Goal: Task Accomplishment & Management: Use online tool/utility

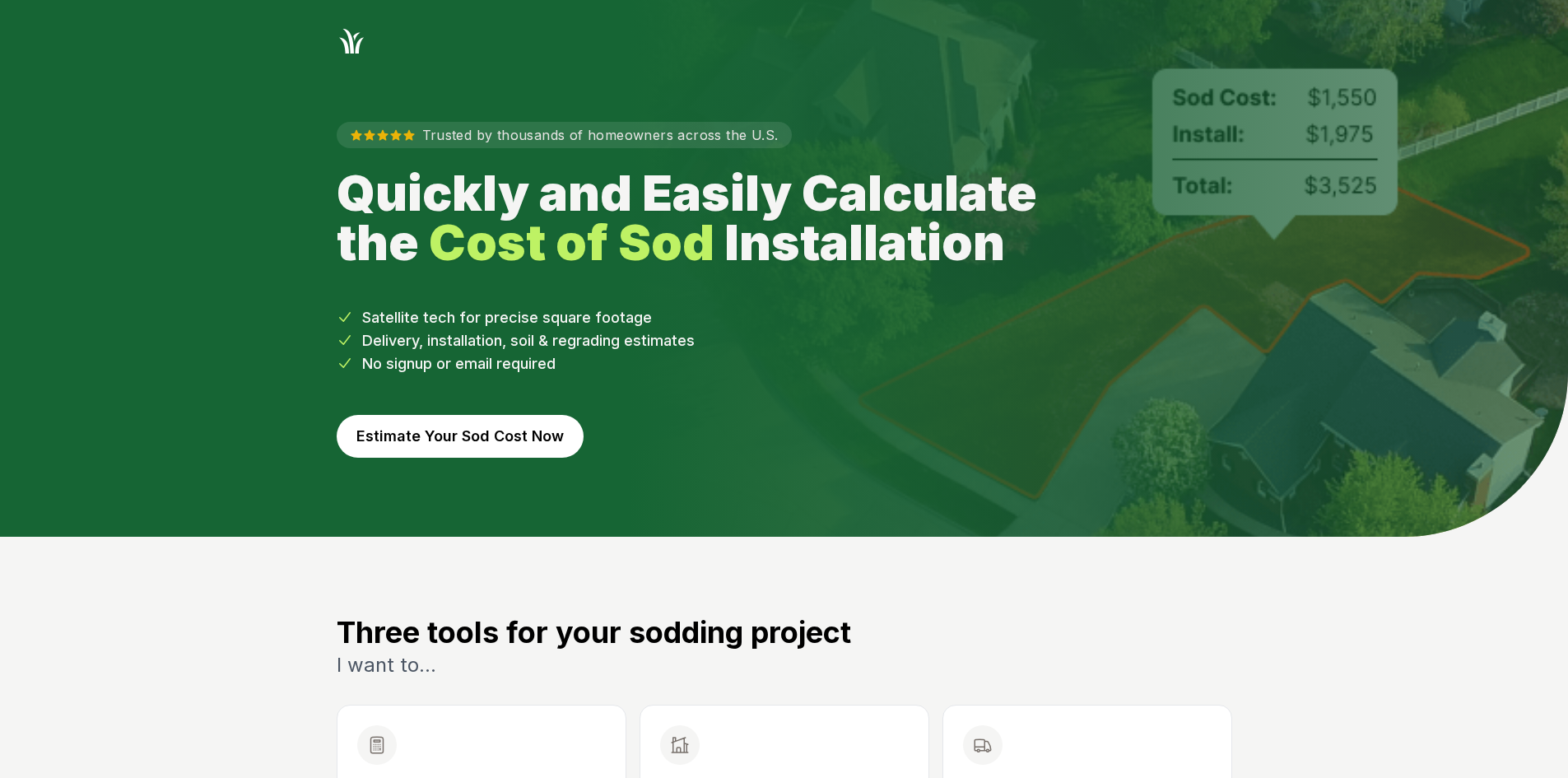
click at [499, 437] on button "Estimate Your Sod Cost Now" at bounding box center [460, 436] width 247 height 42
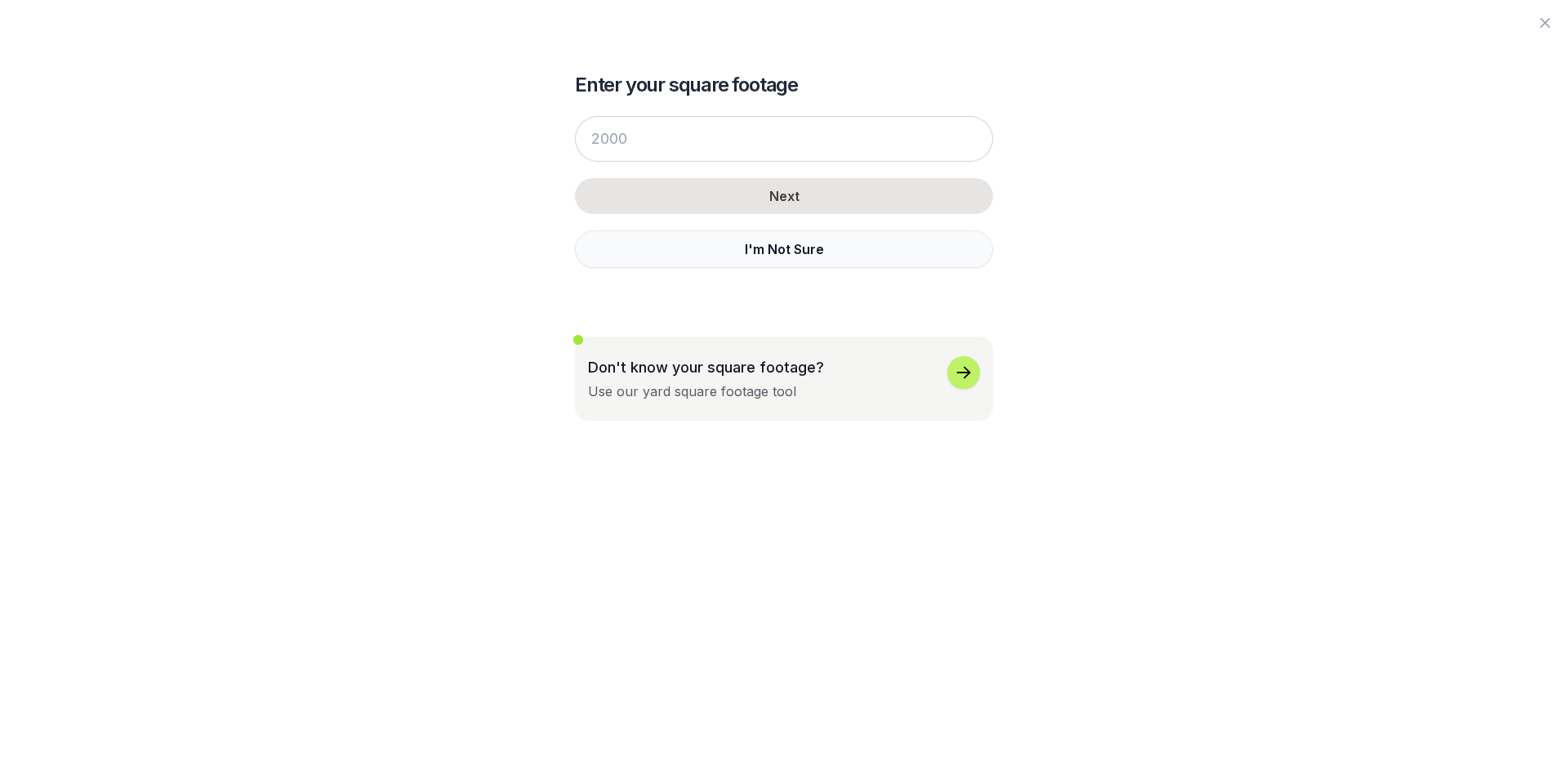
click at [637, 250] on button "I'm Not Sure" at bounding box center [784, 249] width 418 height 38
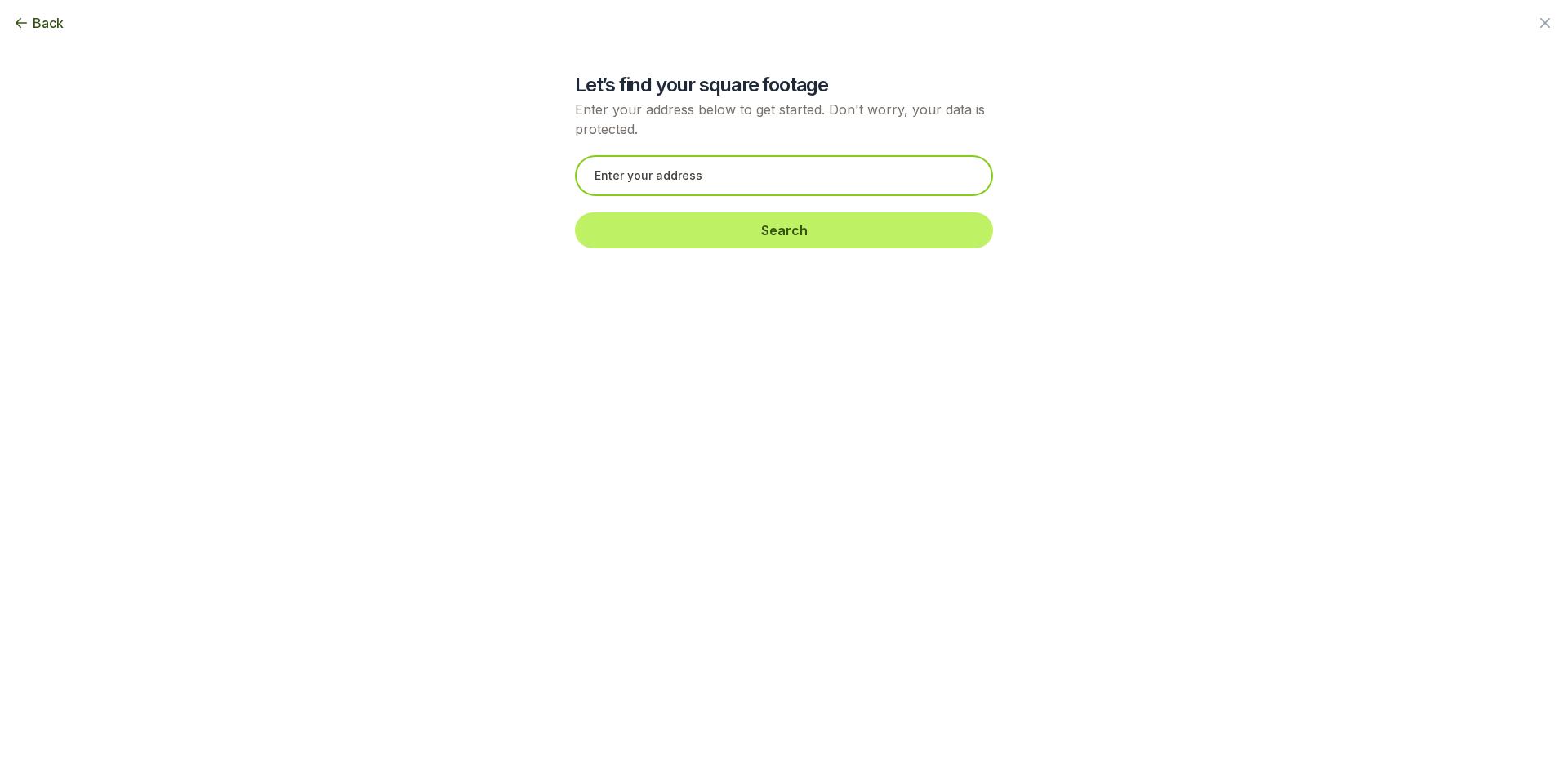
click at [625, 182] on input "text" at bounding box center [784, 175] width 418 height 41
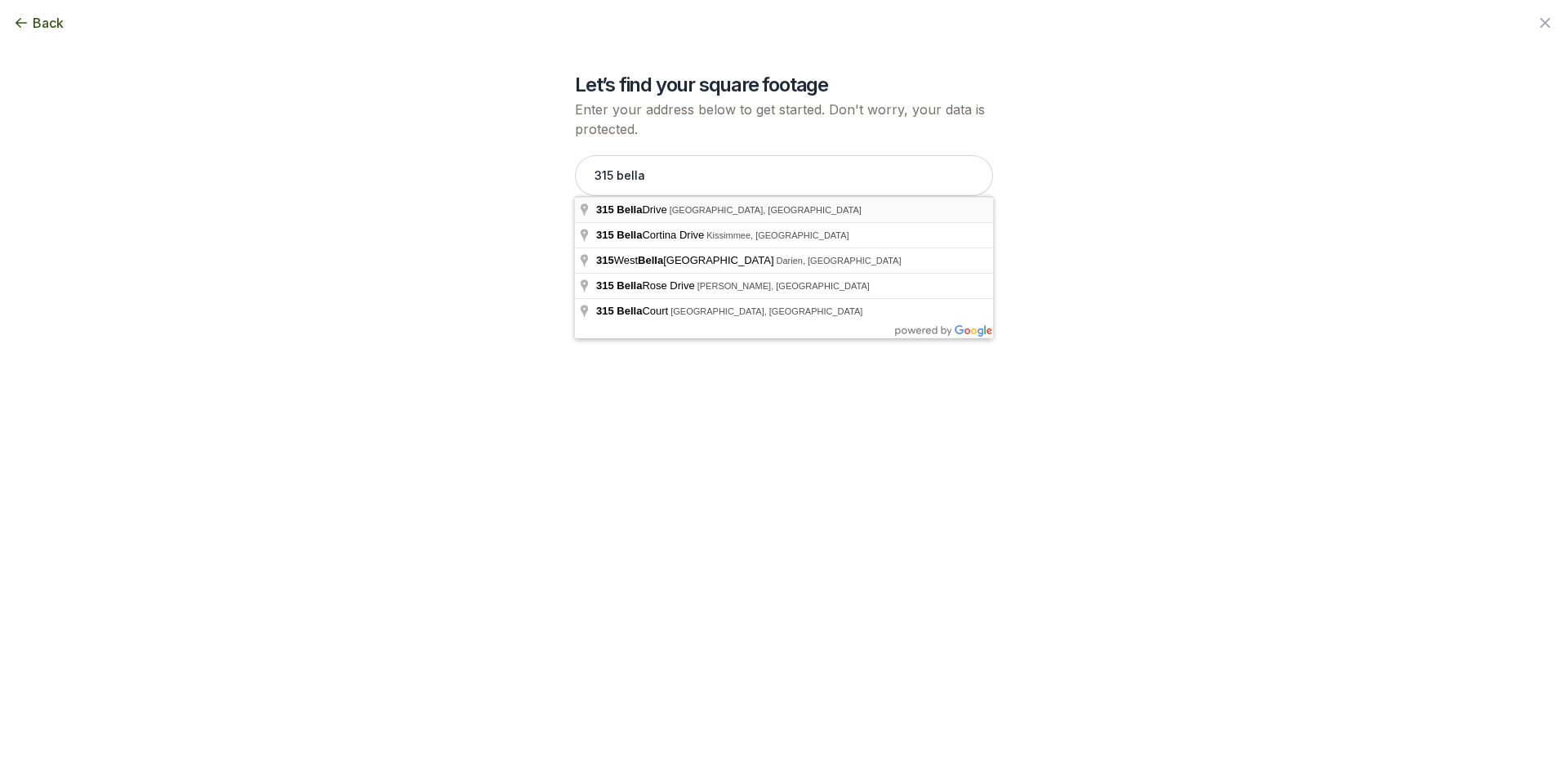
type input "[STREET_ADDRESS]"
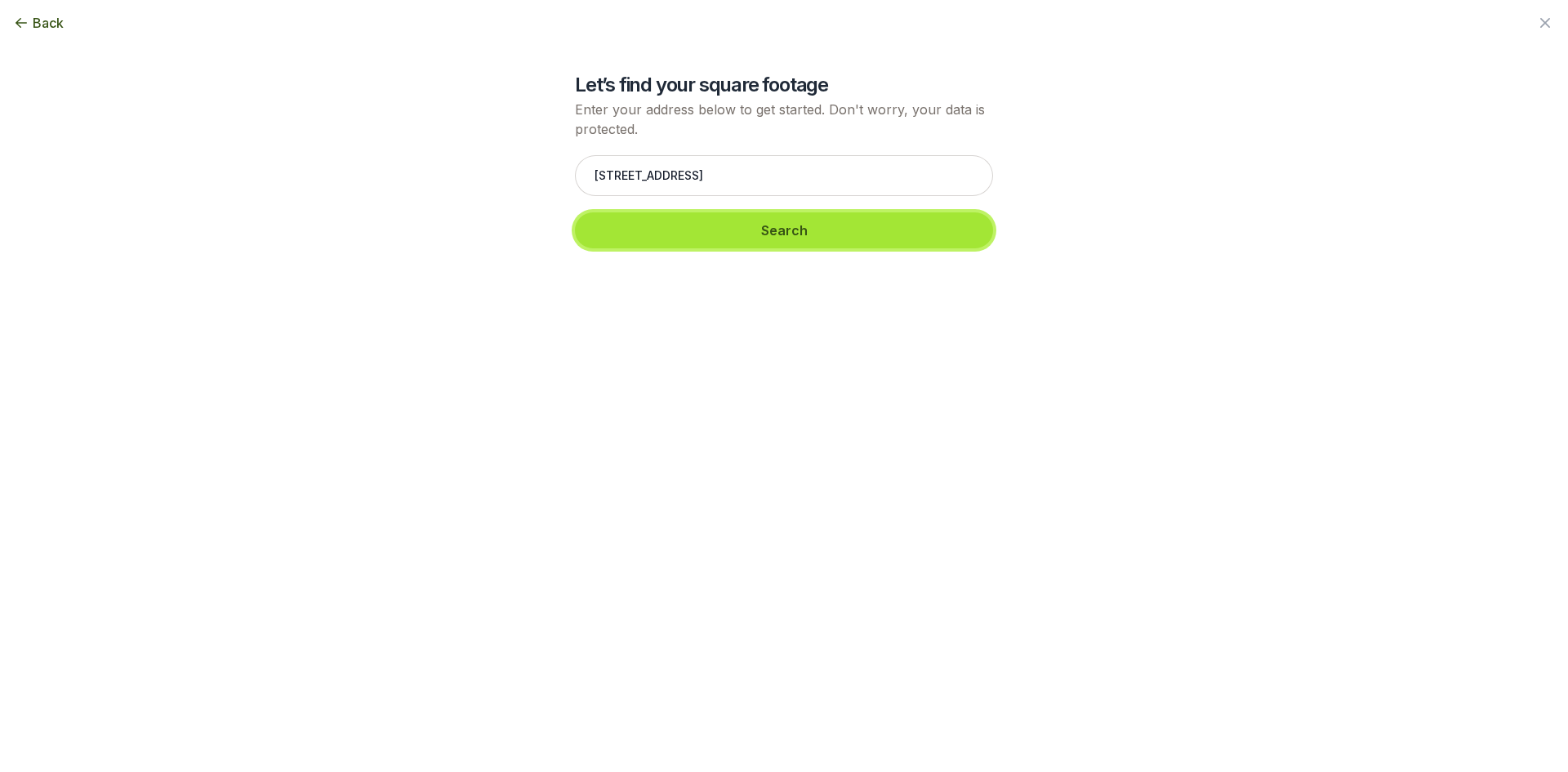
click at [666, 220] on button "Search" at bounding box center [784, 230] width 418 height 36
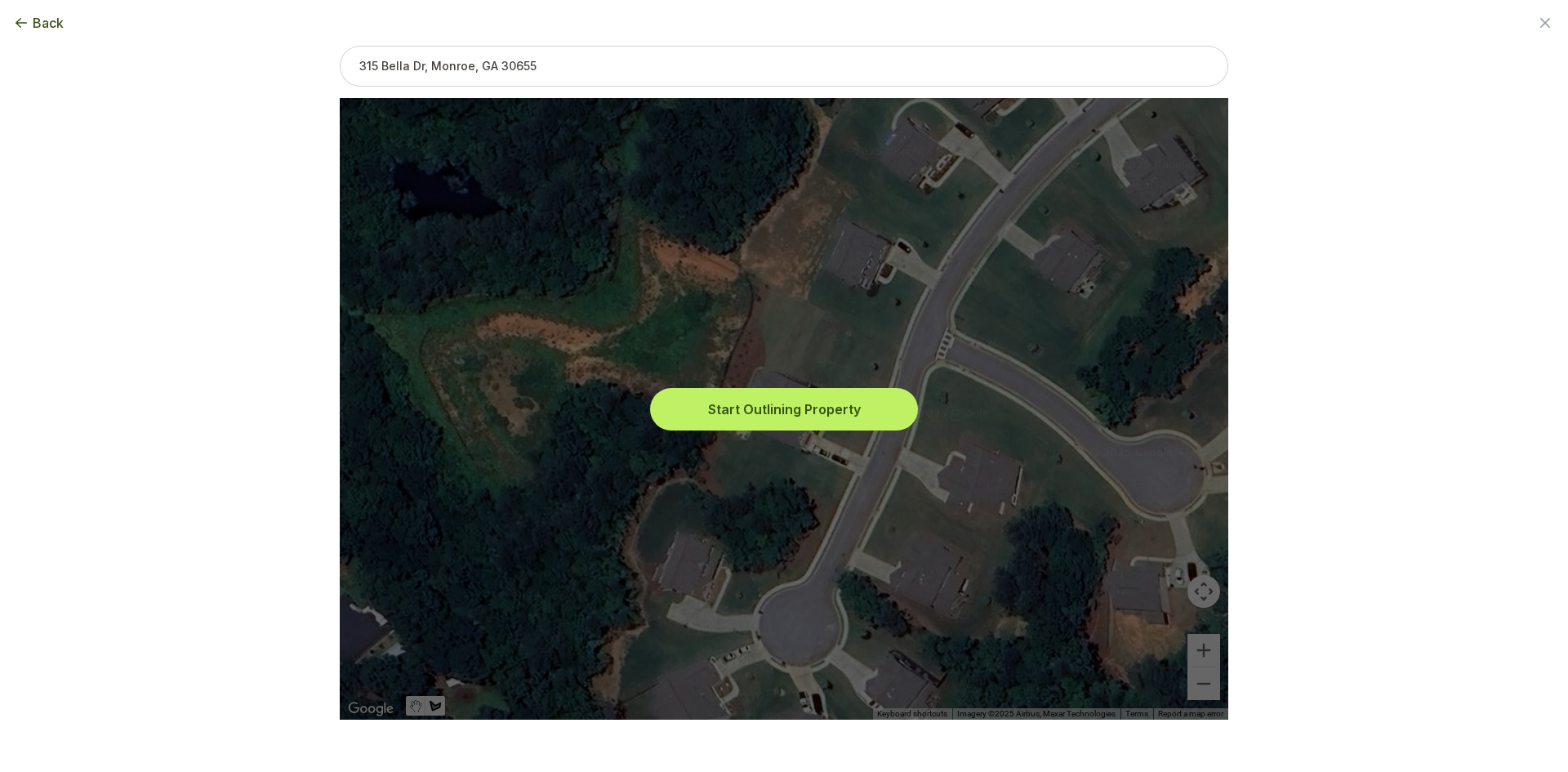
click at [759, 401] on button "Start Outlining Property" at bounding box center [784, 409] width 262 height 36
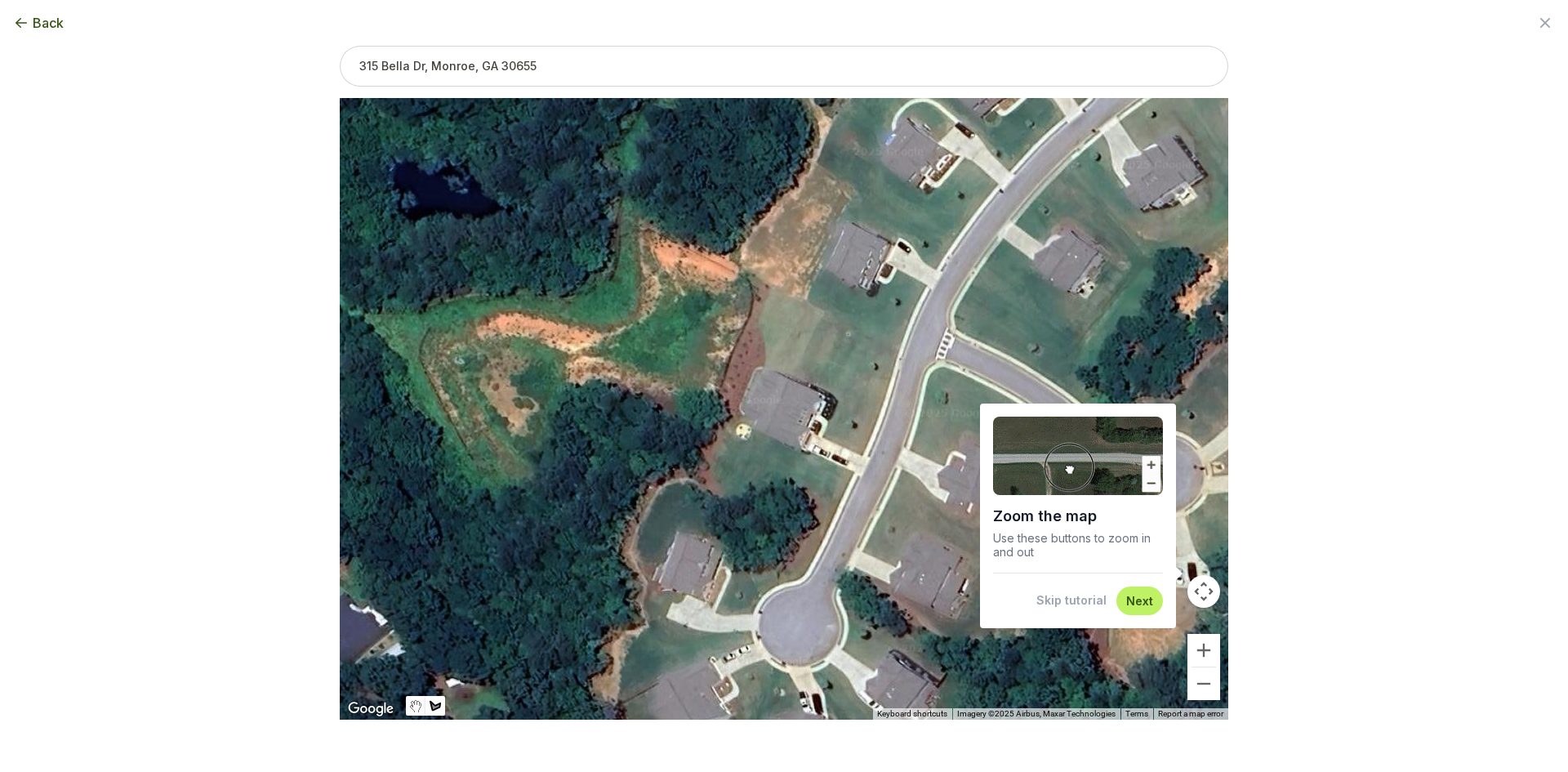
click at [1071, 604] on button "Skip tutorial" at bounding box center [1071, 600] width 70 height 16
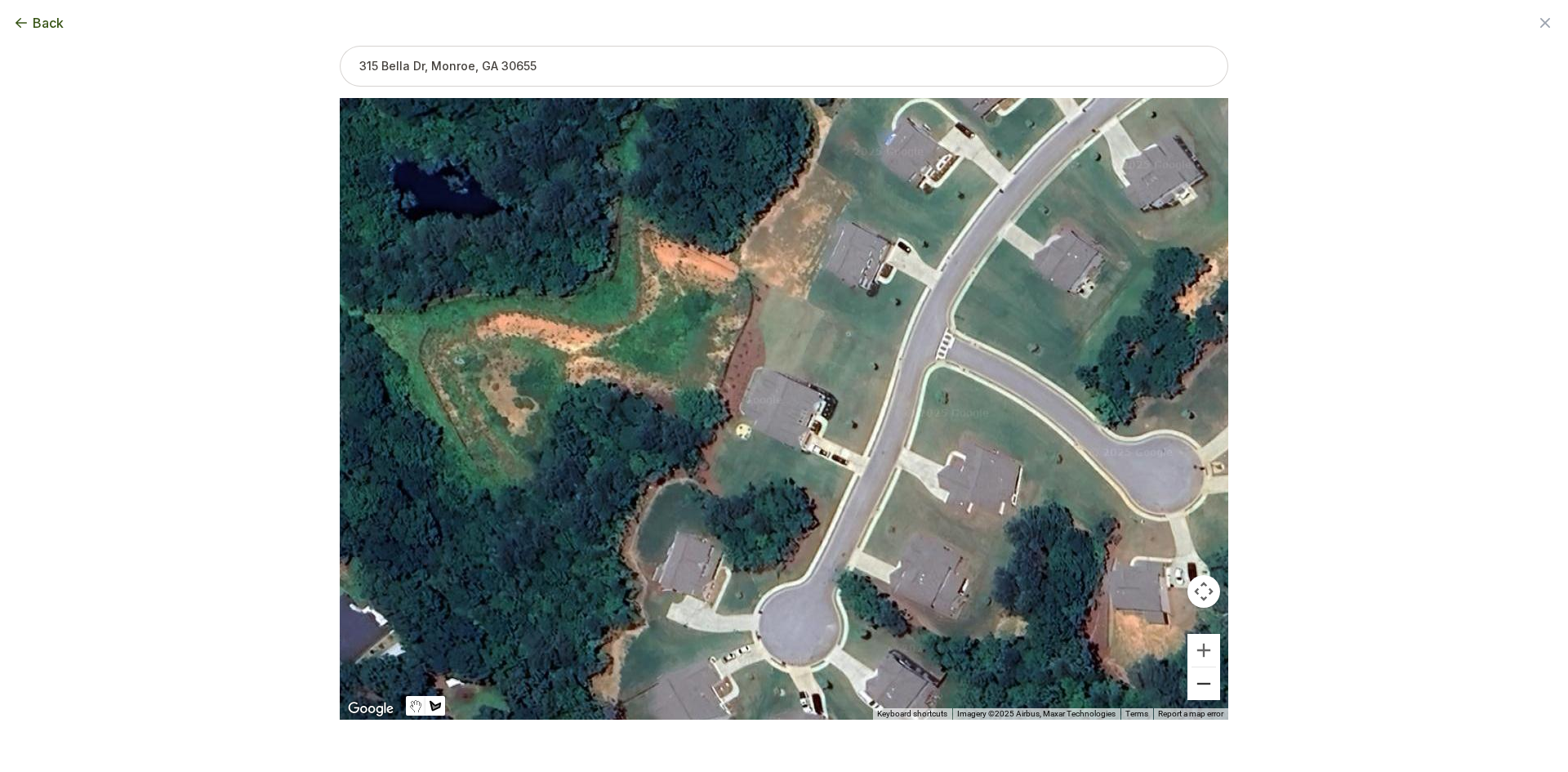
click at [1199, 684] on button "Zoom out" at bounding box center [1204, 684] width 33 height 33
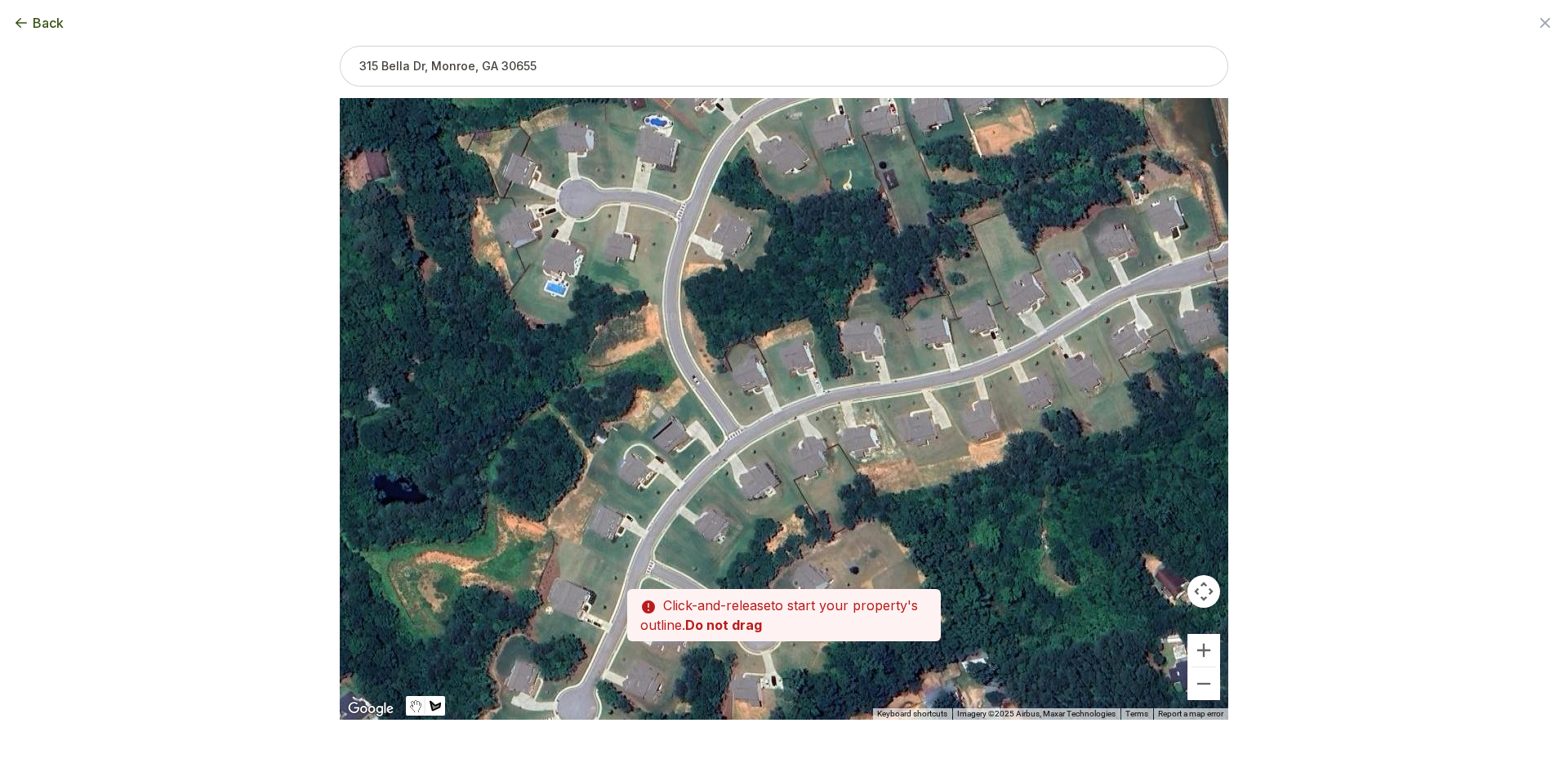
drag, startPoint x: 1071, startPoint y: 401, endPoint x: 851, endPoint y: 593, distance: 292.0
click at [852, 593] on div "Zoom the map Use these buttons to zoom in and out Skip tutorial Next ← Move lef…" at bounding box center [784, 356] width 889 height 621
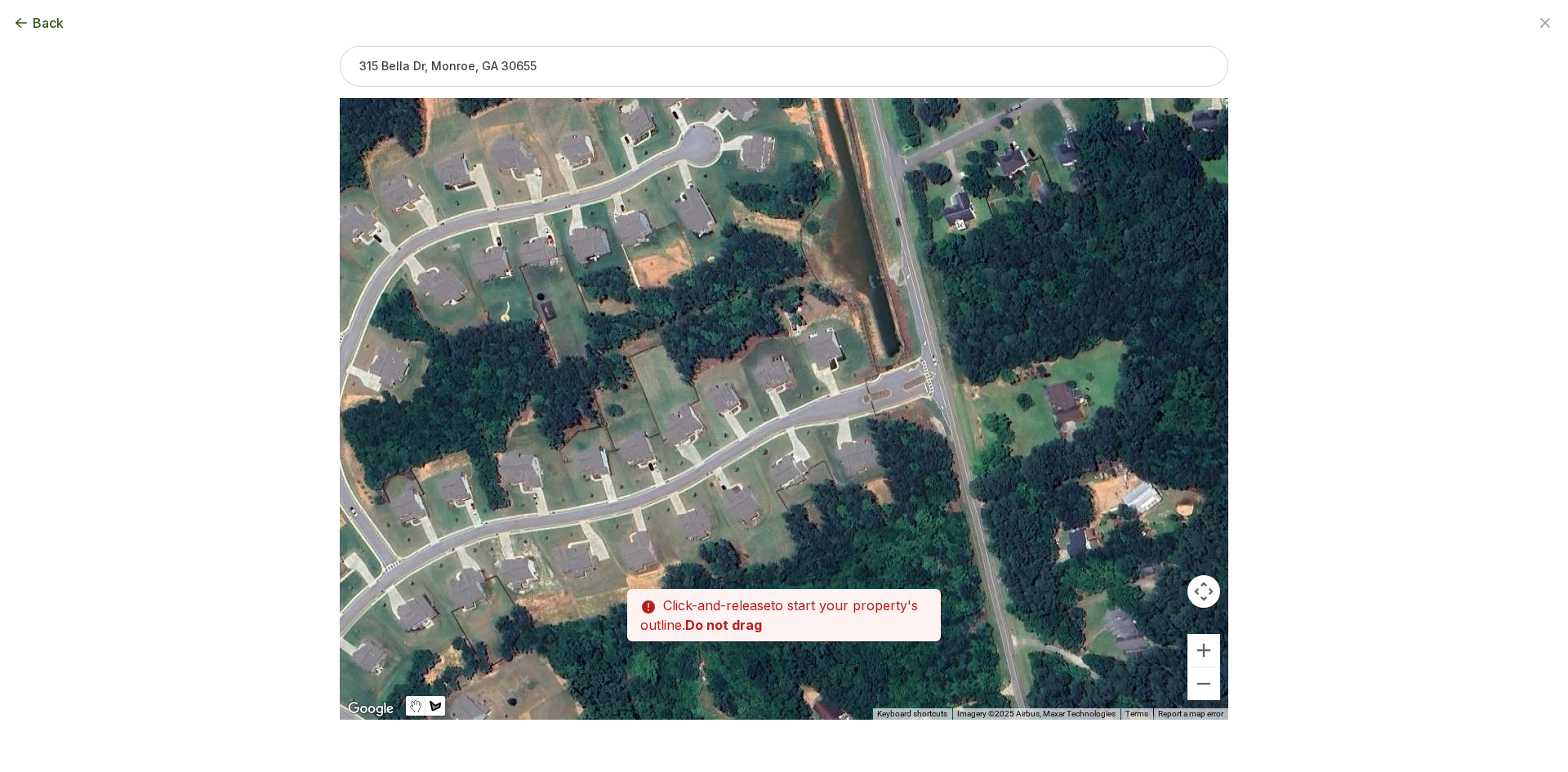
drag, startPoint x: 969, startPoint y: 410, endPoint x: 770, endPoint y: 437, distance: 200.8
click at [617, 519] on div at bounding box center [784, 409] width 889 height 621
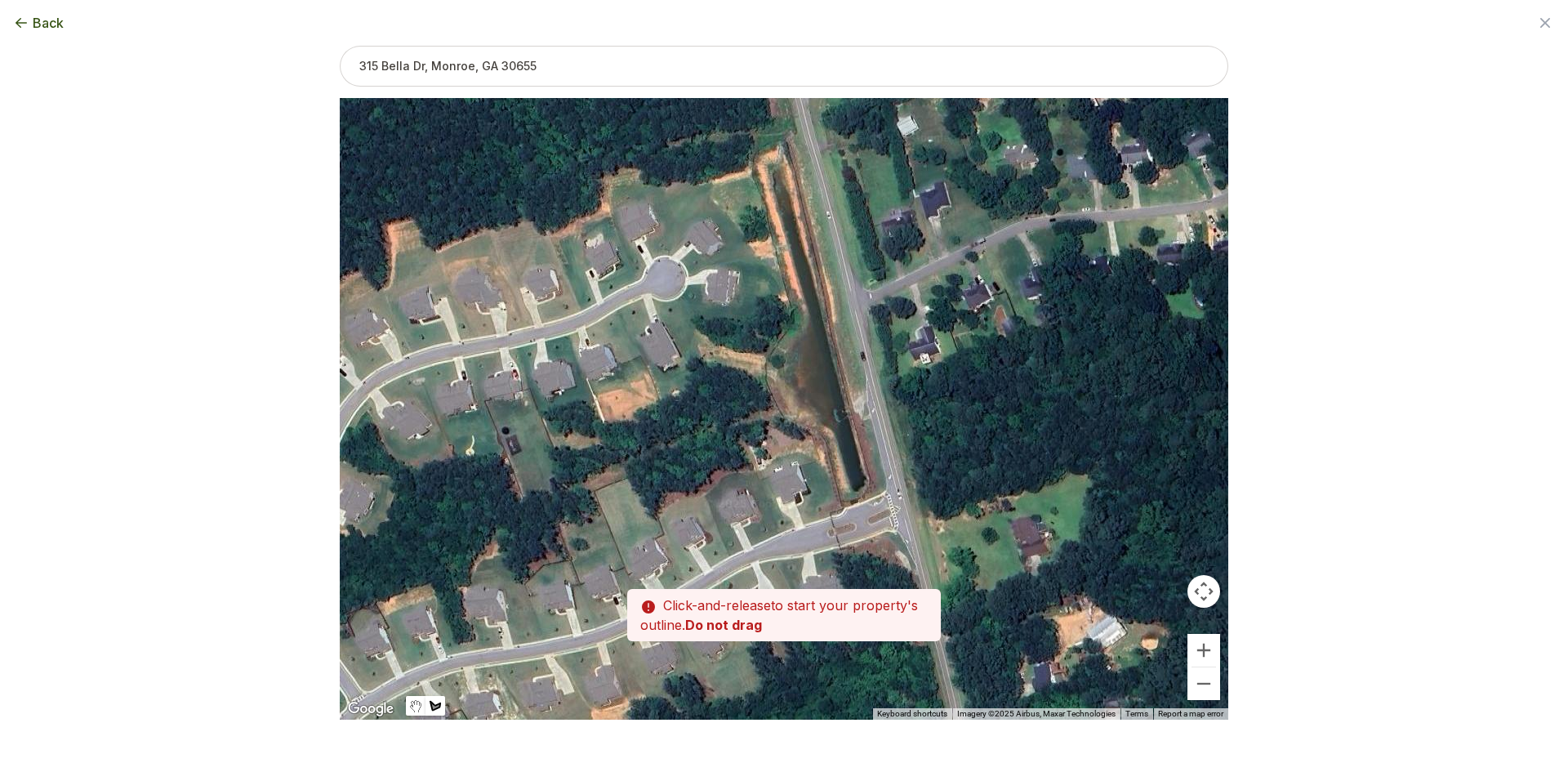
drag, startPoint x: 913, startPoint y: 371, endPoint x: 908, endPoint y: 511, distance: 140.1
click at [908, 511] on div at bounding box center [784, 408] width 889 height 621
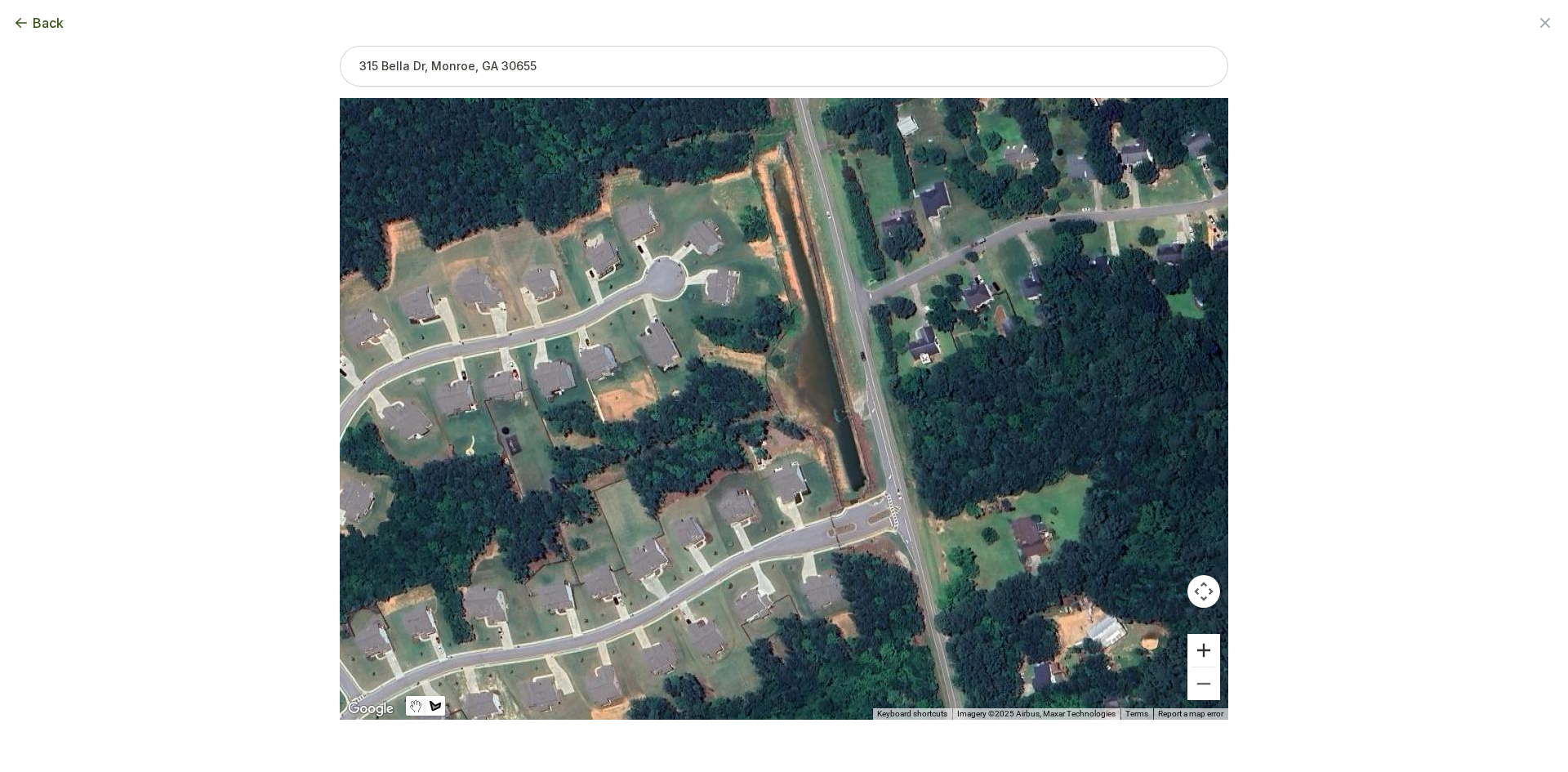
click at [1203, 654] on button "Zoom in" at bounding box center [1204, 650] width 33 height 33
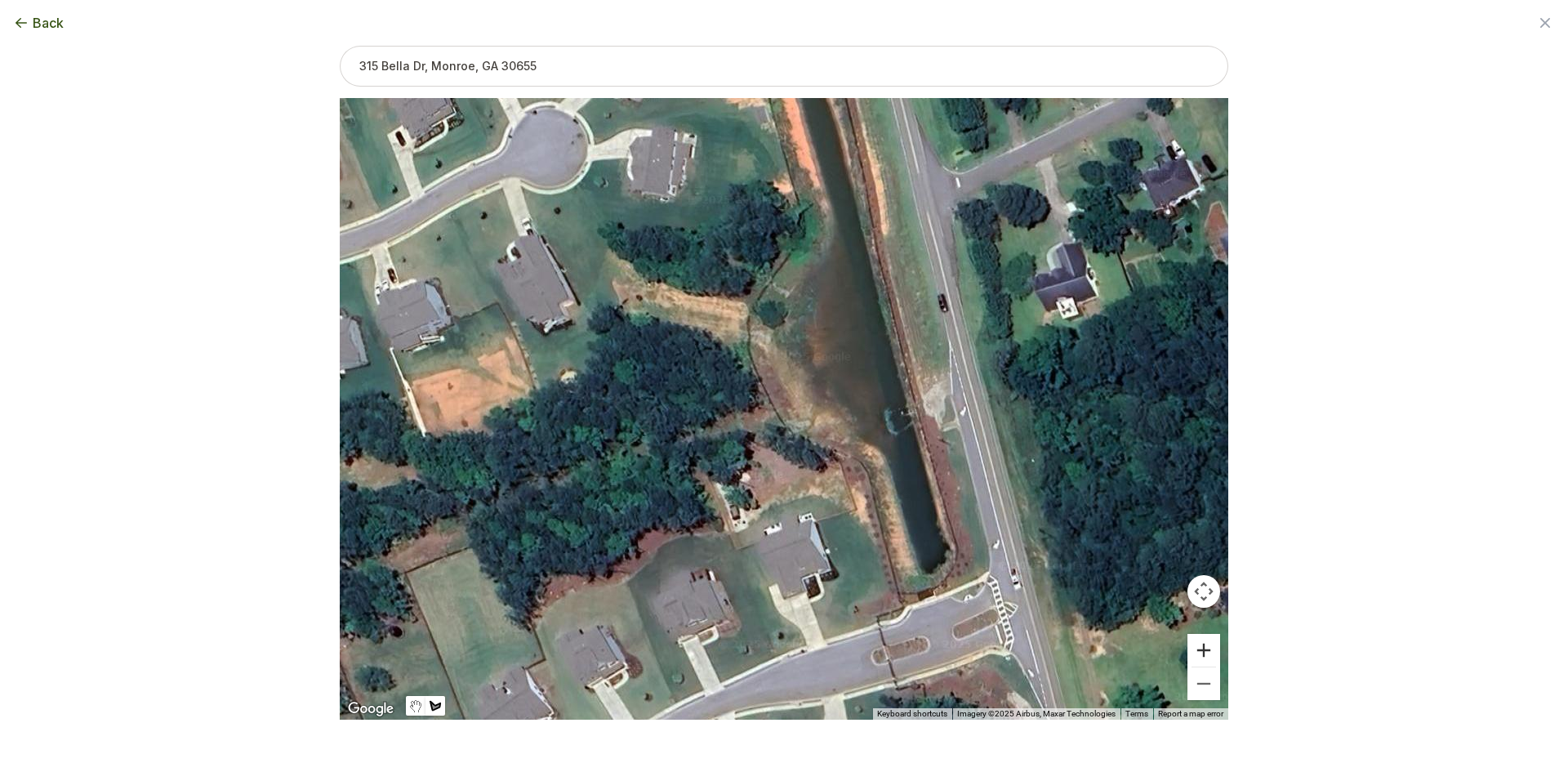
click at [1203, 654] on button "Zoom in" at bounding box center [1204, 650] width 33 height 33
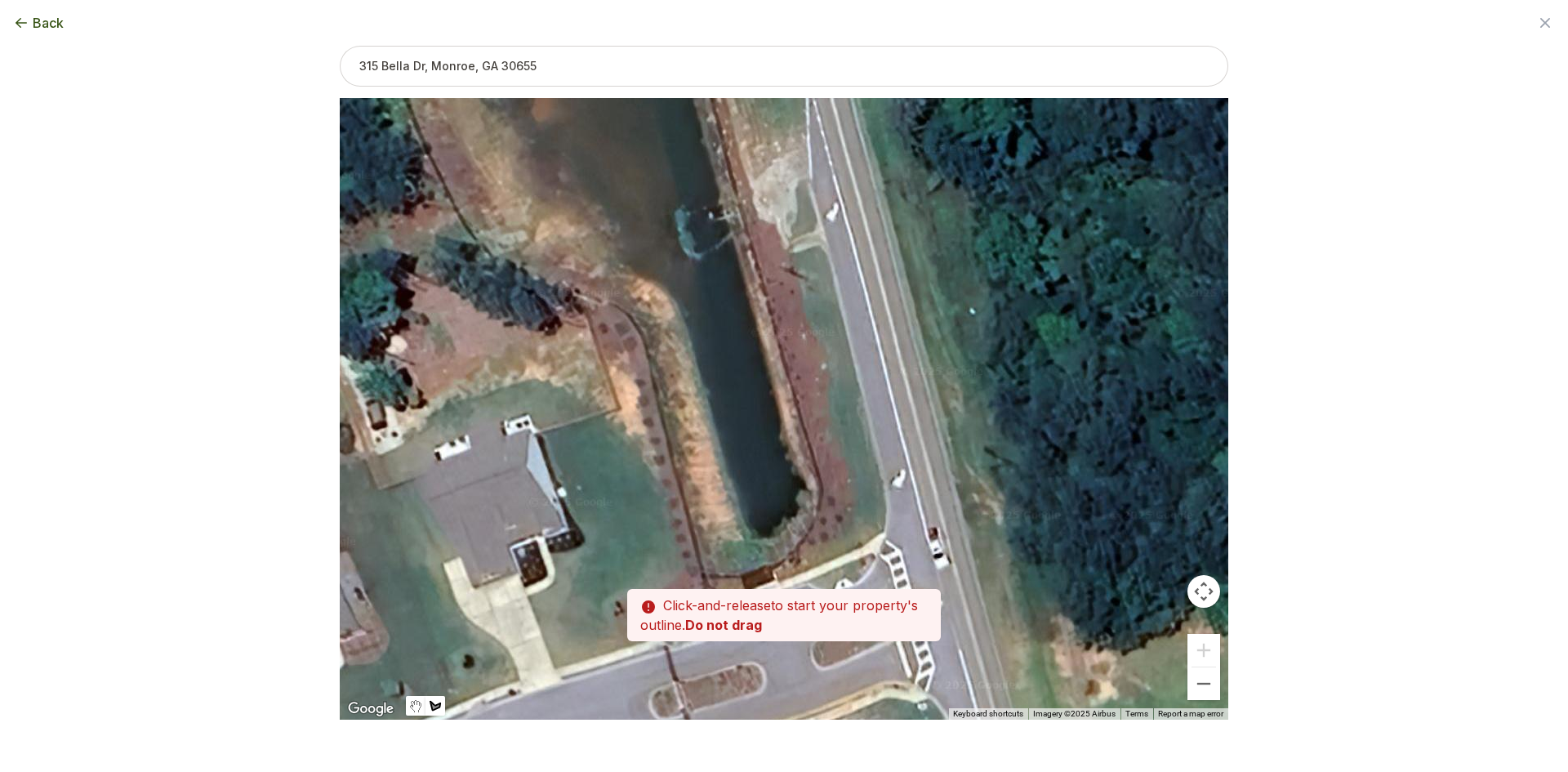
drag, startPoint x: 962, startPoint y: 462, endPoint x: 727, endPoint y: 329, distance: 270.0
click at [727, 329] on div at bounding box center [784, 408] width 889 height 621
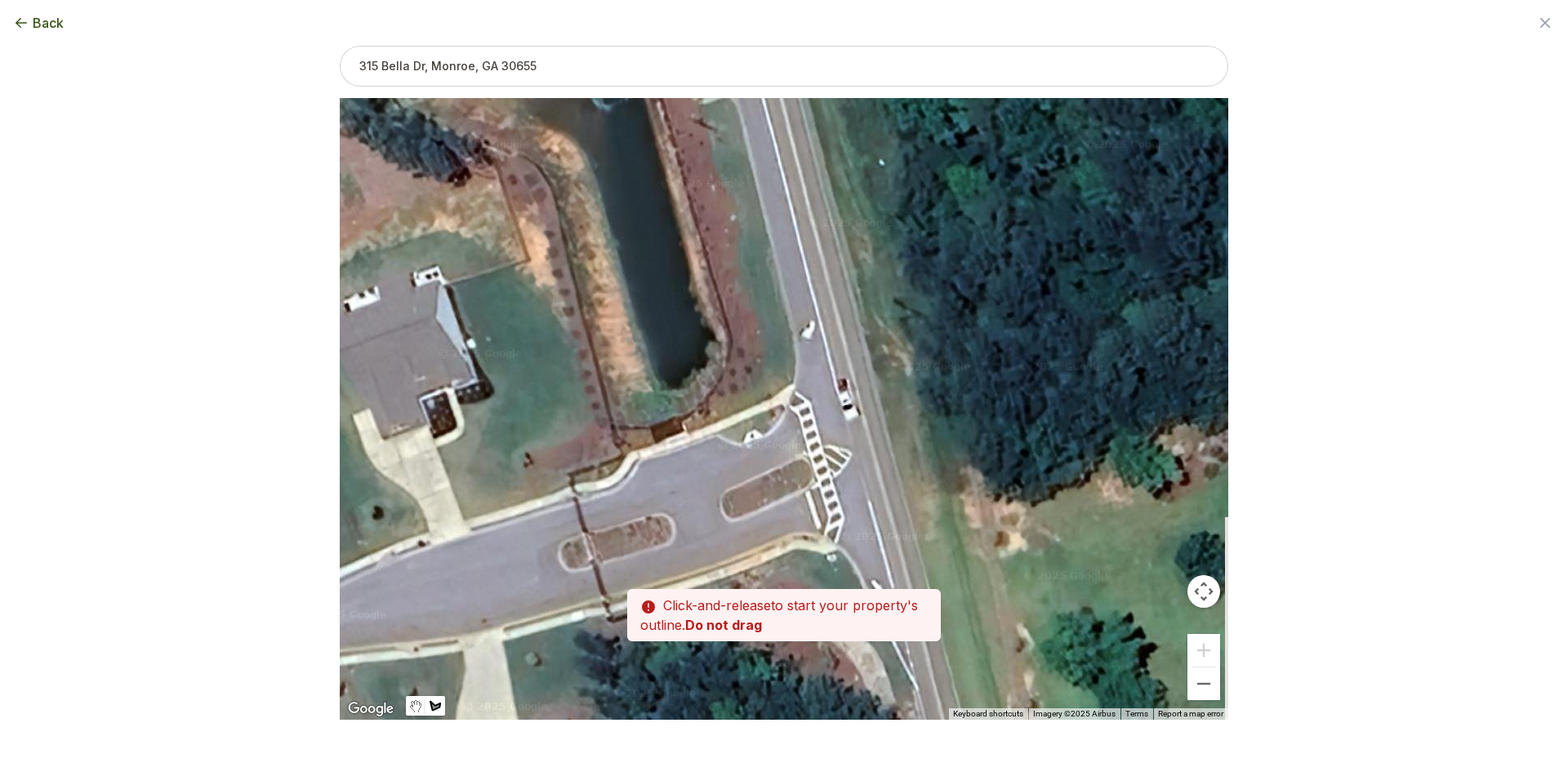
drag, startPoint x: 809, startPoint y: 454, endPoint x: 756, endPoint y: 324, distance: 140.4
click at [756, 324] on div at bounding box center [784, 408] width 889 height 621
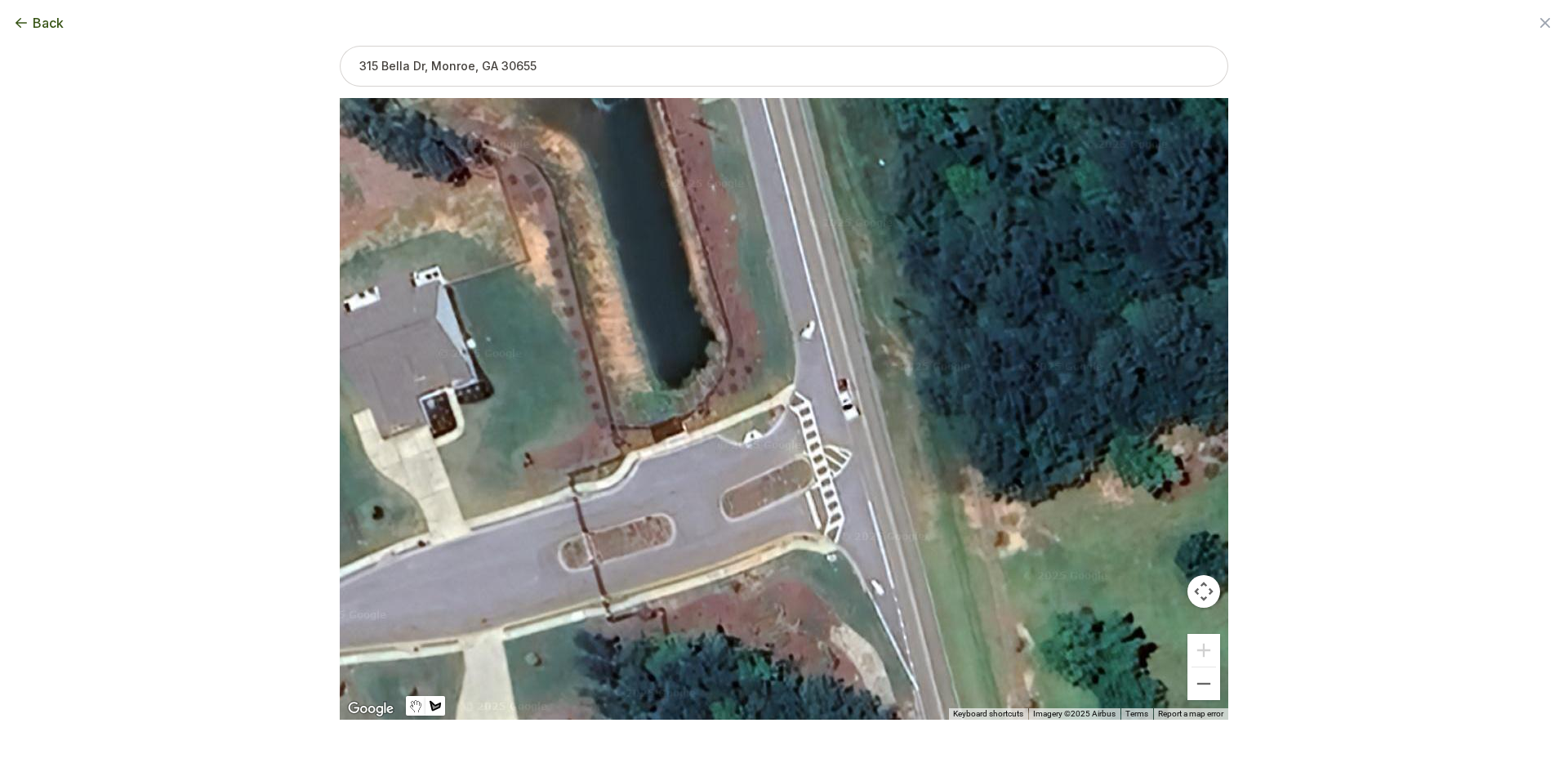
click at [571, 475] on div at bounding box center [784, 408] width 889 height 621
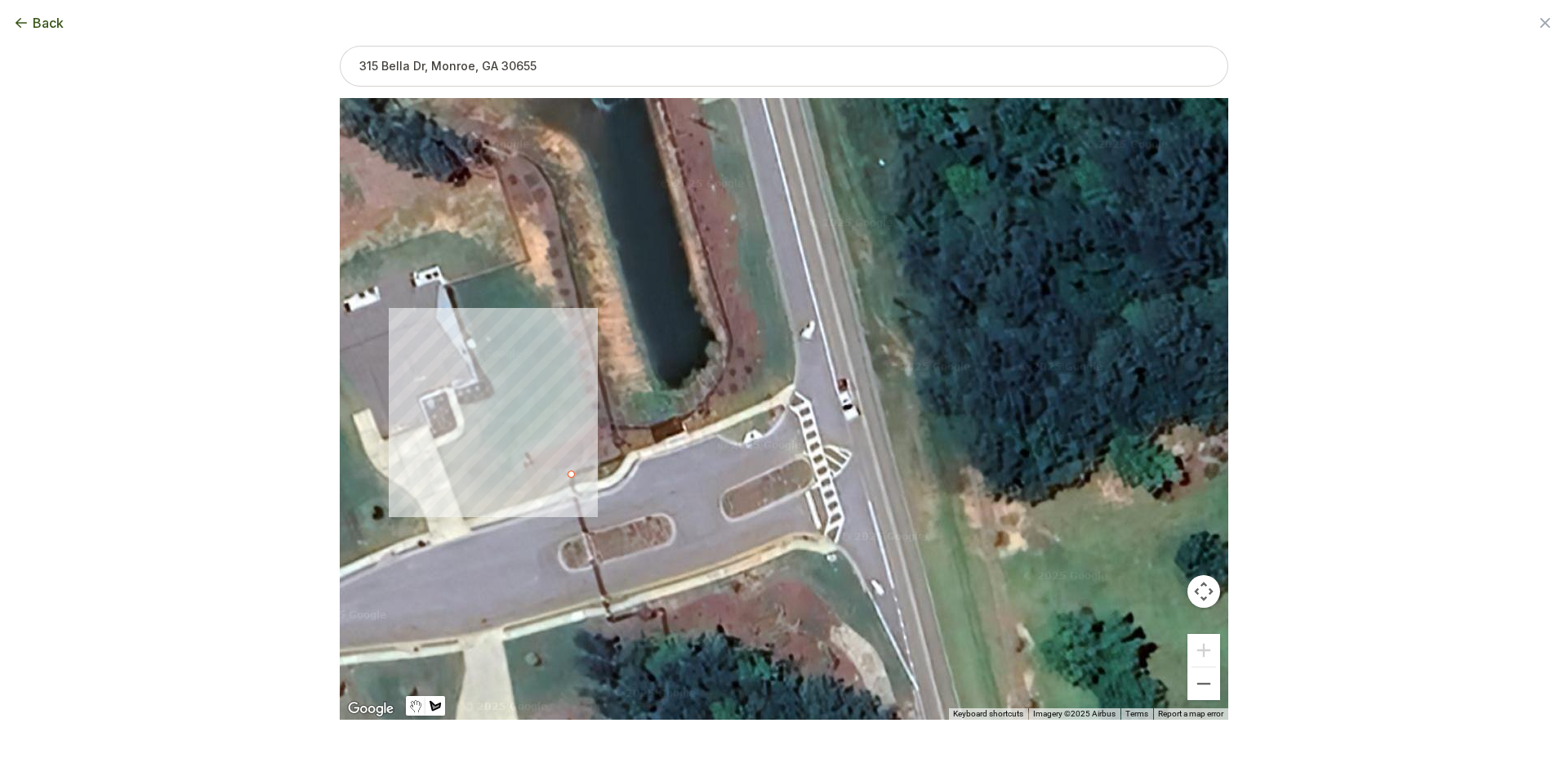
click at [572, 485] on div at bounding box center [784, 408] width 889 height 621
click at [585, 482] on div at bounding box center [784, 408] width 889 height 621
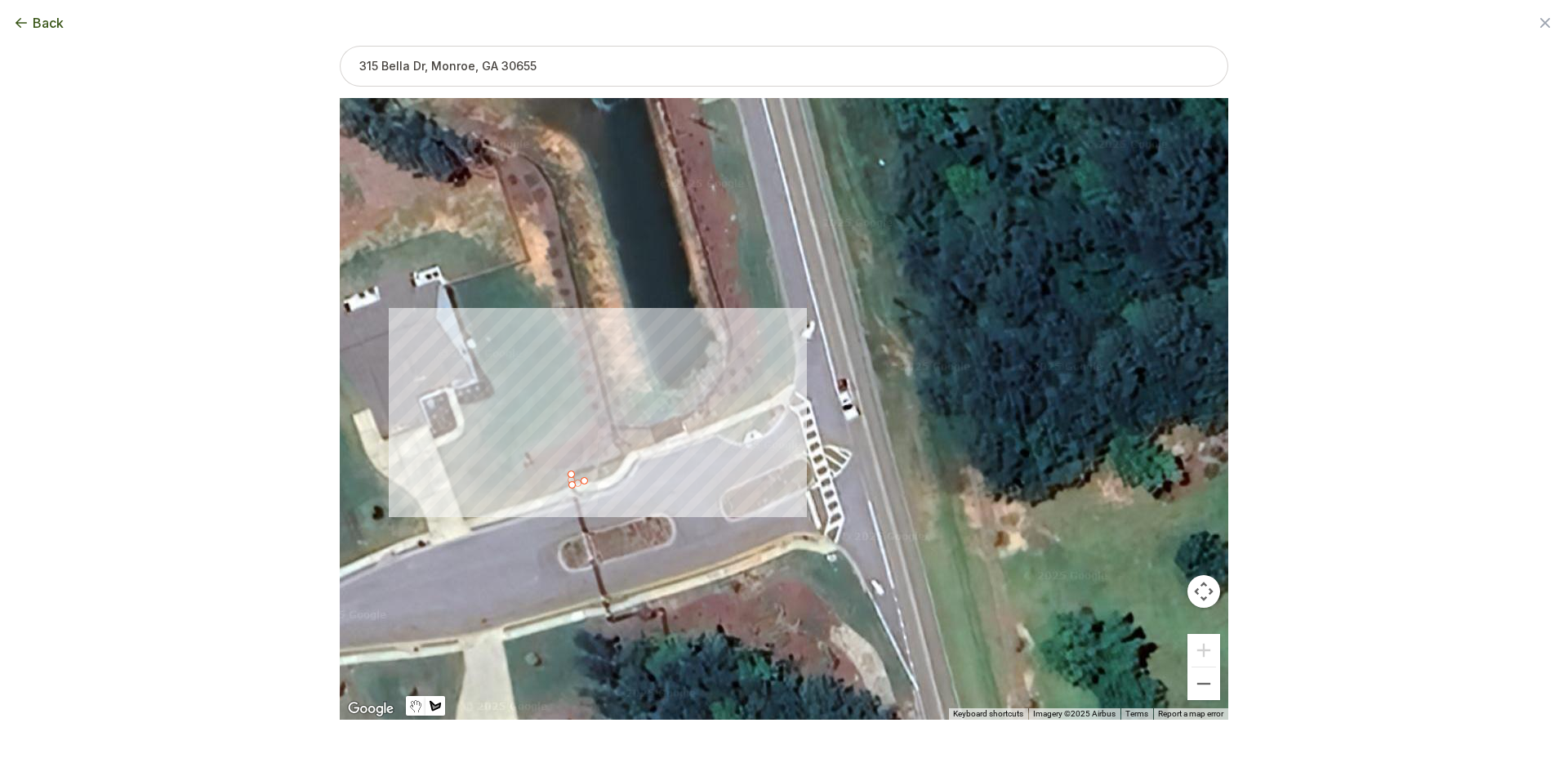
click at [598, 481] on div at bounding box center [784, 408] width 889 height 621
click at [615, 472] on div at bounding box center [784, 408] width 889 height 621
click at [627, 454] on div at bounding box center [784, 408] width 889 height 621
click at [647, 447] on div at bounding box center [784, 408] width 889 height 621
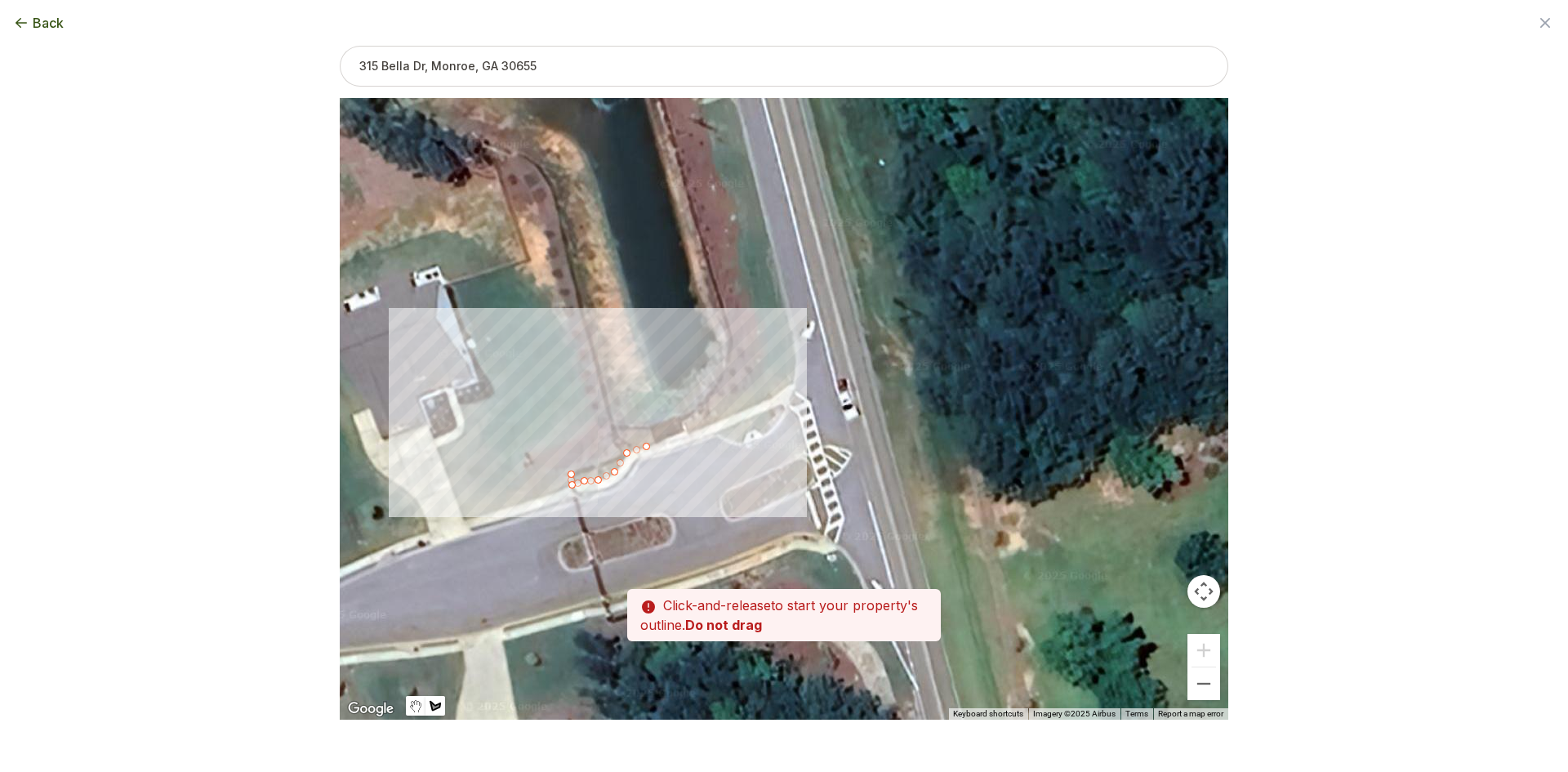
click at [657, 442] on div at bounding box center [784, 408] width 889 height 621
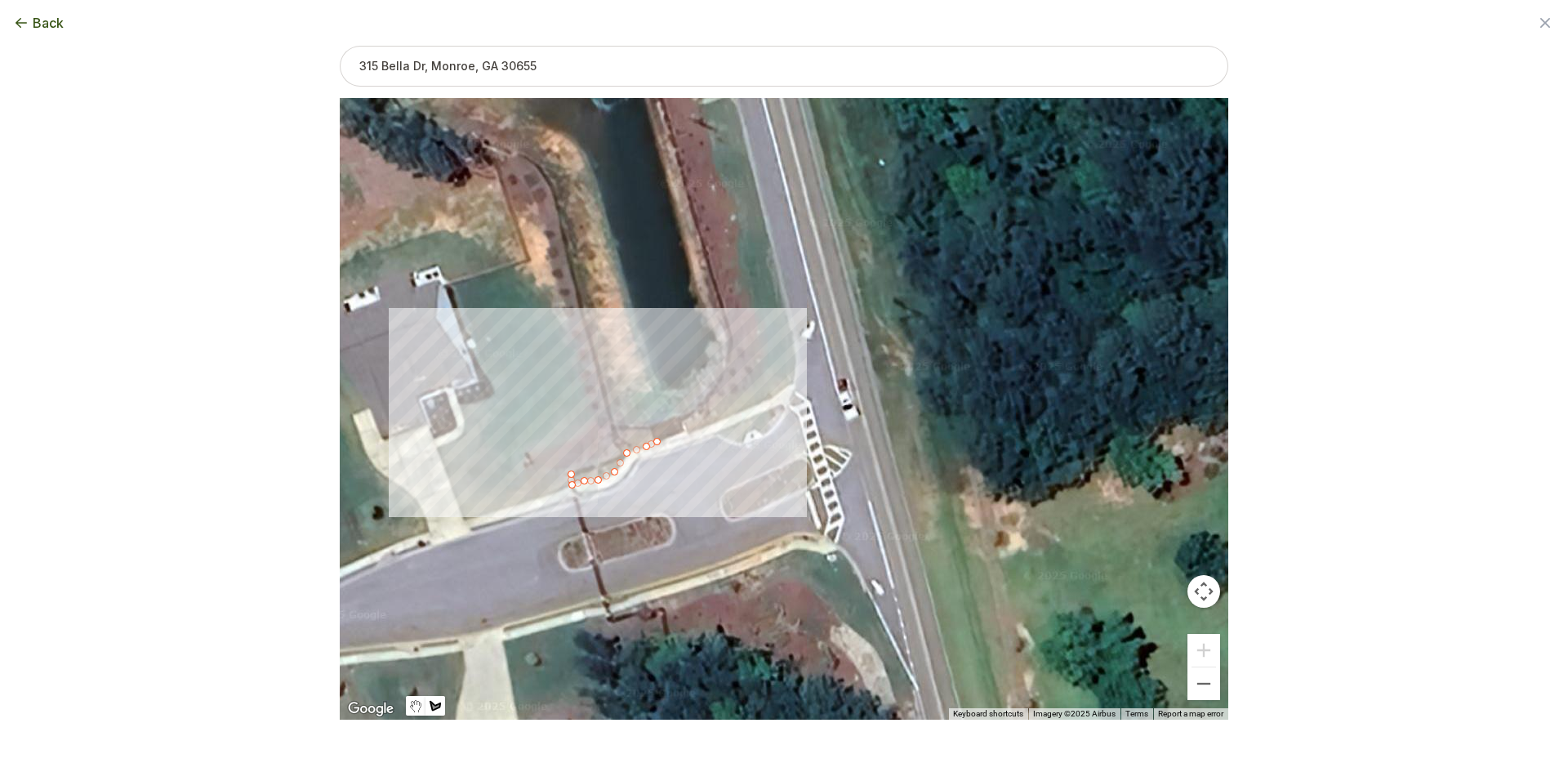
click at [654, 430] on div at bounding box center [784, 408] width 889 height 621
click at [680, 424] on div at bounding box center [784, 408] width 889 height 621
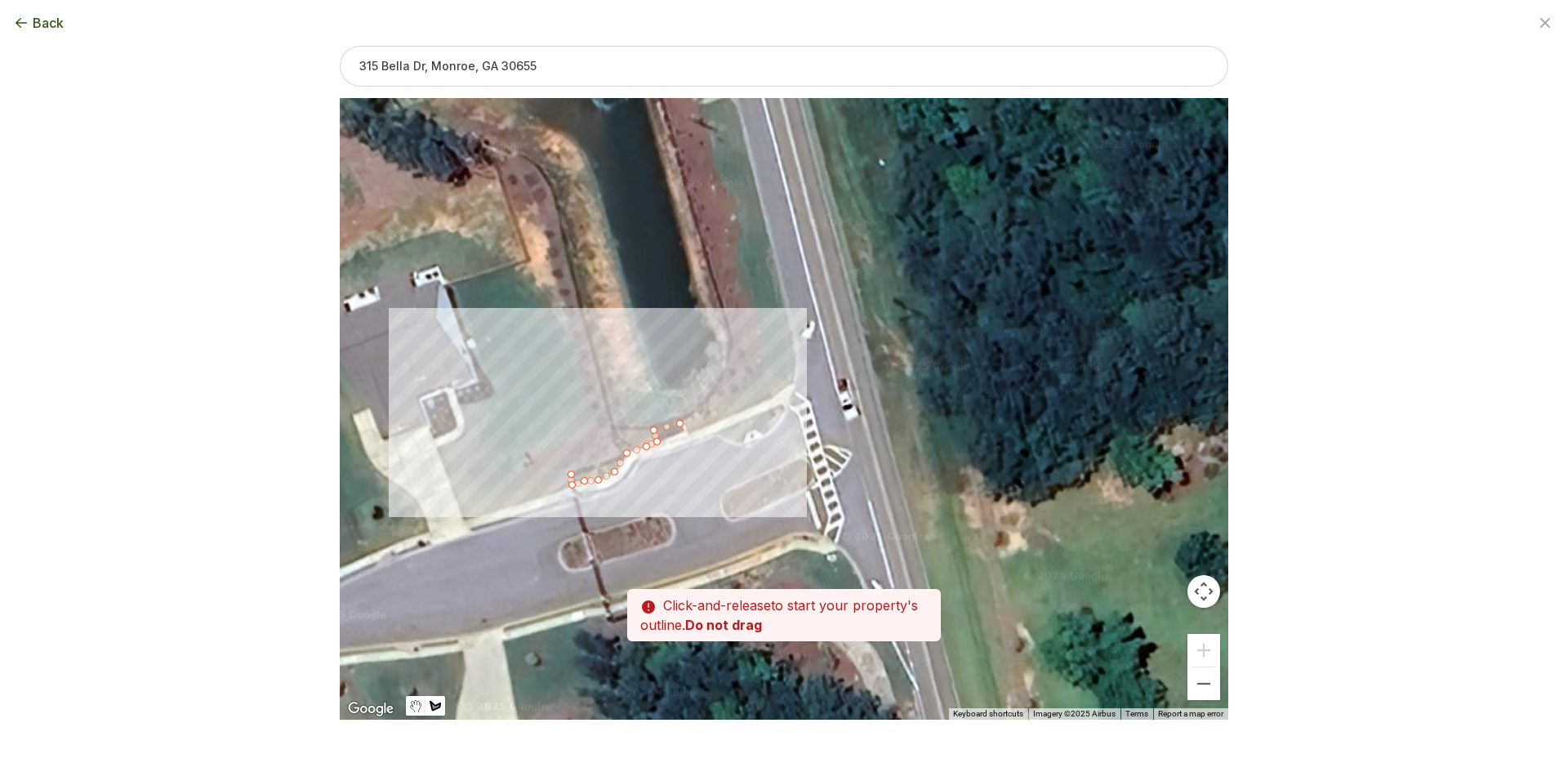
click at [688, 431] on div at bounding box center [784, 408] width 889 height 621
click at [704, 427] on div at bounding box center [784, 408] width 889 height 621
click at [764, 400] on div at bounding box center [784, 408] width 889 height 621
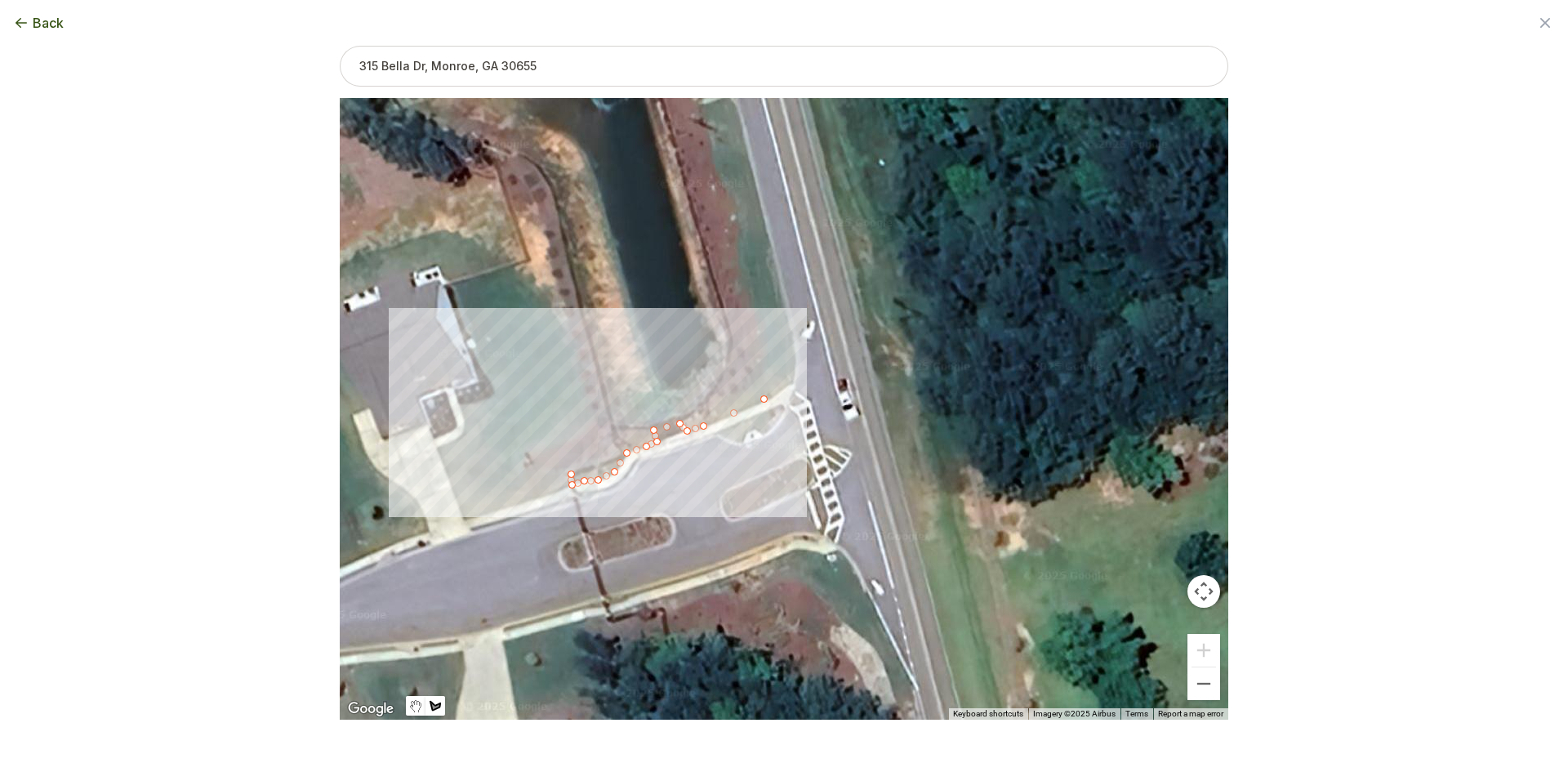
click at [794, 385] on div at bounding box center [784, 408] width 889 height 621
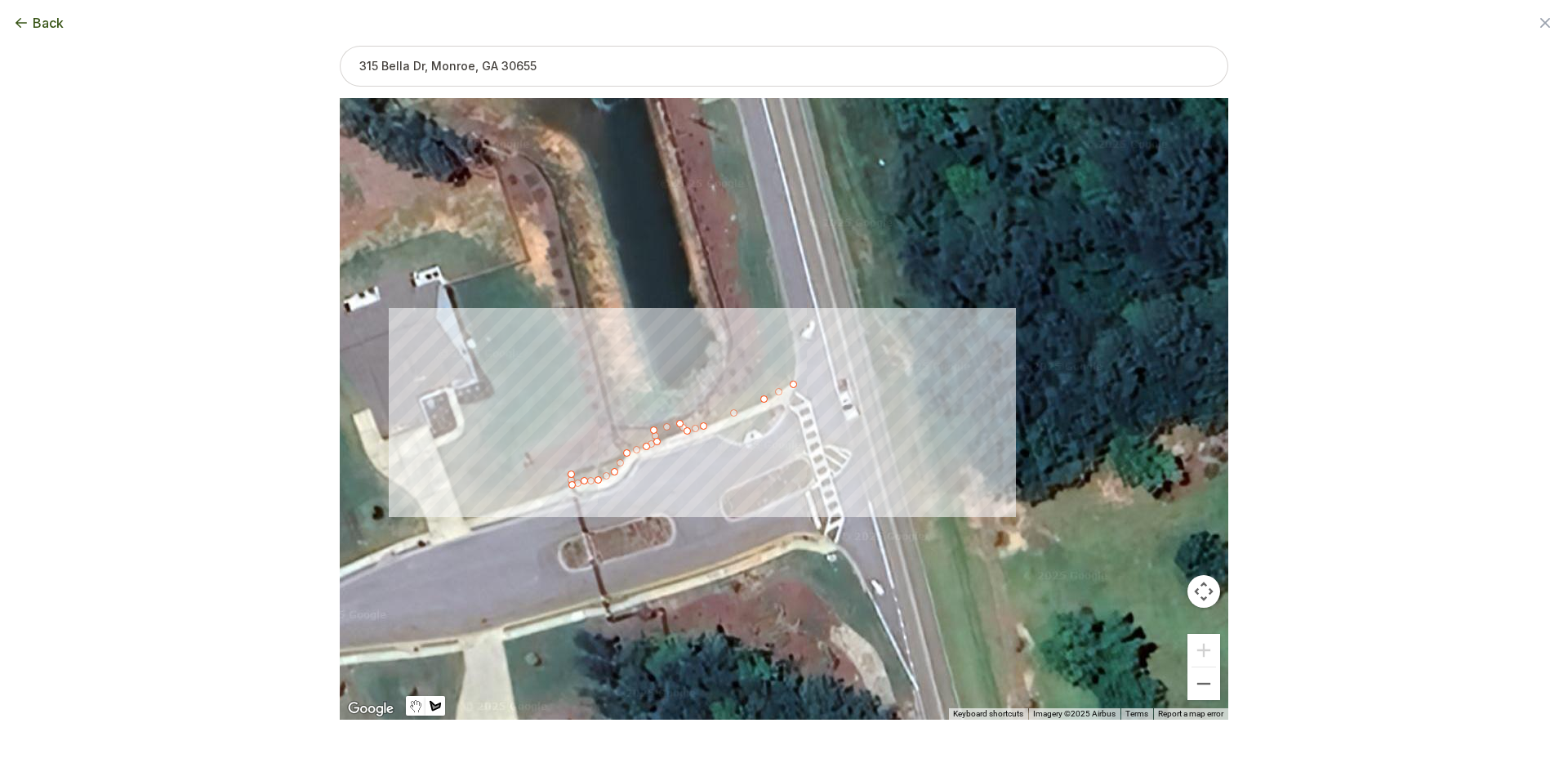
click at [797, 360] on div at bounding box center [784, 408] width 889 height 621
click at [790, 321] on div at bounding box center [784, 408] width 889 height 621
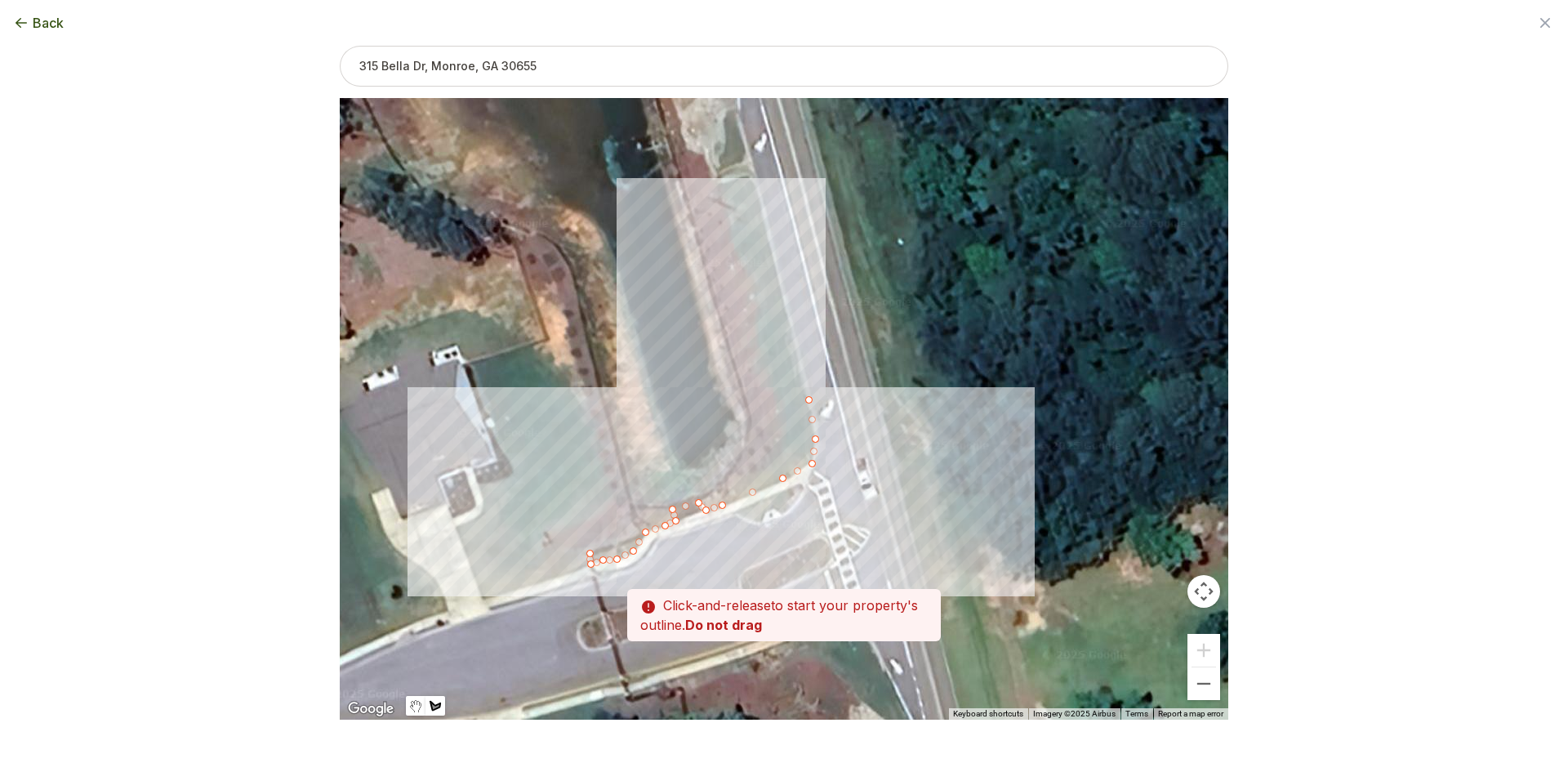
drag, startPoint x: 765, startPoint y: 276, endPoint x: 785, endPoint y: 358, distance: 84.4
click at [785, 358] on div at bounding box center [784, 408] width 889 height 621
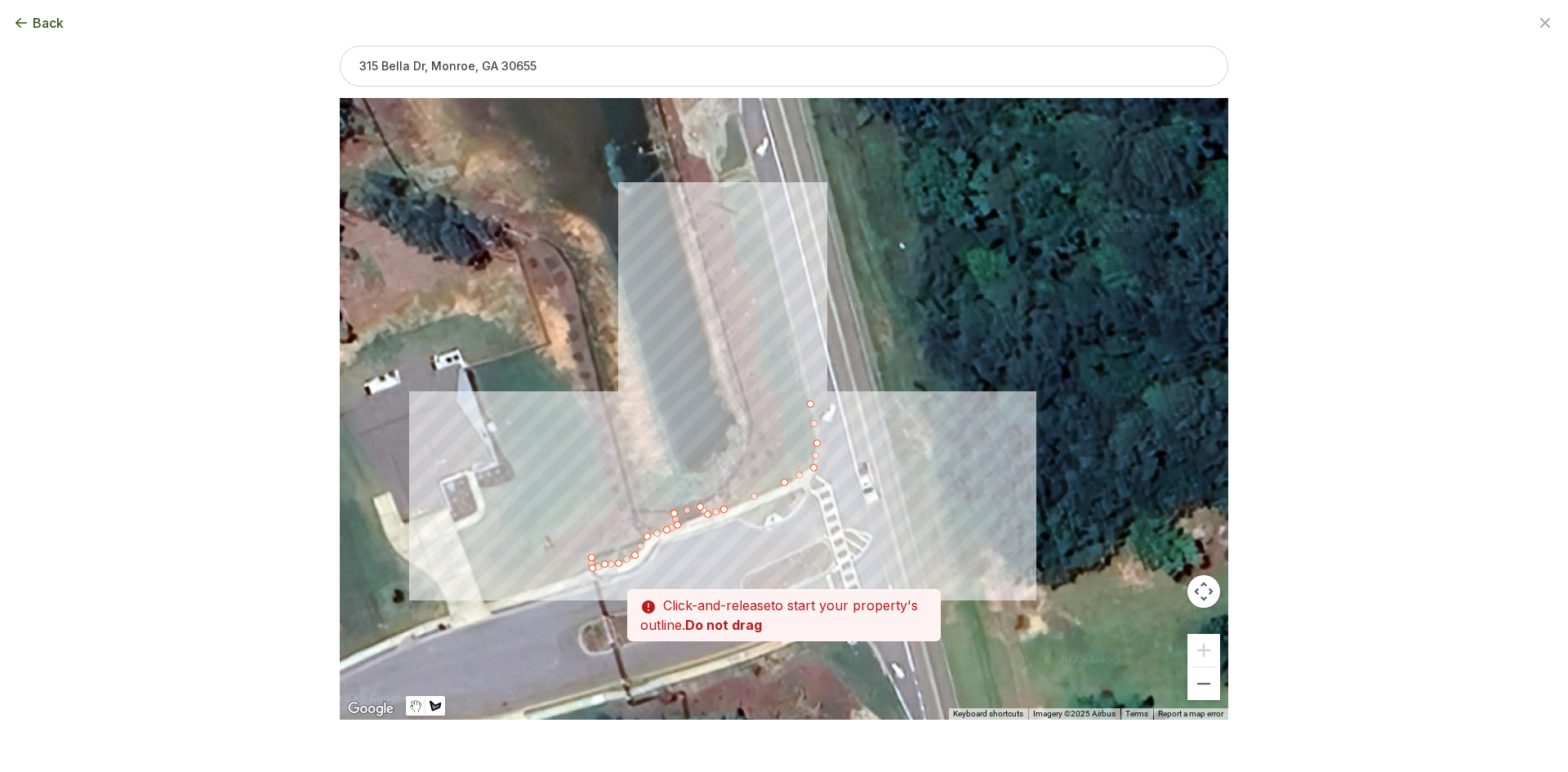
click at [793, 329] on div at bounding box center [784, 409] width 889 height 621
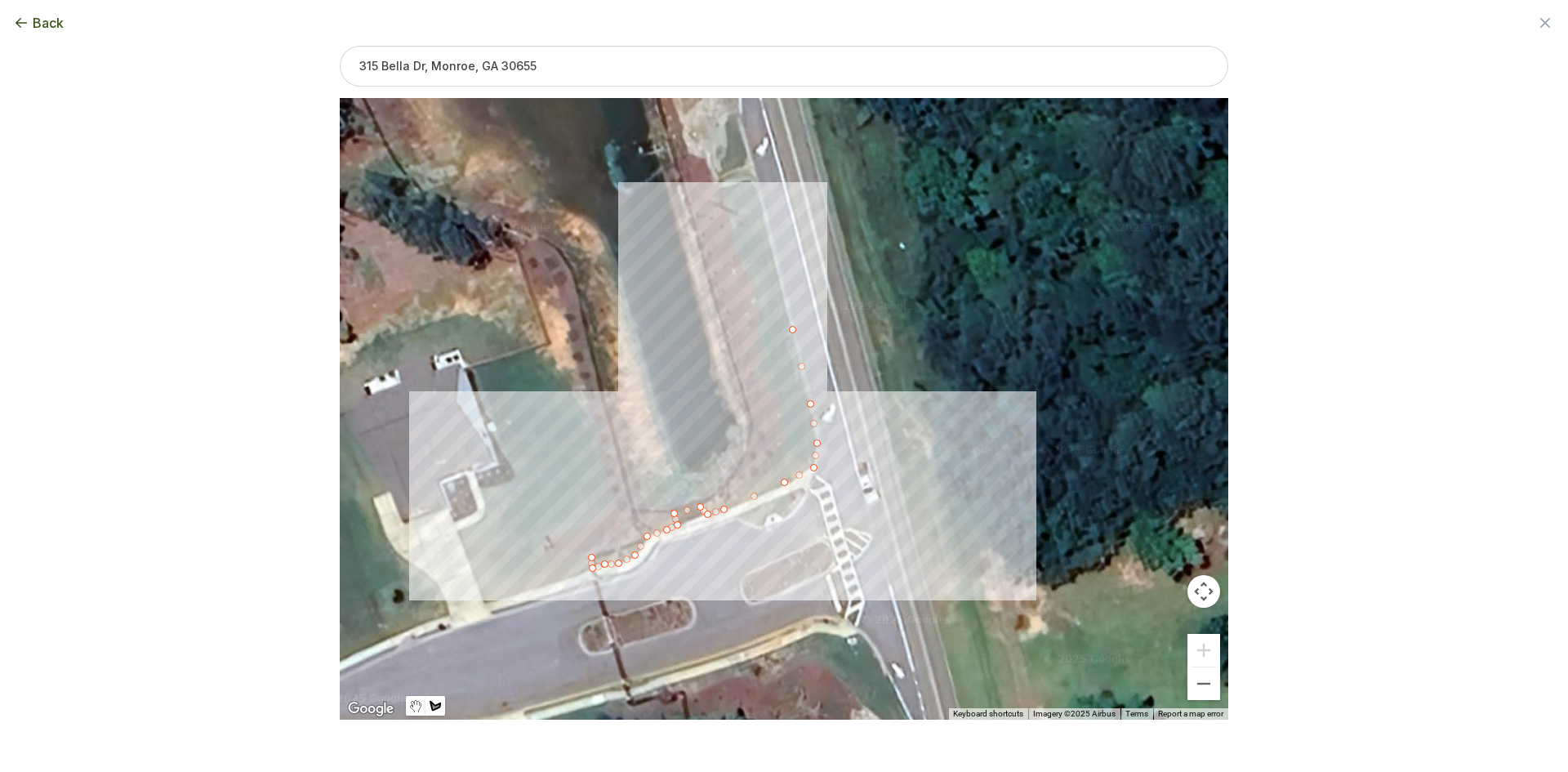
click at [763, 204] on div at bounding box center [784, 409] width 889 height 621
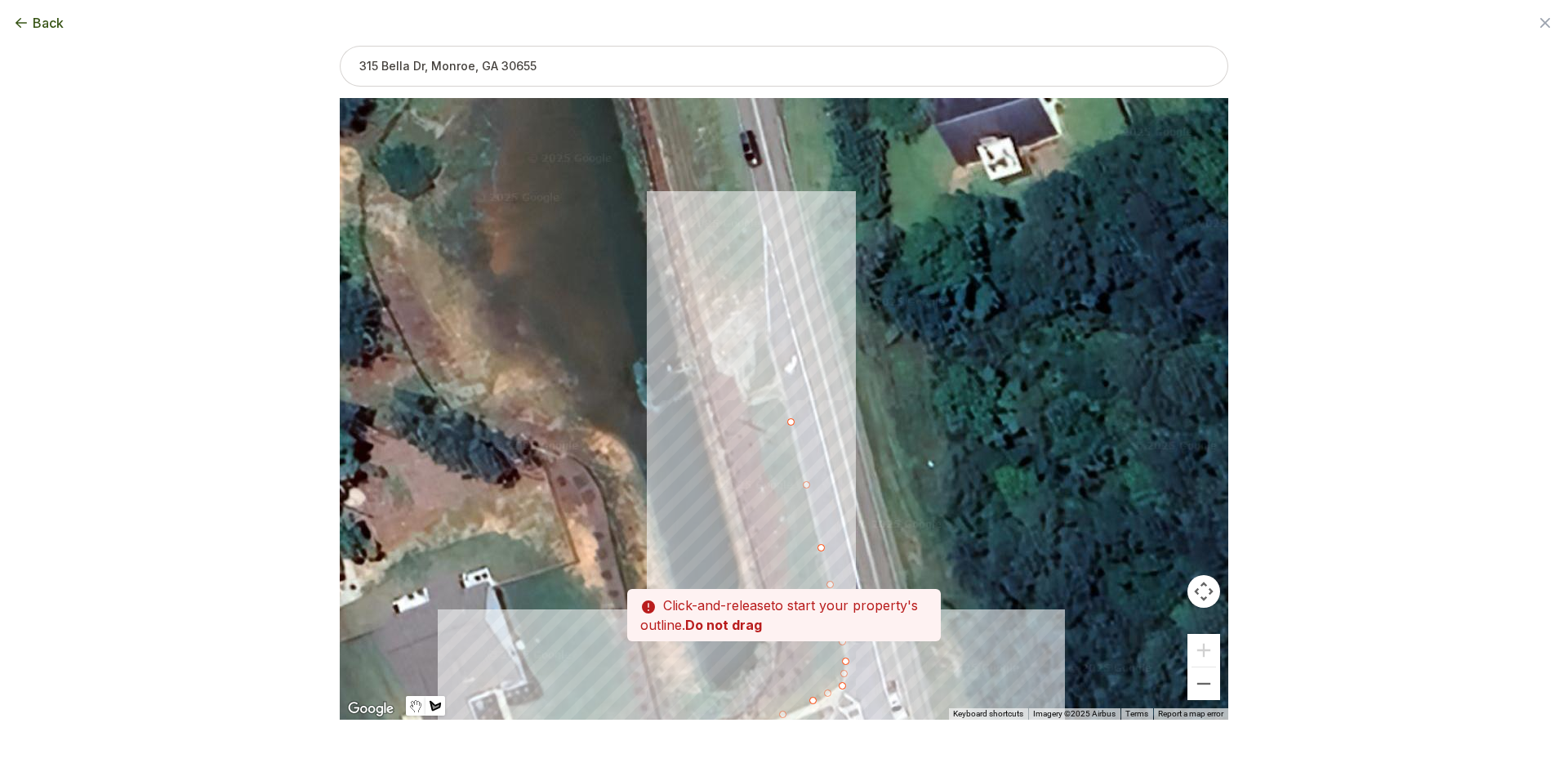
drag, startPoint x: 744, startPoint y: 171, endPoint x: 776, endPoint y: 400, distance: 231.2
click at [776, 400] on div at bounding box center [784, 409] width 889 height 621
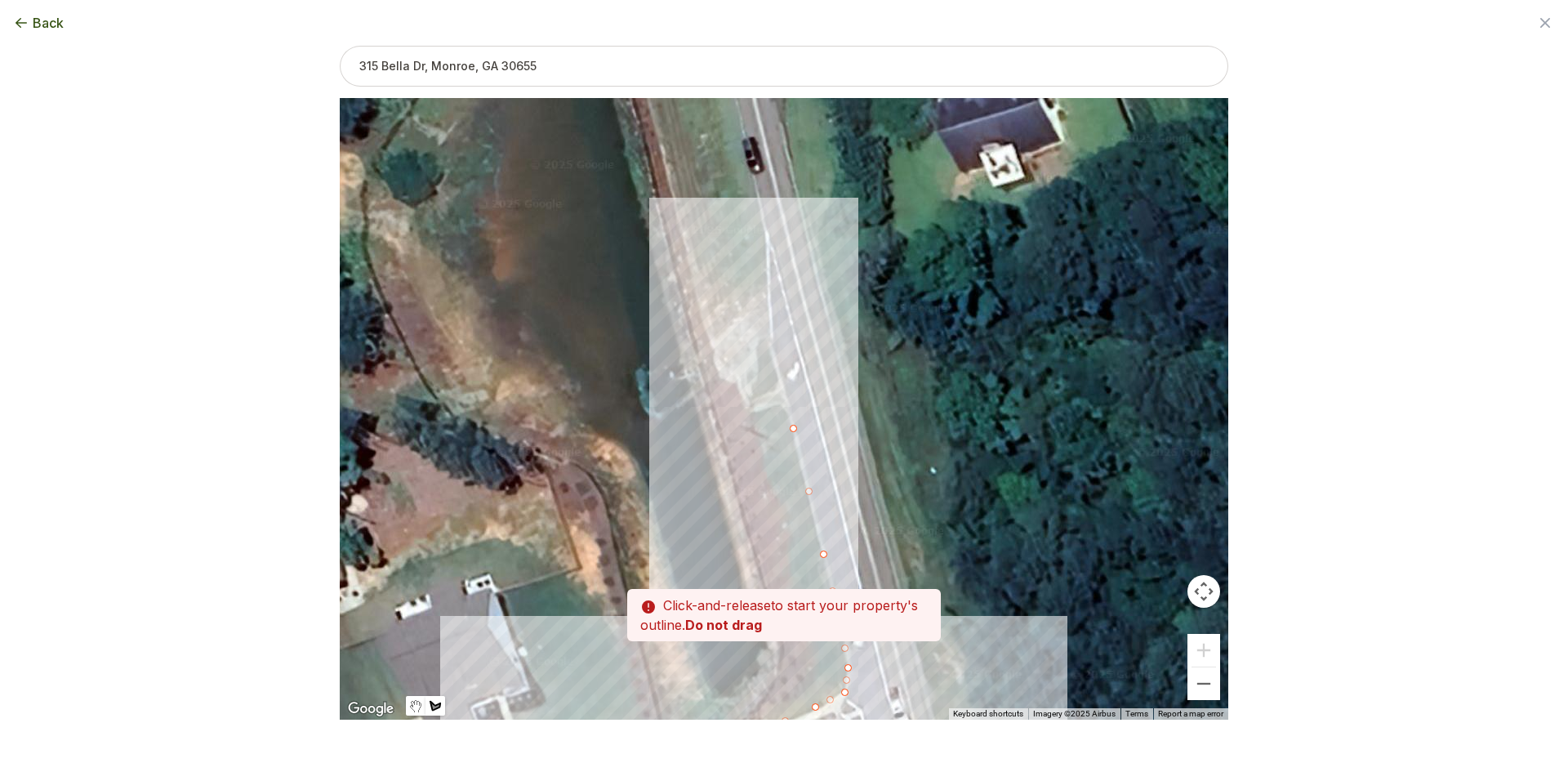
click at [768, 336] on div at bounding box center [784, 409] width 889 height 621
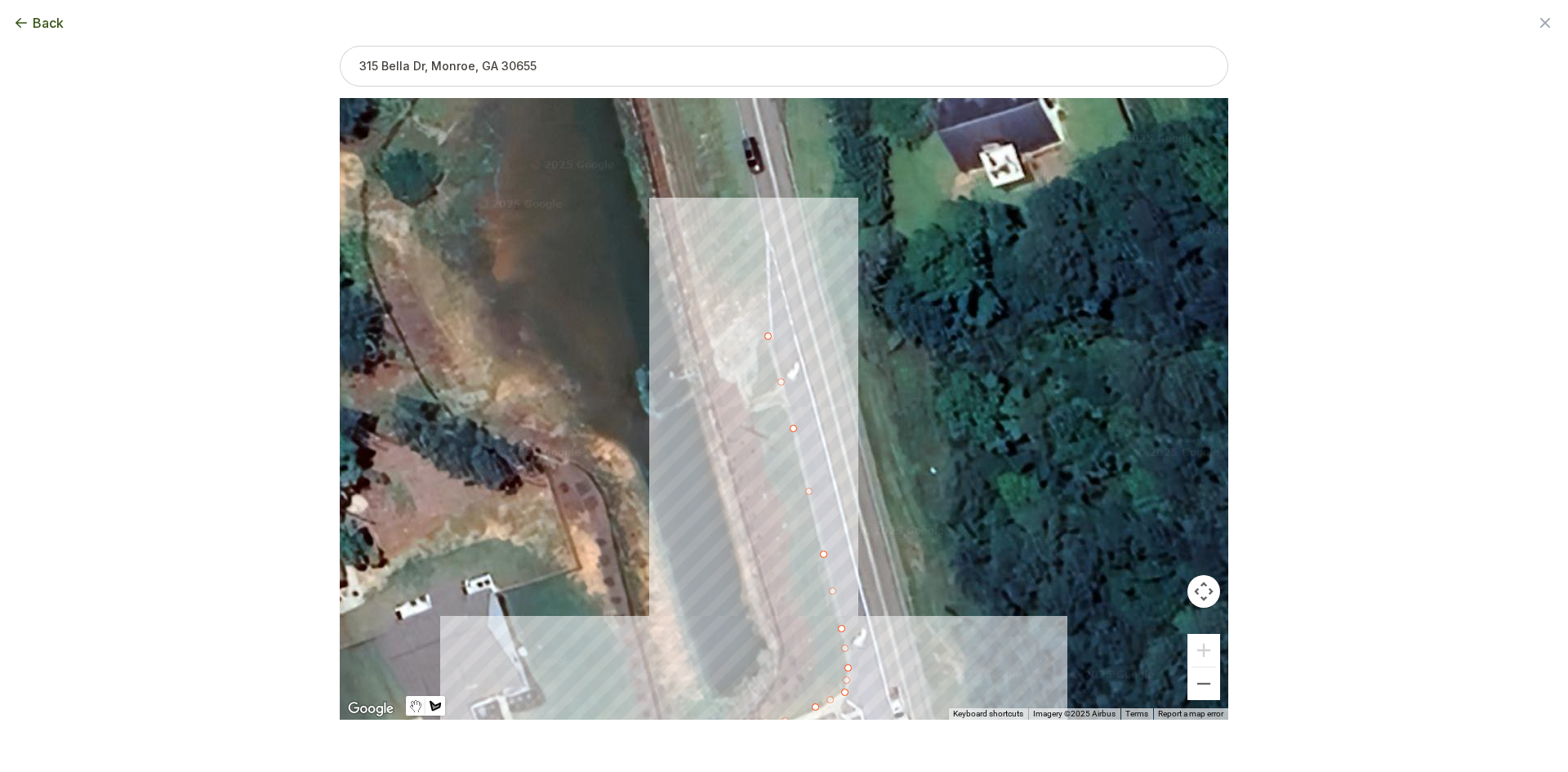
click at [767, 281] on div at bounding box center [784, 409] width 889 height 621
click at [764, 230] on div at bounding box center [784, 409] width 889 height 621
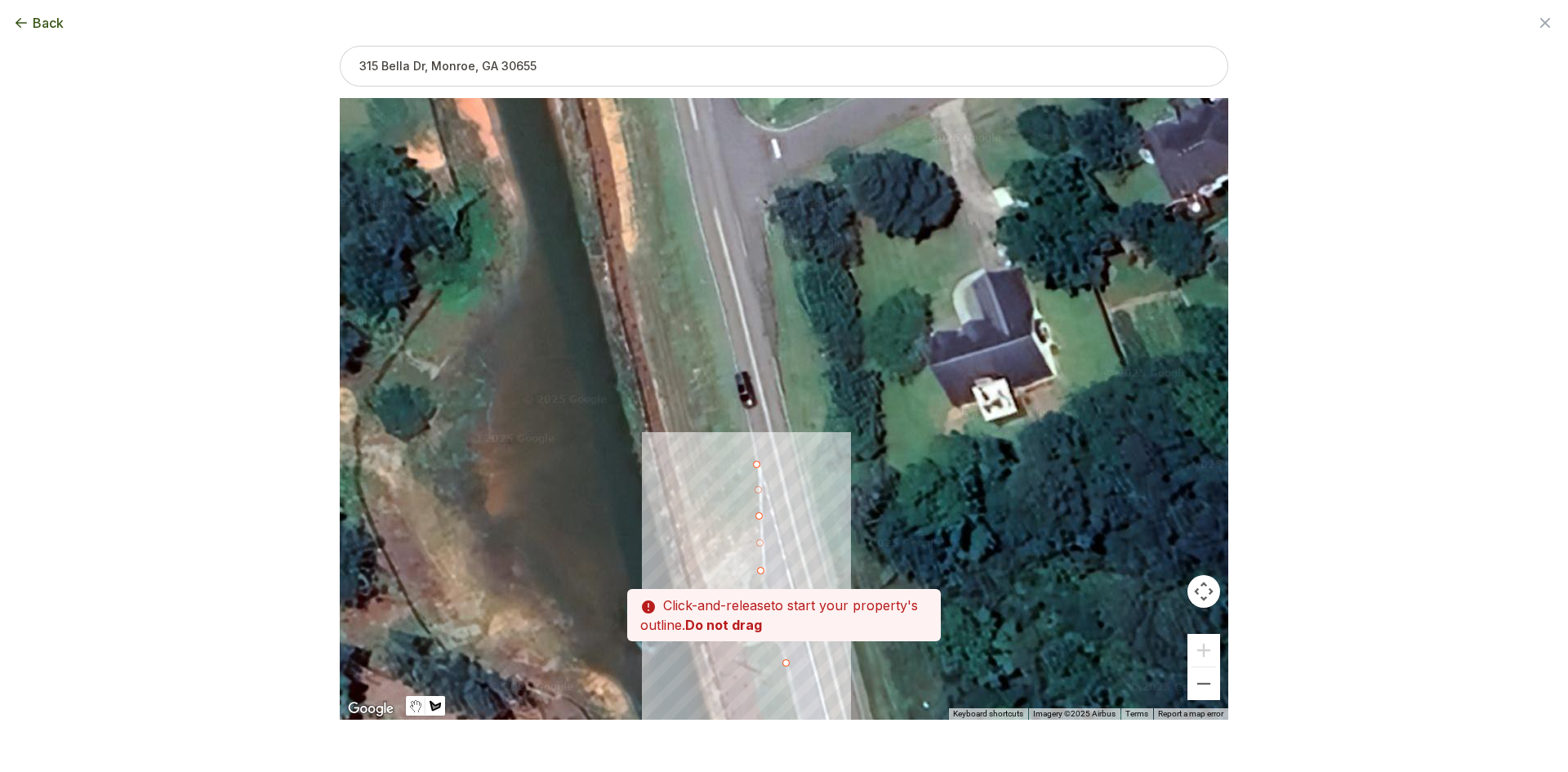
drag, startPoint x: 736, startPoint y: 214, endPoint x: 728, endPoint y: 452, distance: 238.1
click at [728, 452] on div at bounding box center [784, 409] width 889 height 621
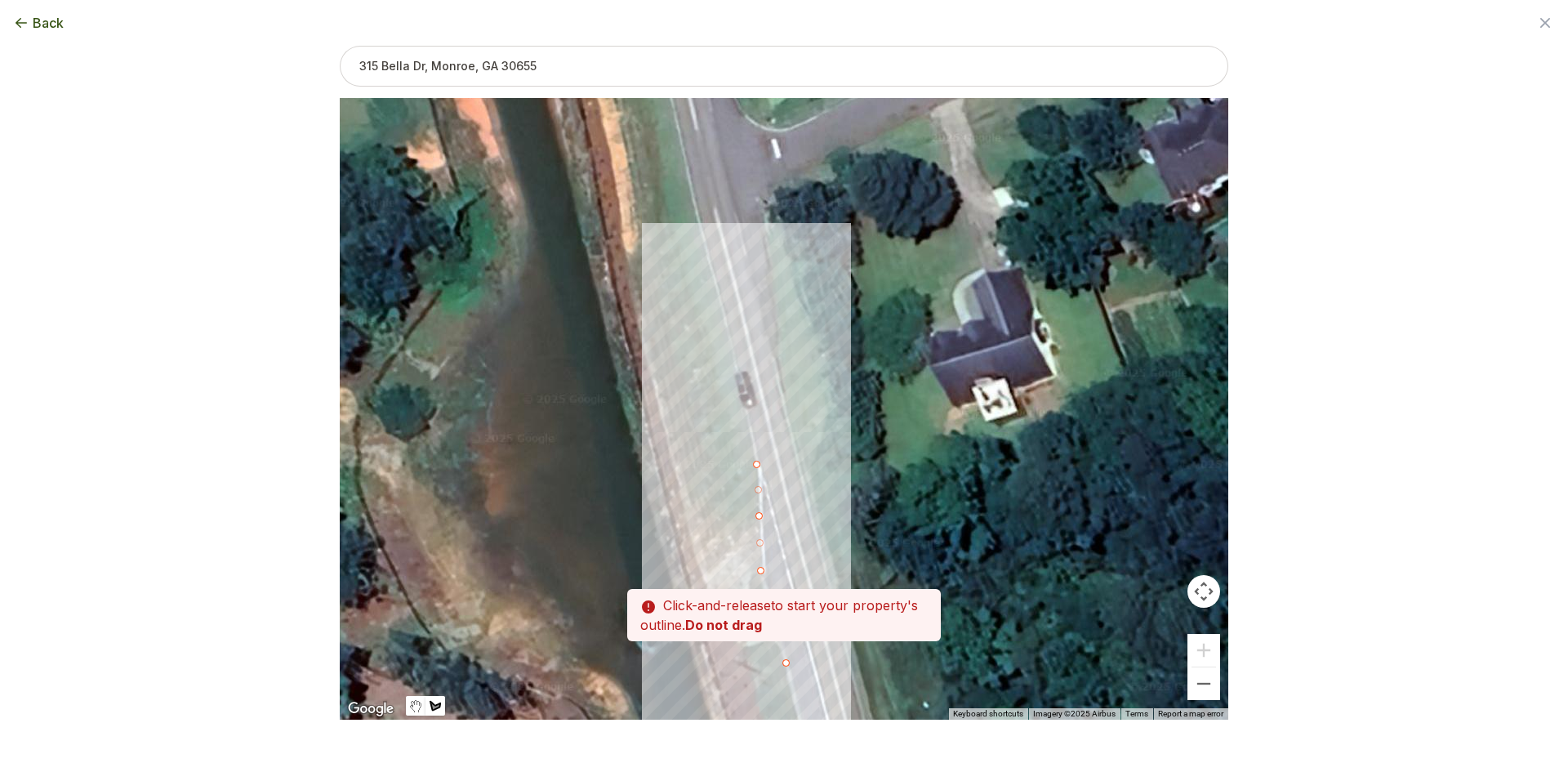
click at [733, 355] on div at bounding box center [784, 409] width 889 height 621
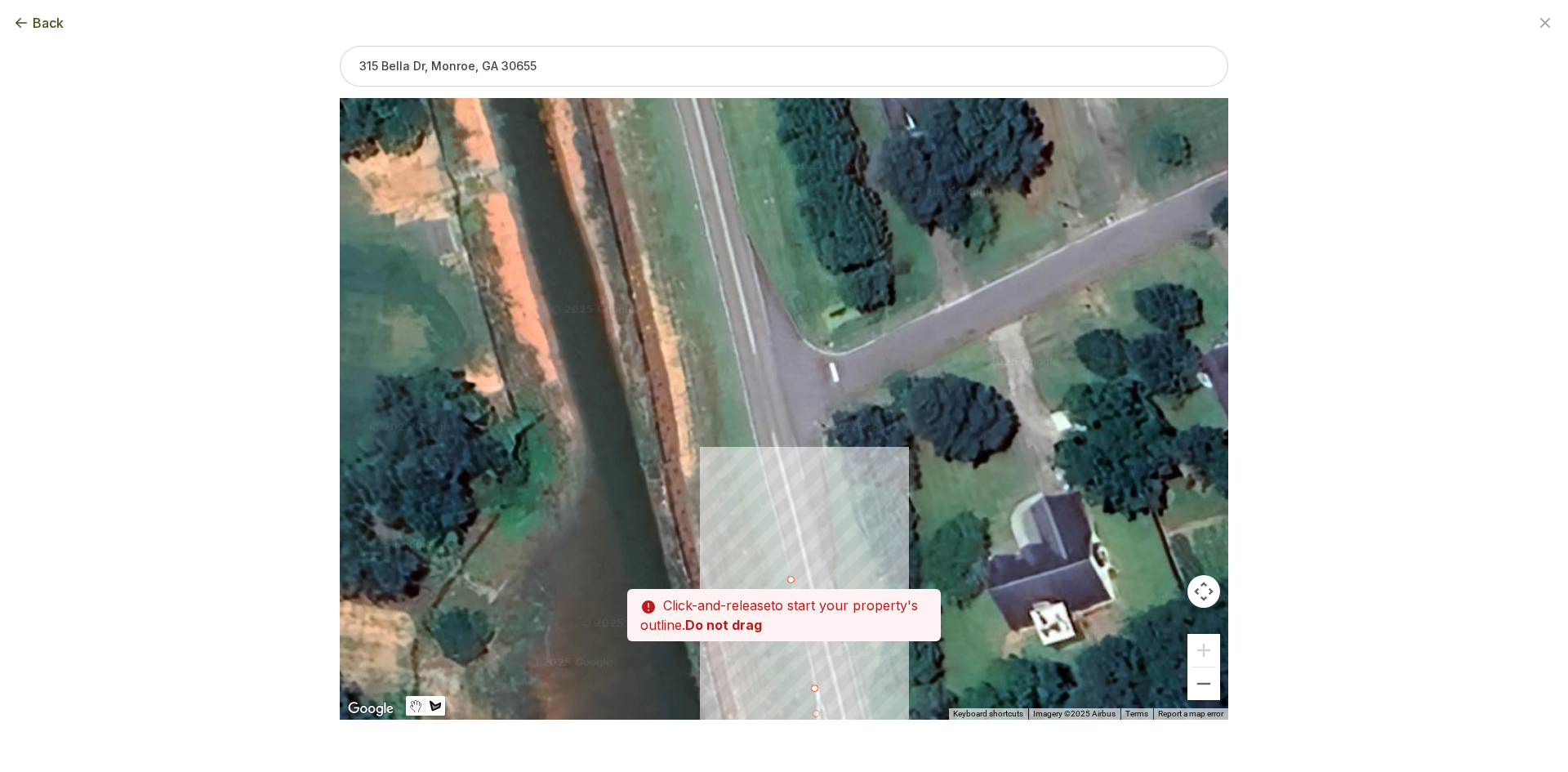
drag, startPoint x: 699, startPoint y: 287, endPoint x: 751, endPoint y: 506, distance: 225.1
click at [753, 512] on div at bounding box center [784, 409] width 889 height 621
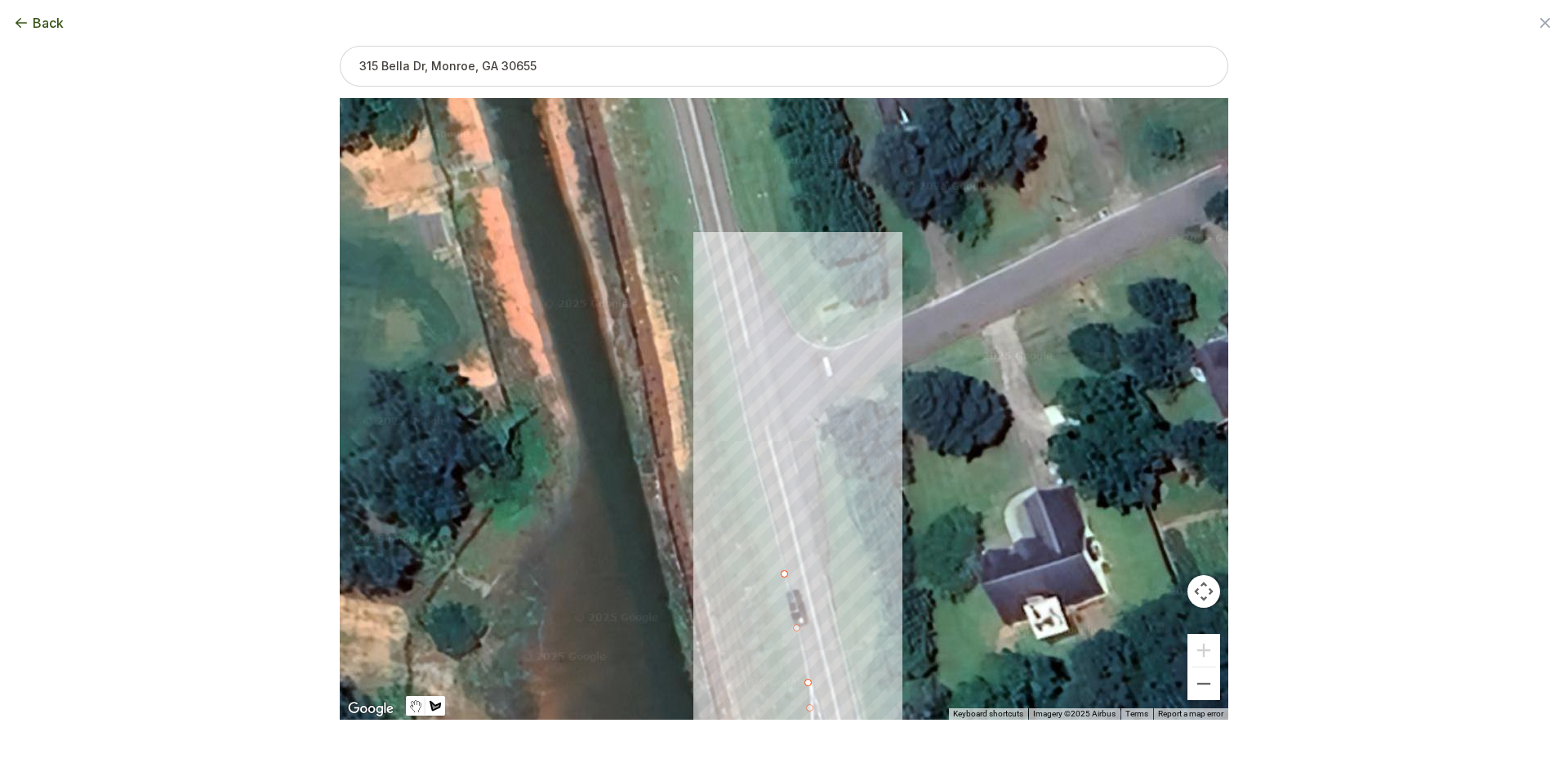
click at [739, 394] on div at bounding box center [784, 408] width 889 height 621
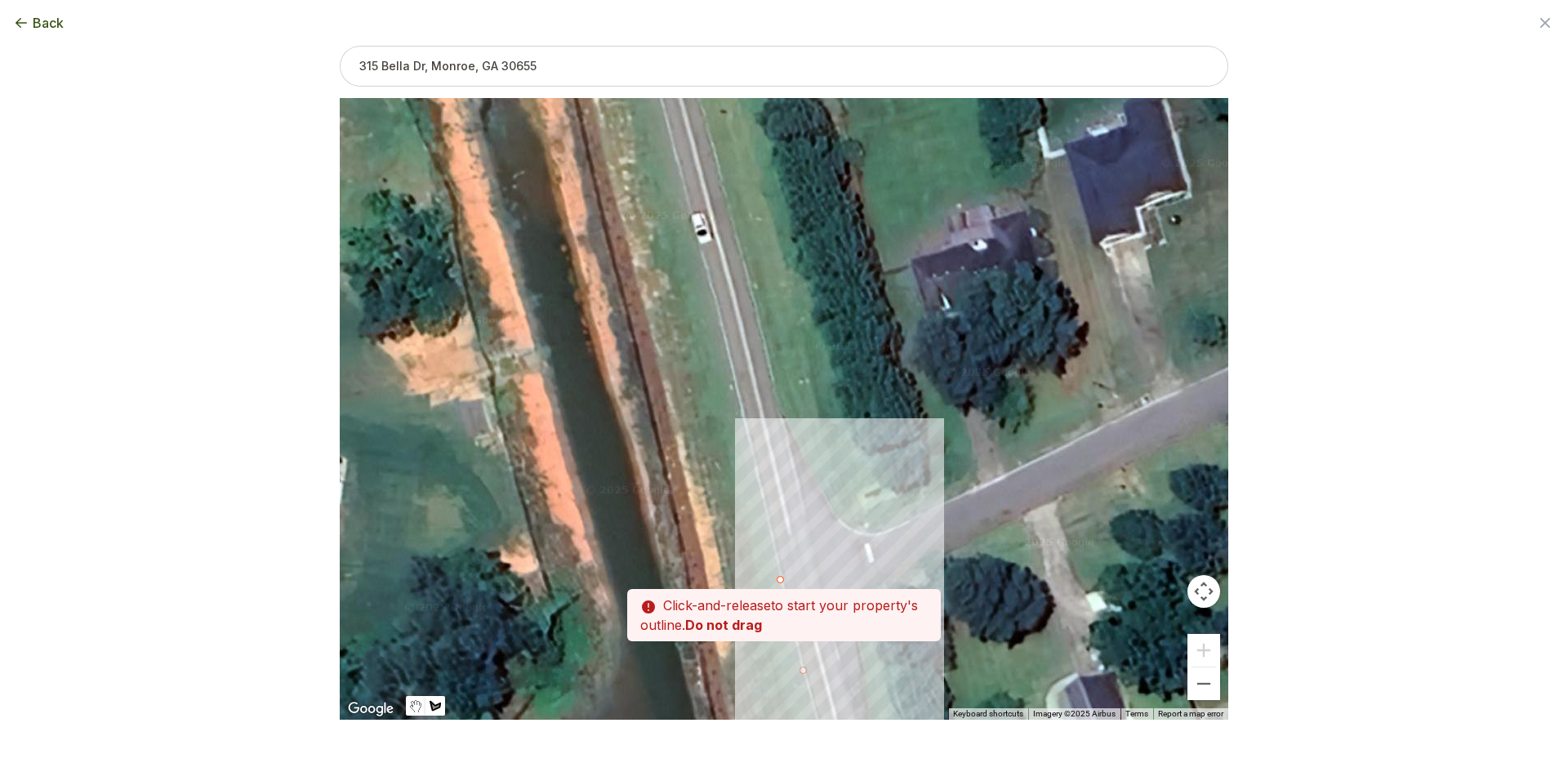
drag, startPoint x: 710, startPoint y: 290, endPoint x: 750, endPoint y: 496, distance: 209.8
click at [750, 498] on div at bounding box center [784, 408] width 889 height 621
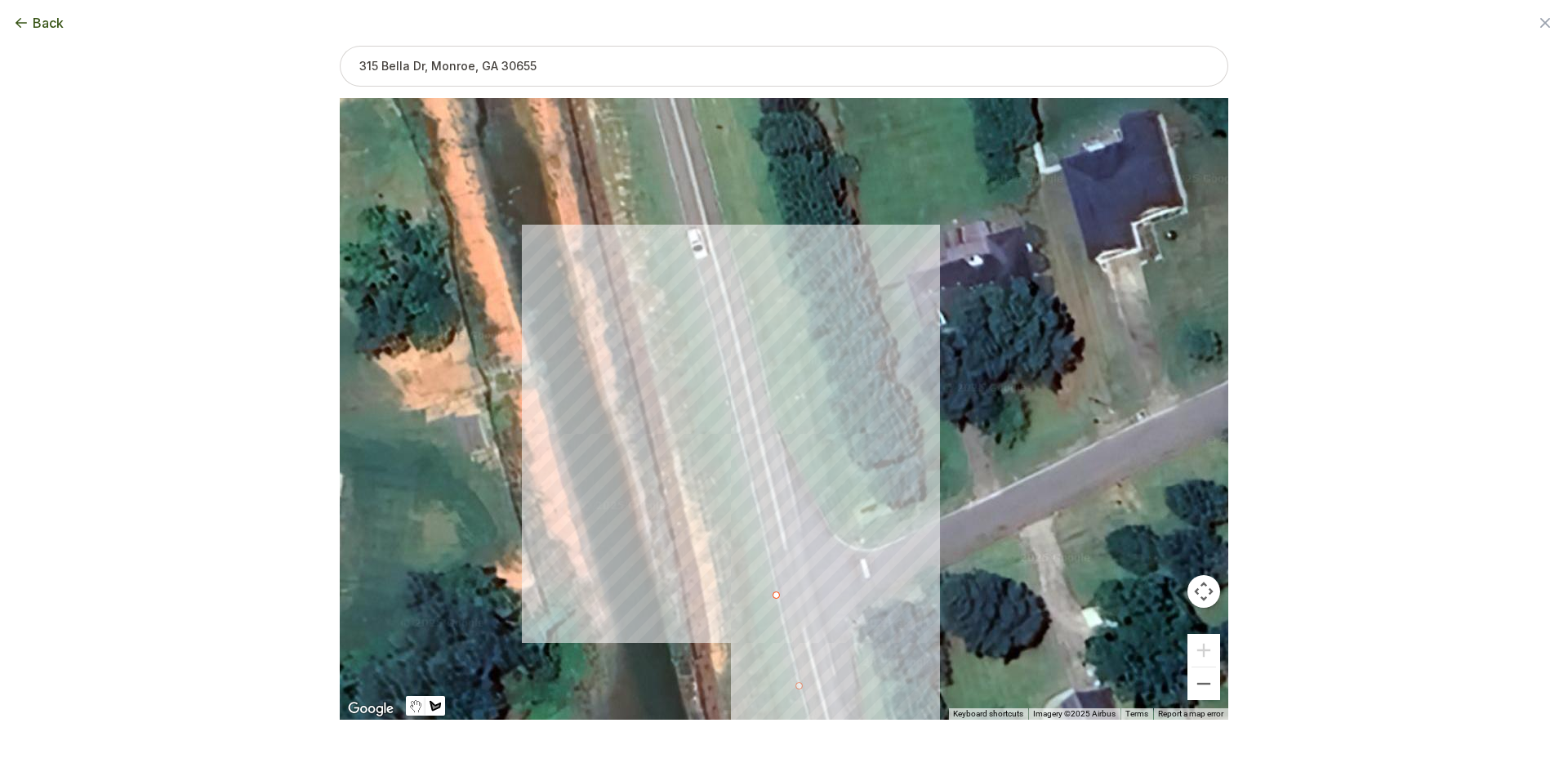
click at [728, 393] on div at bounding box center [784, 408] width 889 height 621
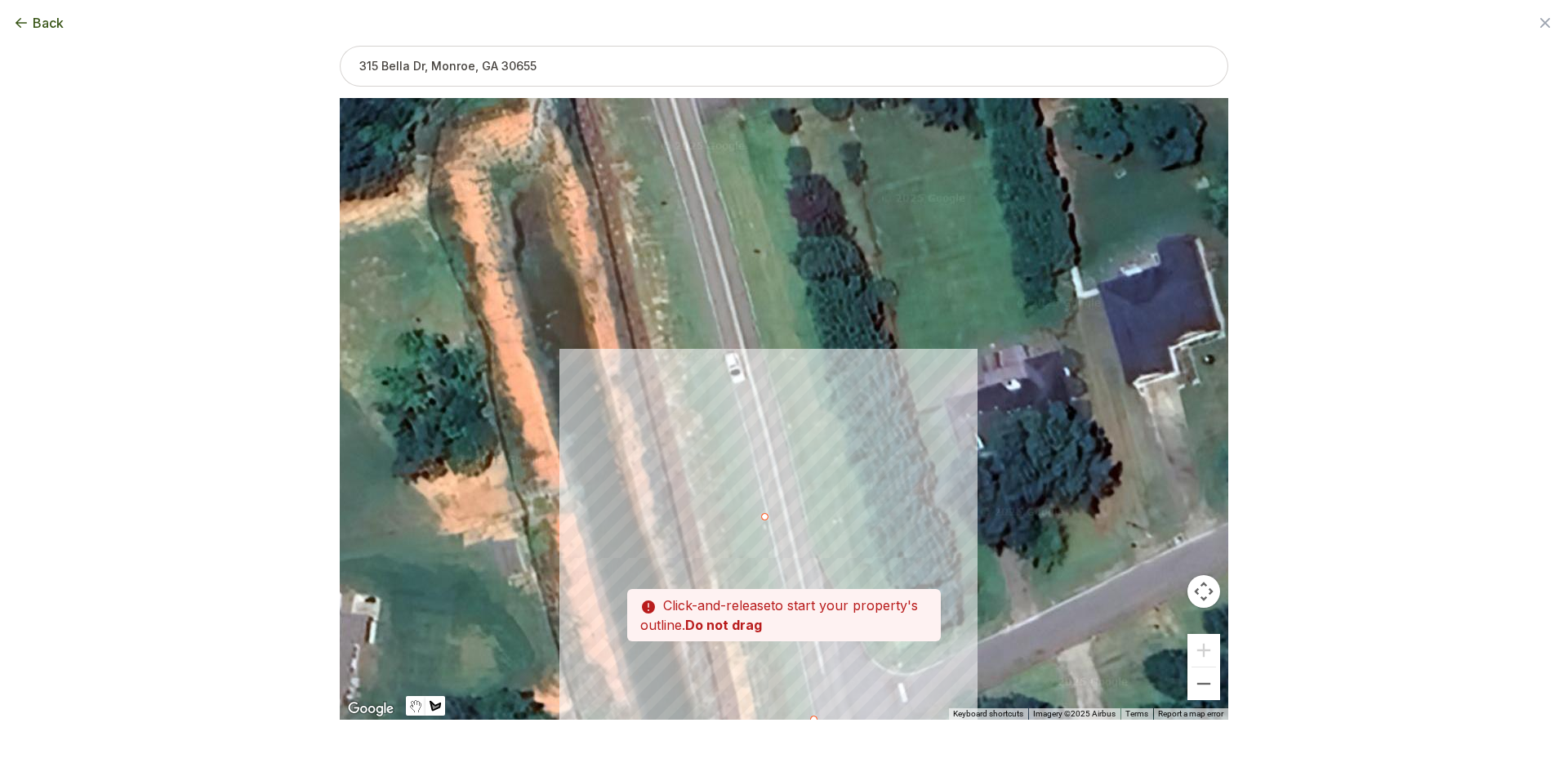
drag, startPoint x: 703, startPoint y: 326, endPoint x: 732, endPoint y: 436, distance: 113.8
click at [736, 447] on div at bounding box center [784, 408] width 889 height 621
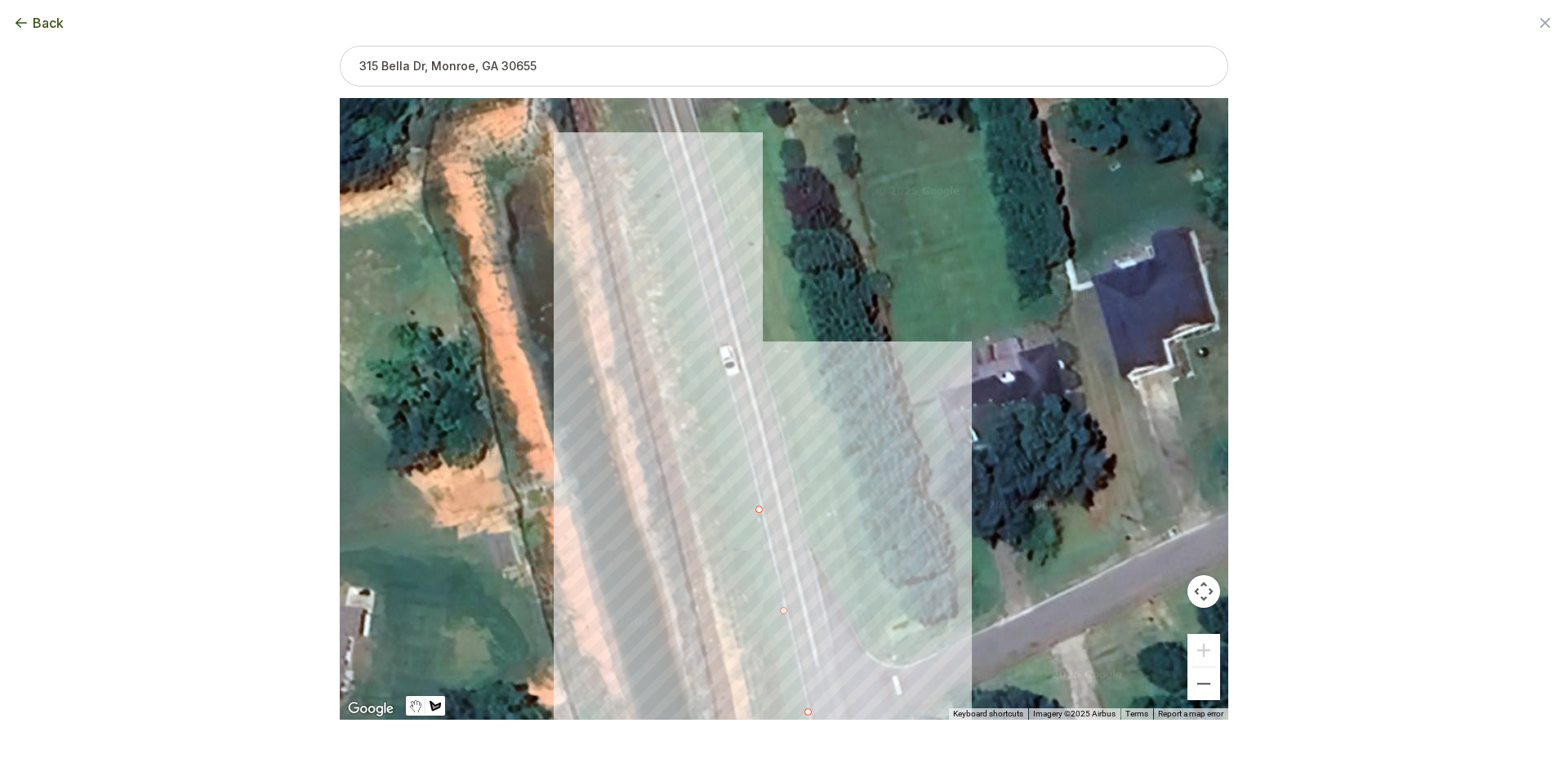
click at [719, 343] on div at bounding box center [784, 408] width 889 height 621
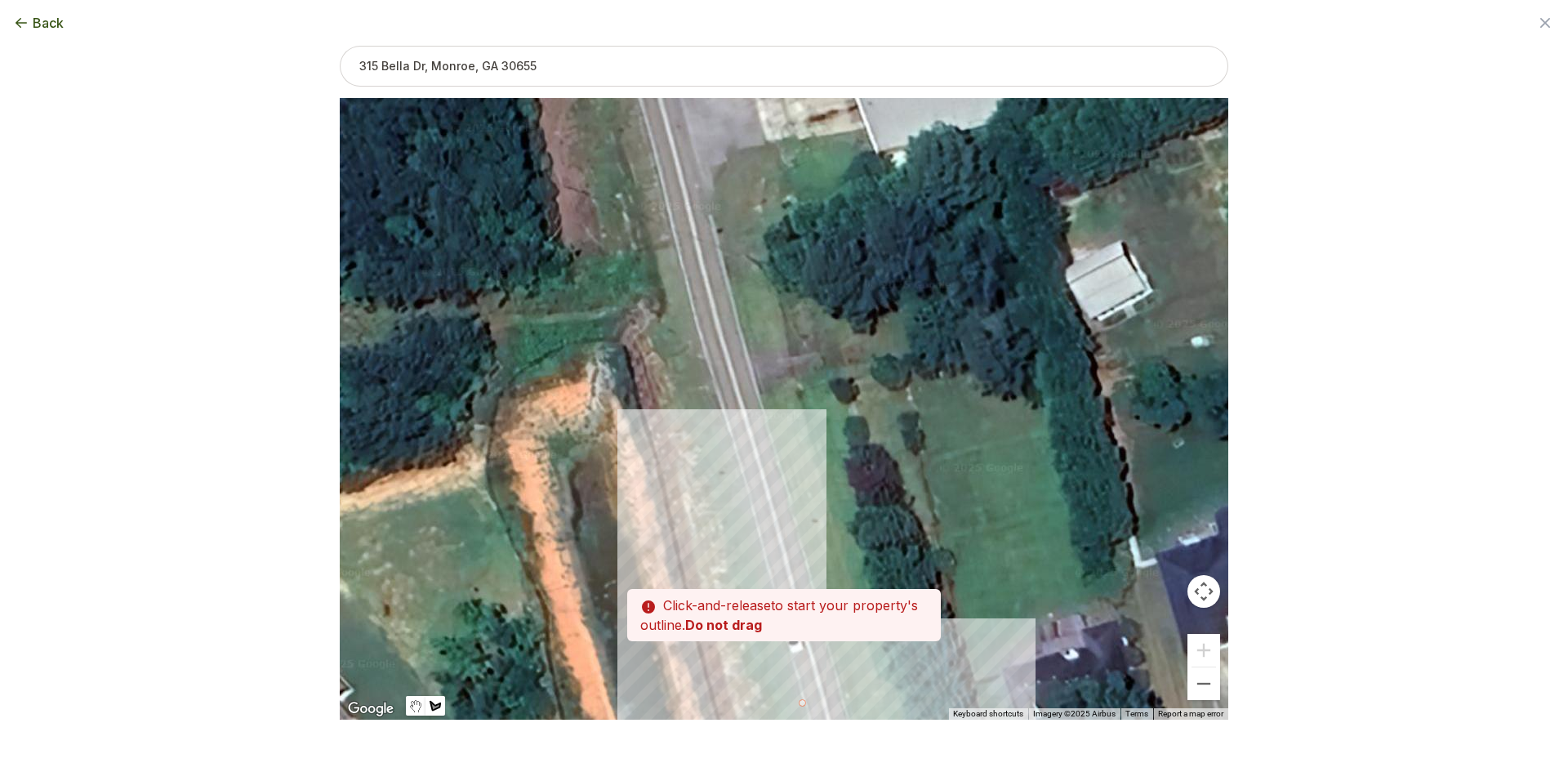
drag, startPoint x: 713, startPoint y: 343, endPoint x: 774, endPoint y: 609, distance: 272.9
click at [774, 609] on div "Zoom the map Use these buttons to zoom in and out Skip tutorial Next ← Move lef…" at bounding box center [784, 356] width 889 height 621
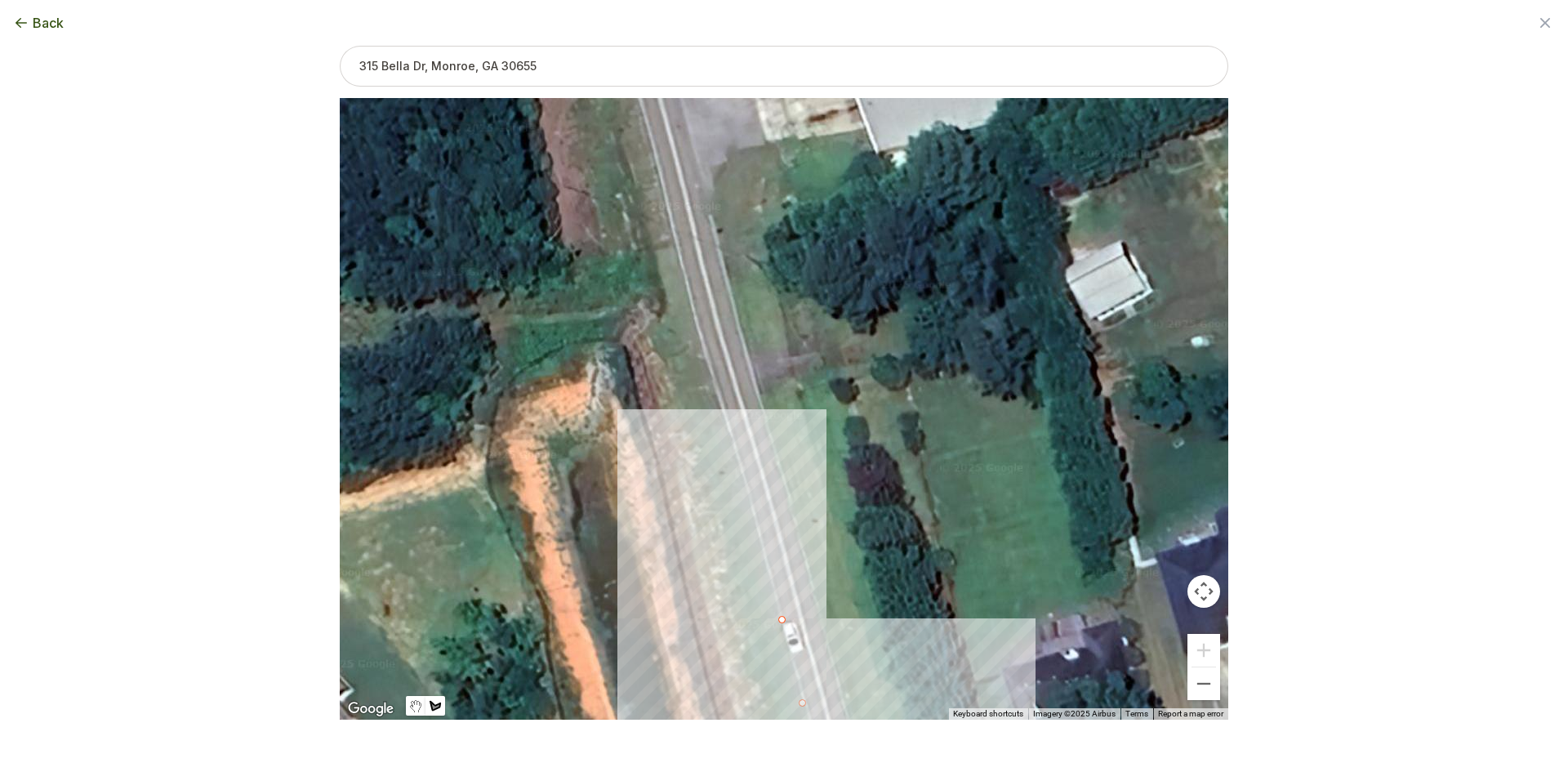
click at [745, 479] on div at bounding box center [784, 408] width 889 height 621
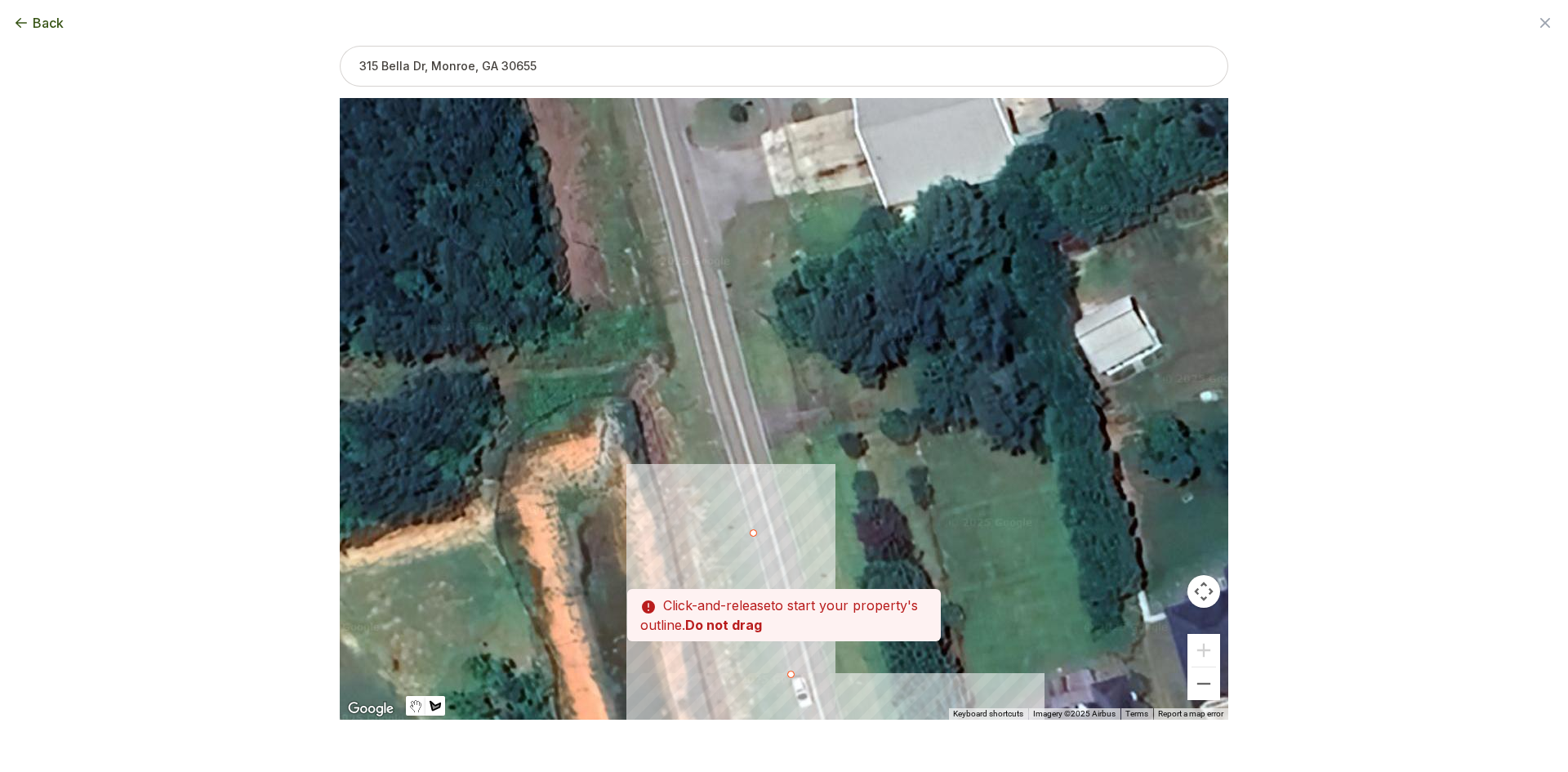
drag, startPoint x: 725, startPoint y: 434, endPoint x: 736, endPoint y: 497, distance: 64.0
click at [736, 497] on div at bounding box center [784, 408] width 889 height 621
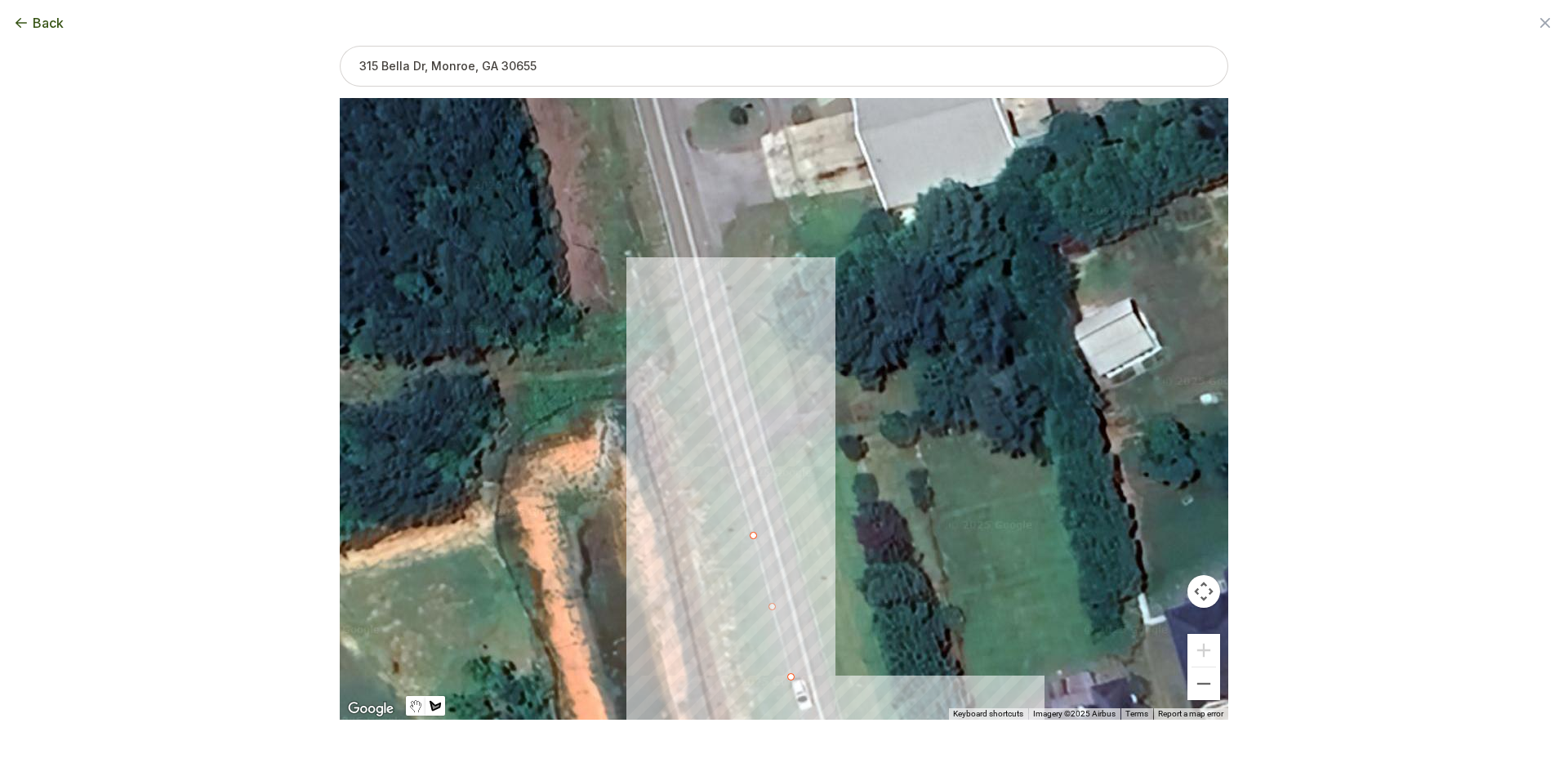
click at [703, 367] on div at bounding box center [784, 409] width 889 height 621
click at [662, 378] on div at bounding box center [784, 409] width 889 height 621
click at [648, 388] on div at bounding box center [784, 409] width 889 height 621
click at [649, 411] on div at bounding box center [784, 409] width 889 height 621
click at [687, 529] on div at bounding box center [784, 409] width 889 height 621
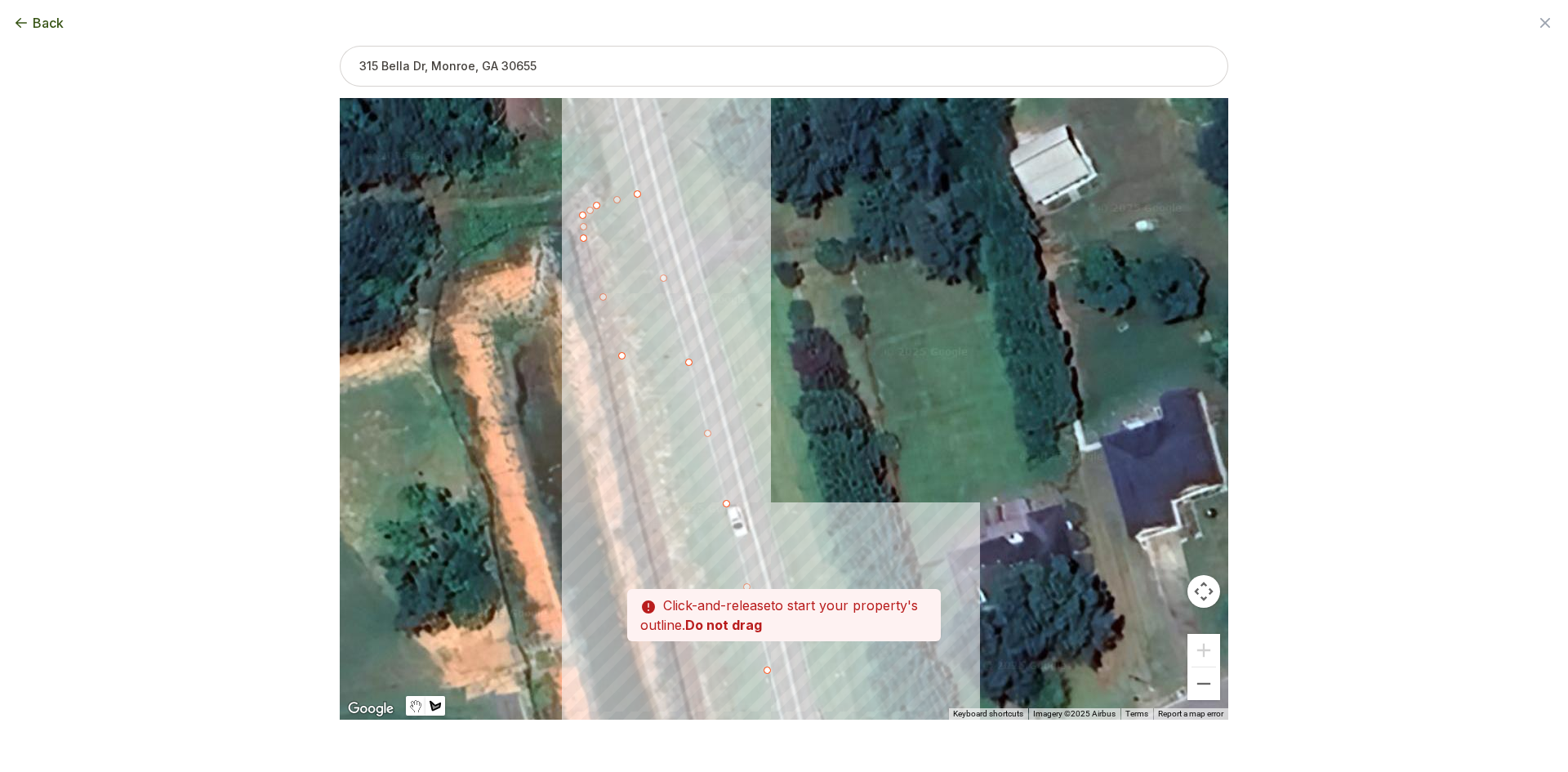
drag, startPoint x: 715, startPoint y: 596, endPoint x: 649, endPoint y: 436, distance: 173.1
click at [650, 419] on div at bounding box center [784, 409] width 889 height 621
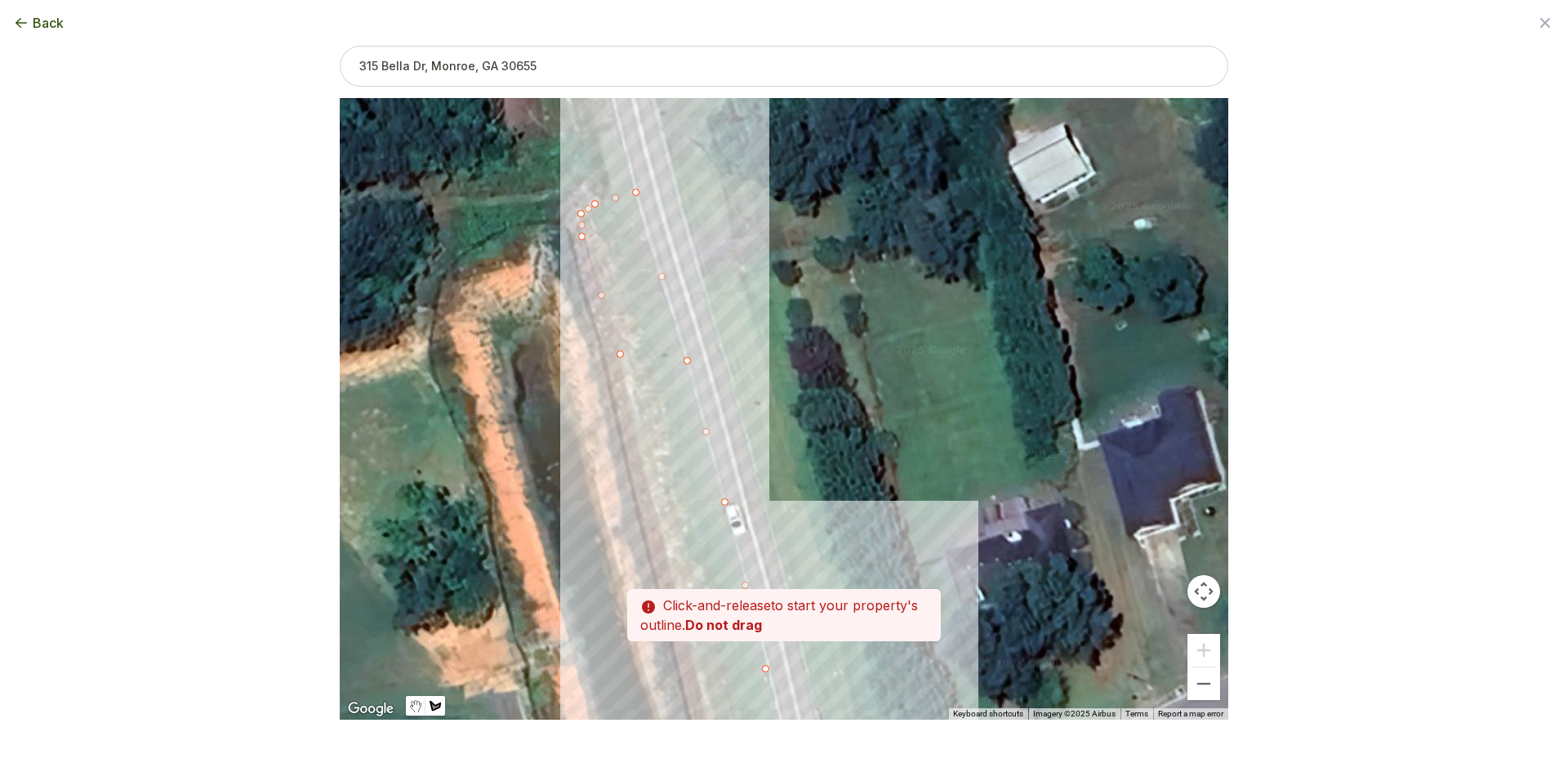
click at [644, 471] on div at bounding box center [784, 408] width 889 height 621
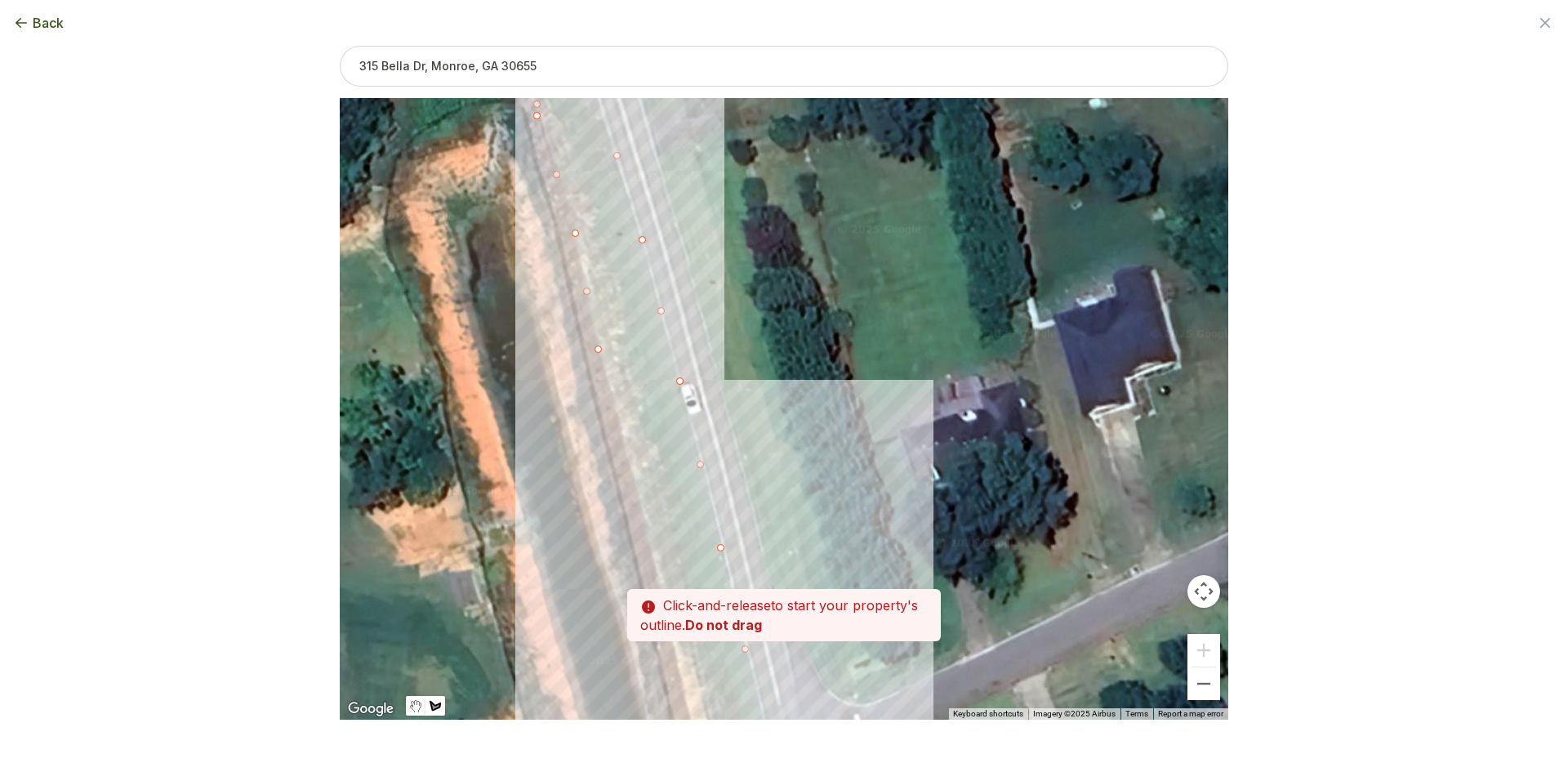
drag, startPoint x: 689, startPoint y: 567, endPoint x: 640, endPoint y: 434, distance: 141.7
click at [640, 434] on div at bounding box center [784, 408] width 889 height 621
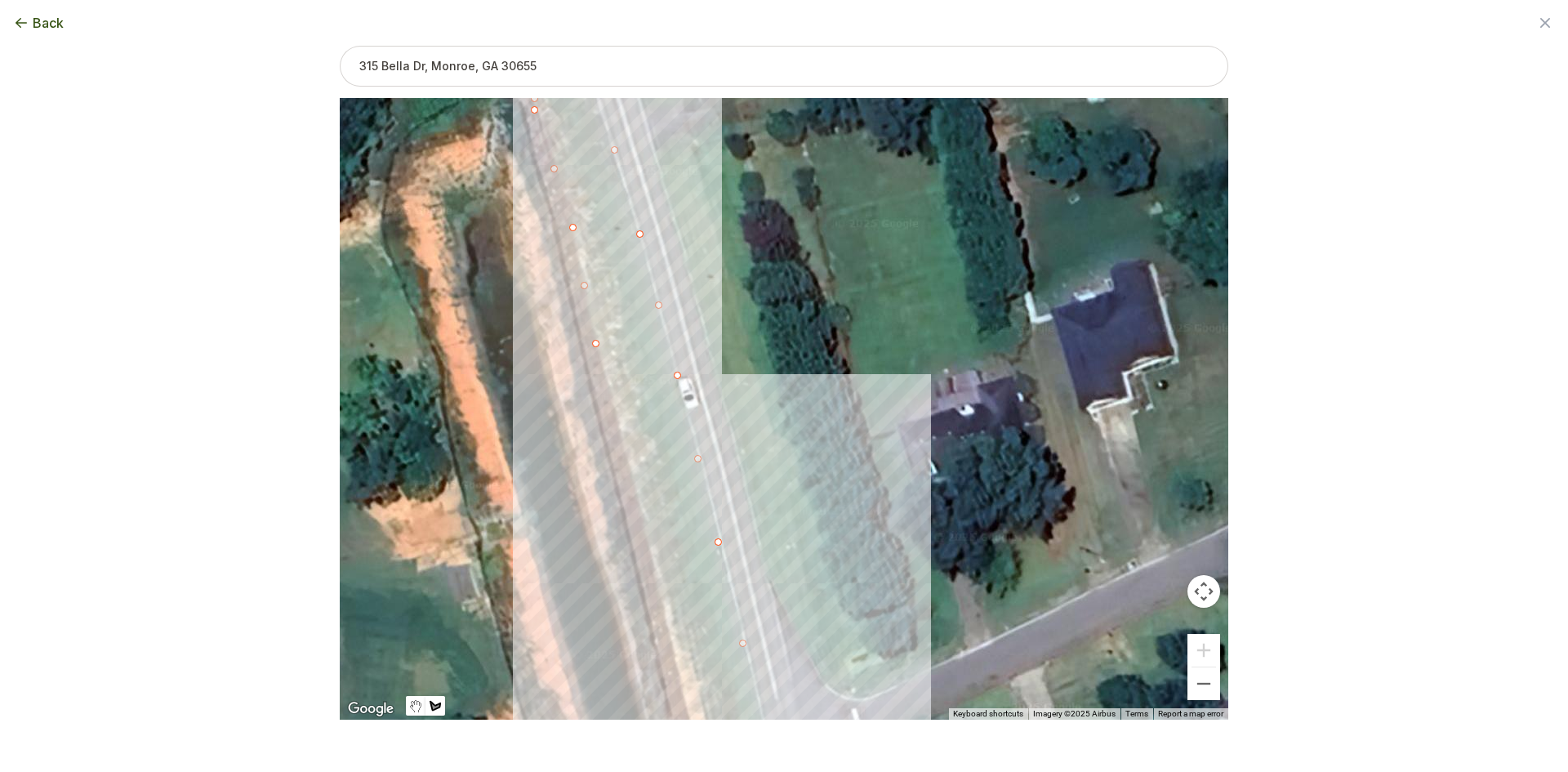
click at [625, 450] on div at bounding box center [784, 408] width 889 height 621
click at [654, 567] on div at bounding box center [784, 408] width 889 height 621
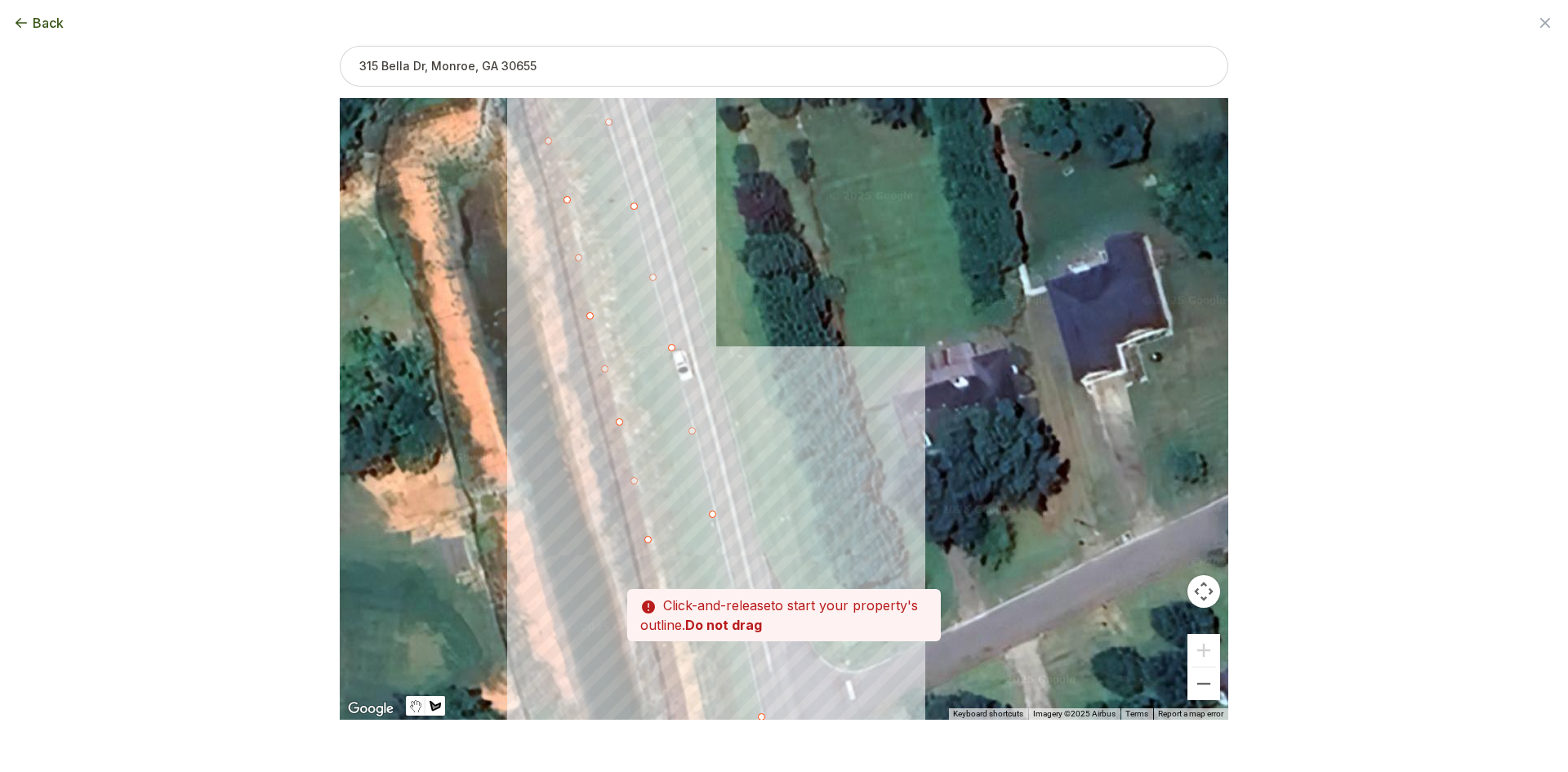
drag, startPoint x: 674, startPoint y: 615, endPoint x: 629, endPoint y: 414, distance: 206.0
click at [629, 414] on div at bounding box center [784, 408] width 889 height 621
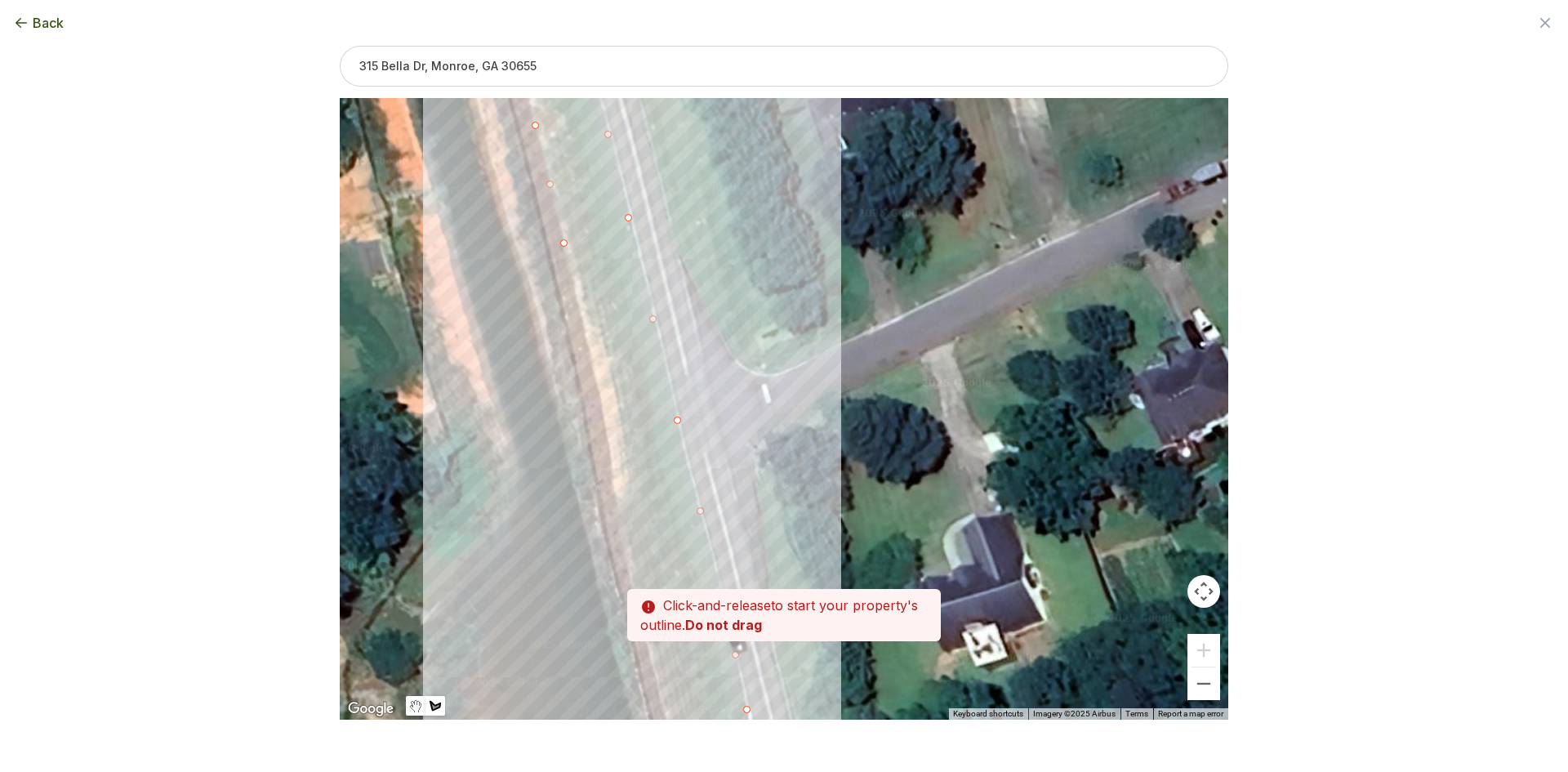
drag, startPoint x: 665, startPoint y: 466, endPoint x: 633, endPoint y: 388, distance: 84.3
click at [633, 388] on div at bounding box center [784, 409] width 889 height 621
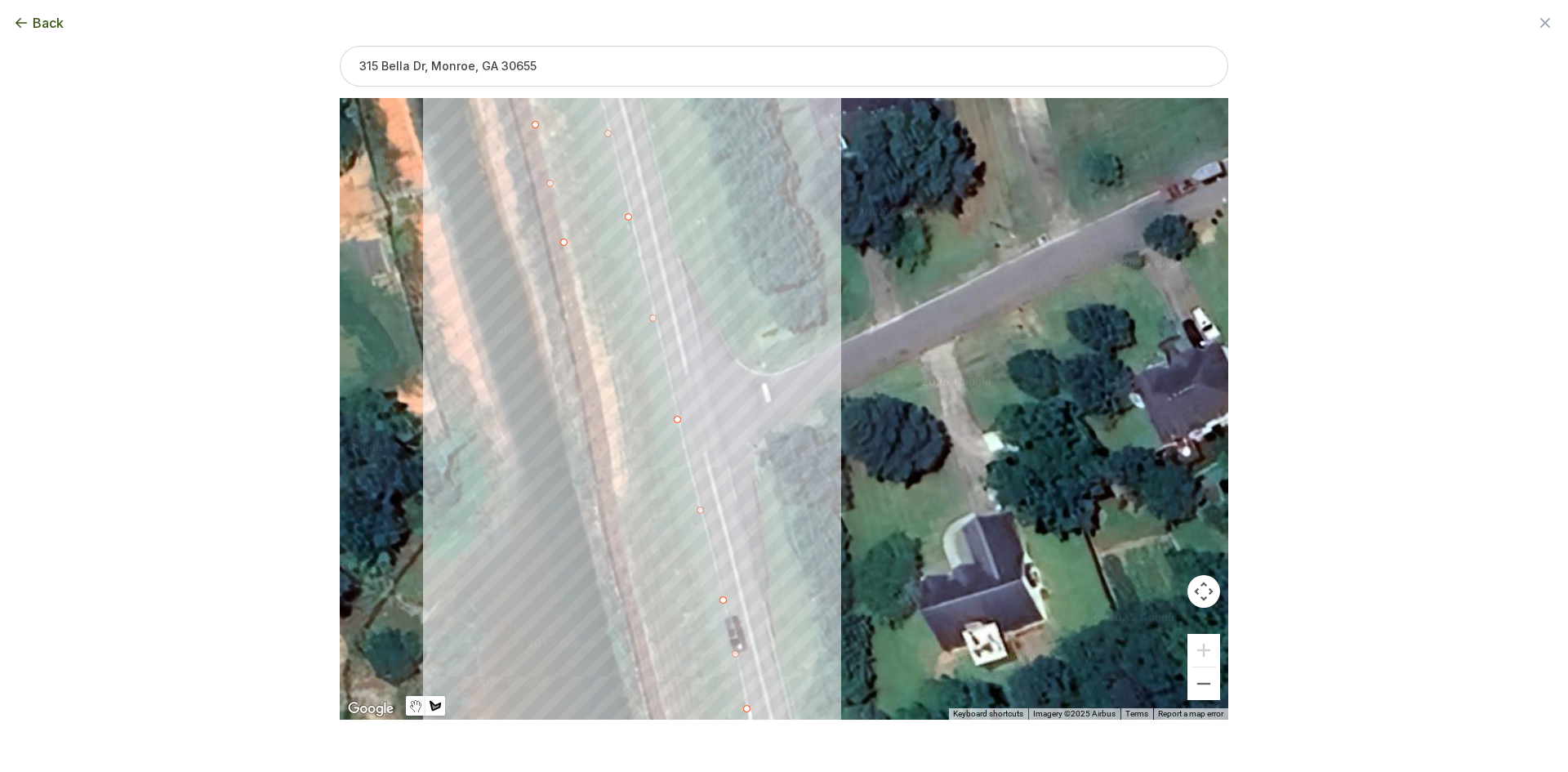
click at [601, 407] on div at bounding box center [784, 408] width 889 height 621
click at [614, 467] on div at bounding box center [784, 408] width 889 height 621
click at [616, 508] on div at bounding box center [784, 408] width 889 height 621
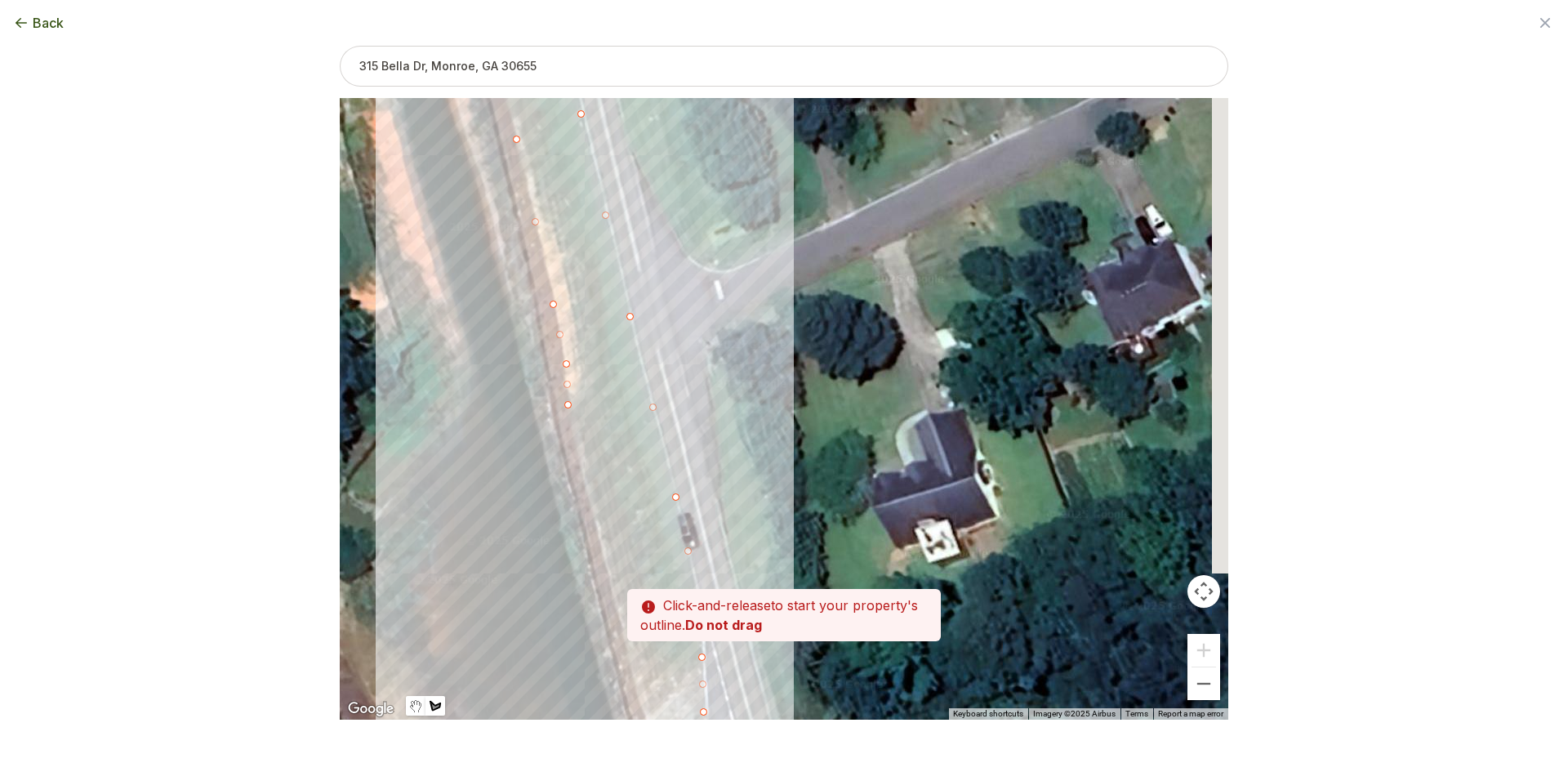
drag, startPoint x: 637, startPoint y: 554, endPoint x: 577, endPoint y: 417, distance: 149.6
click at [577, 417] on div at bounding box center [784, 408] width 889 height 621
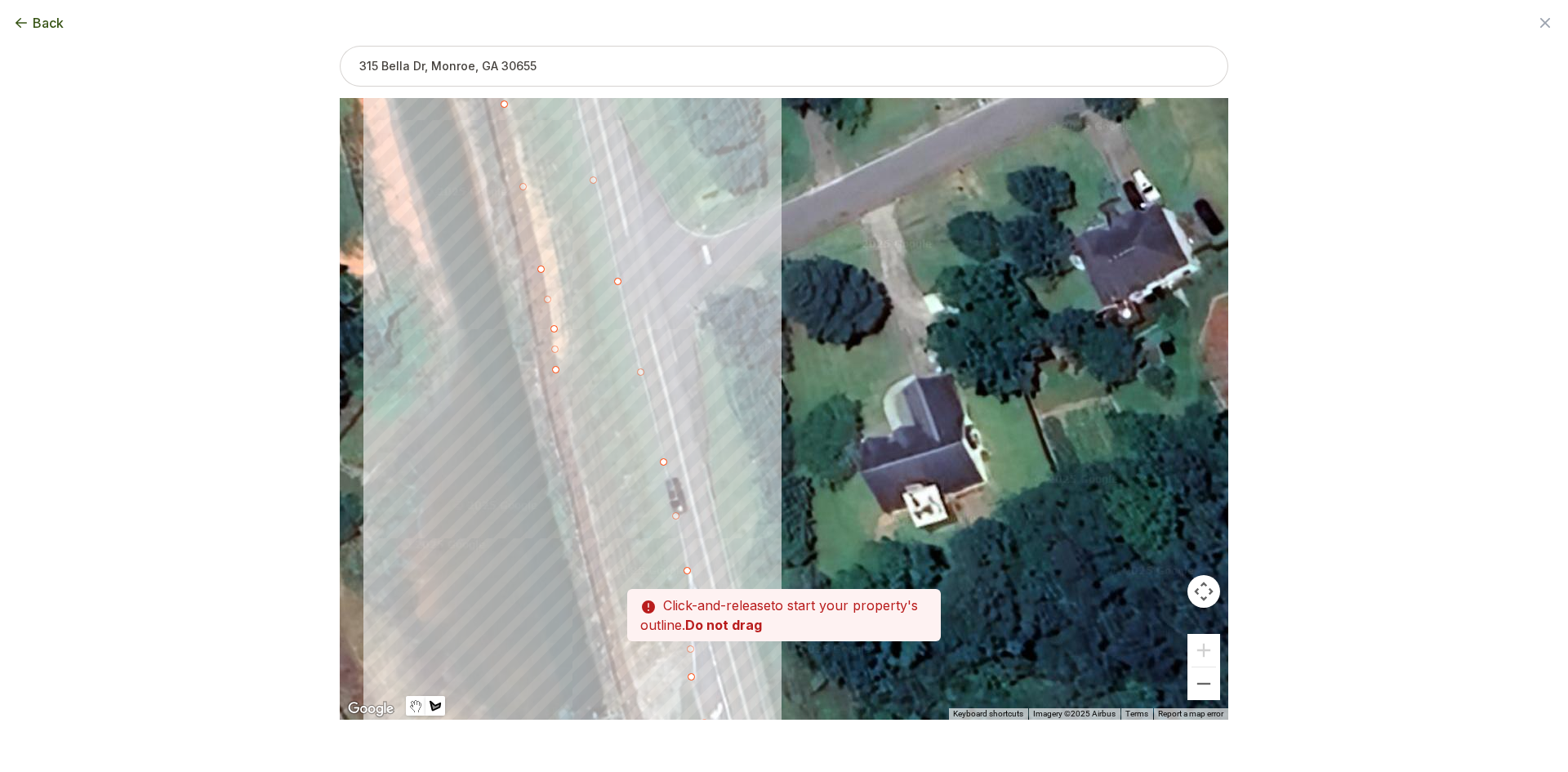
click at [586, 487] on div at bounding box center [784, 409] width 889 height 621
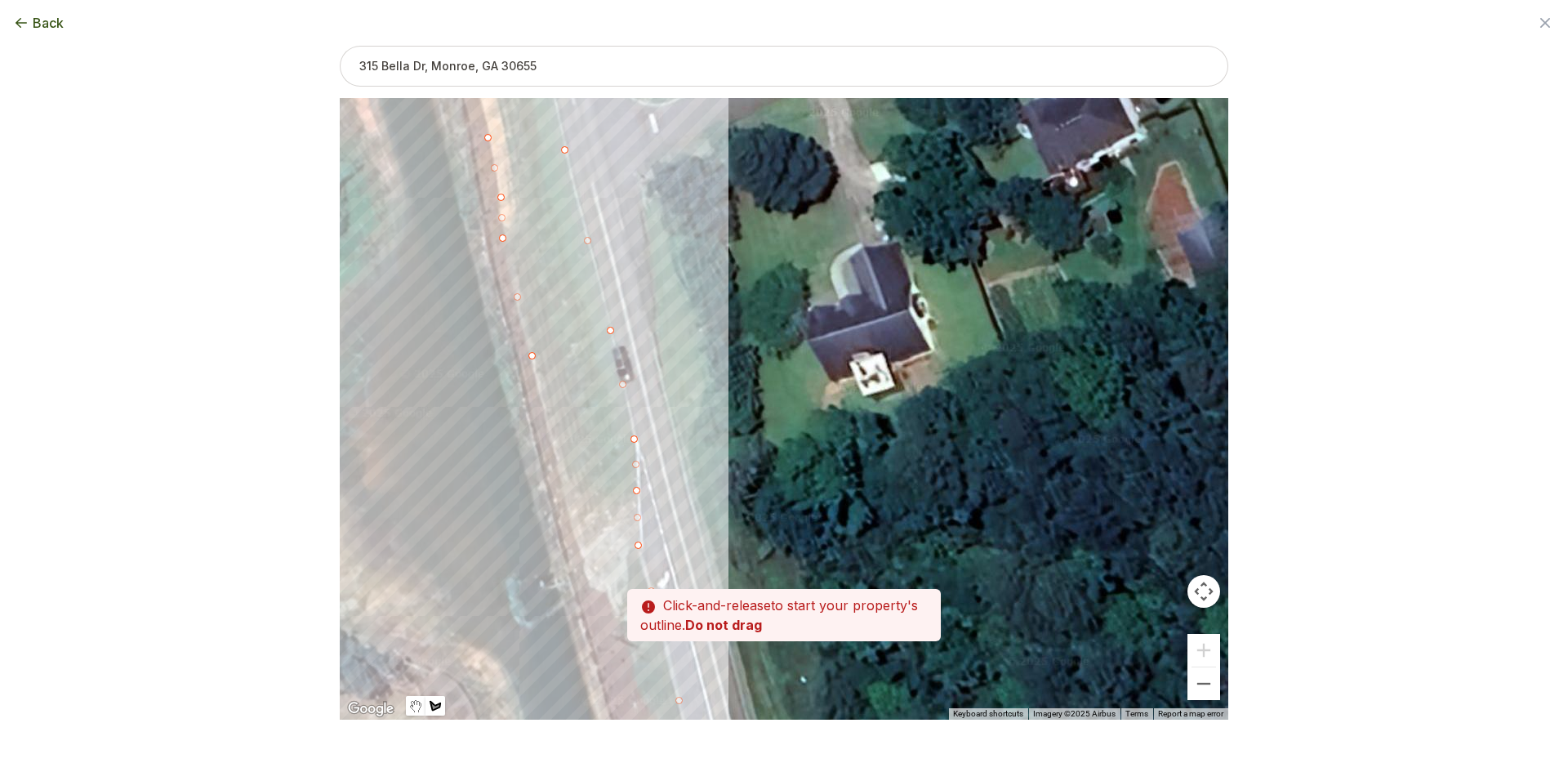
drag, startPoint x: 610, startPoint y: 539, endPoint x: 551, endPoint y: 391, distance: 159.3
click at [551, 391] on div at bounding box center [784, 409] width 889 height 621
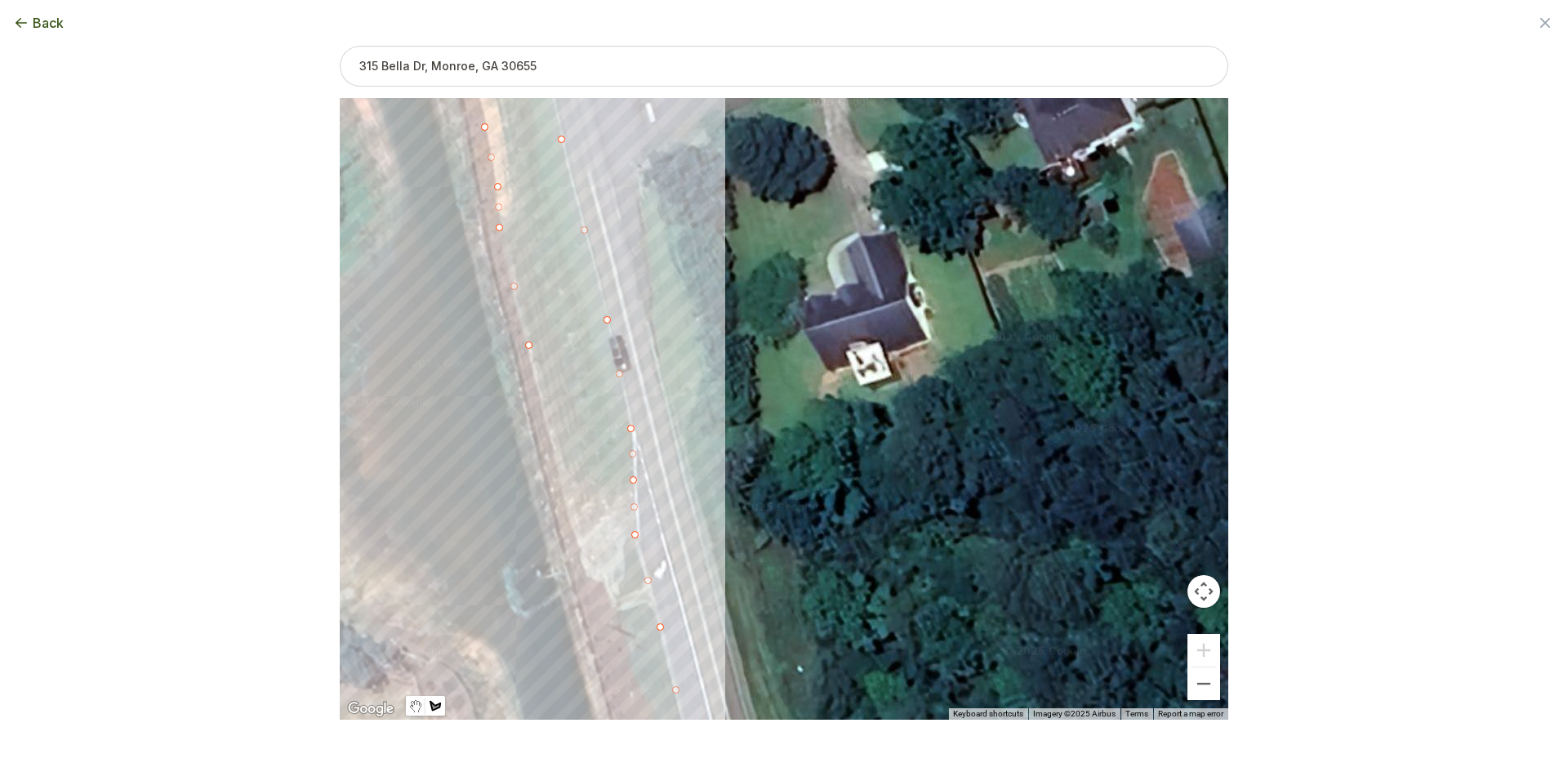
click at [559, 465] on div at bounding box center [784, 409] width 889 height 621
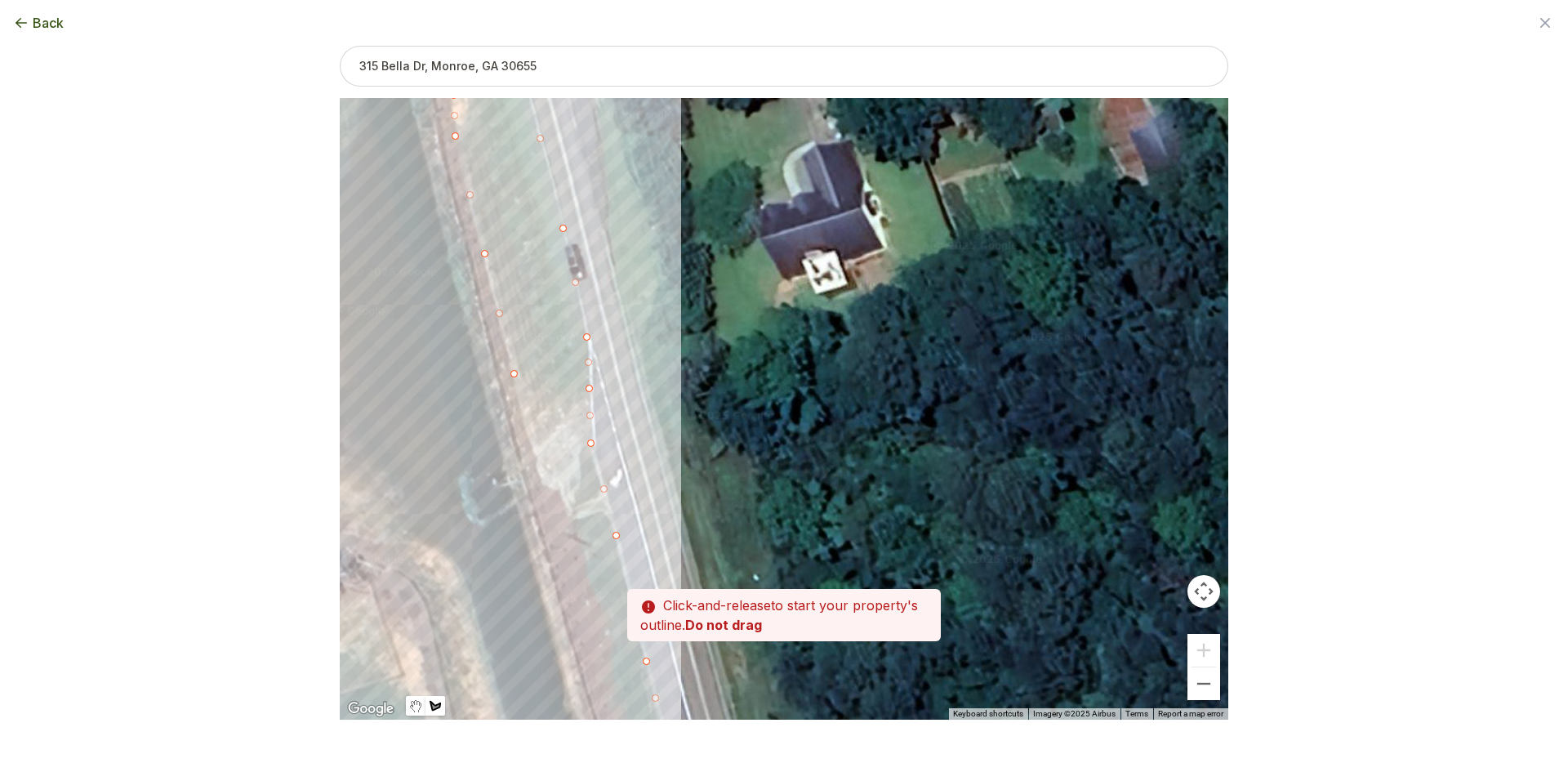
drag, startPoint x: 591, startPoint y: 539, endPoint x: 539, endPoint y: 430, distance: 120.8
click at [539, 430] on div at bounding box center [784, 409] width 889 height 621
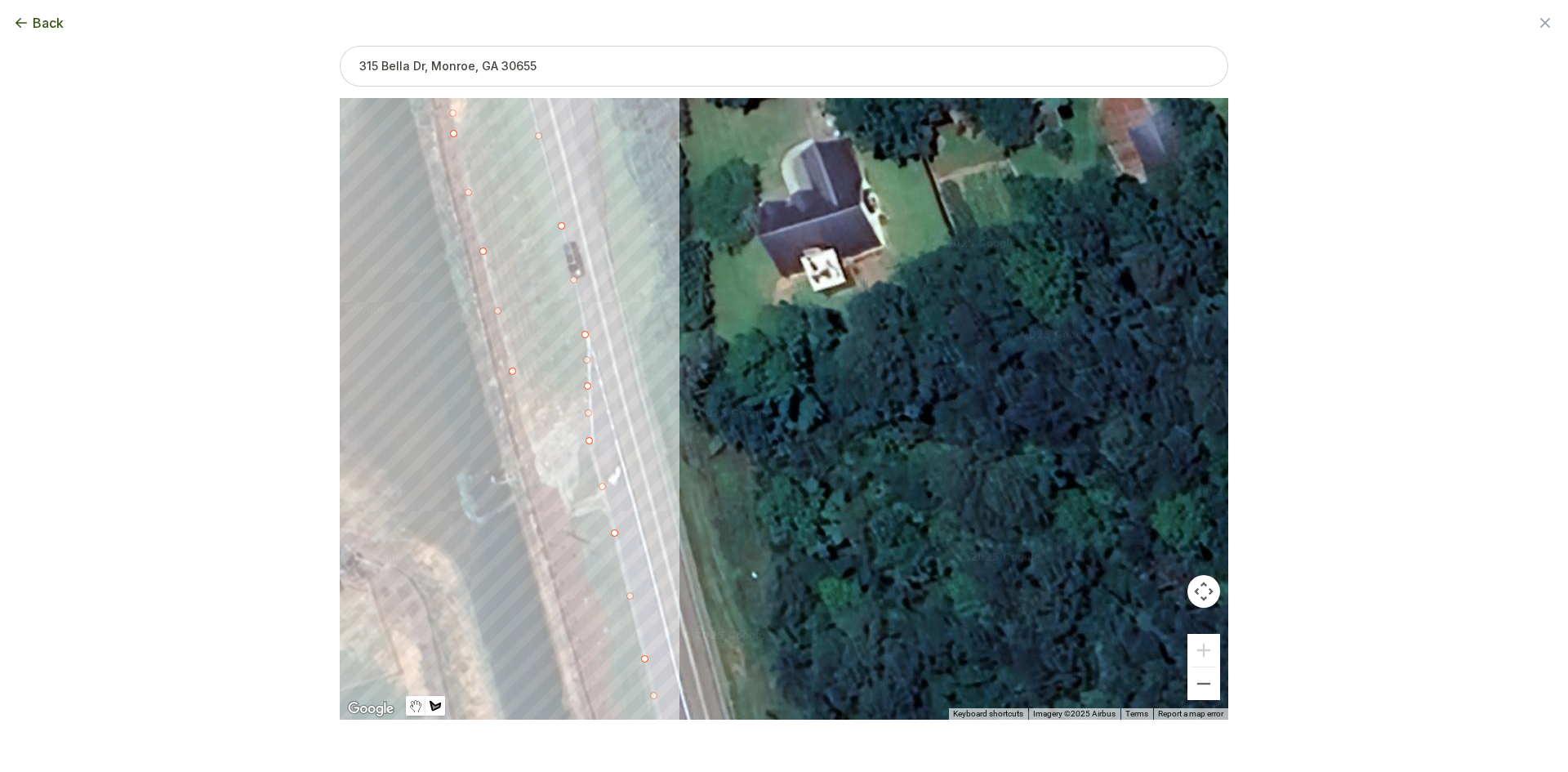
click at [534, 450] on div at bounding box center [784, 408] width 889 height 621
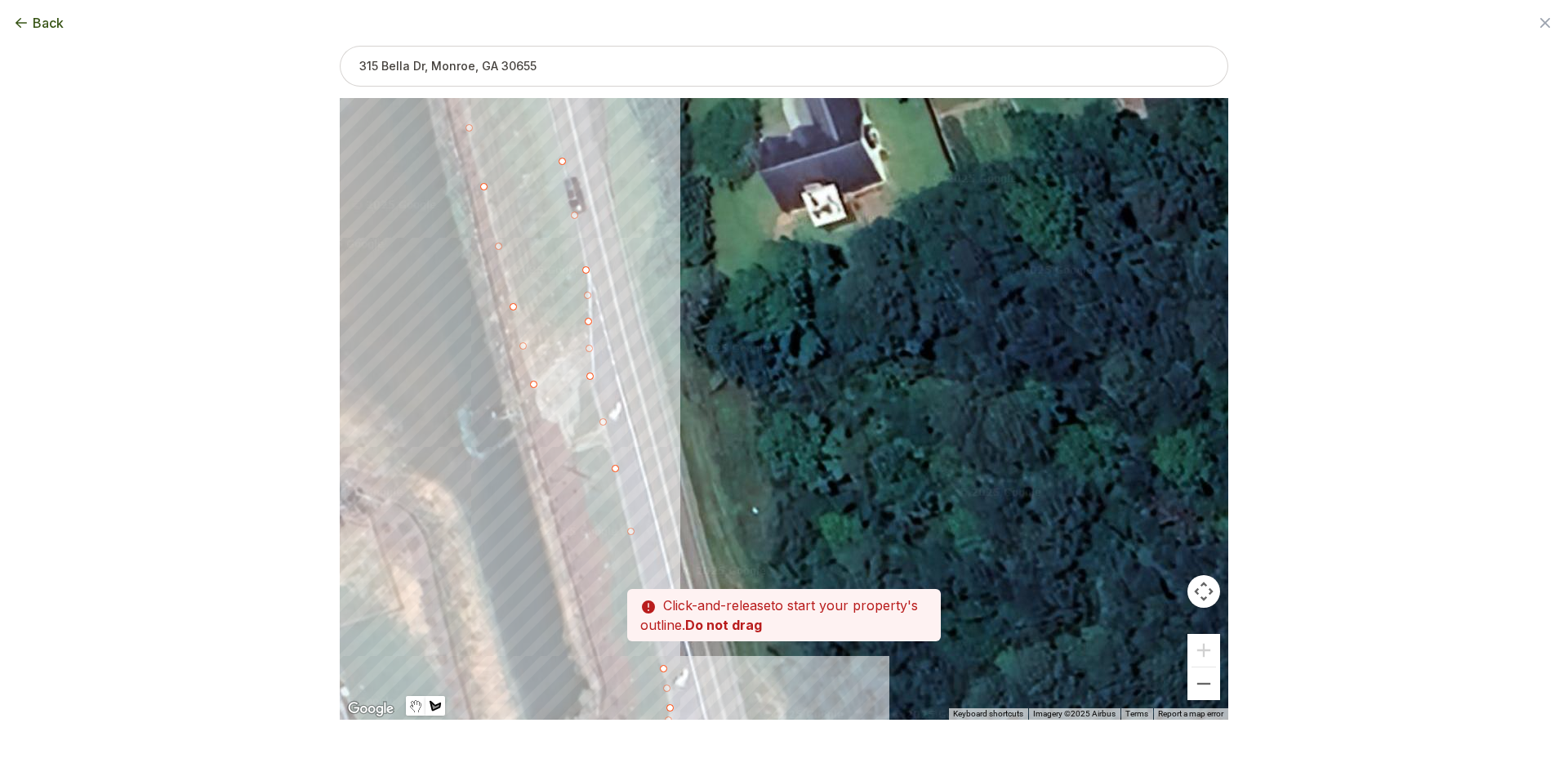
drag, startPoint x: 566, startPoint y: 507, endPoint x: 567, endPoint y: 459, distance: 48.0
click at [567, 459] on div at bounding box center [784, 408] width 889 height 621
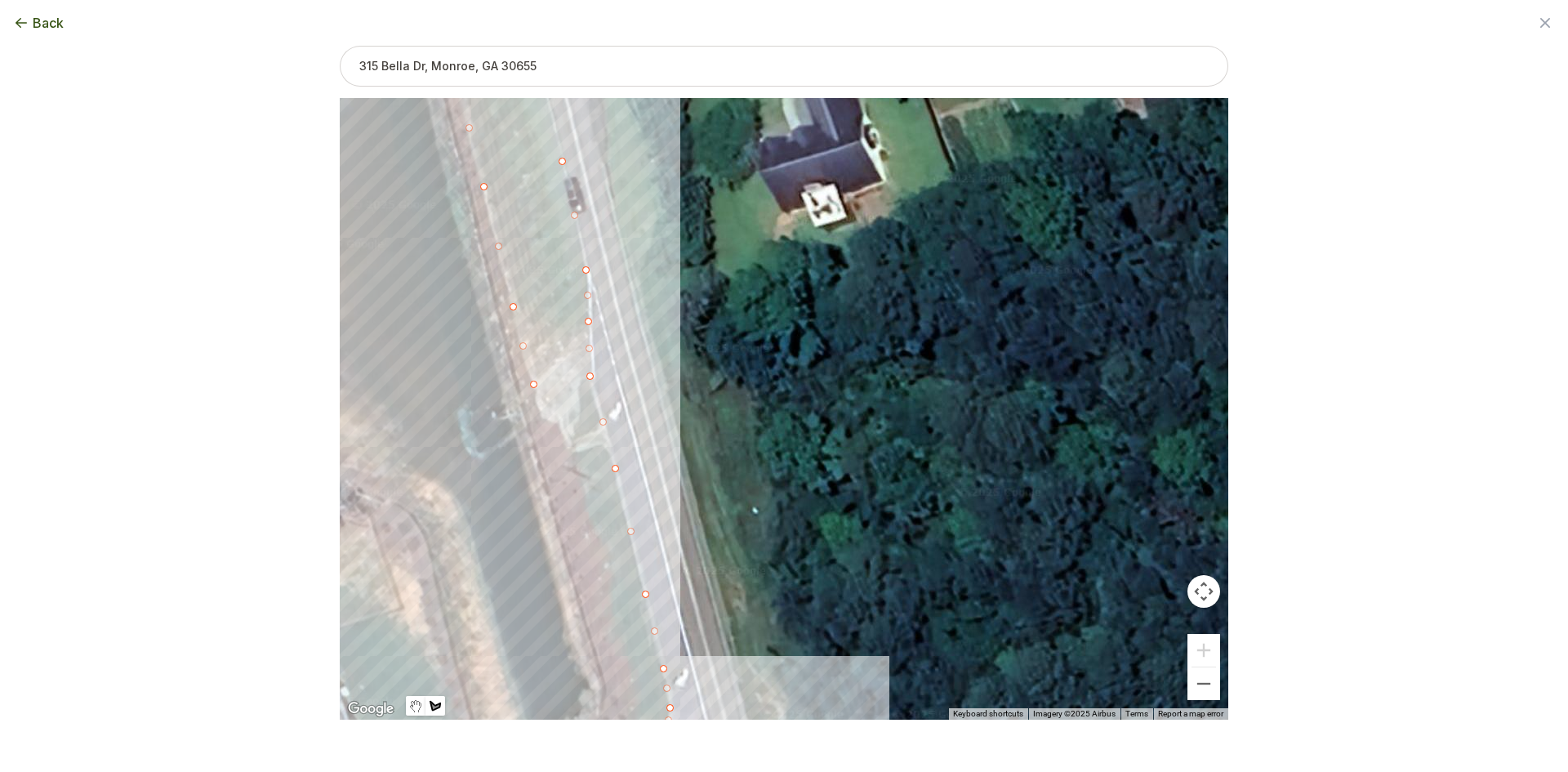
click at [541, 417] on div at bounding box center [784, 408] width 889 height 621
click at [562, 432] on div at bounding box center [784, 408] width 889 height 621
click at [579, 471] on div at bounding box center [784, 408] width 889 height 621
click at [598, 540] on div at bounding box center [784, 408] width 889 height 621
click at [613, 597] on div at bounding box center [784, 408] width 889 height 621
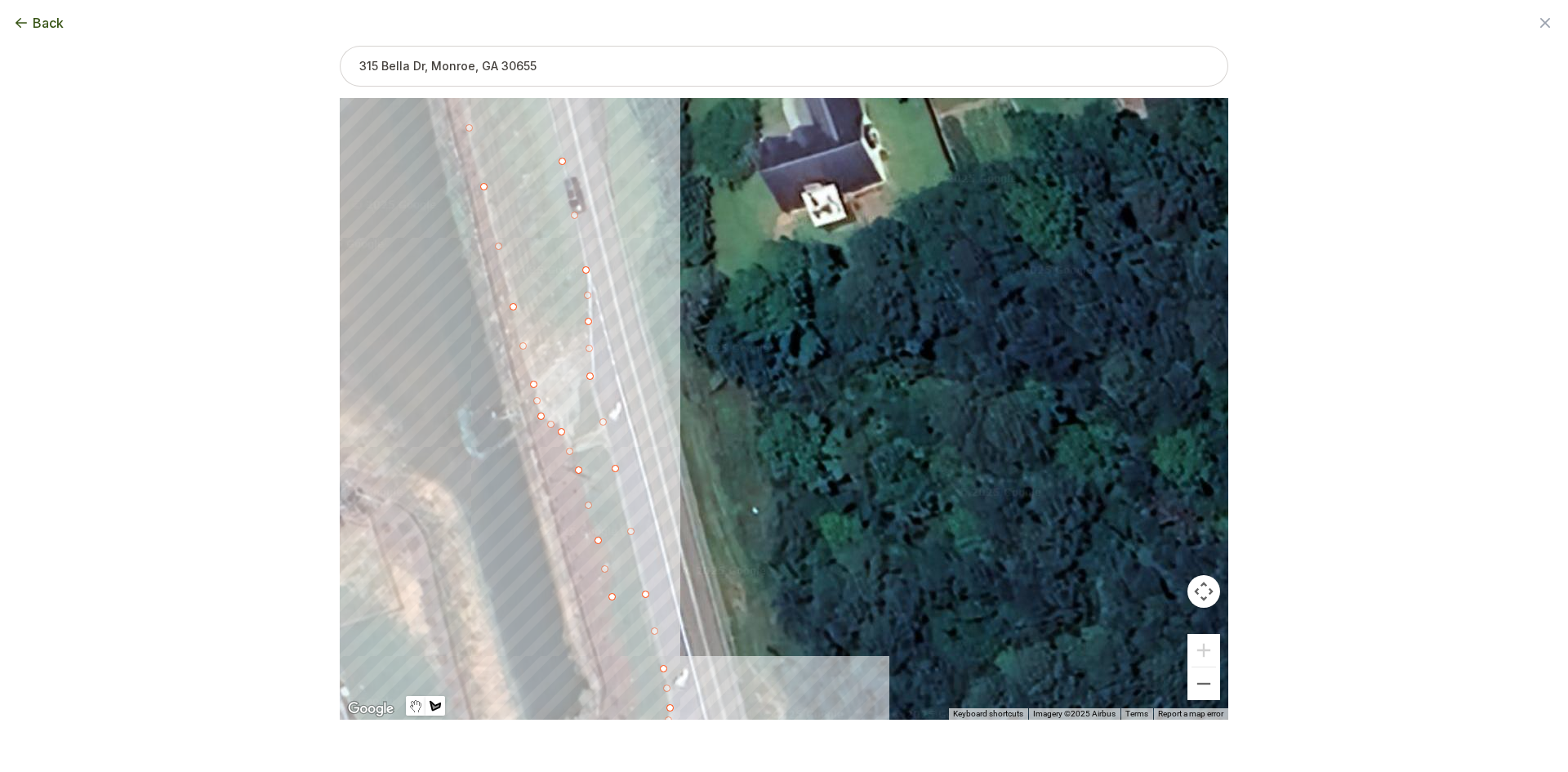
click at [617, 640] on div at bounding box center [784, 408] width 889 height 621
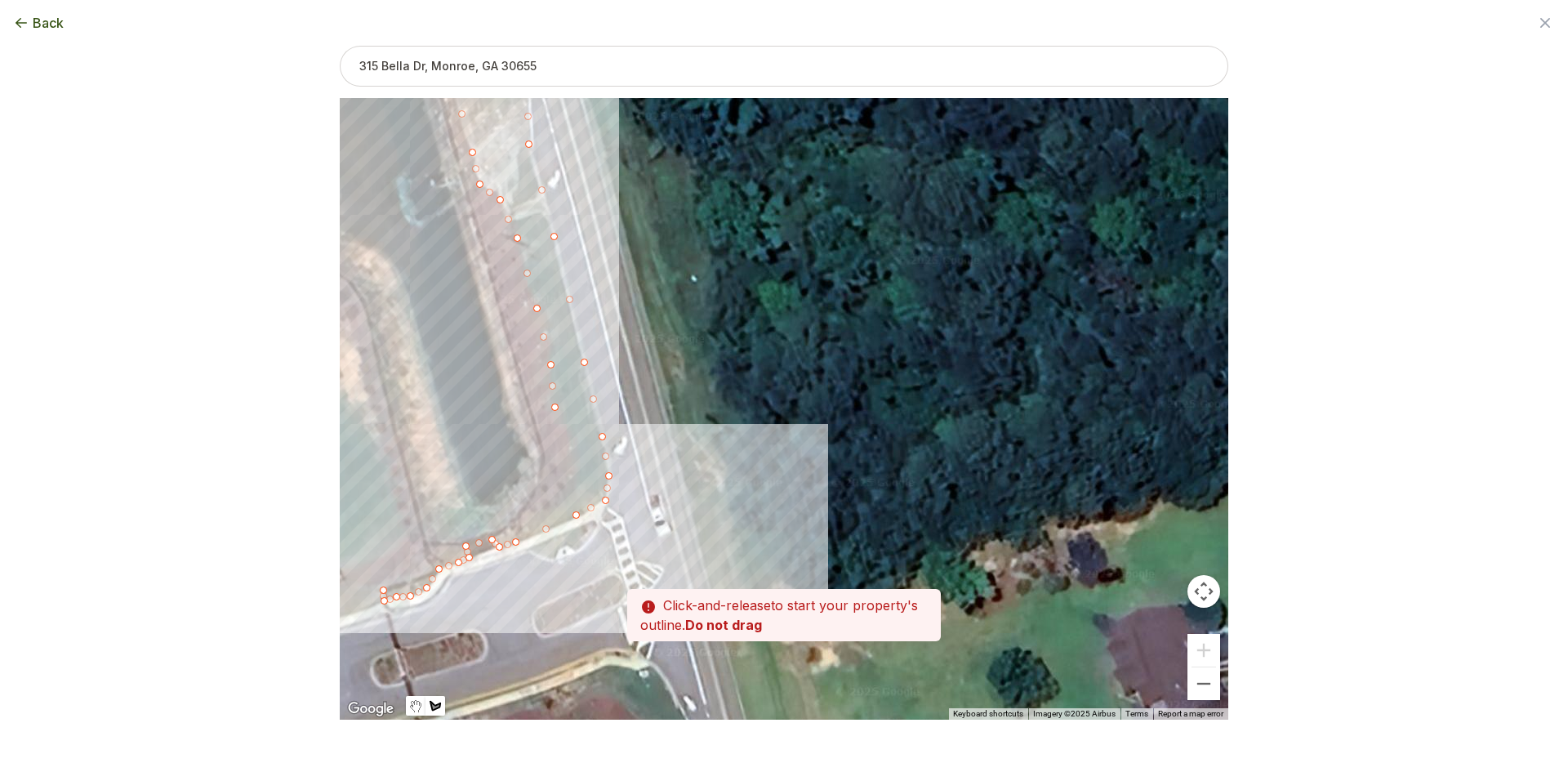
drag, startPoint x: 630, startPoint y: 686, endPoint x: 549, endPoint y: 389, distance: 307.8
click at [549, 389] on div at bounding box center [784, 408] width 889 height 621
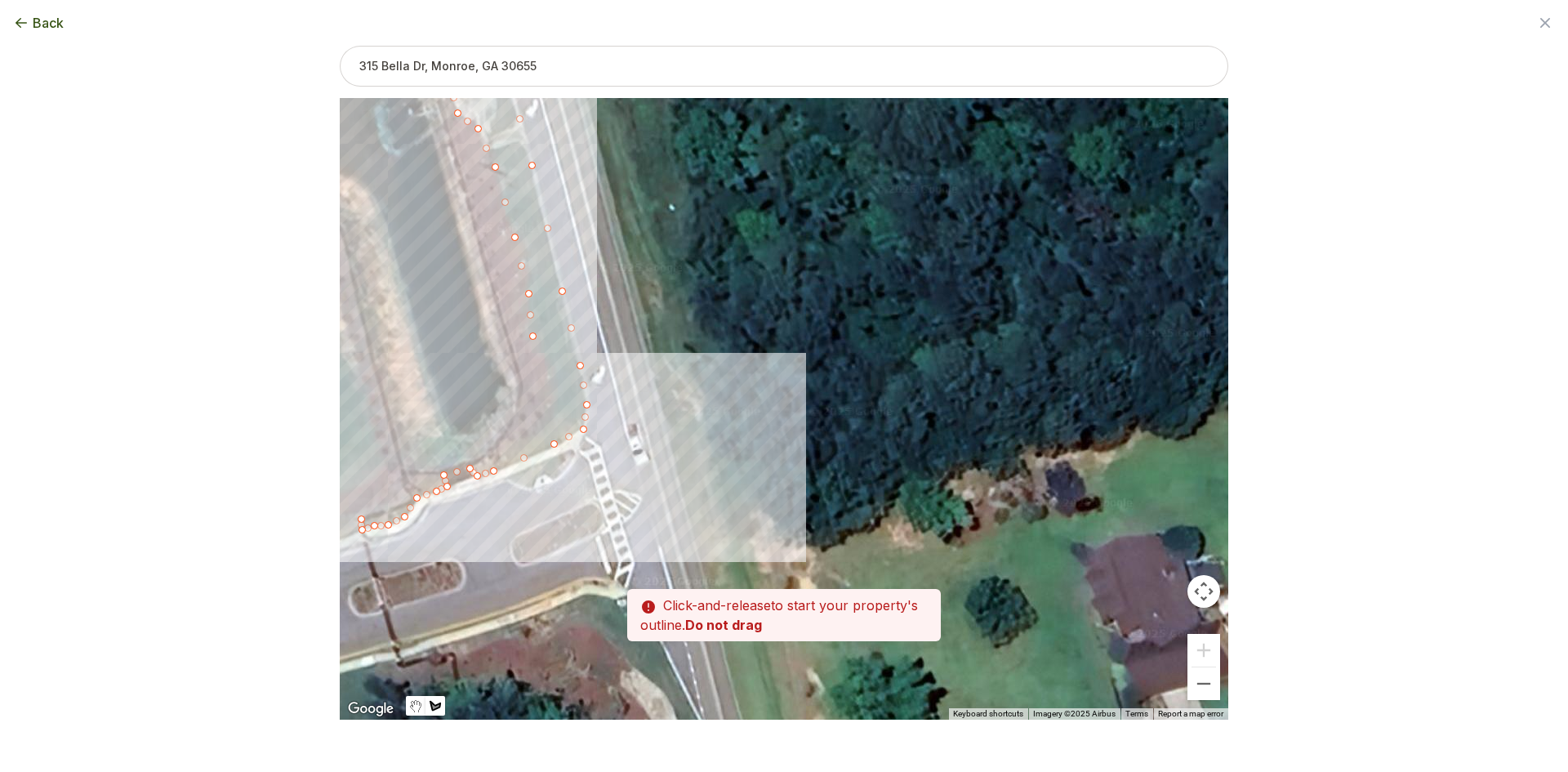
click at [549, 389] on div at bounding box center [784, 409] width 889 height 621
click at [550, 409] on div at bounding box center [784, 409] width 889 height 621
drag, startPoint x: 528, startPoint y: 440, endPoint x: 516, endPoint y: 442, distance: 12.2
click at [527, 440] on div at bounding box center [784, 409] width 889 height 621
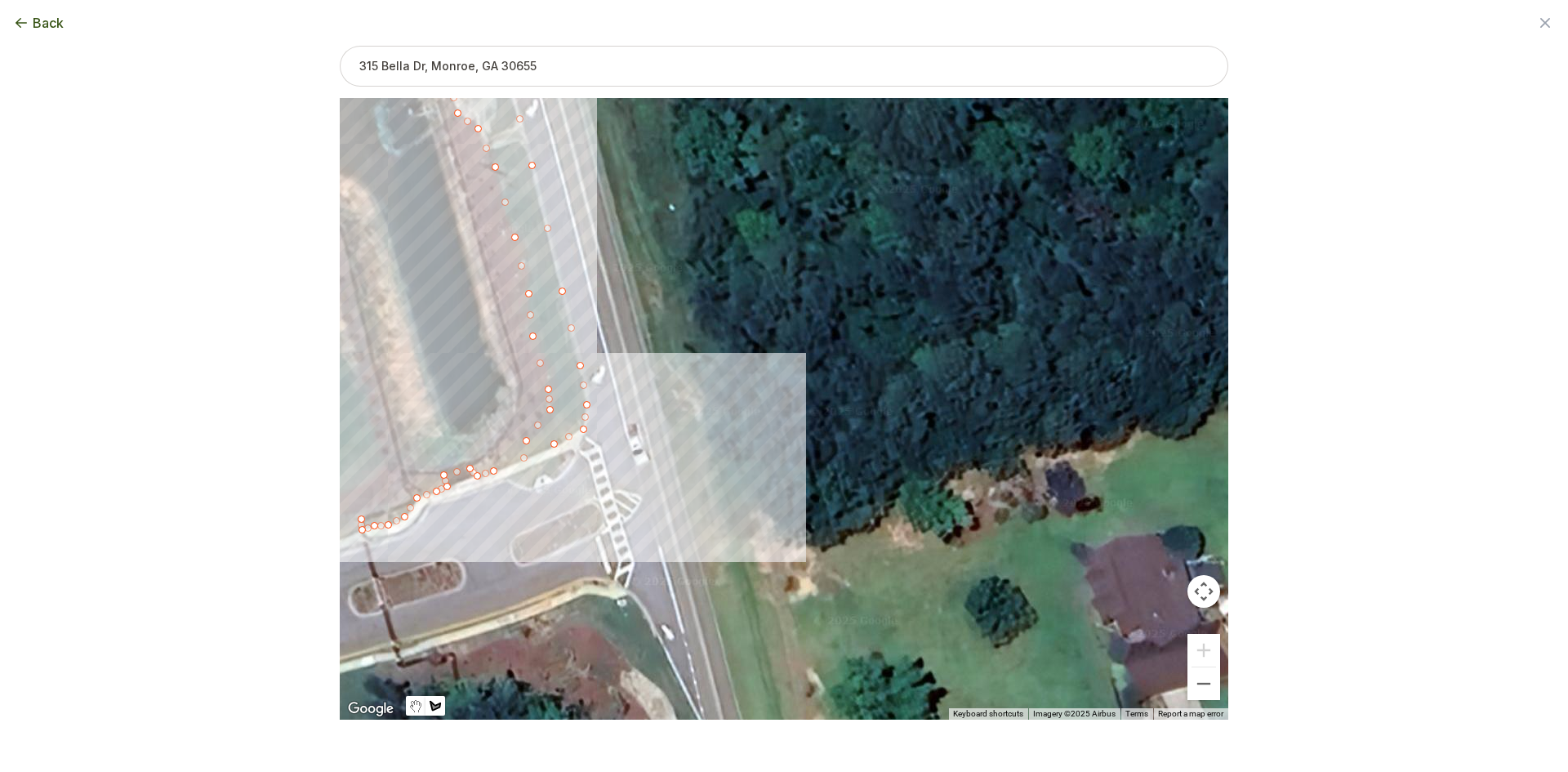
click at [490, 458] on div at bounding box center [784, 409] width 889 height 621
click at [408, 475] on div at bounding box center [784, 409] width 889 height 621
click at [412, 498] on div at bounding box center [784, 409] width 889 height 621
click at [360, 519] on div at bounding box center [784, 409] width 889 height 621
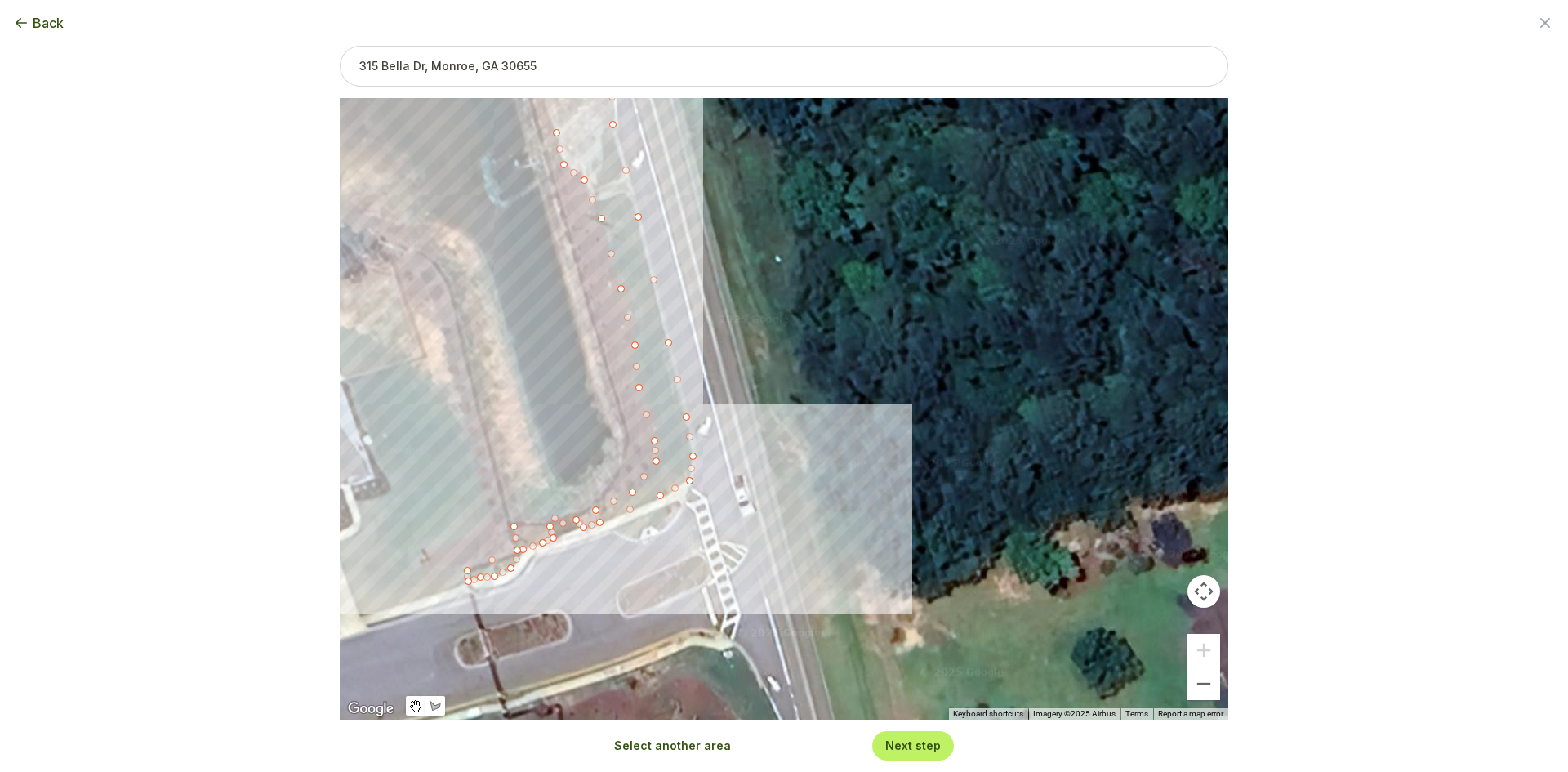
drag, startPoint x: 382, startPoint y: 447, endPoint x: 503, endPoint y: 328, distance: 169.7
click at [501, 311] on div "23826 sqft" at bounding box center [784, 408] width 889 height 621
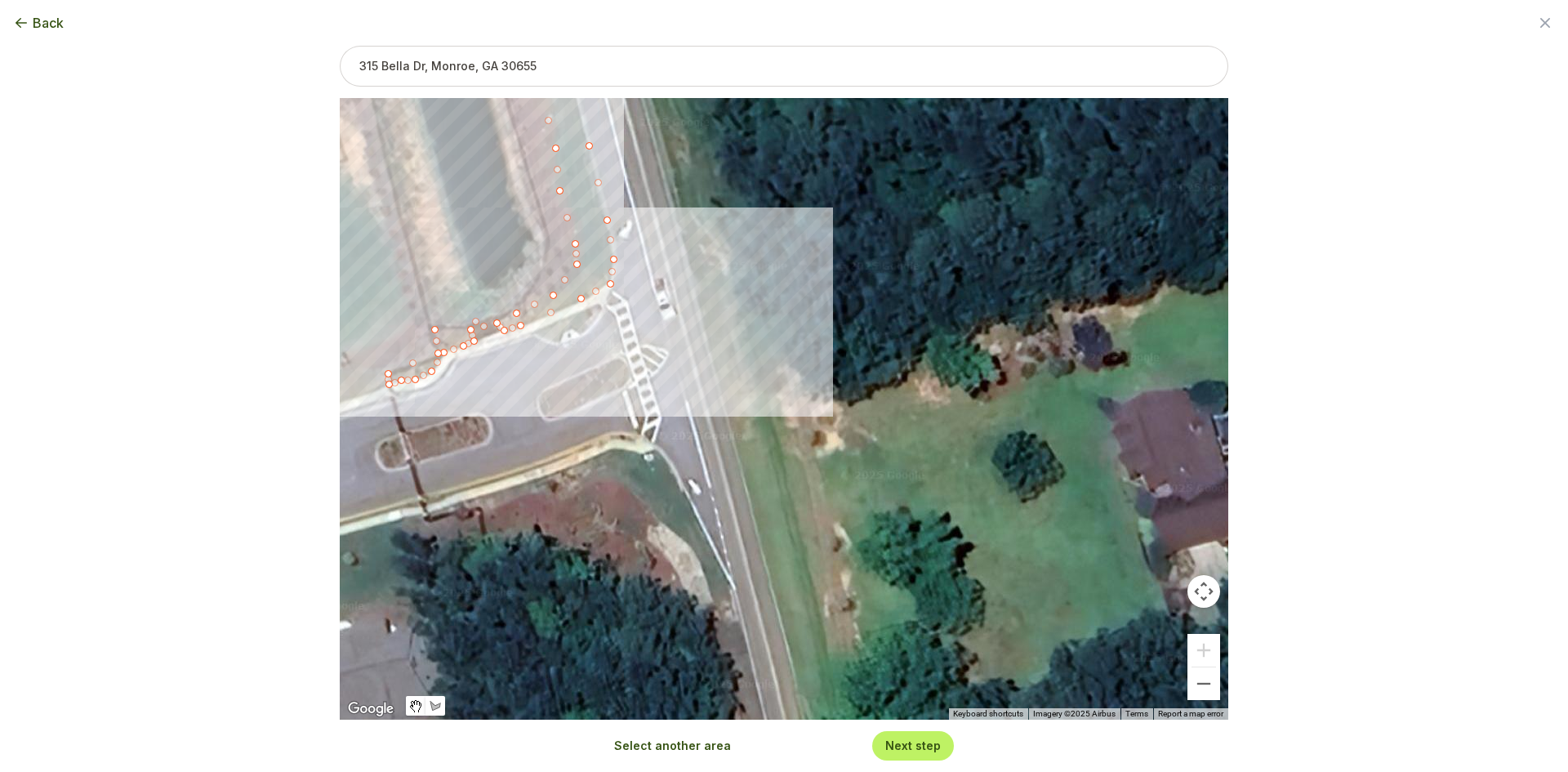
drag, startPoint x: 634, startPoint y: 588, endPoint x: 558, endPoint y: 403, distance: 200.0
click at [558, 403] on div "23826 sqft" at bounding box center [784, 408] width 889 height 621
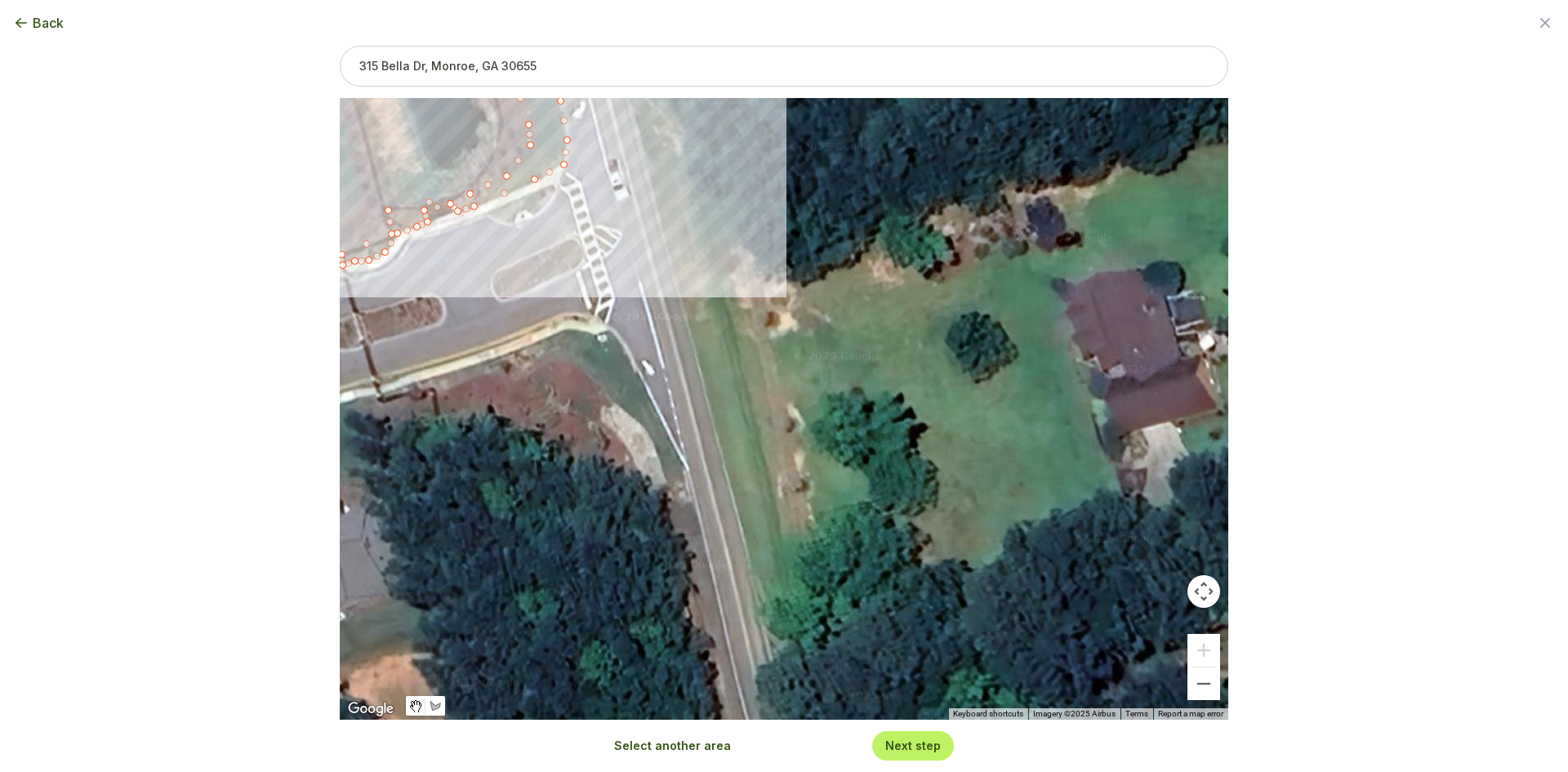
drag, startPoint x: 591, startPoint y: 571, endPoint x: 543, endPoint y: 447, distance: 133.0
click at [544, 451] on div "23826 sqft" at bounding box center [784, 408] width 889 height 621
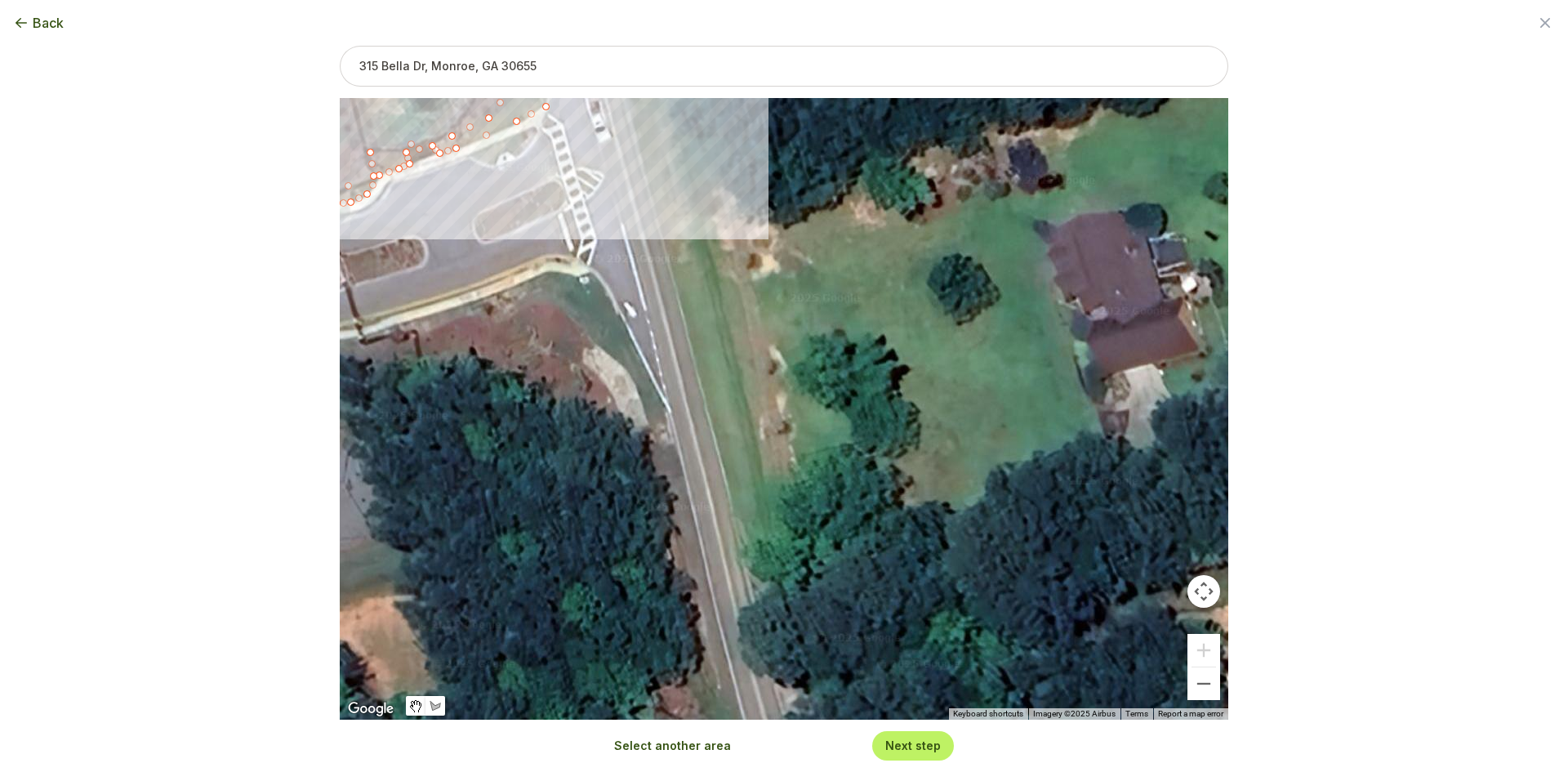
drag, startPoint x: 648, startPoint y: 628, endPoint x: 620, endPoint y: 542, distance: 90.4
click at [620, 542] on div "23826 sqft" at bounding box center [784, 408] width 889 height 621
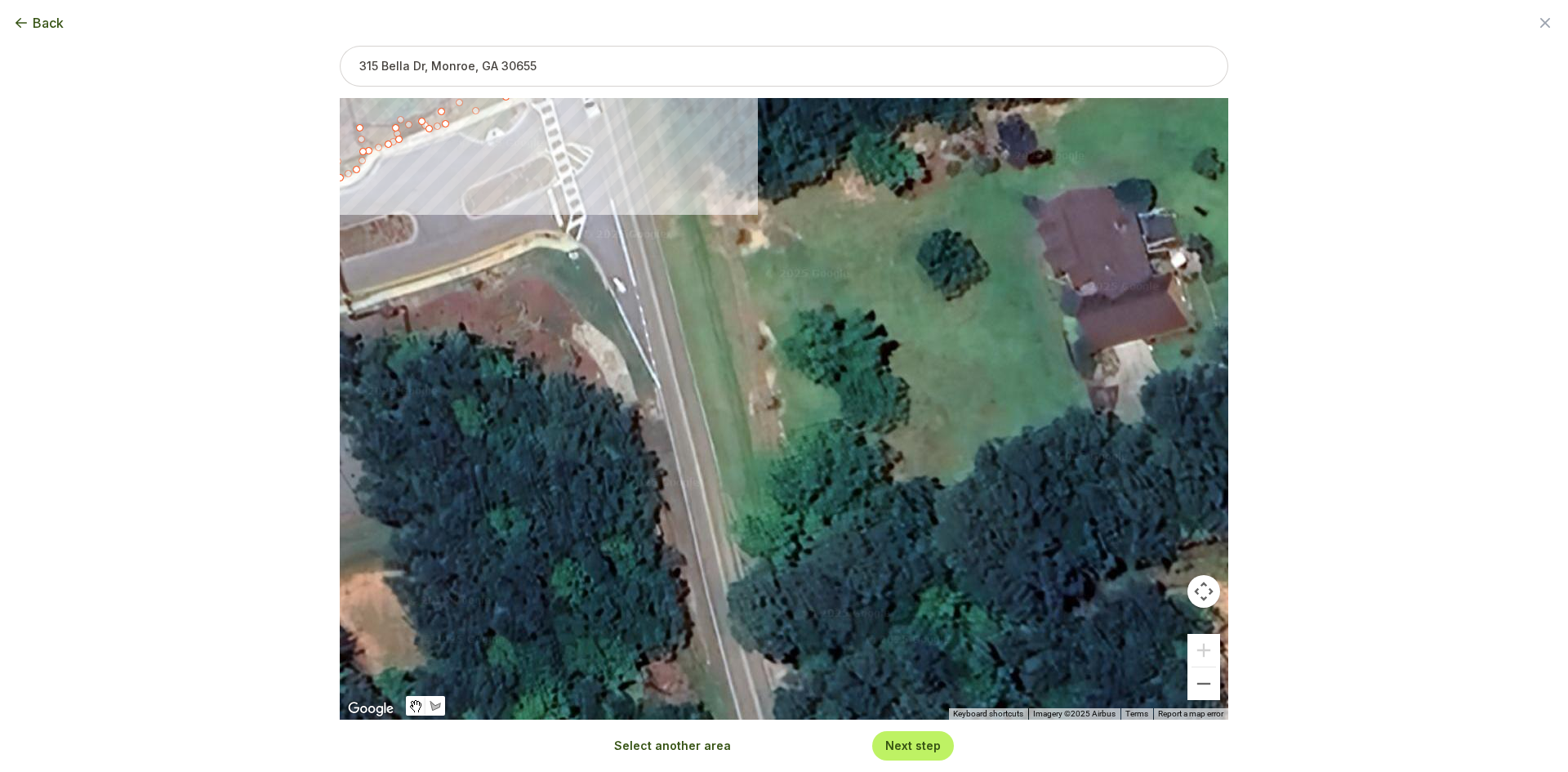
click at [669, 746] on button "Select another area" at bounding box center [672, 745] width 117 height 16
click at [640, 455] on div at bounding box center [784, 409] width 889 height 621
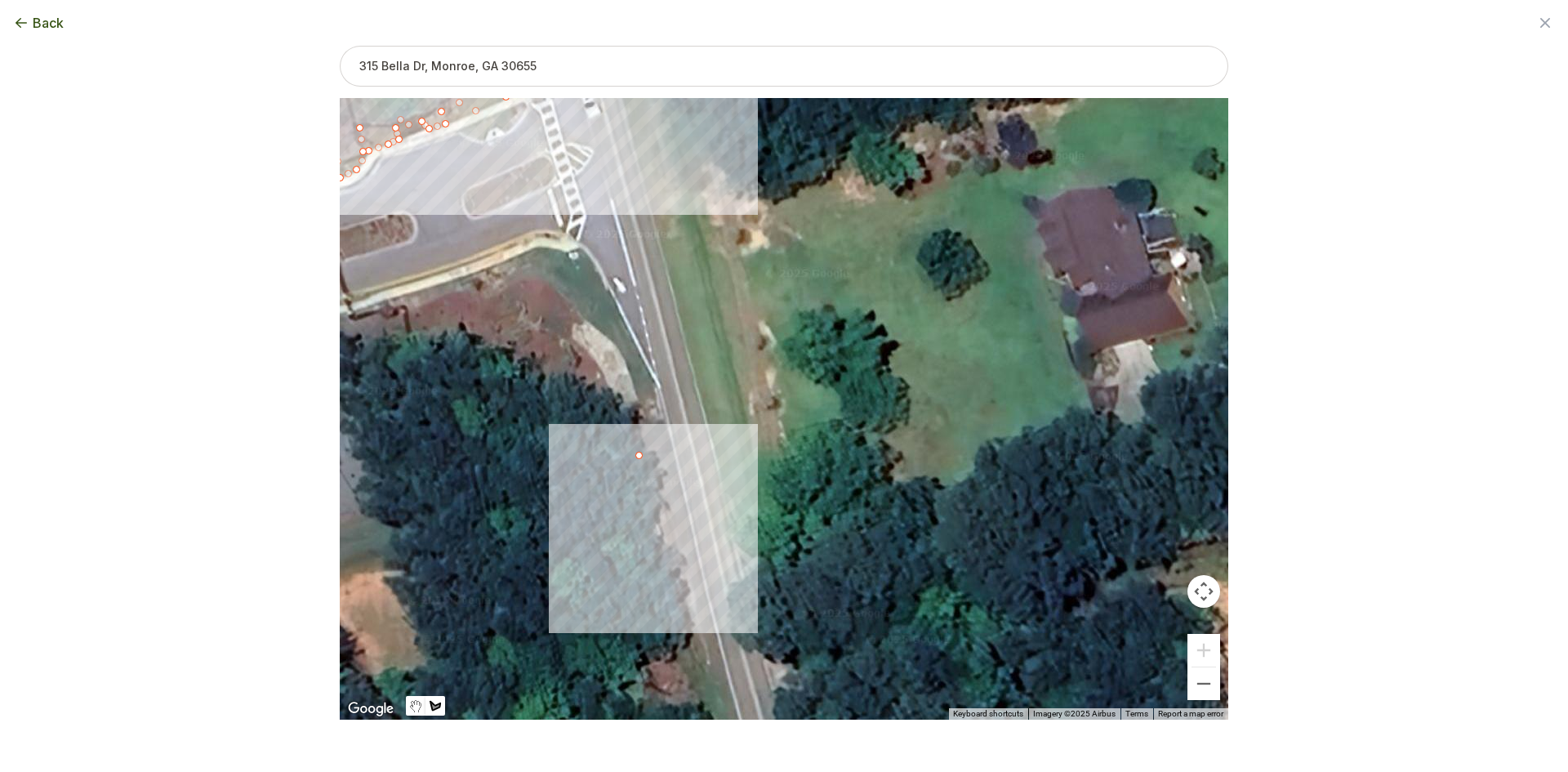
click at [674, 450] on div at bounding box center [784, 409] width 889 height 621
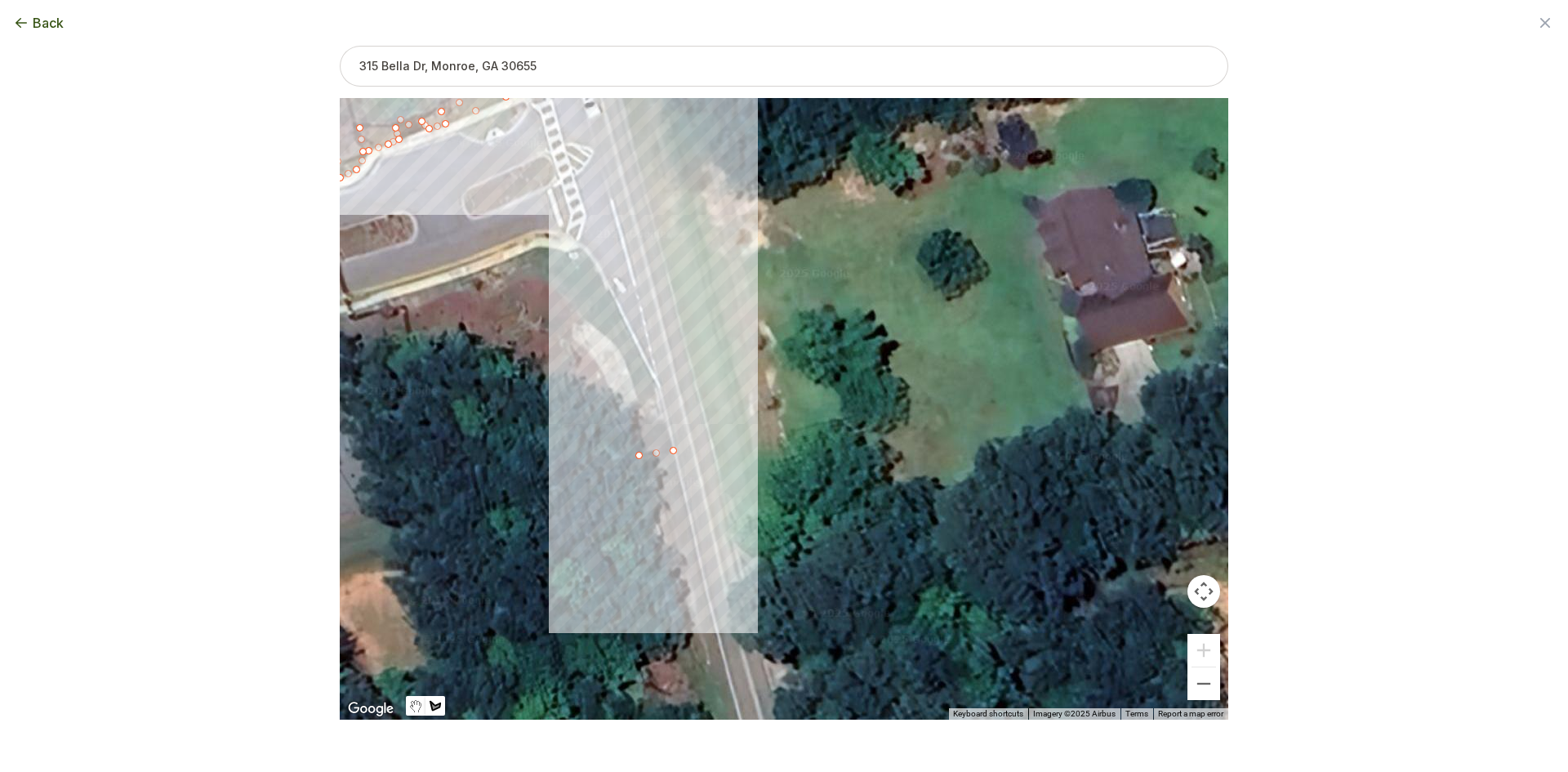
click at [655, 379] on div at bounding box center [784, 409] width 889 height 621
click at [583, 248] on div at bounding box center [784, 409] width 889 height 621
click at [569, 253] on div at bounding box center [784, 409] width 889 height 621
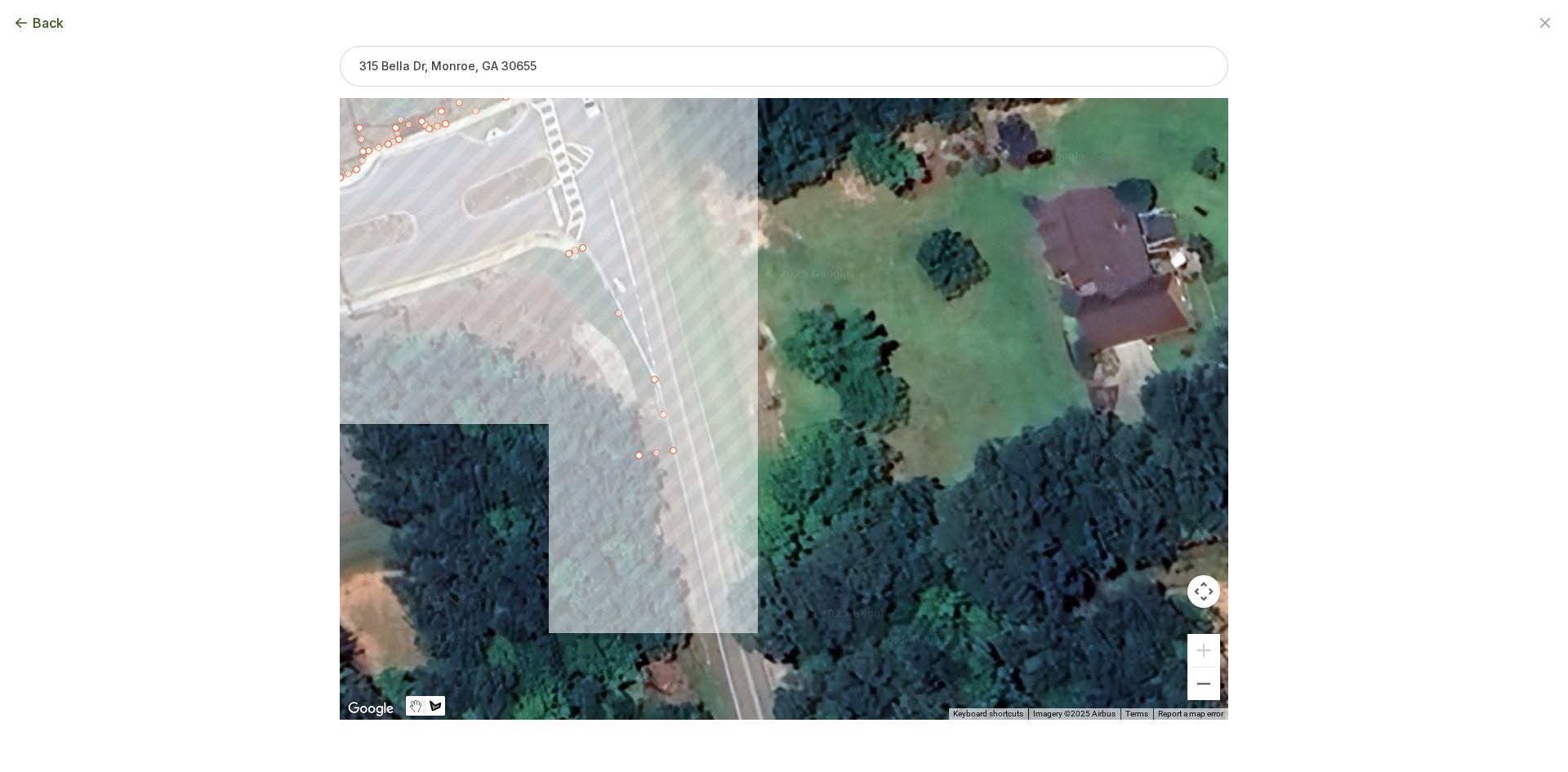
click at [543, 245] on div at bounding box center [784, 409] width 889 height 621
click at [529, 248] on div at bounding box center [784, 409] width 889 height 621
click at [352, 311] on div at bounding box center [784, 409] width 889 height 621
click at [352, 317] on div at bounding box center [784, 409] width 889 height 621
click at [384, 306] on div at bounding box center [784, 409] width 889 height 621
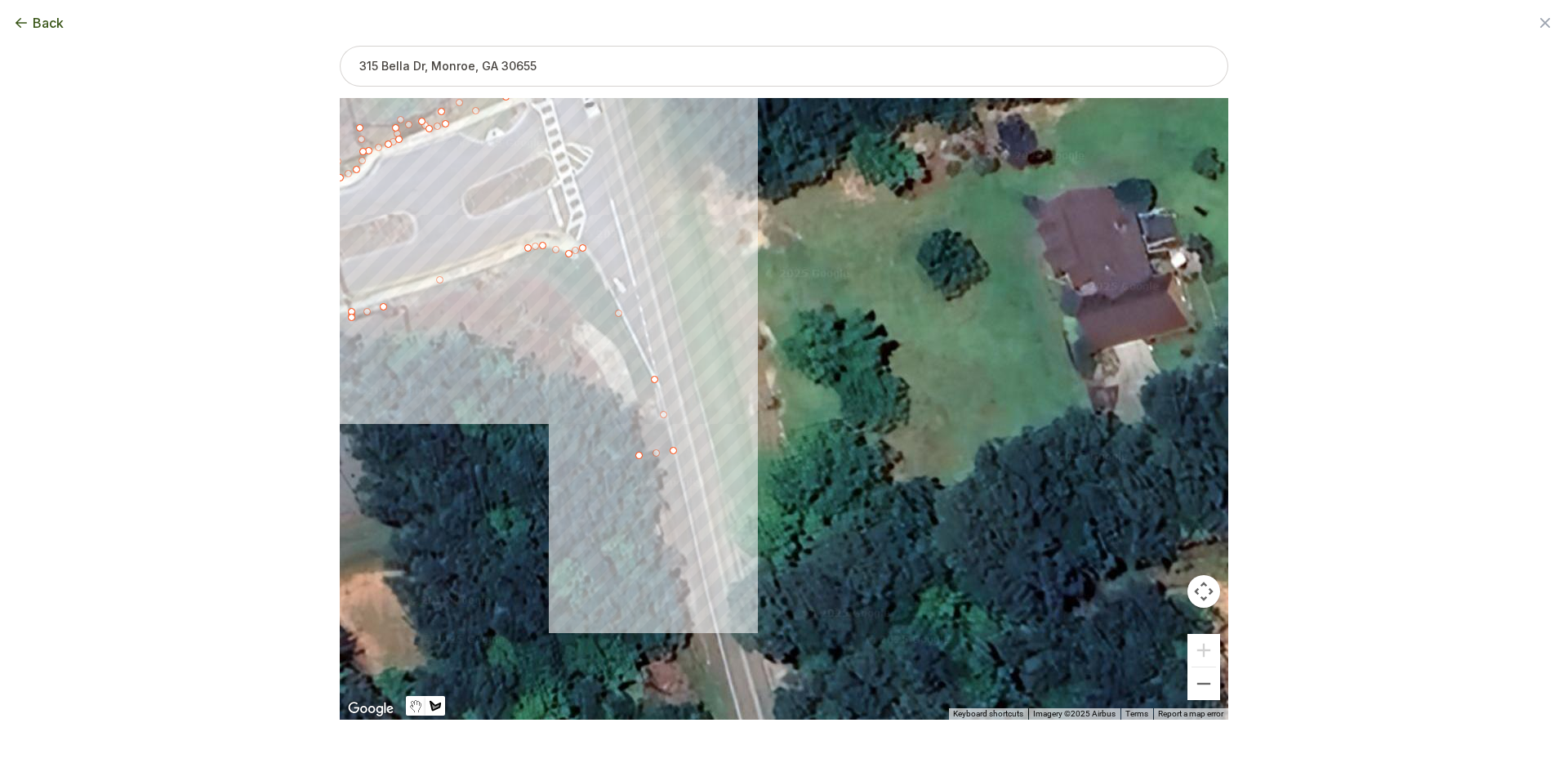
click at [409, 307] on div at bounding box center [784, 409] width 889 height 621
click at [438, 299] on div at bounding box center [784, 409] width 889 height 621
click at [475, 287] on div at bounding box center [784, 409] width 889 height 621
click at [516, 282] on div at bounding box center [784, 409] width 889 height 621
click at [533, 276] on div at bounding box center [784, 409] width 889 height 621
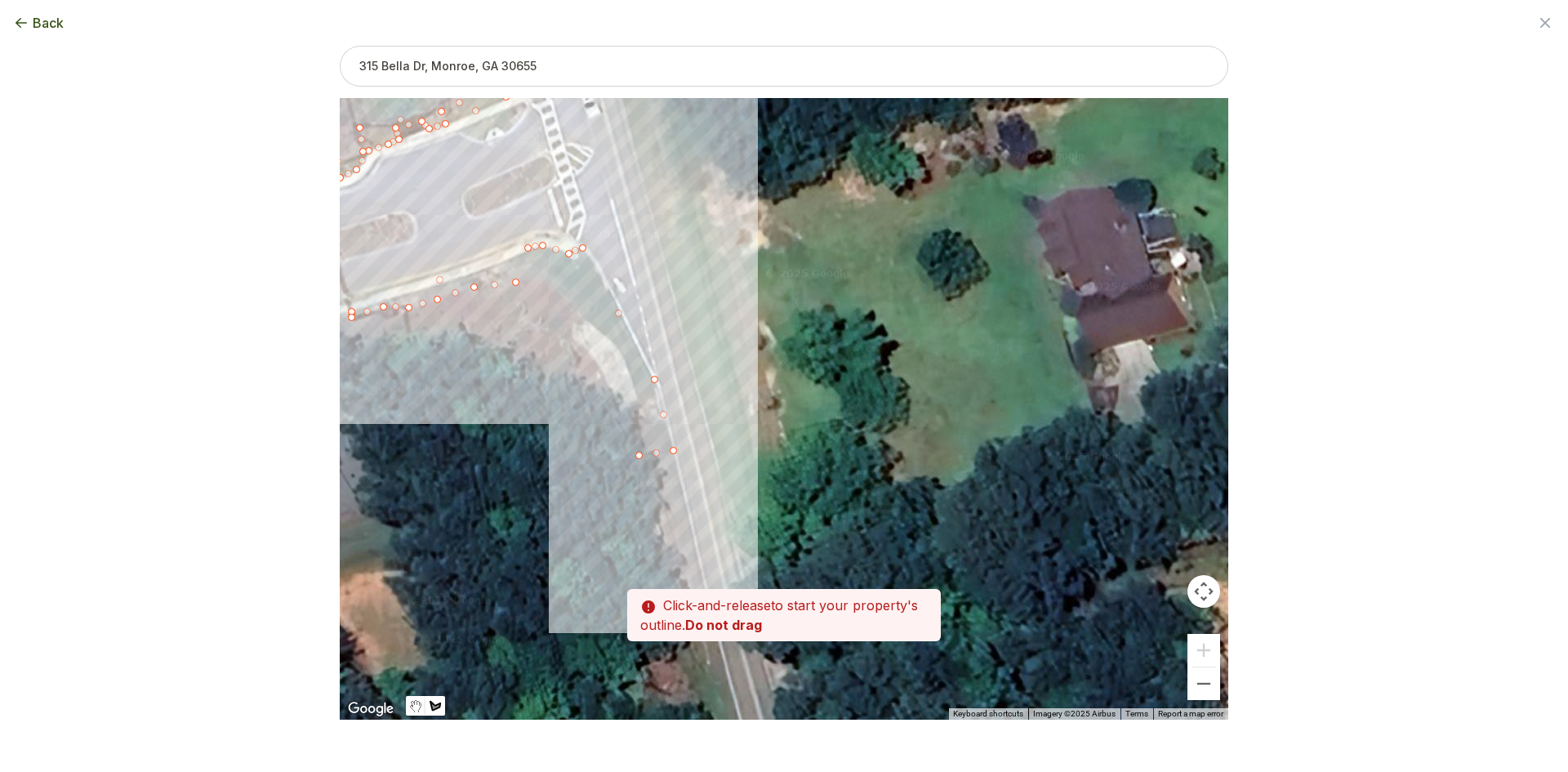
click at [545, 280] on div at bounding box center [784, 409] width 889 height 621
click at [568, 301] on div at bounding box center [784, 409] width 889 height 621
click at [593, 323] on div at bounding box center [784, 409] width 889 height 621
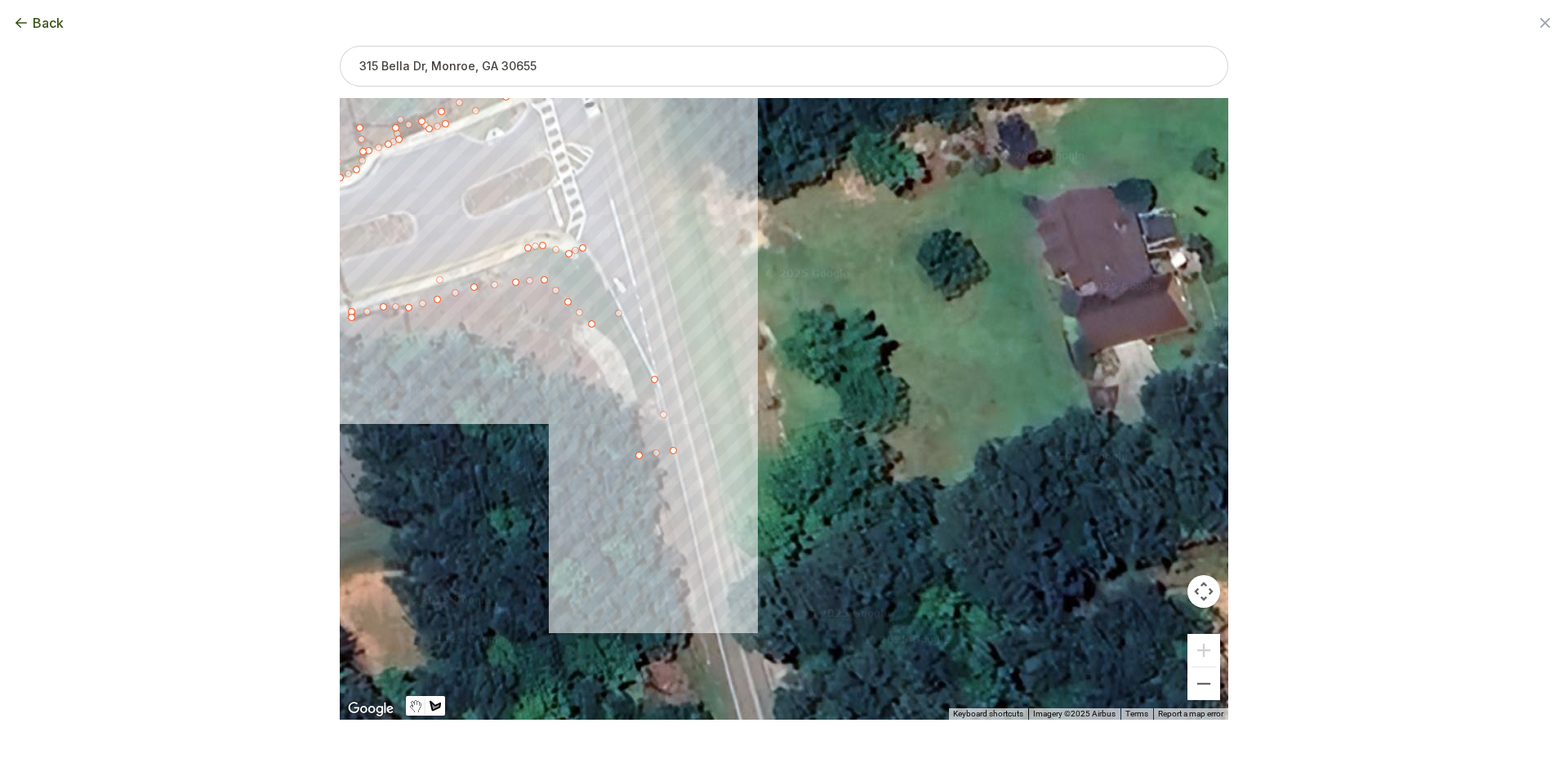
click at [615, 343] on div at bounding box center [784, 409] width 889 height 621
click at [632, 369] on div at bounding box center [784, 409] width 889 height 621
click at [640, 403] on div at bounding box center [784, 409] width 889 height 621
click at [638, 455] on div at bounding box center [784, 409] width 889 height 621
drag, startPoint x: 540, startPoint y: 397, endPoint x: 511, endPoint y: 406, distance: 30.4
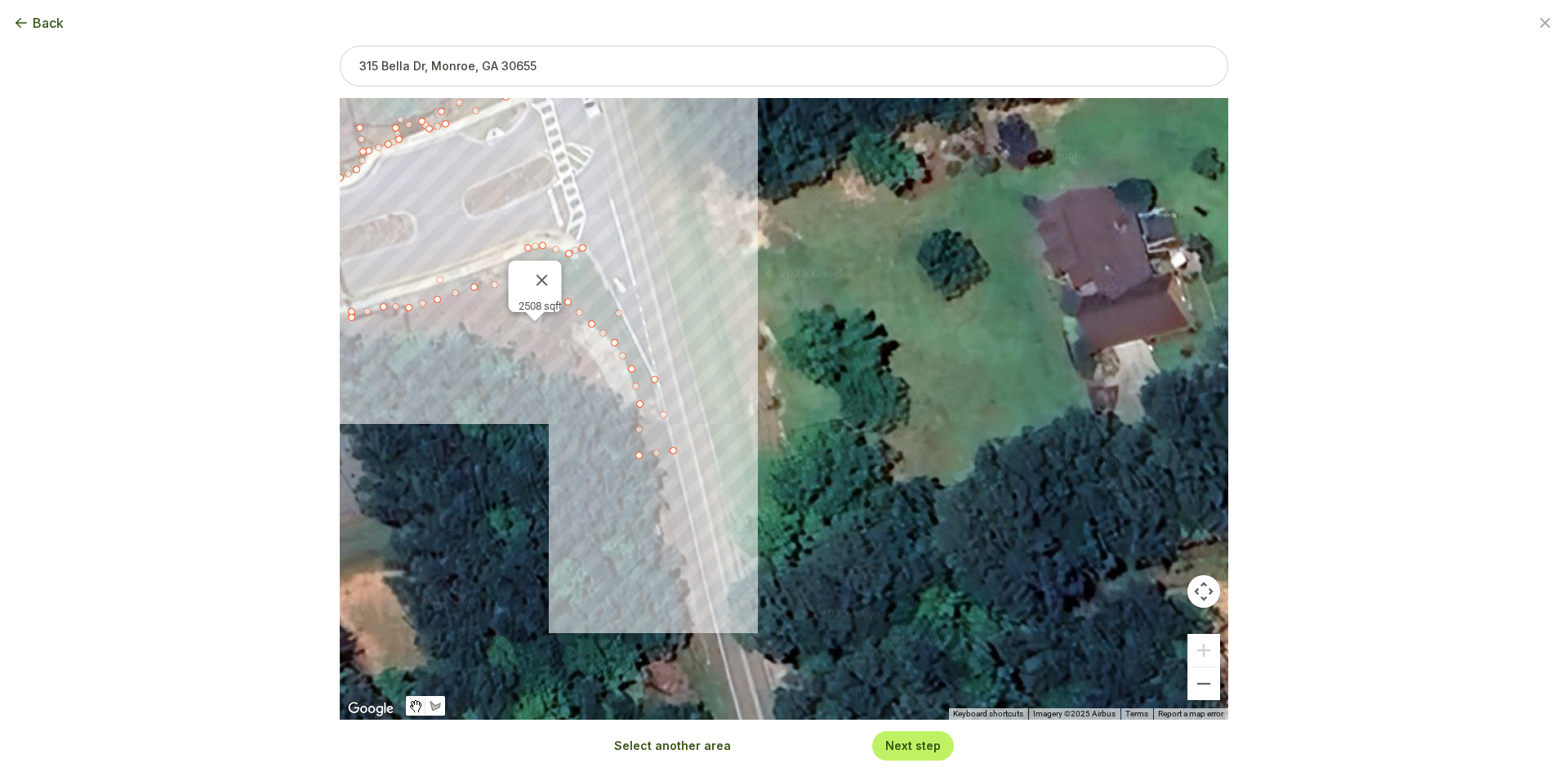
click at [619, 434] on div "23826 sqft 2508 sqft" at bounding box center [784, 408] width 889 height 621
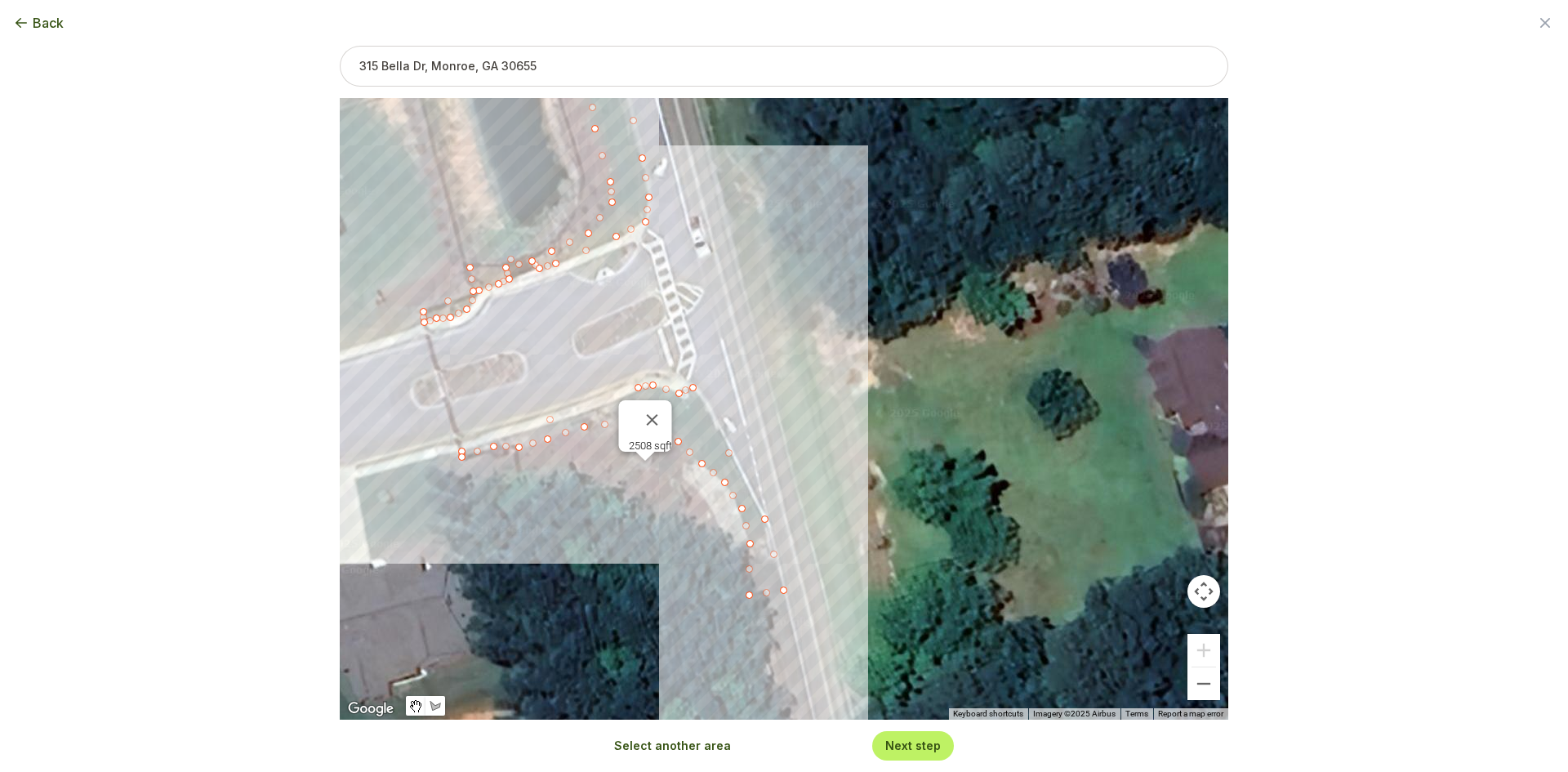
drag, startPoint x: 511, startPoint y: 416, endPoint x: 609, endPoint y: 544, distance: 161.2
click at [609, 544] on div "23826 sqft 2508 sqft" at bounding box center [784, 408] width 889 height 621
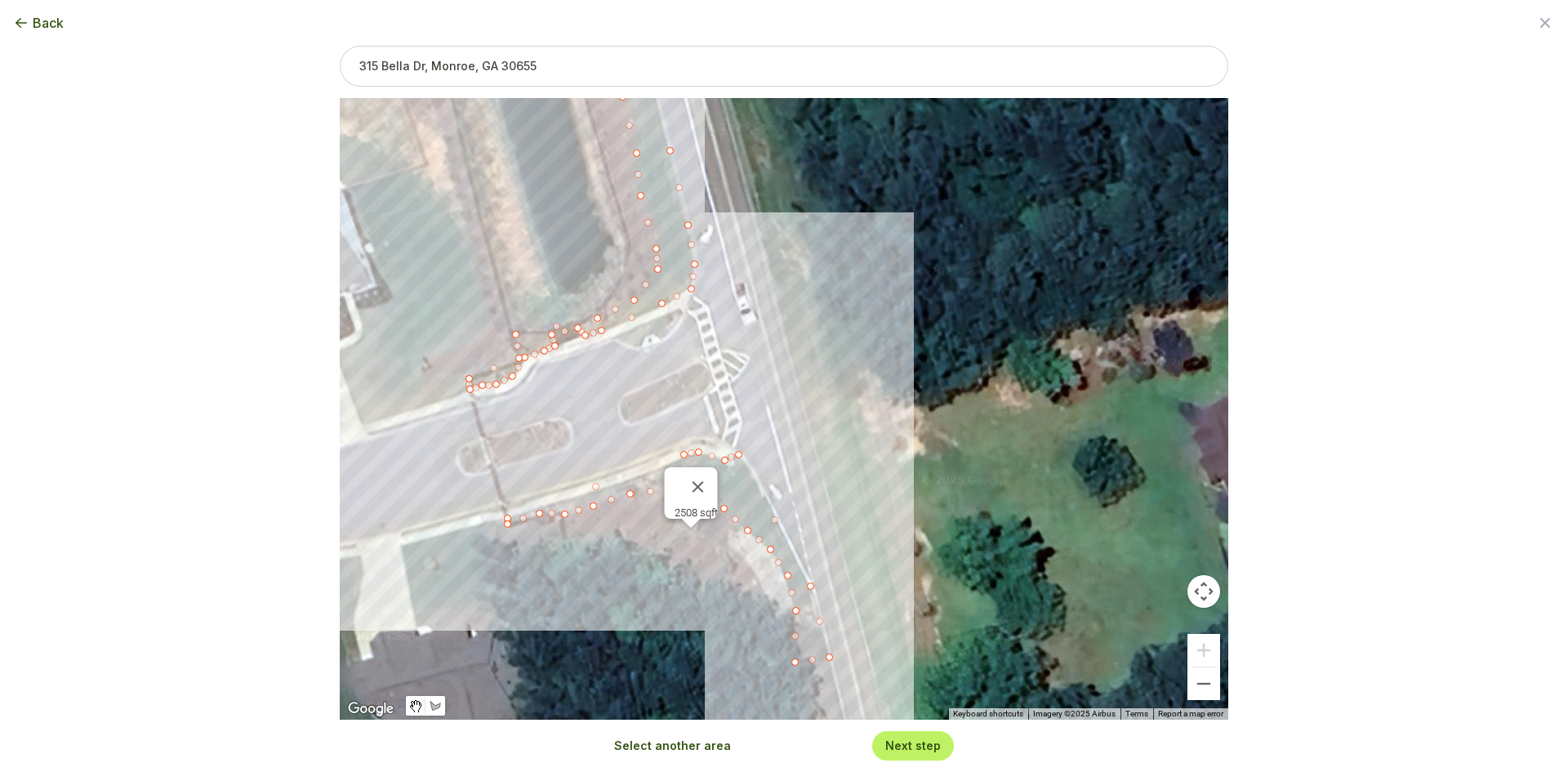
drag, startPoint x: 510, startPoint y: 331, endPoint x: 557, endPoint y: 393, distance: 77.8
click at [557, 393] on div "23826 sqft 2508 sqft" at bounding box center [784, 408] width 889 height 621
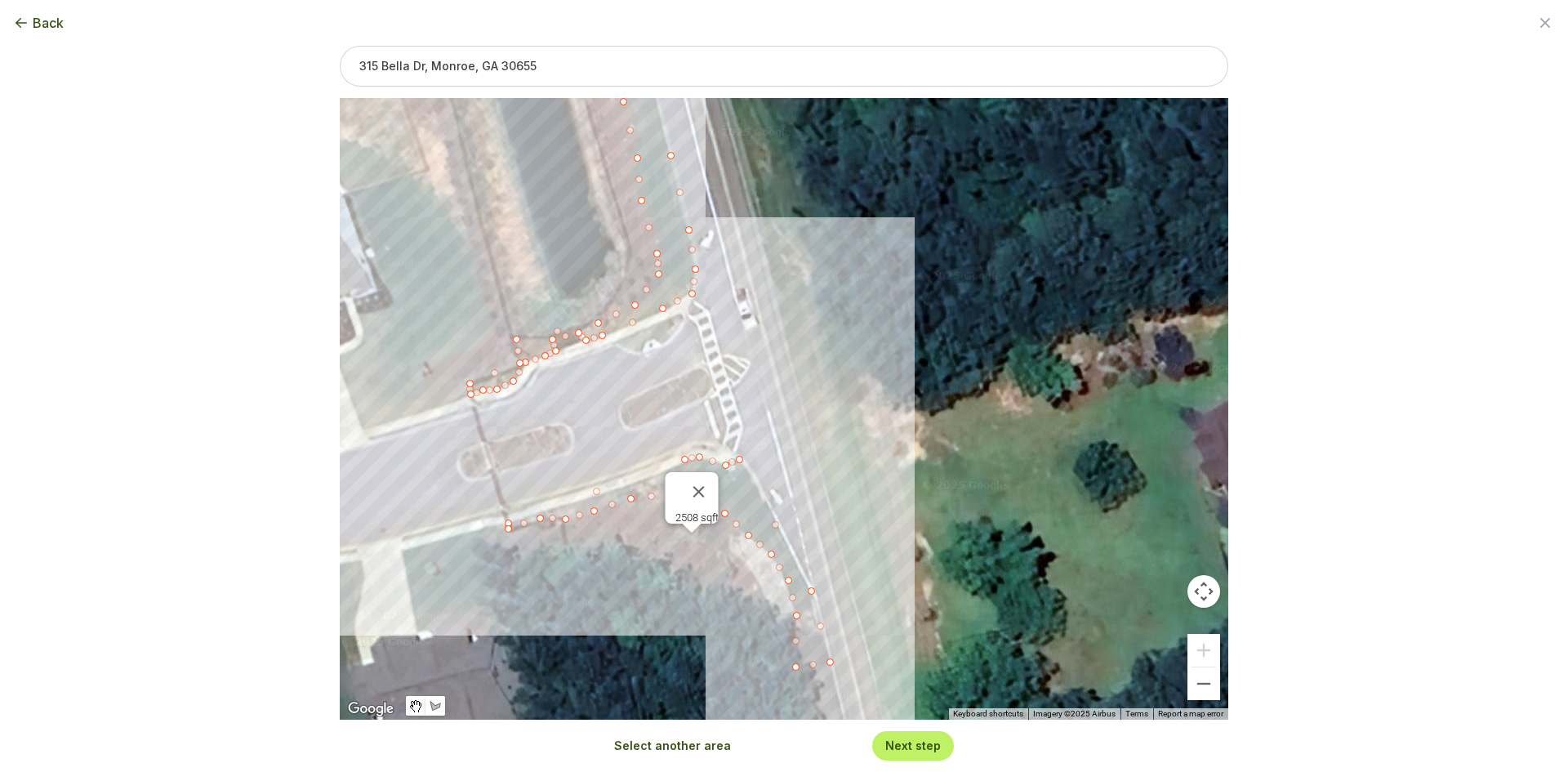
click at [650, 753] on button "Select another area" at bounding box center [672, 745] width 117 height 16
click at [640, 352] on div at bounding box center [784, 409] width 889 height 621
click at [614, 344] on div at bounding box center [784, 409] width 889 height 621
click at [677, 314] on div at bounding box center [784, 409] width 889 height 621
click at [683, 314] on div at bounding box center [784, 409] width 889 height 621
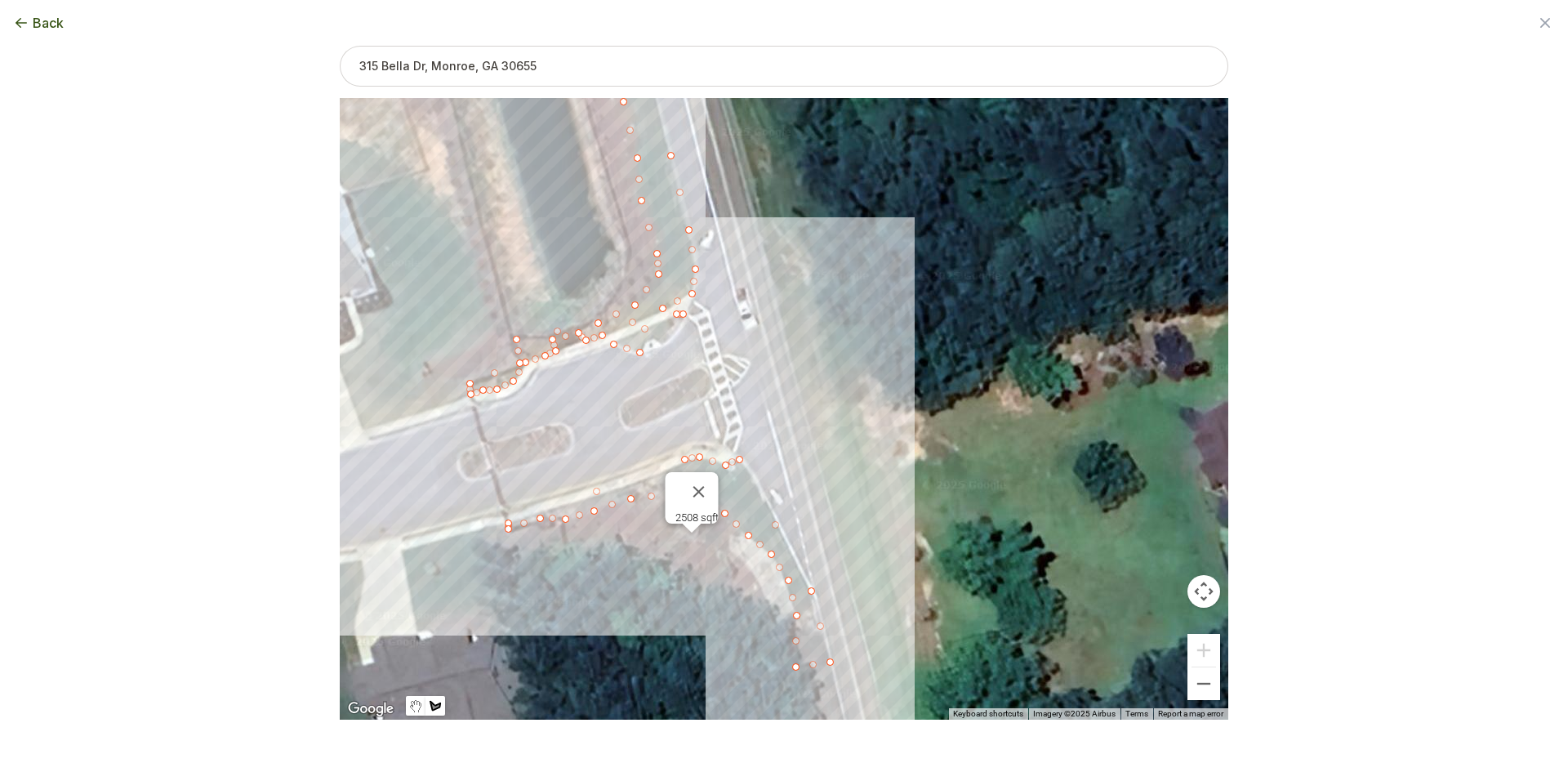
click at [678, 327] on div at bounding box center [784, 409] width 889 height 621
click at [665, 343] on div at bounding box center [784, 409] width 889 height 621
click at [655, 339] on div at bounding box center [784, 409] width 889 height 621
click at [640, 344] on div at bounding box center [784, 409] width 889 height 621
click at [641, 353] on div at bounding box center [784, 409] width 889 height 621
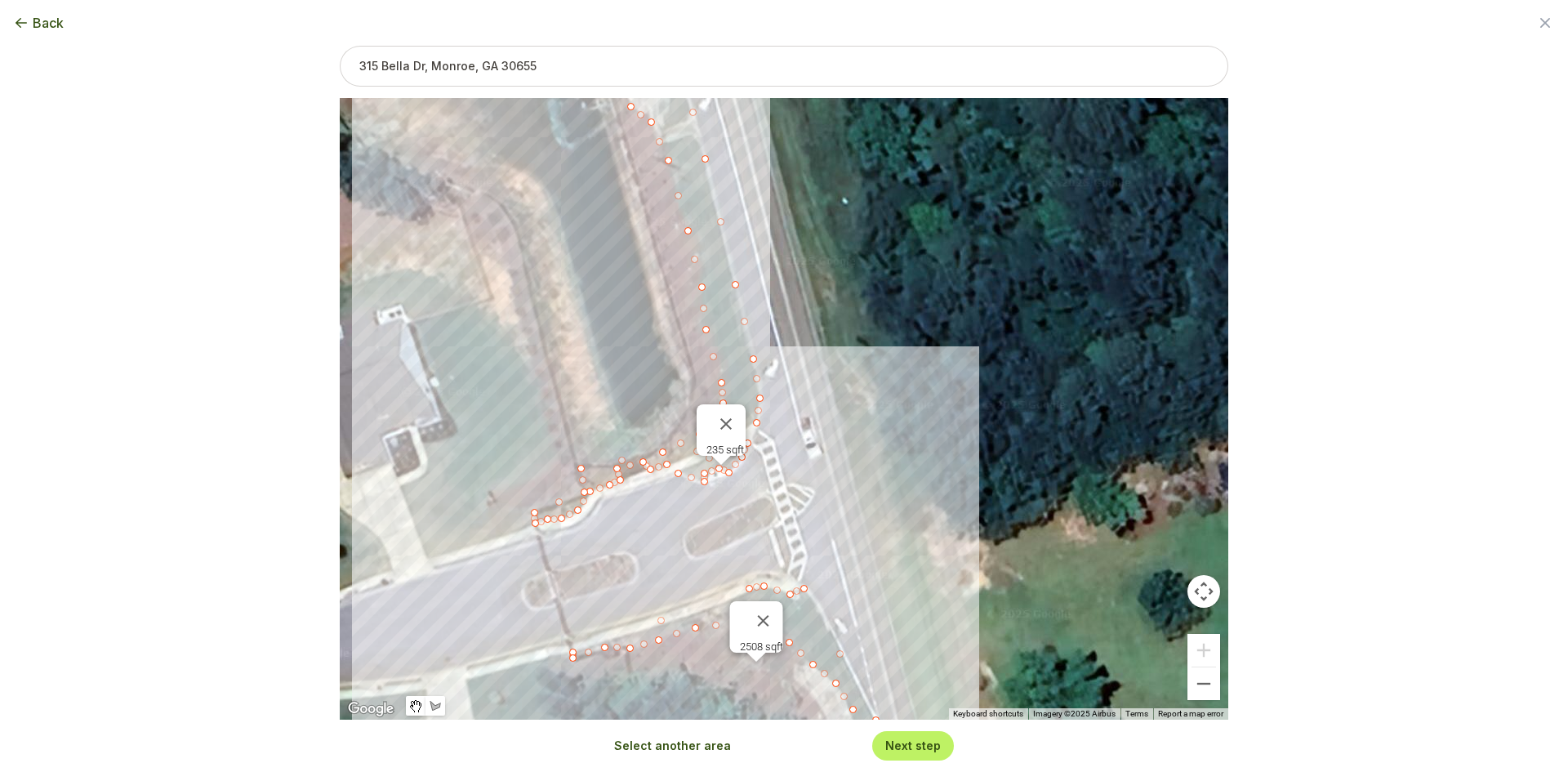
drag, startPoint x: 595, startPoint y: 408, endPoint x: 649, endPoint y: 526, distance: 129.8
click at [672, 575] on div "23826 sqft 2508 sqft 235 sqft" at bounding box center [784, 408] width 889 height 621
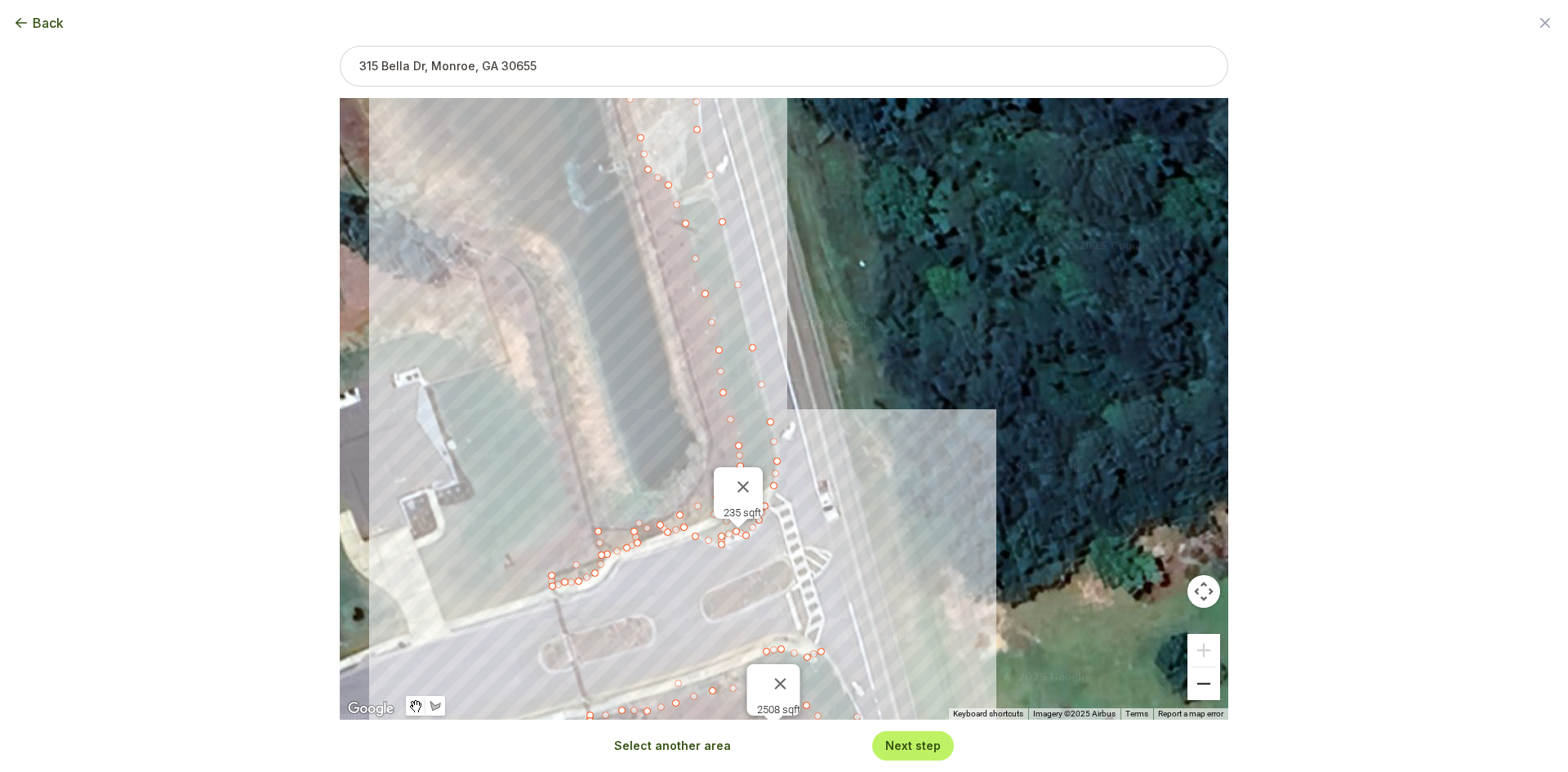
click at [1213, 695] on button "Zoom out" at bounding box center [1204, 684] width 33 height 33
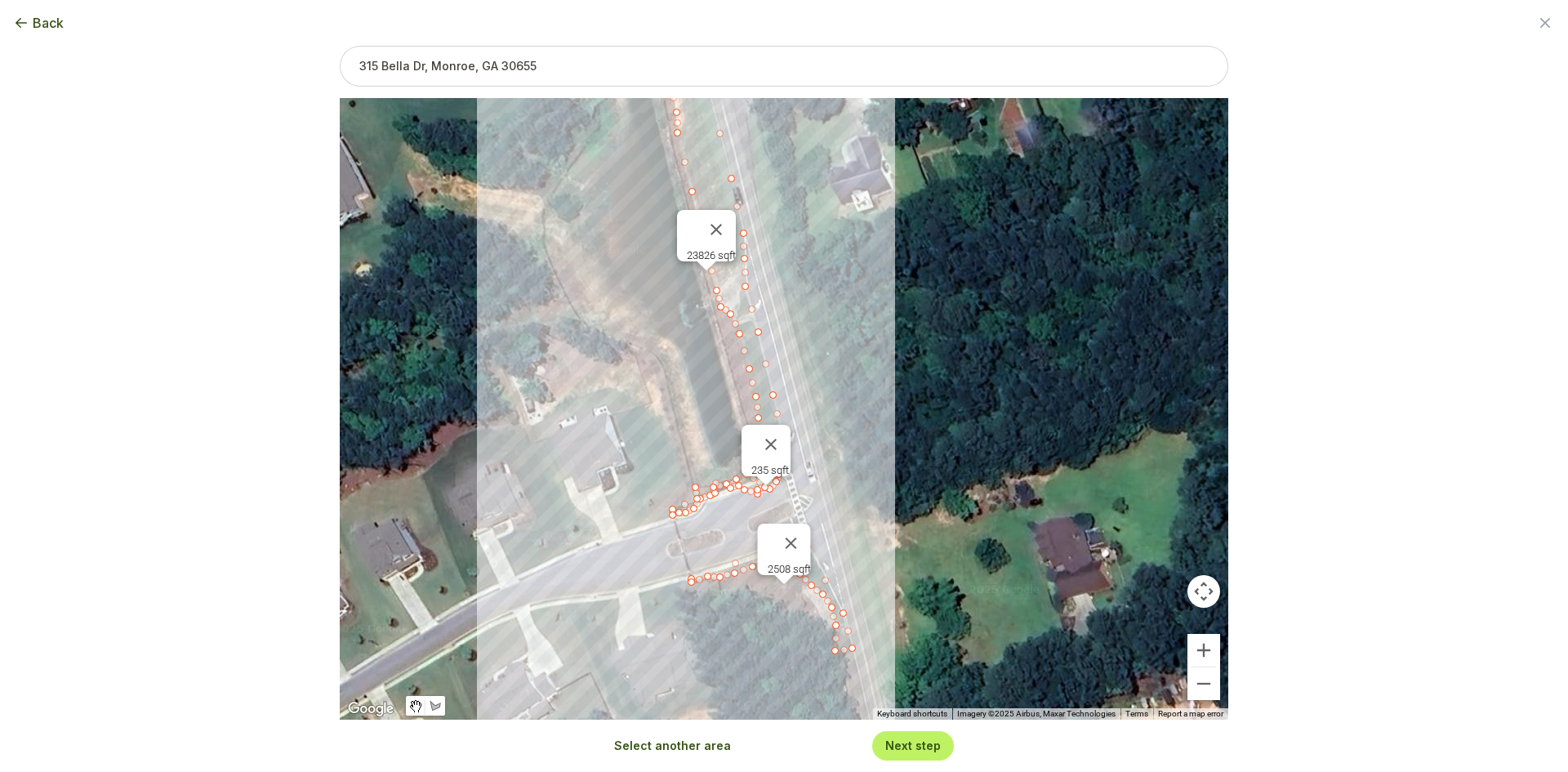
drag, startPoint x: 858, startPoint y: 362, endPoint x: 864, endPoint y: 383, distance: 21.8
click at [864, 383] on div "23826 sqft 2508 sqft 235 sqft" at bounding box center [784, 408] width 889 height 621
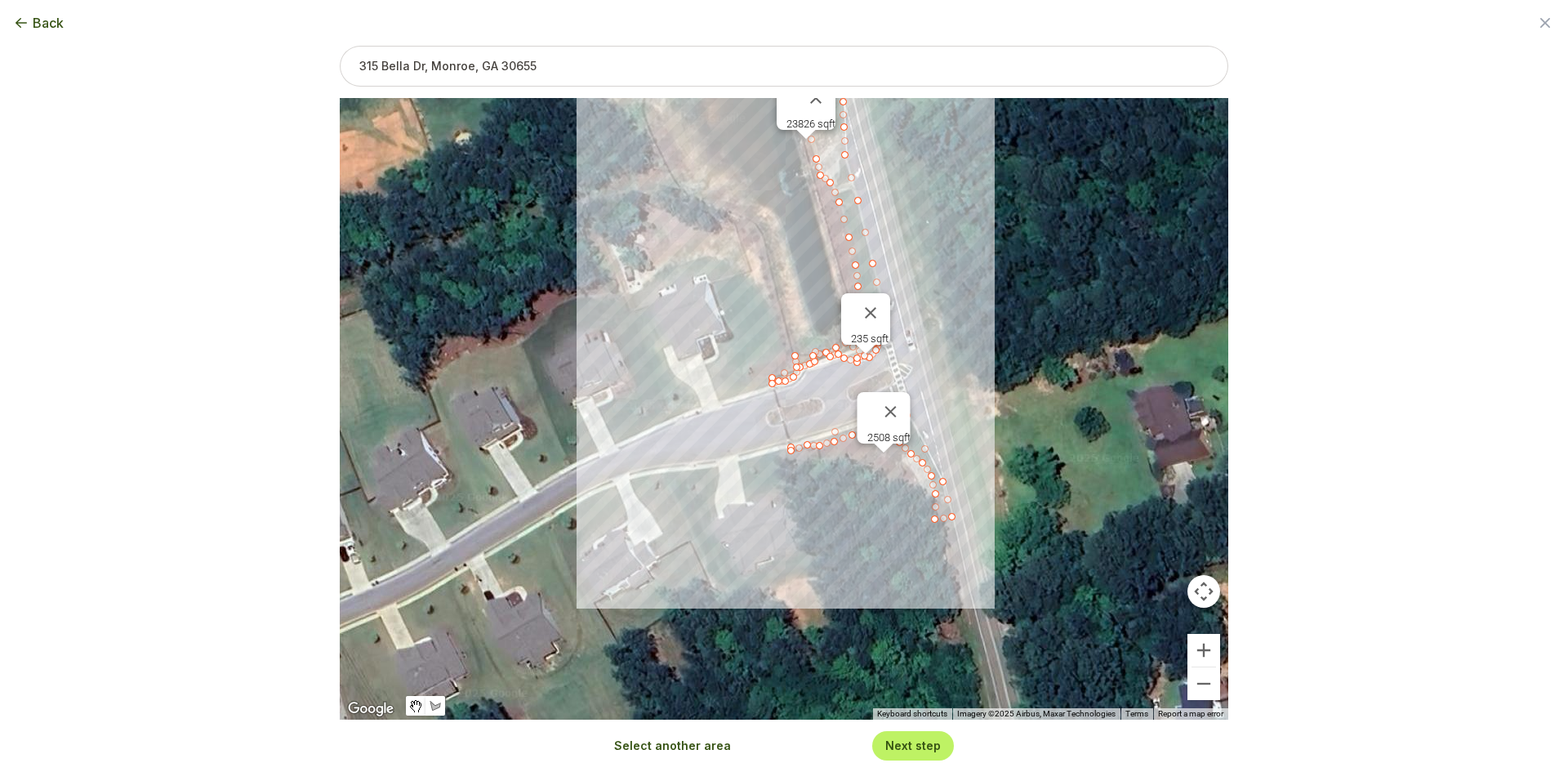
drag, startPoint x: 664, startPoint y: 452, endPoint x: 768, endPoint y: 317, distance: 170.4
click at [768, 317] on div "23826 sqft 2508 sqft 235 sqft" at bounding box center [784, 408] width 889 height 621
click at [1212, 654] on button "Zoom in" at bounding box center [1204, 650] width 33 height 33
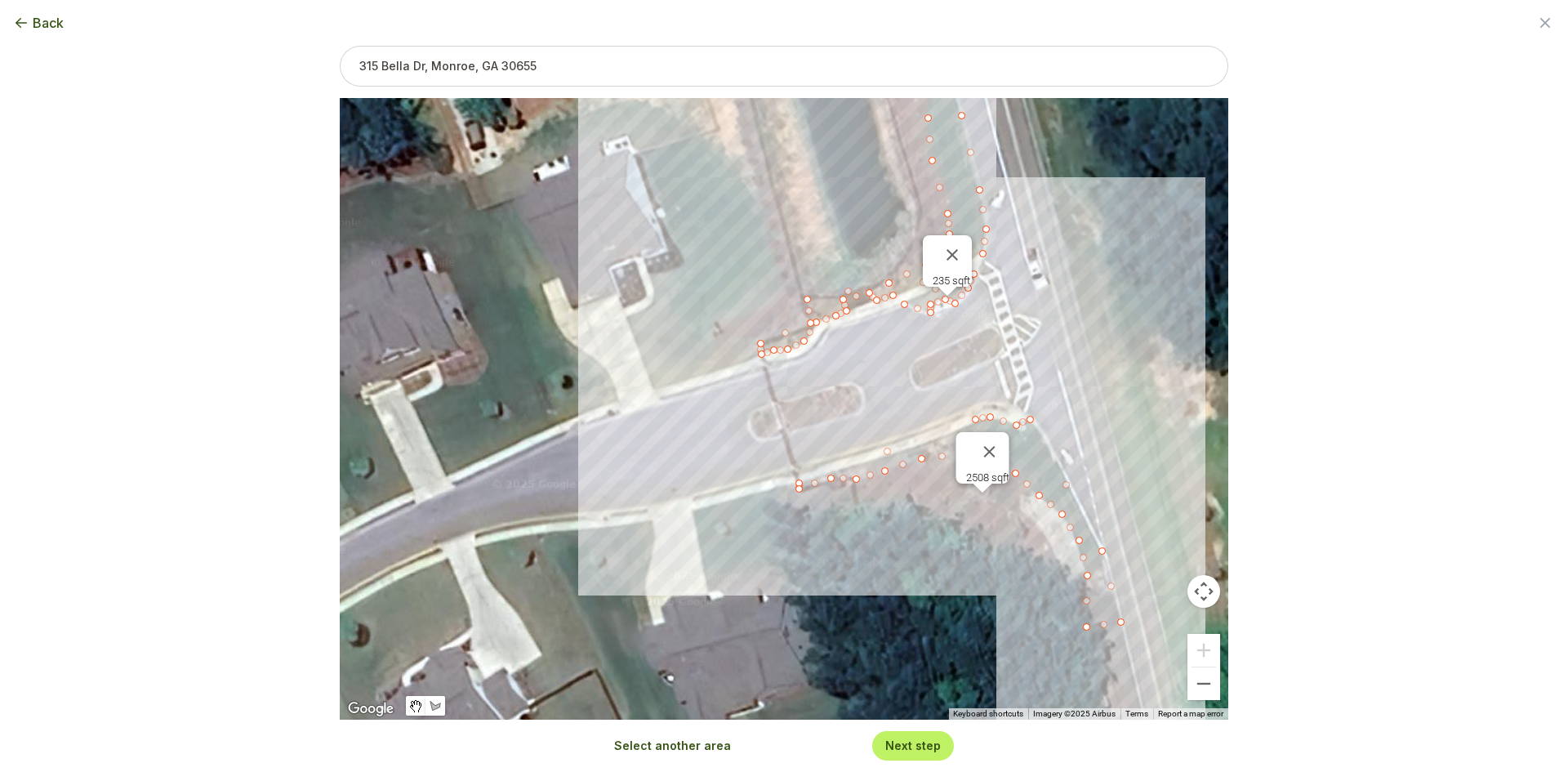
click at [664, 750] on button "Select another area" at bounding box center [672, 745] width 117 height 16
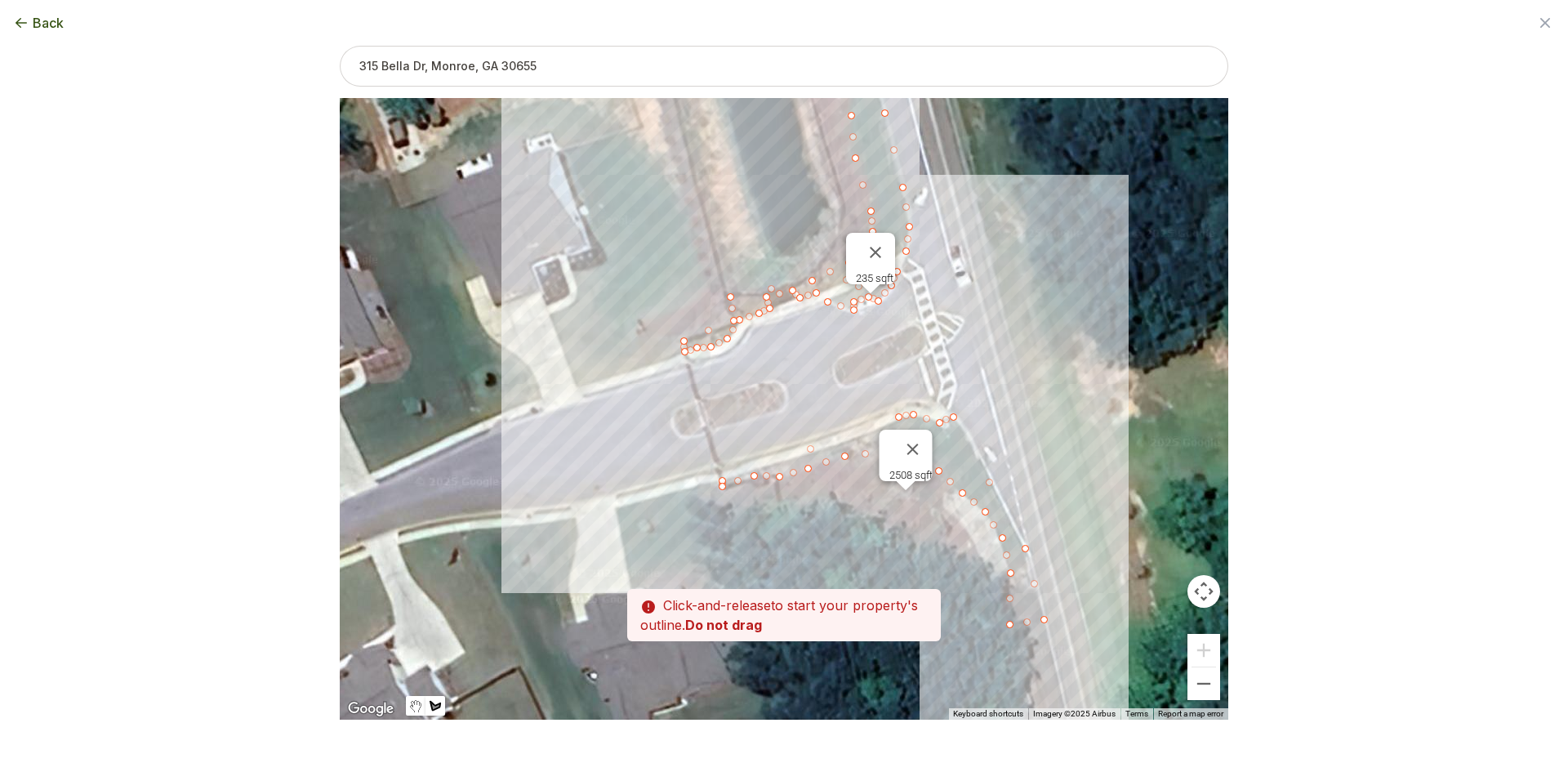
drag, startPoint x: 870, startPoint y: 636, endPoint x: 775, endPoint y: 635, distance: 95.0
click at [775, 635] on div "Zoom the map Use these buttons to zoom in and out Skip tutorial Next ← Move lef…" at bounding box center [784, 356] width 889 height 621
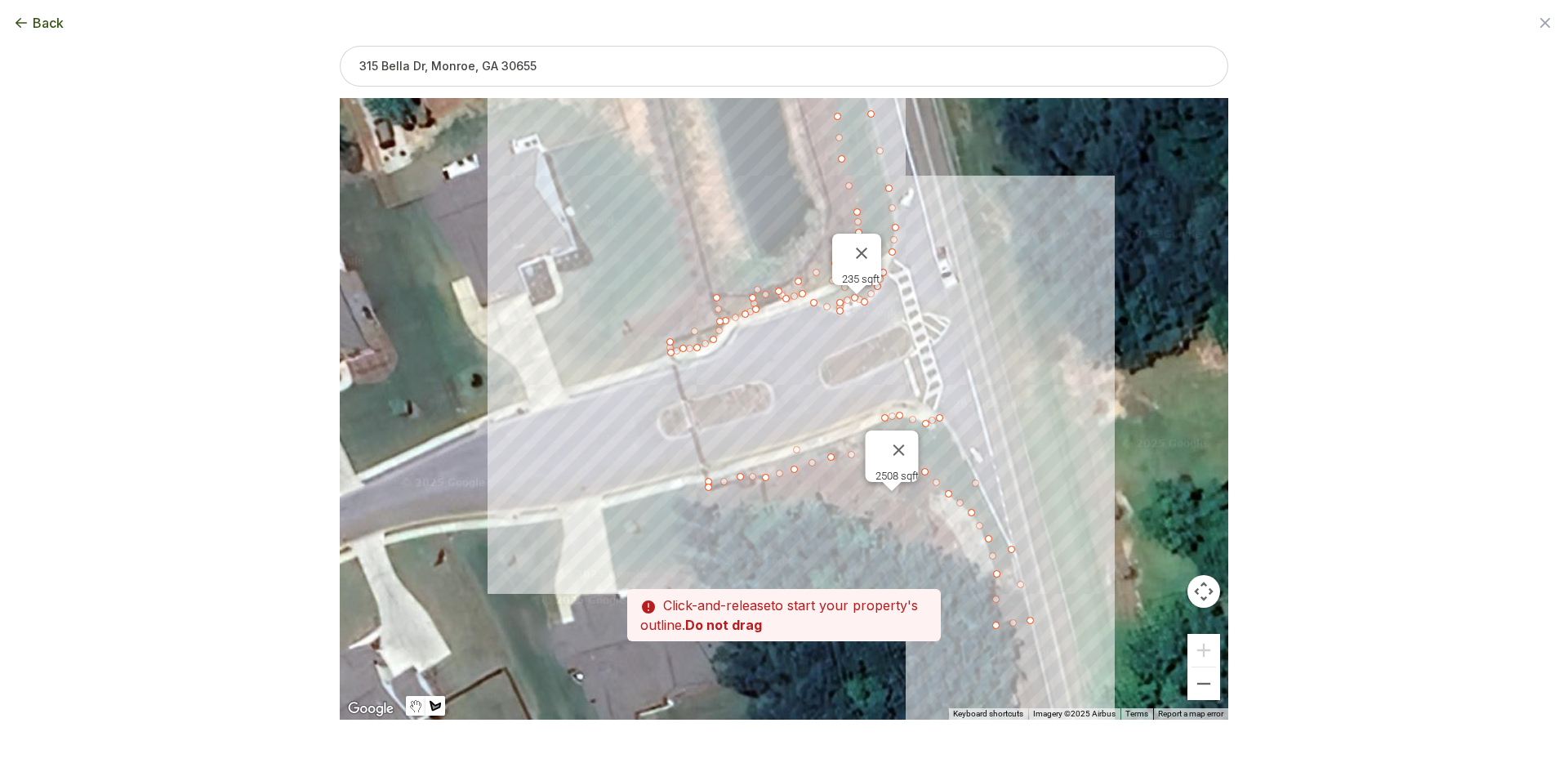
click at [709, 495] on div at bounding box center [784, 408] width 889 height 621
click at [704, 514] on div at bounding box center [784, 408] width 889 height 621
click at [732, 514] on div at bounding box center [784, 408] width 889 height 621
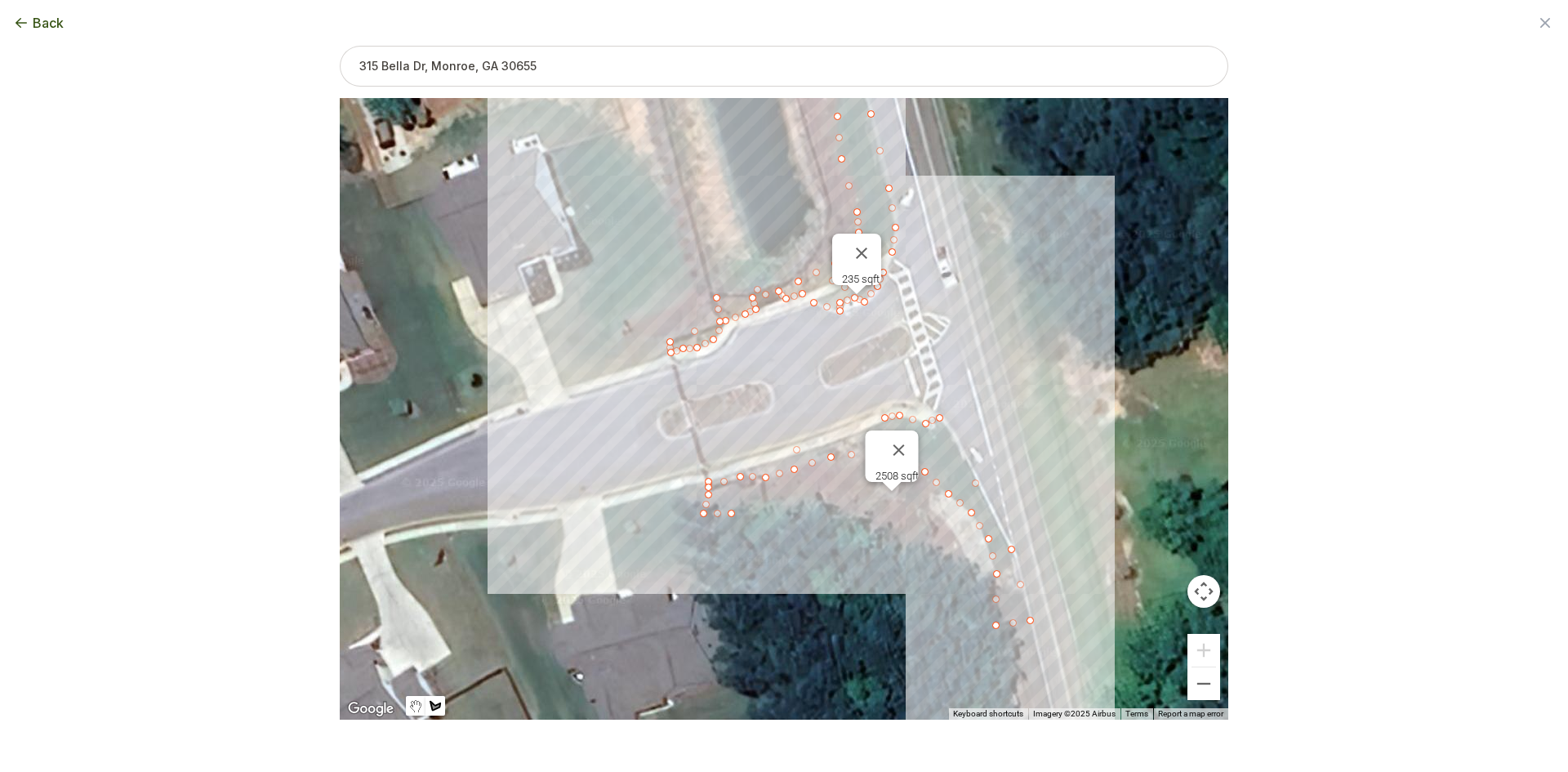
click at [784, 510] on div at bounding box center [784, 408] width 889 height 621
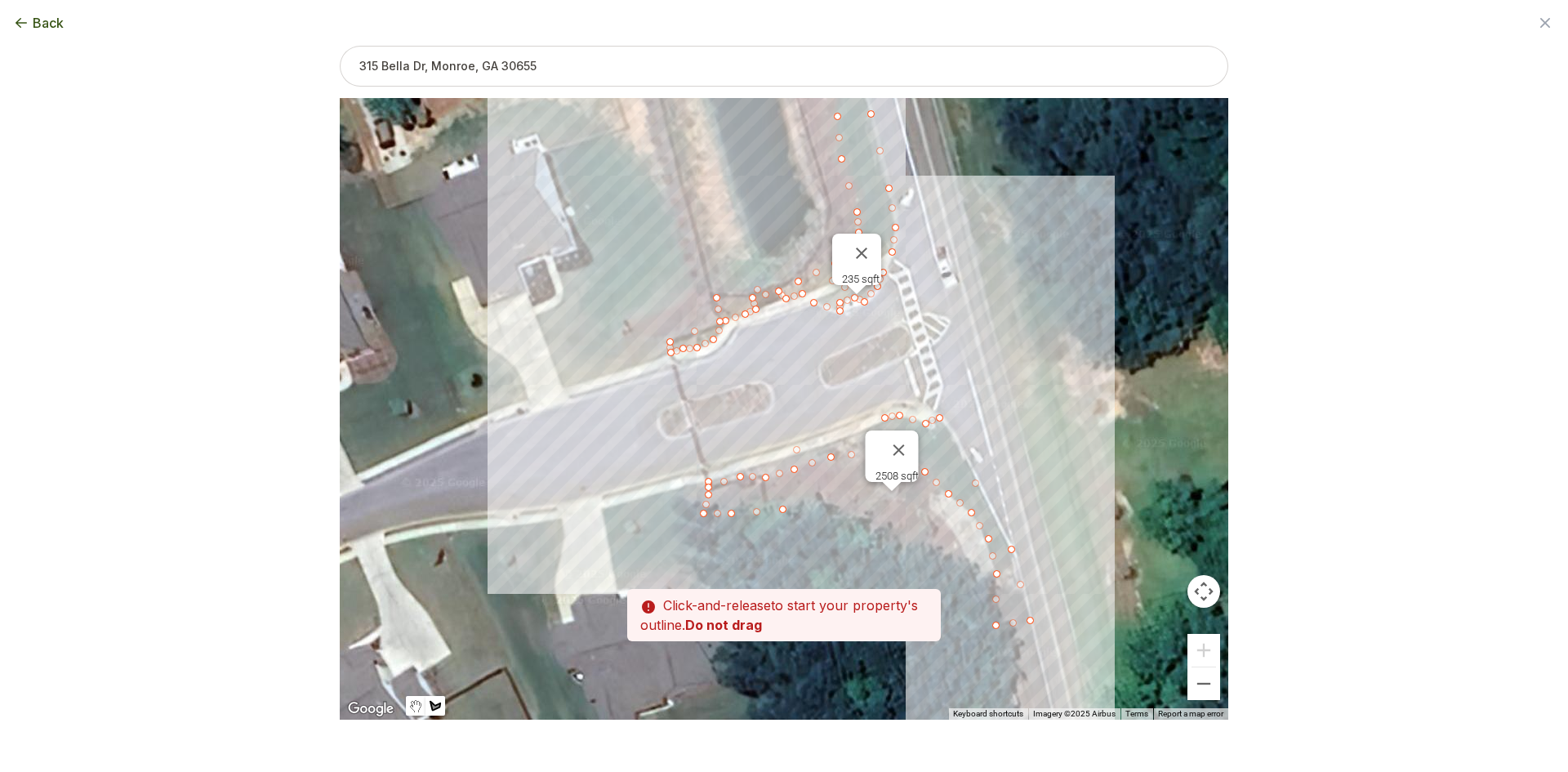
click at [841, 508] on div at bounding box center [784, 408] width 889 height 621
click at [869, 527] on div at bounding box center [784, 408] width 889 height 621
click at [915, 545] on div at bounding box center [784, 408] width 889 height 621
click at [951, 560] on div at bounding box center [784, 408] width 889 height 621
click at [967, 567] on div at bounding box center [784, 408] width 889 height 621
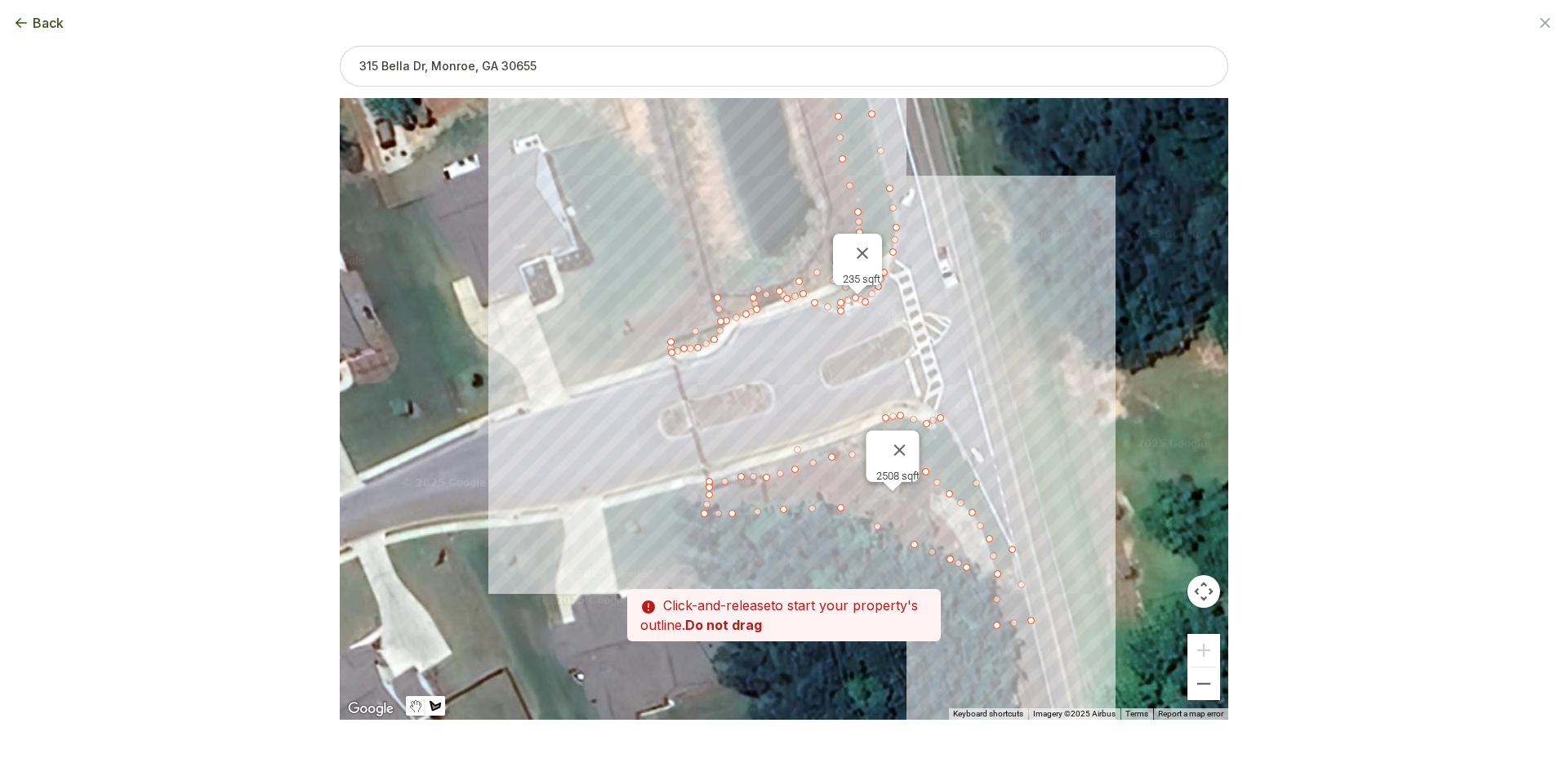
click at [959, 547] on div at bounding box center [784, 408] width 889 height 621
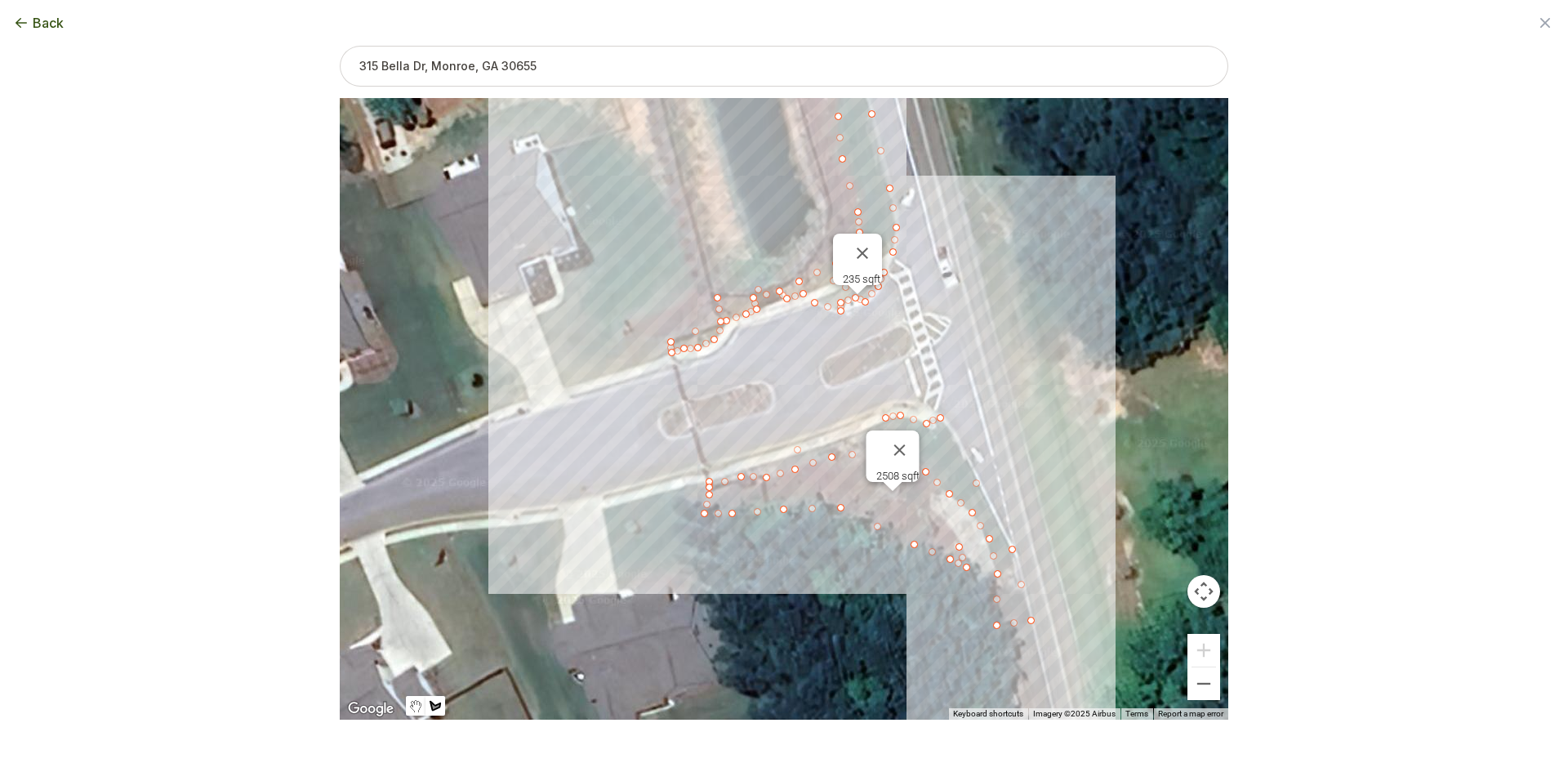
click at [941, 512] on div at bounding box center [784, 408] width 889 height 621
click at [901, 500] on div at bounding box center [784, 408] width 889 height 621
click at [912, 434] on button "Close" at bounding box center [900, 450] width 40 height 40
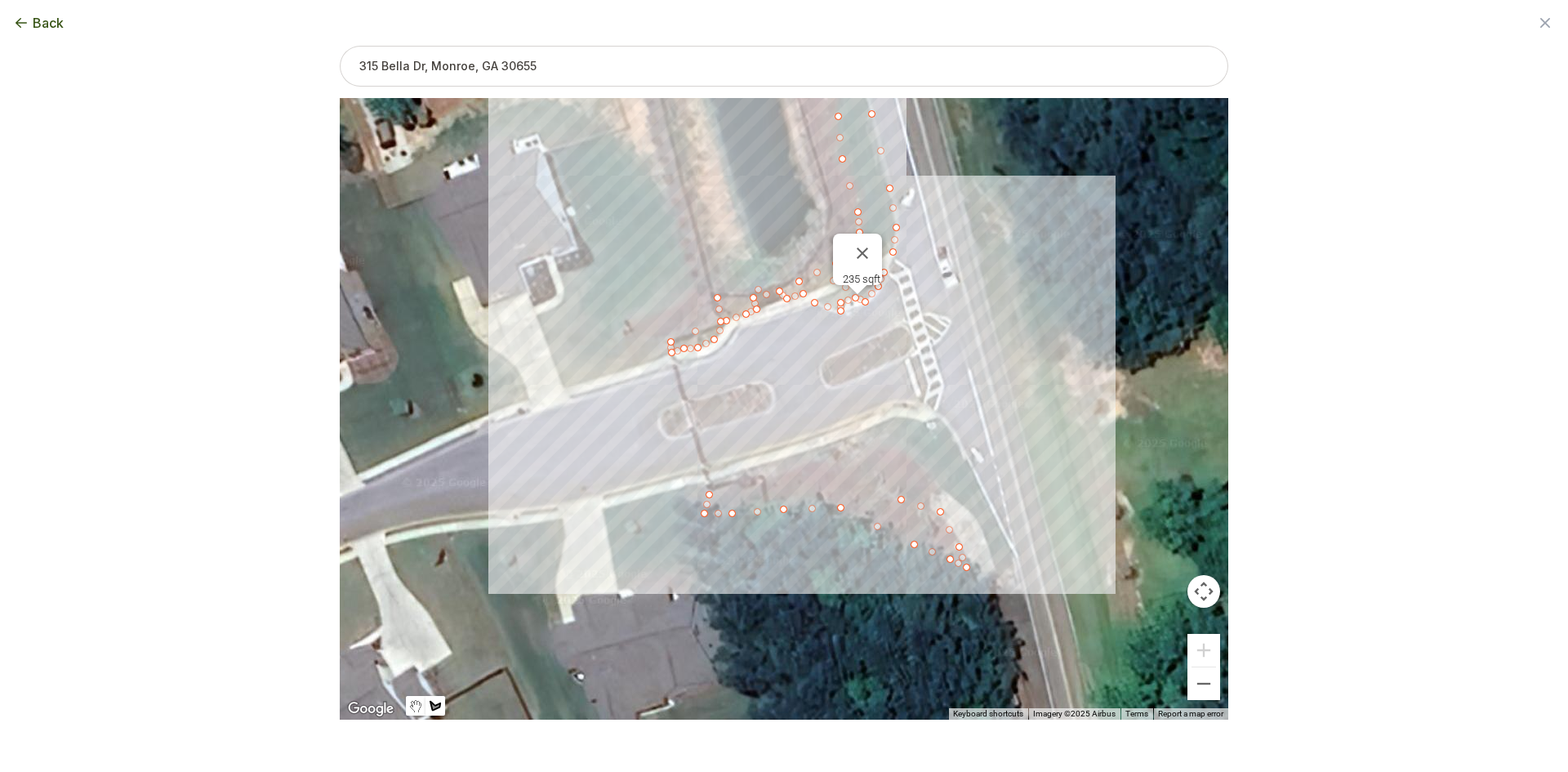
click at [931, 498] on div at bounding box center [784, 408] width 889 height 621
click at [943, 491] on div at bounding box center [784, 408] width 889 height 621
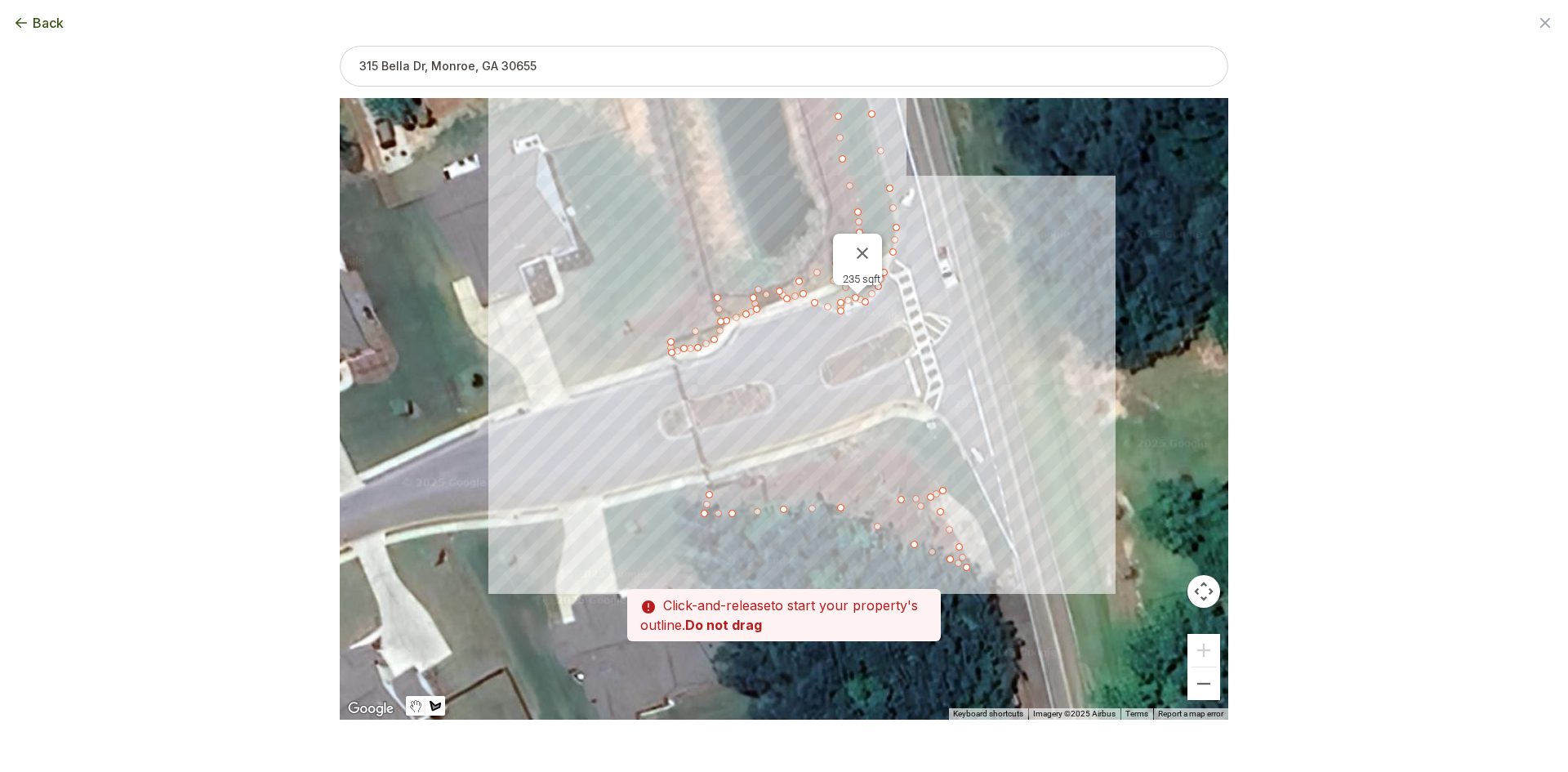
click at [903, 450] on div at bounding box center [784, 408] width 889 height 621
click at [883, 449] on div at bounding box center [784, 408] width 889 height 621
click at [813, 462] on div at bounding box center [784, 408] width 889 height 621
click at [758, 481] on div at bounding box center [784, 408] width 889 height 621
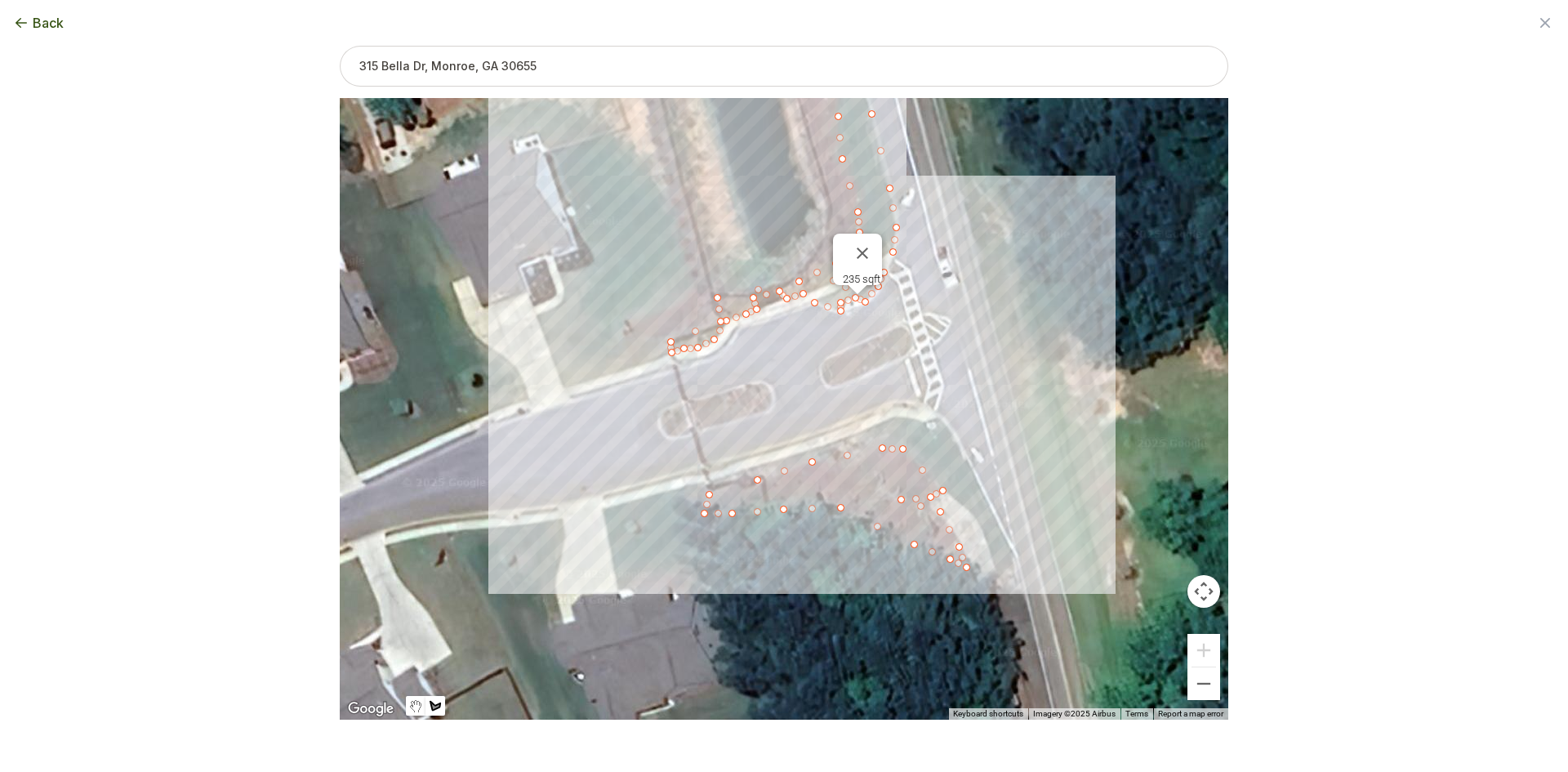
click at [710, 492] on div at bounding box center [784, 408] width 889 height 621
drag, startPoint x: 901, startPoint y: 497, endPoint x: 931, endPoint y: 499, distance: 30.1
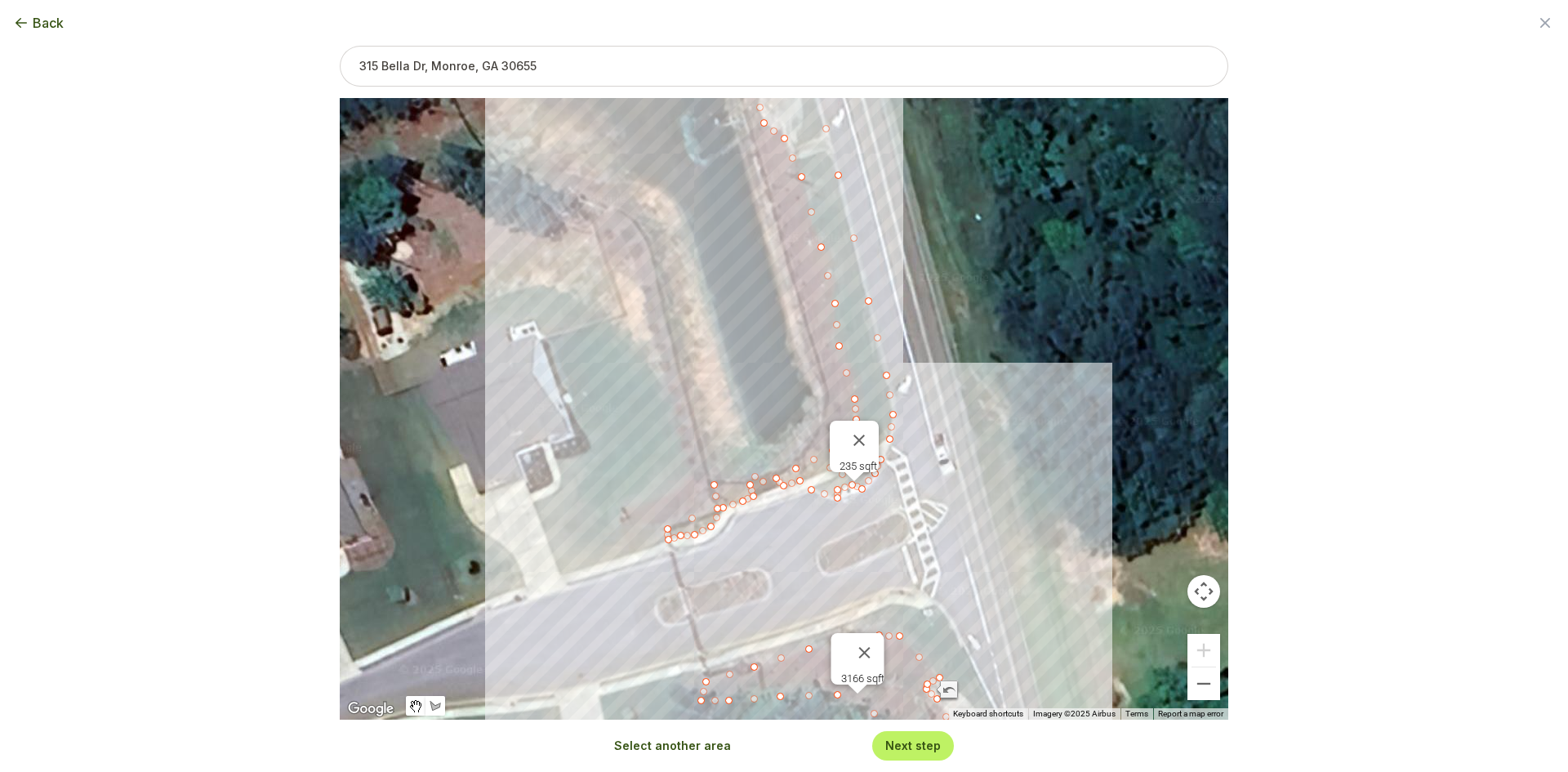
drag, startPoint x: 789, startPoint y: 418, endPoint x: 795, endPoint y: 594, distance: 176.1
click at [795, 598] on div "23826 sqft 235 sqft 3166 sqft" at bounding box center [784, 408] width 889 height 621
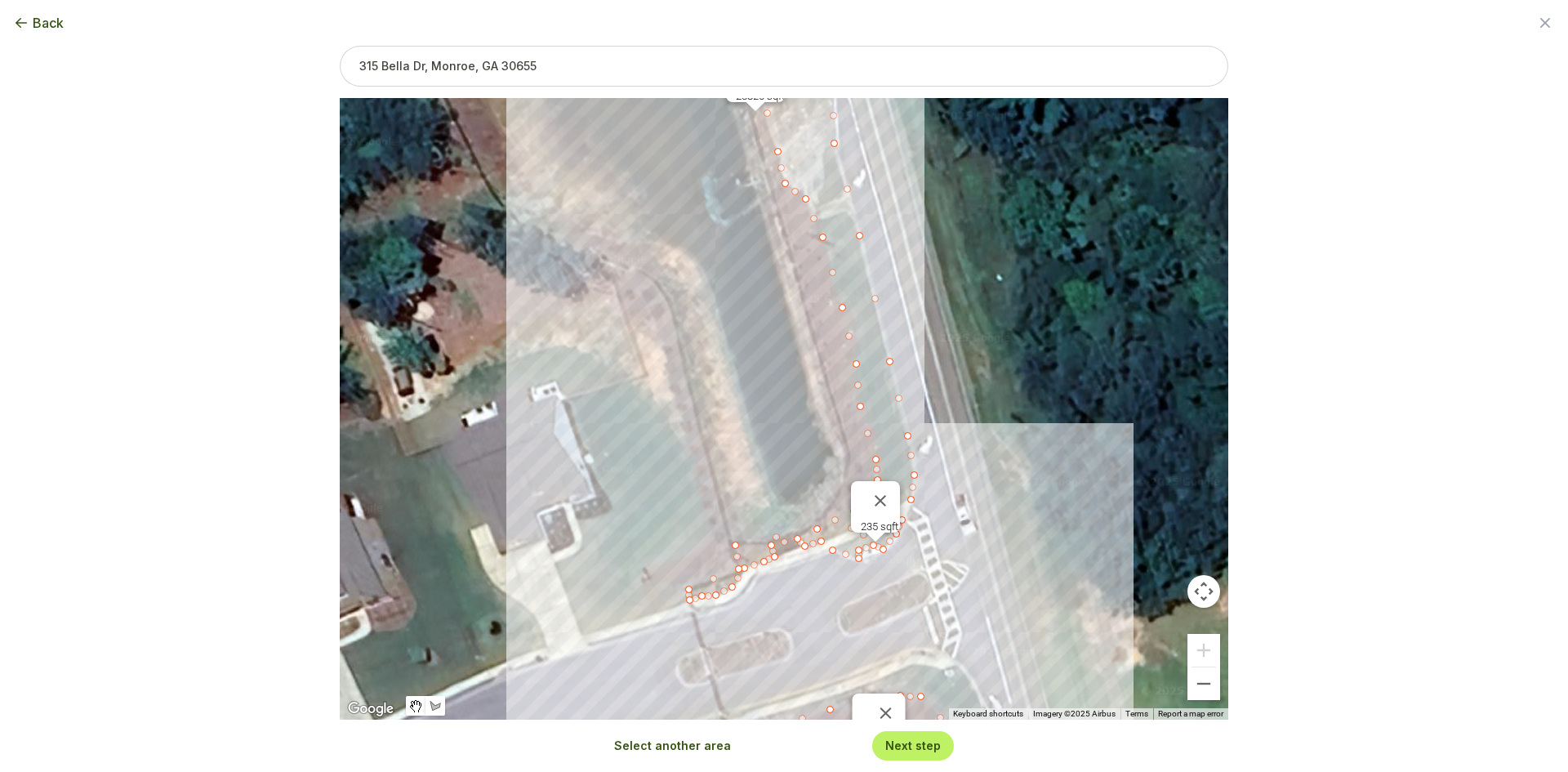
drag, startPoint x: 778, startPoint y: 552, endPoint x: 789, endPoint y: 579, distance: 29.2
click at [789, 579] on div "23826 sqft 235 sqft 3166 sqft" at bounding box center [784, 408] width 889 height 621
click at [888, 492] on button "Close" at bounding box center [880, 501] width 40 height 40
click at [701, 745] on button "Select another area" at bounding box center [672, 745] width 117 height 16
click at [816, 525] on div at bounding box center [784, 409] width 889 height 621
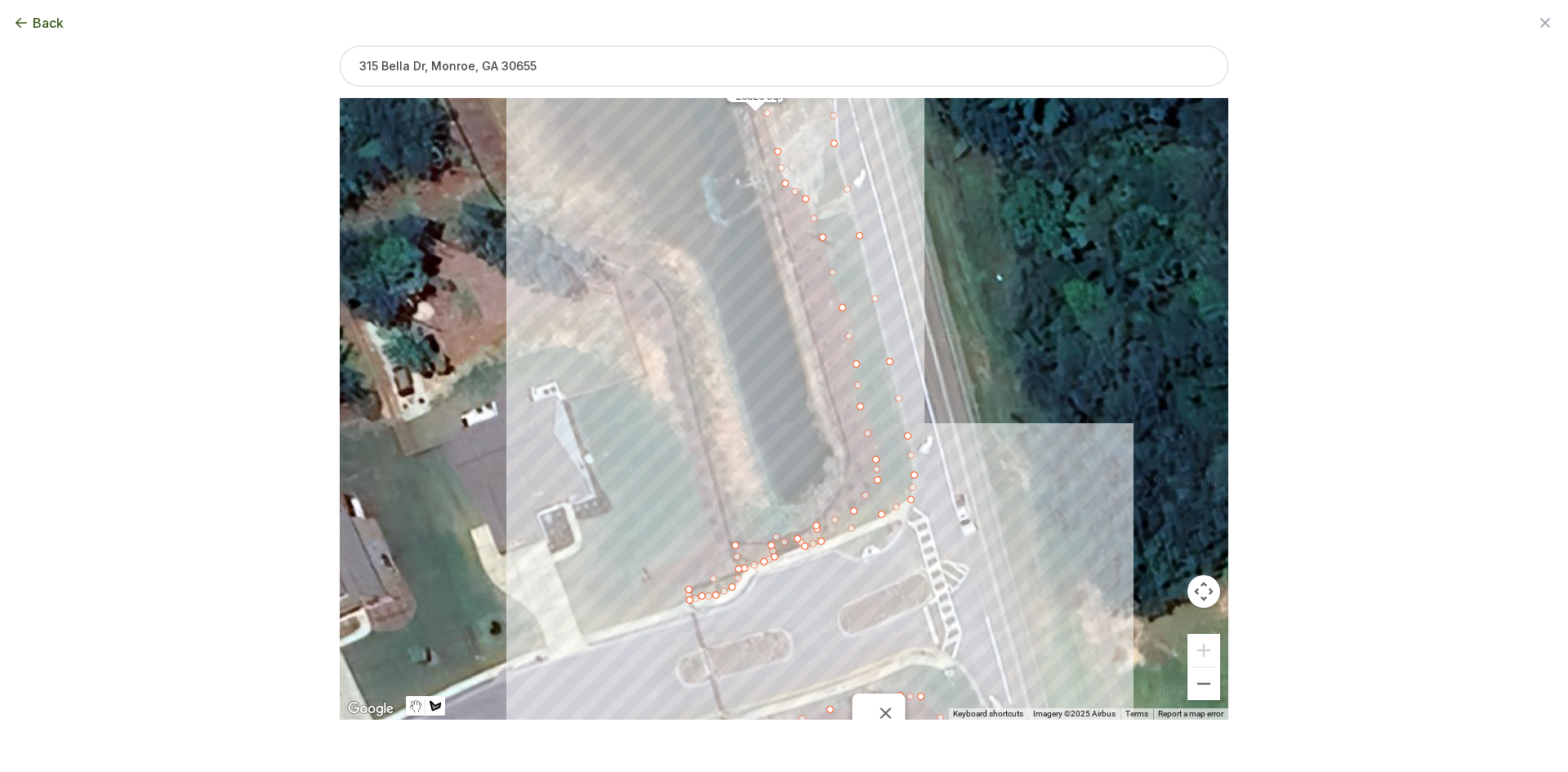
click at [827, 508] on div at bounding box center [784, 409] width 889 height 621
click at [848, 466] on div at bounding box center [784, 409] width 889 height 621
click at [836, 411] on div at bounding box center [784, 409] width 889 height 621
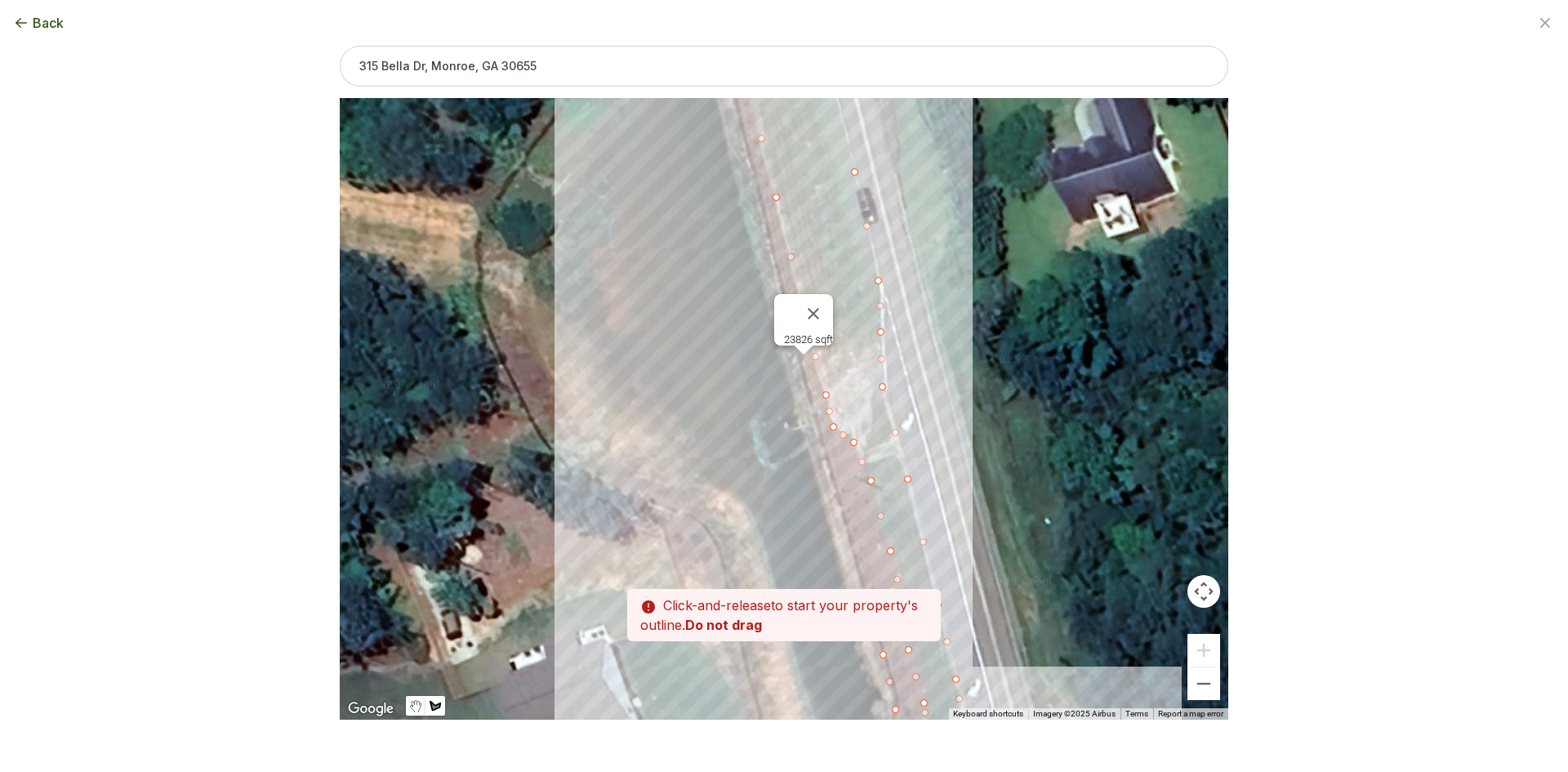
drag, startPoint x: 823, startPoint y: 376, endPoint x: 869, endPoint y: 608, distance: 236.5
click at [869, 608] on div "Zoom the map Use these buttons to zoom in and out Skip tutorial Next ← Move lef…" at bounding box center [784, 356] width 889 height 621
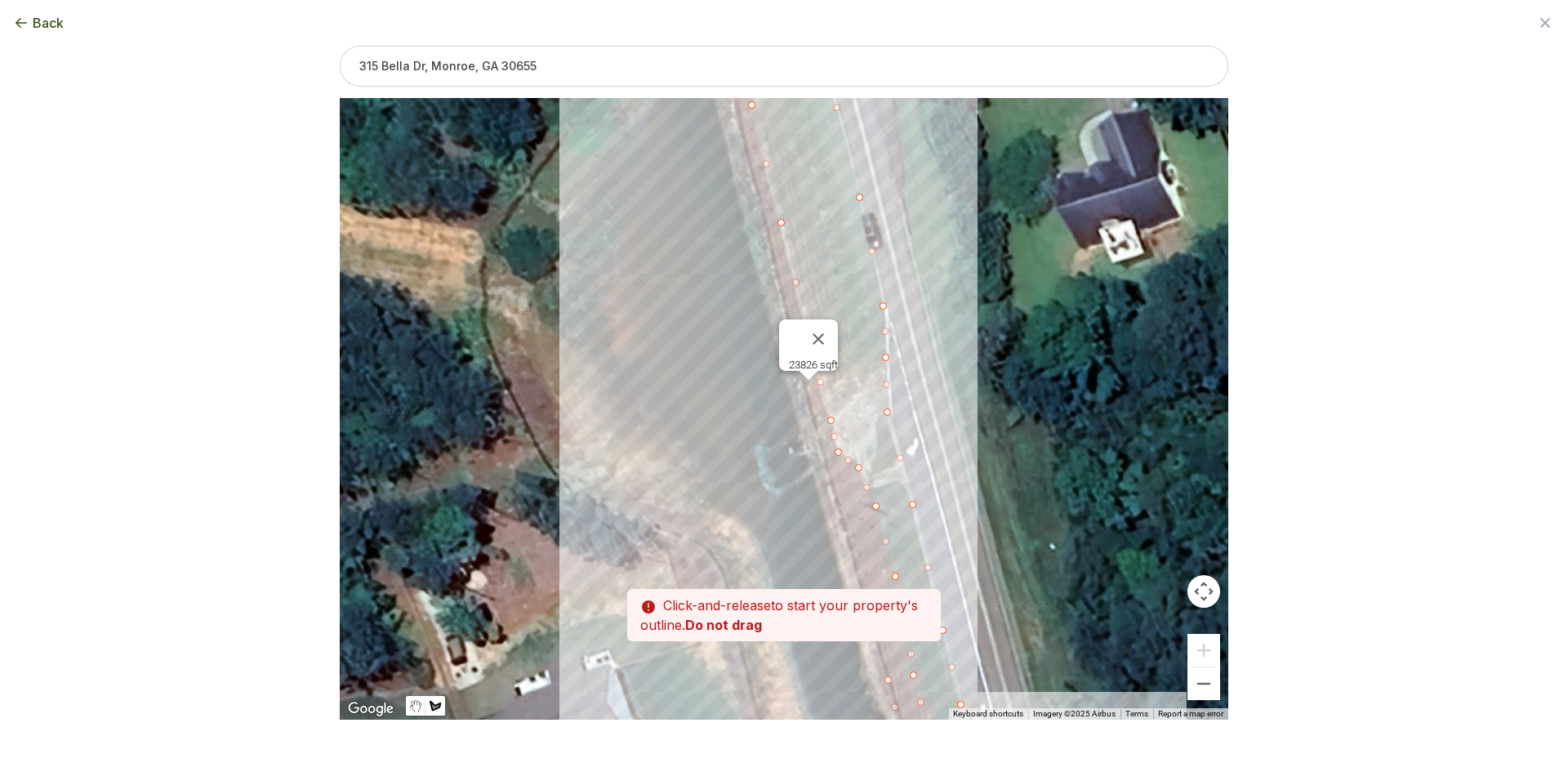
click at [822, 450] on div at bounding box center [784, 409] width 889 height 621
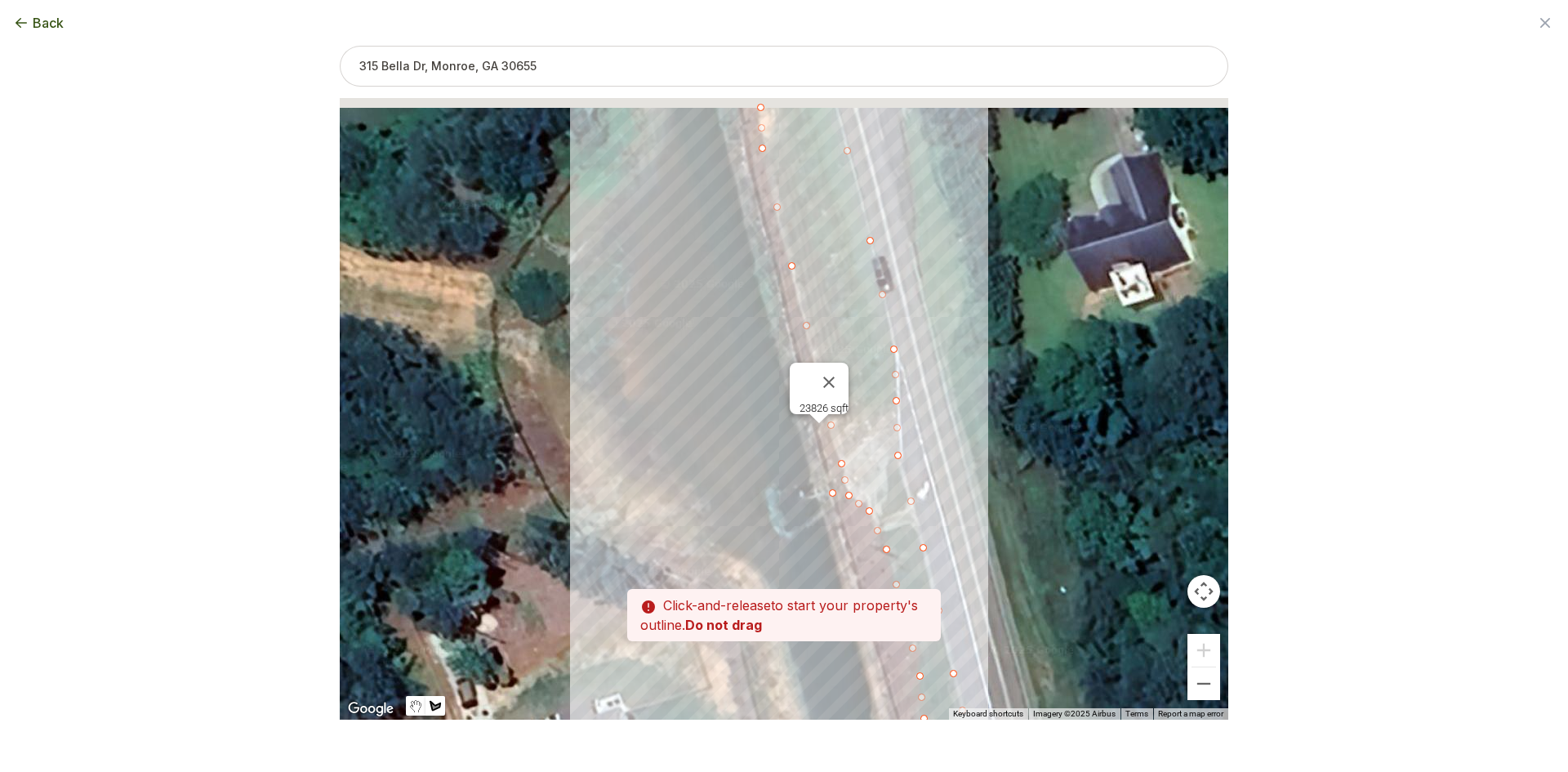
drag, startPoint x: 811, startPoint y: 424, endPoint x: 832, endPoint y: 512, distance: 90.5
click at [832, 512] on div at bounding box center [784, 409] width 889 height 621
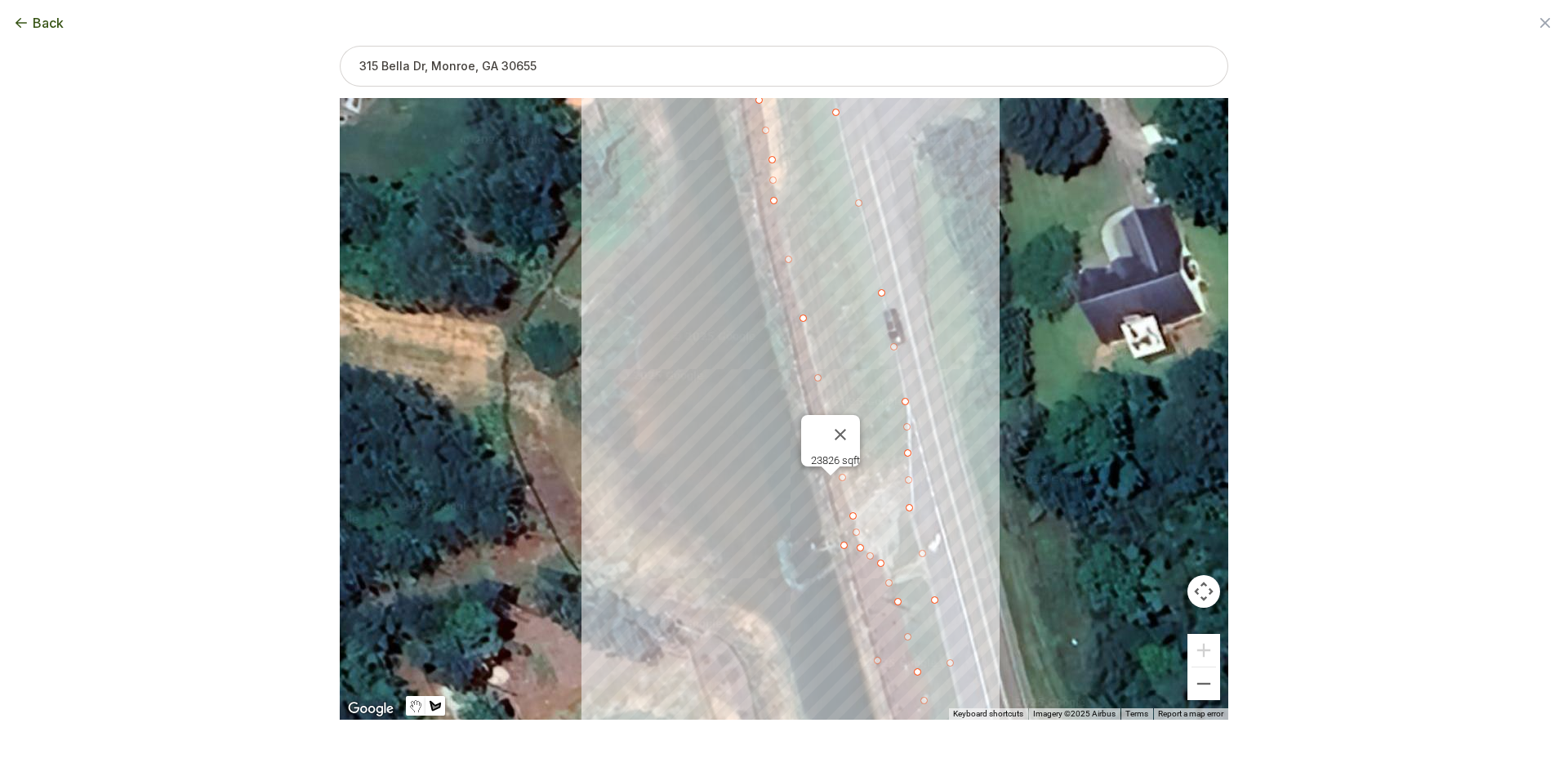
click at [791, 345] on div at bounding box center [784, 408] width 889 height 621
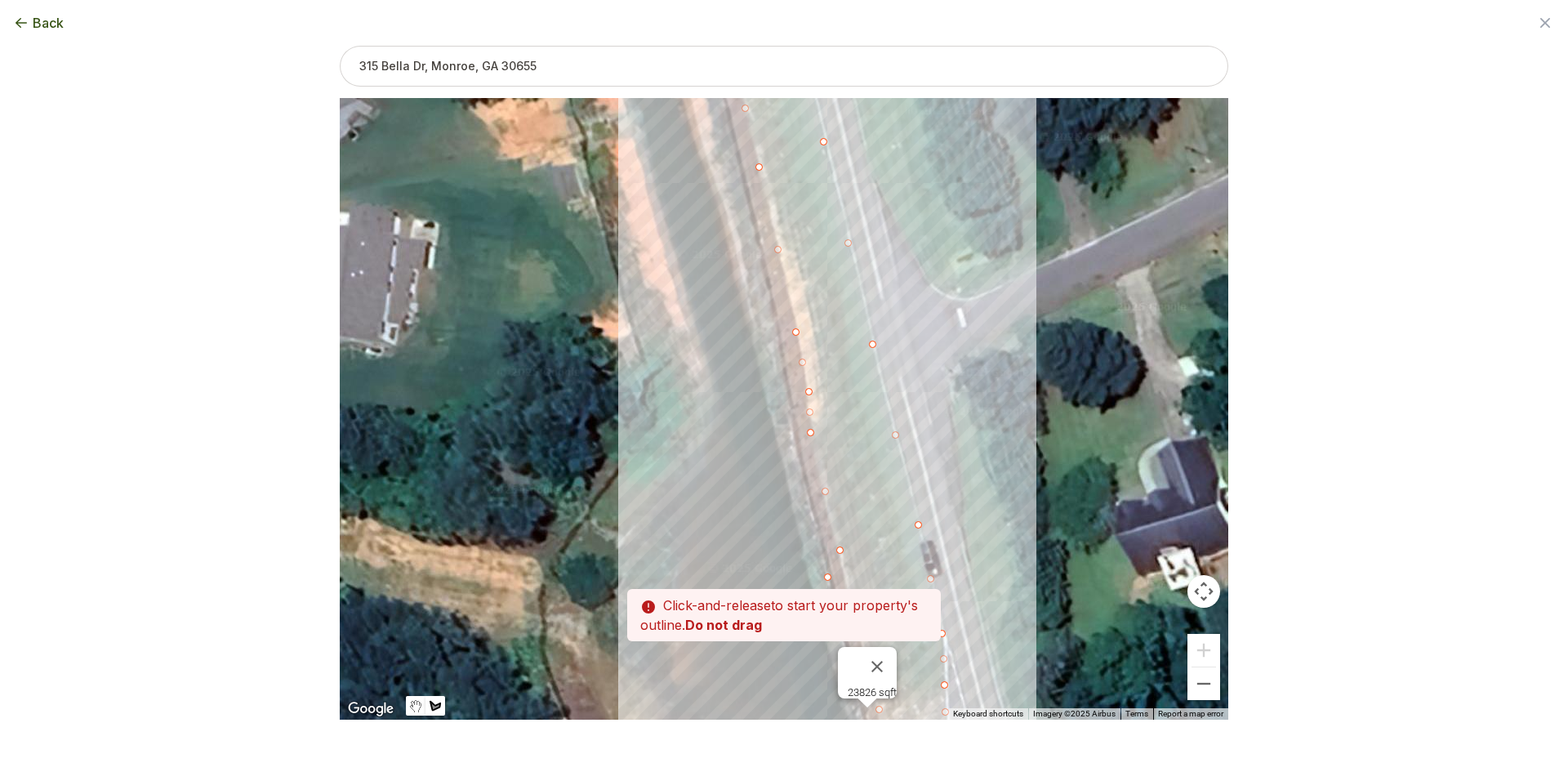
drag, startPoint x: 790, startPoint y: 326, endPoint x: 823, endPoint y: 540, distance: 216.5
click at [823, 540] on div at bounding box center [784, 408] width 889 height 621
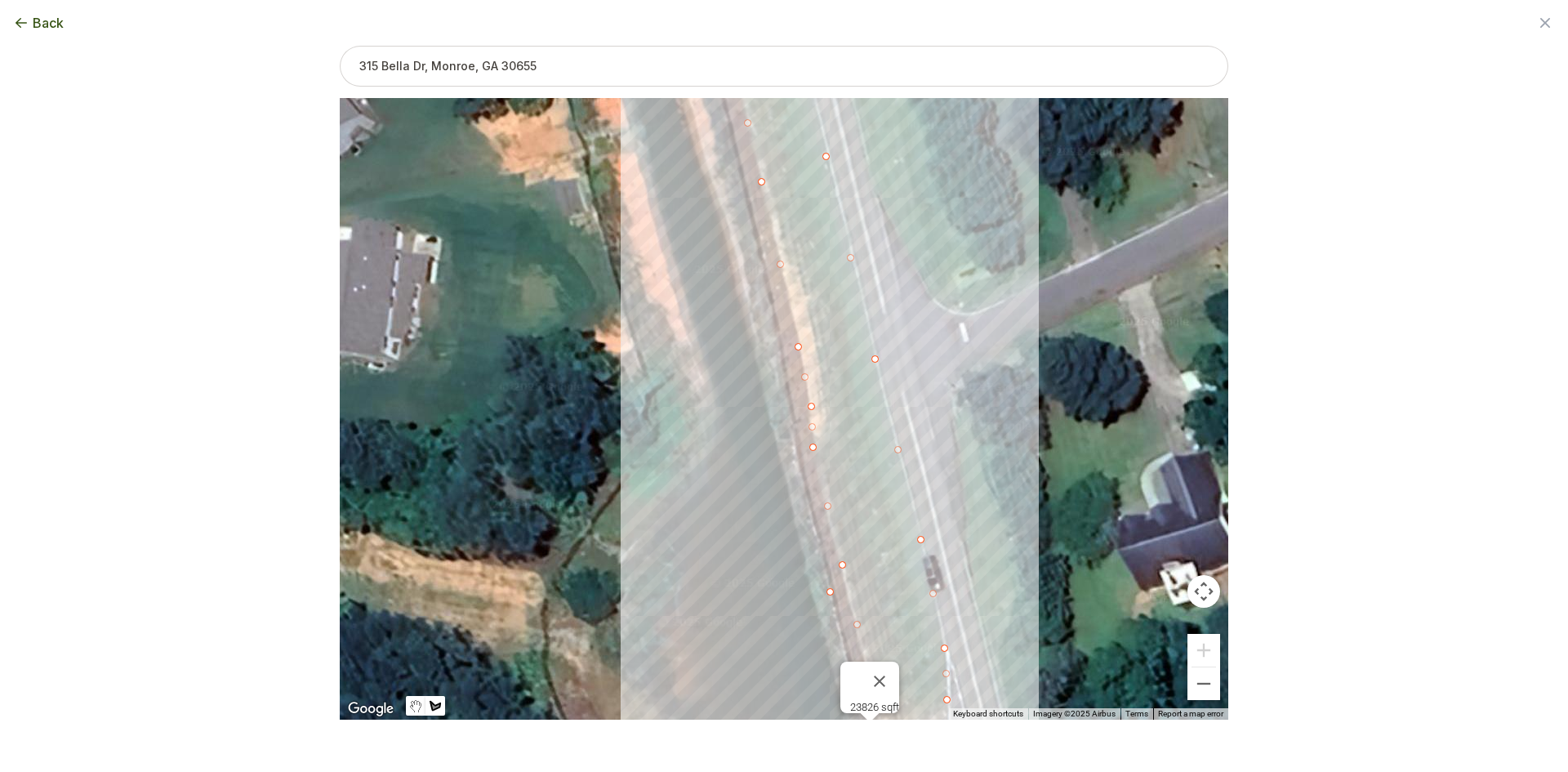
click at [795, 435] on div at bounding box center [784, 408] width 889 height 621
click at [771, 306] on div at bounding box center [784, 408] width 889 height 621
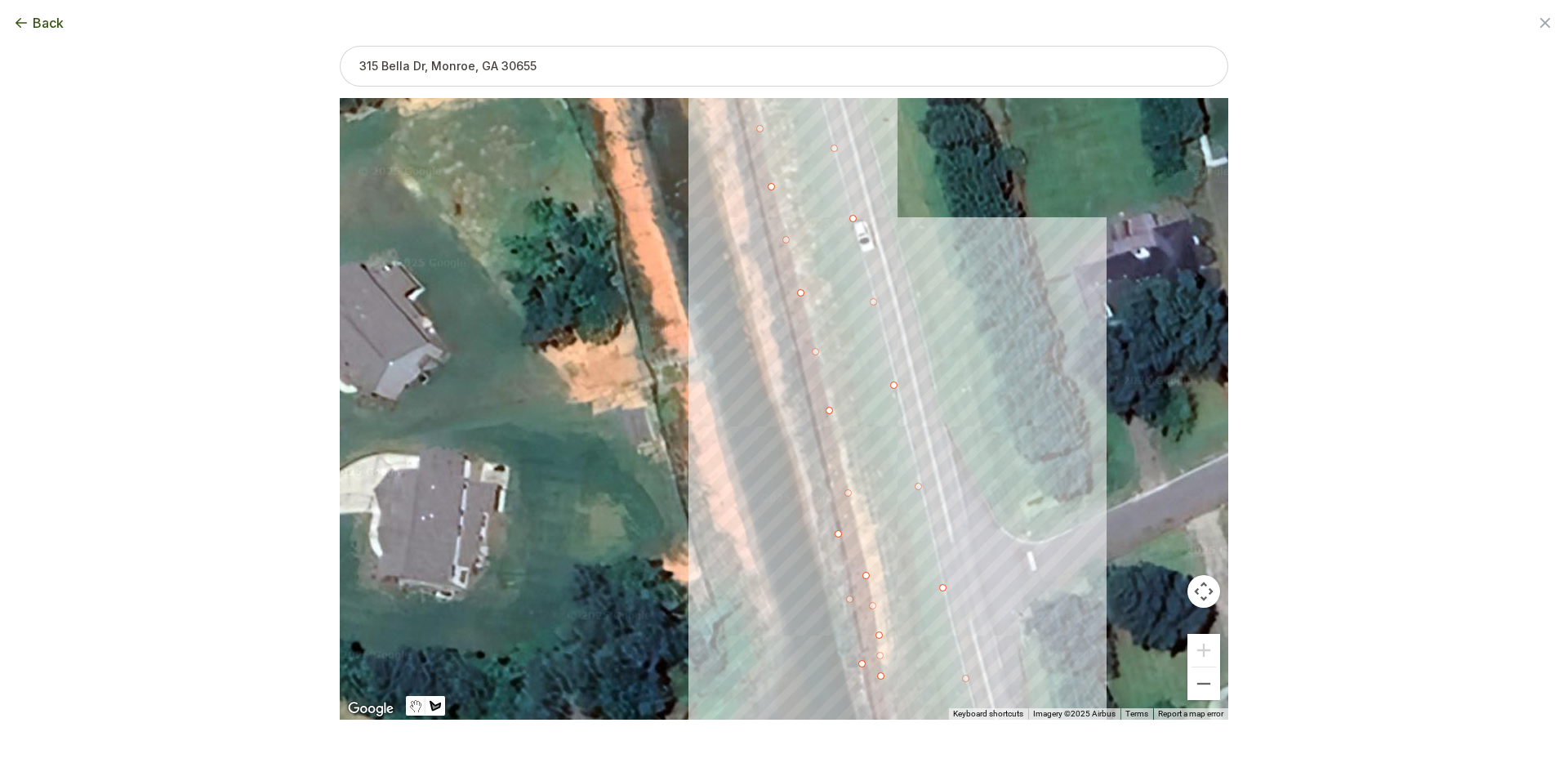
click at [842, 594] on div "Zoom the map Use these buttons to zoom in and out Skip tutorial Next ← Move lef…" at bounding box center [784, 356] width 889 height 621
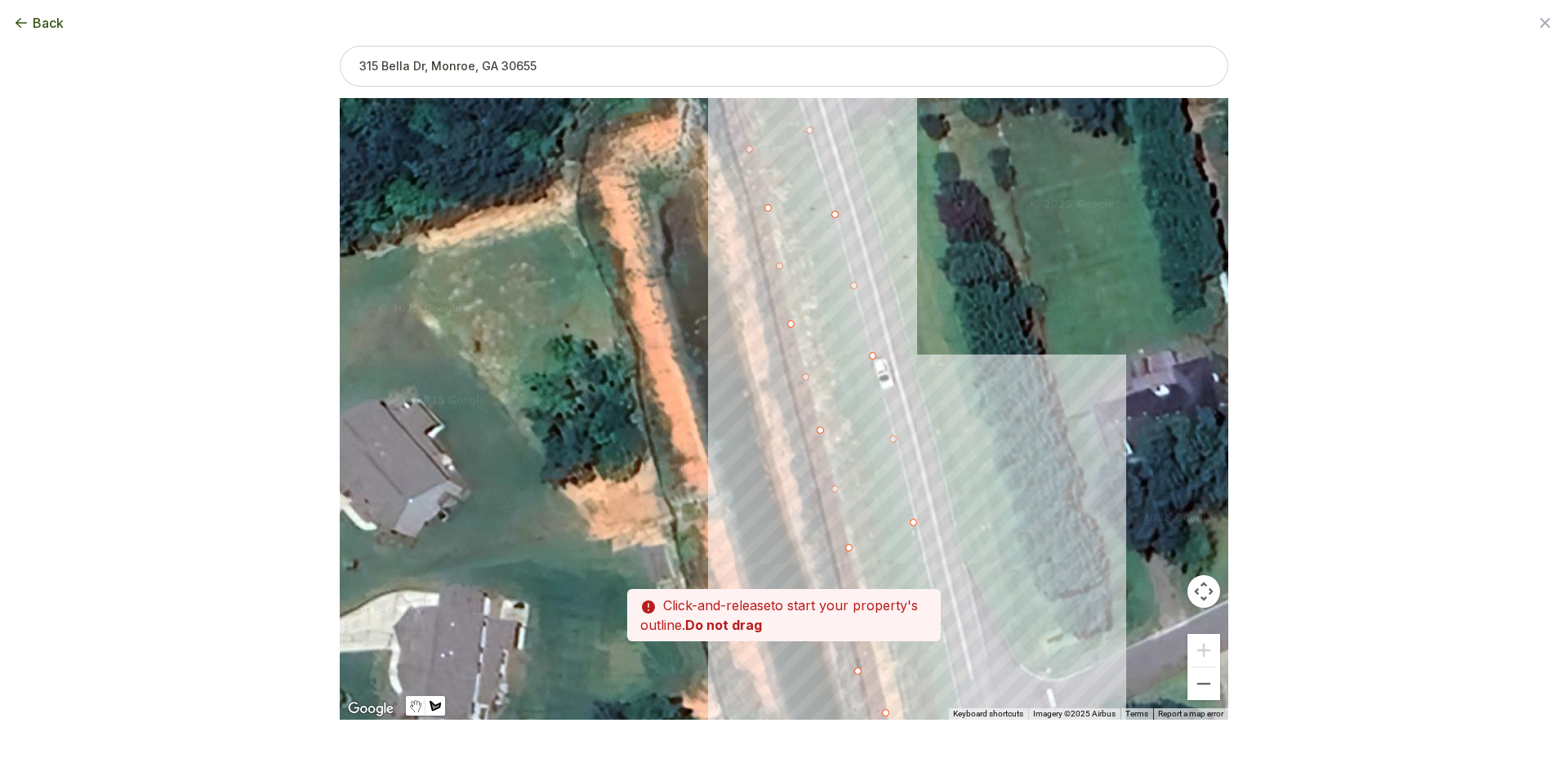
click at [802, 429] on div at bounding box center [784, 408] width 889 height 621
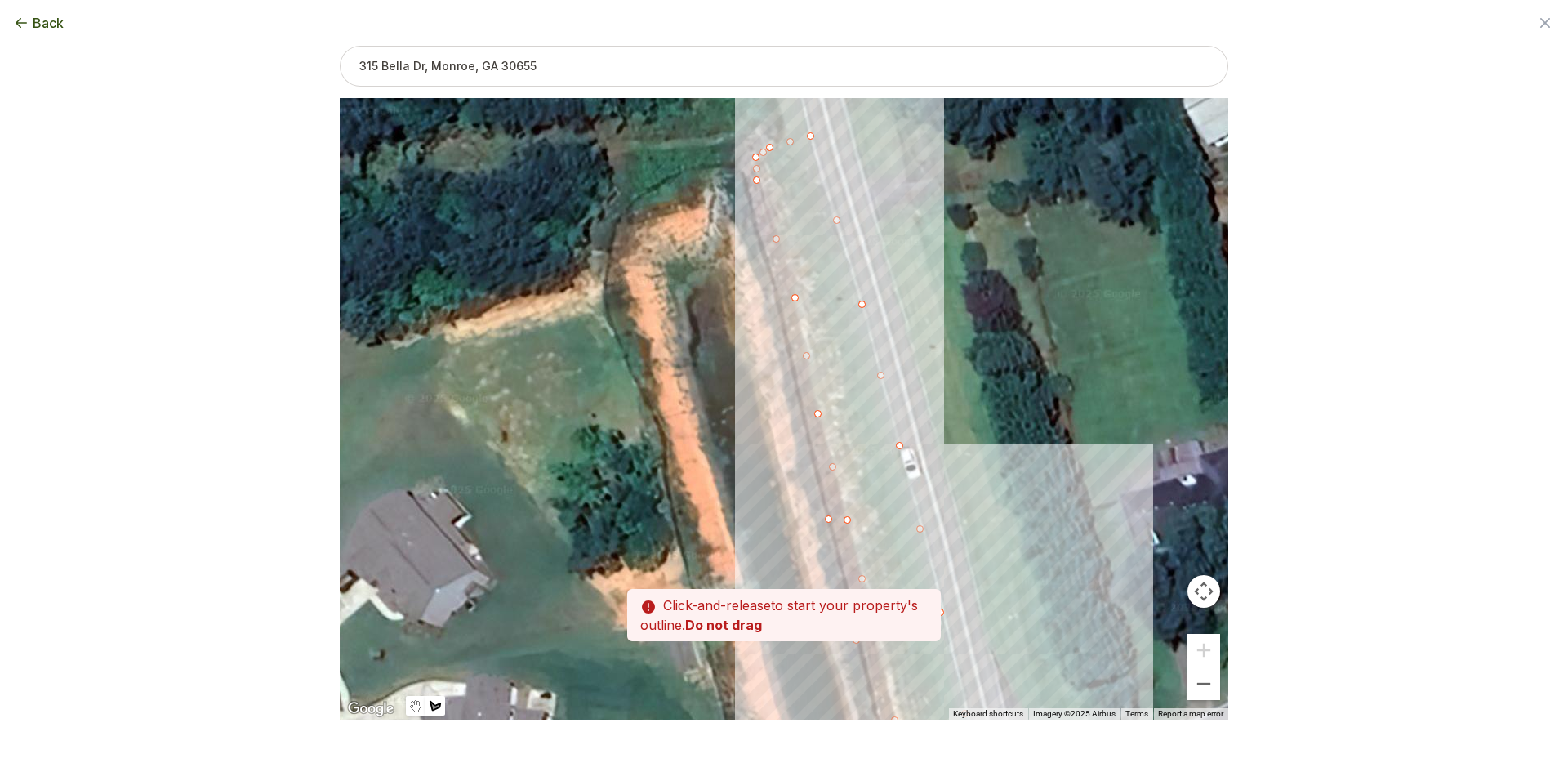
drag, startPoint x: 775, startPoint y: 345, endPoint x: 813, endPoint y: 551, distance: 209.5
click at [813, 551] on div at bounding box center [784, 408] width 889 height 621
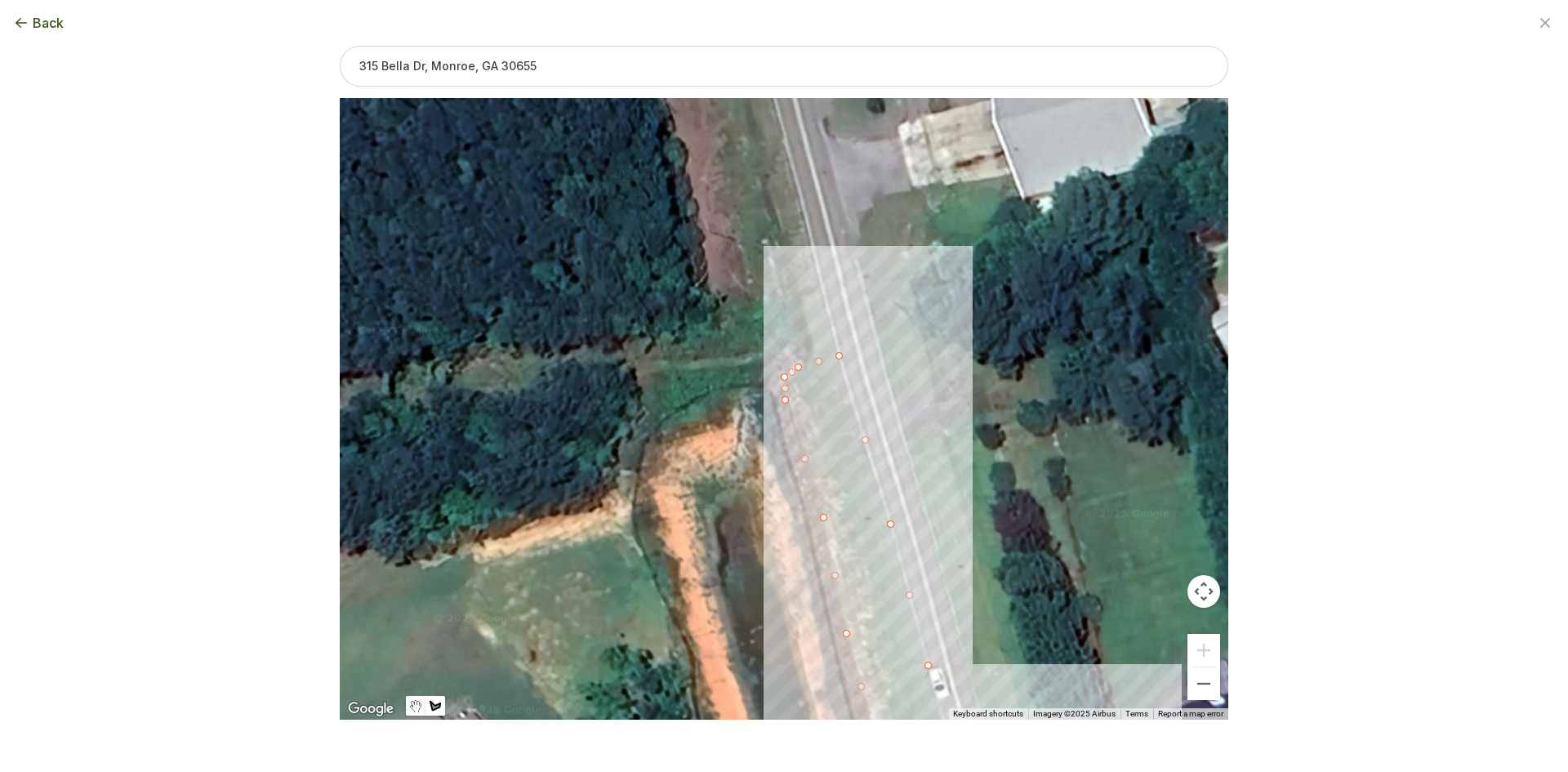
click at [788, 455] on div at bounding box center [784, 408] width 889 height 621
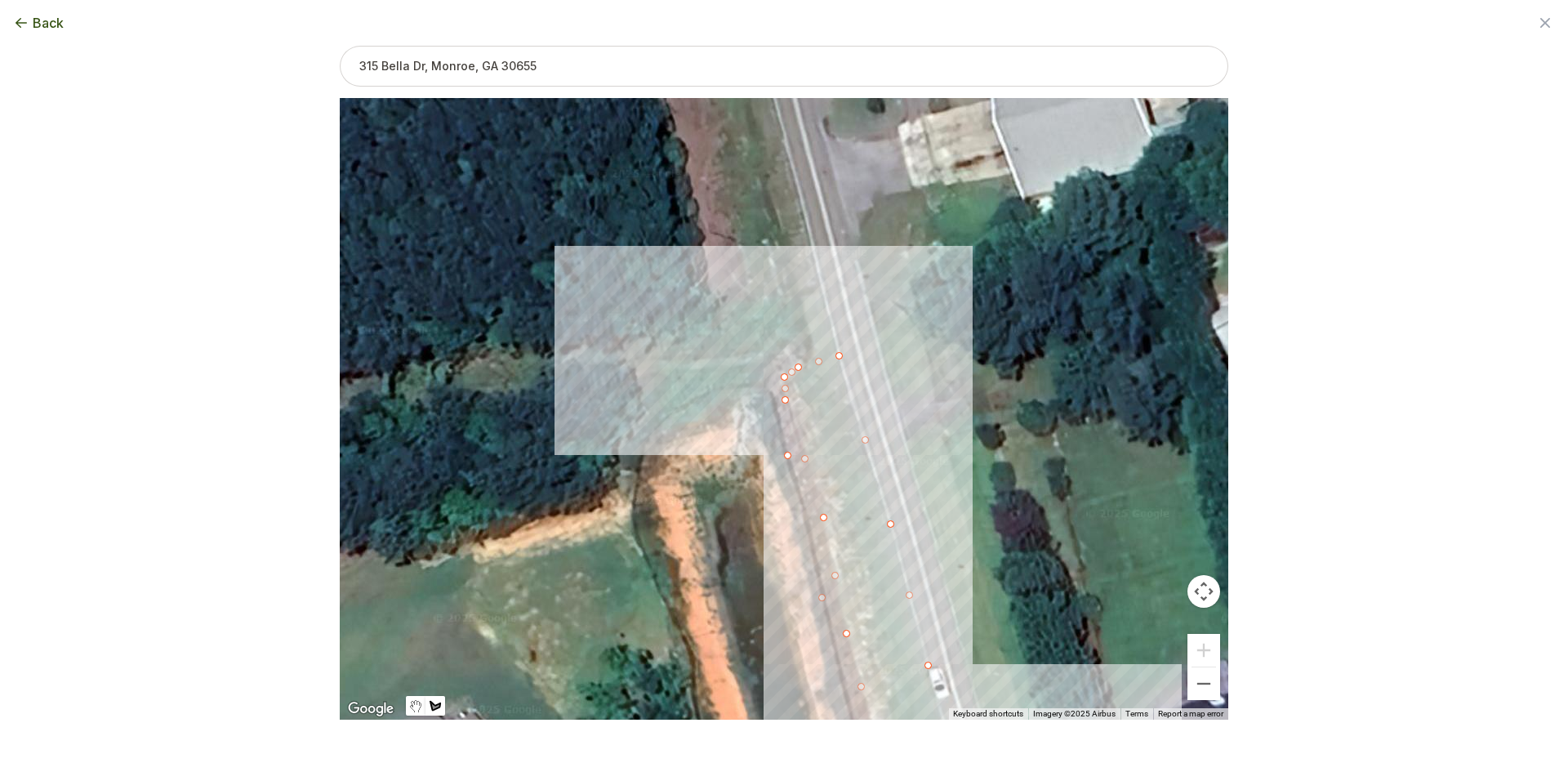
click at [768, 385] on div at bounding box center [784, 408] width 889 height 621
click at [774, 373] on div at bounding box center [784, 408] width 889 height 621
click at [808, 470] on div at bounding box center [784, 408] width 889 height 621
click at [828, 546] on div at bounding box center [784, 408] width 889 height 621
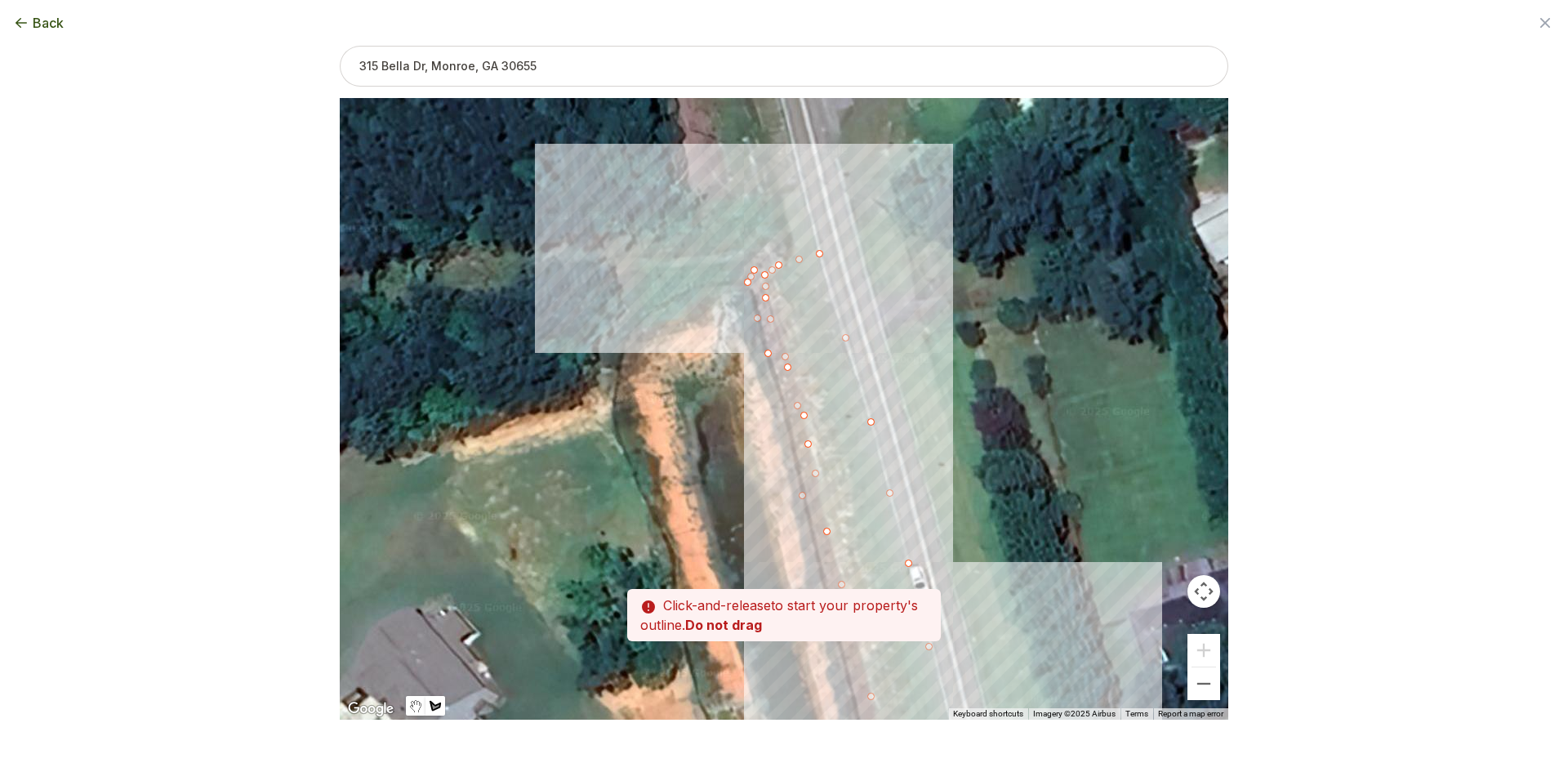
drag, startPoint x: 837, startPoint y: 594, endPoint x: 777, endPoint y: 379, distance: 223.2
click at [778, 380] on div at bounding box center [784, 408] width 889 height 621
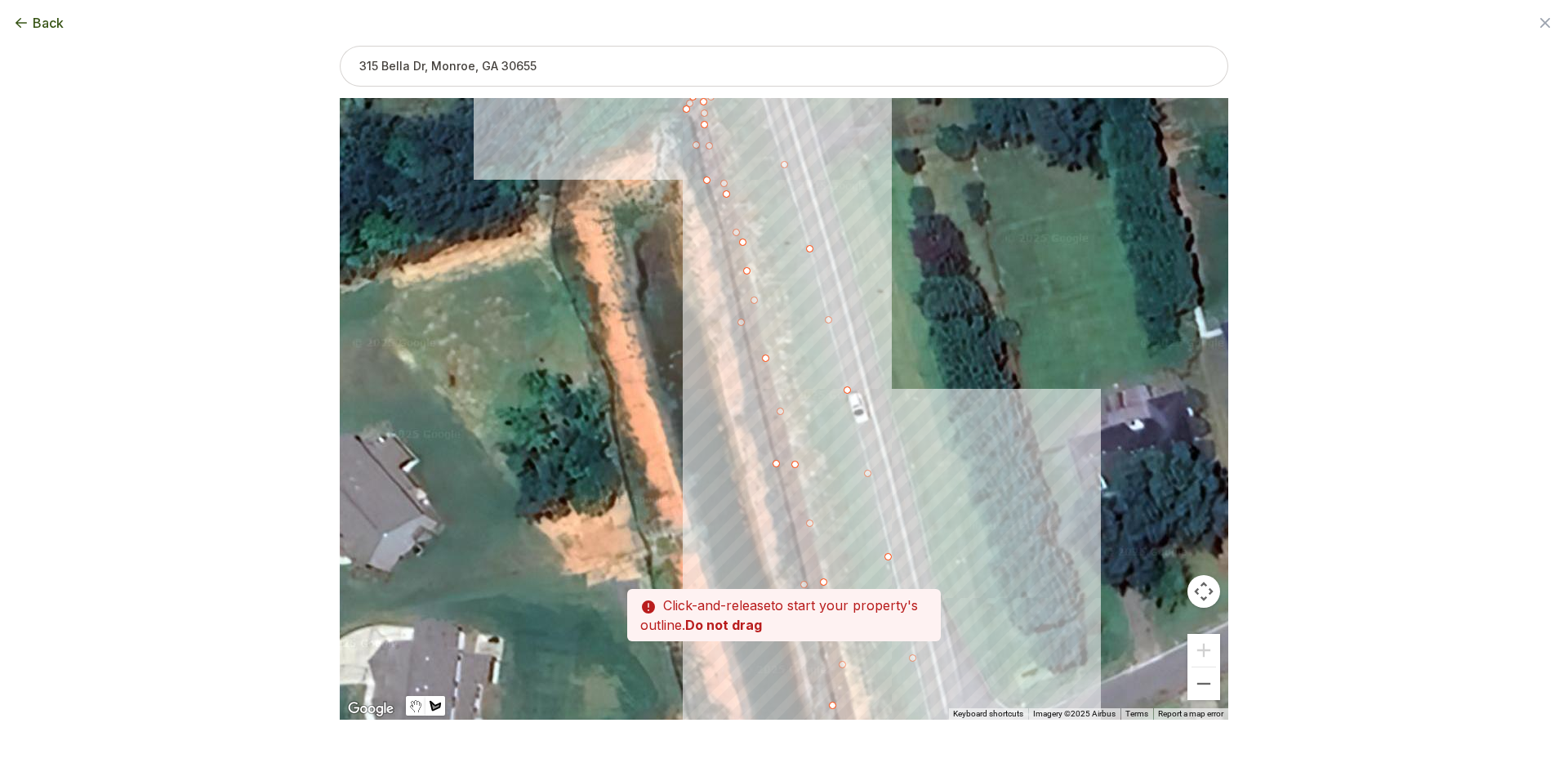
click at [789, 447] on div at bounding box center [784, 409] width 889 height 621
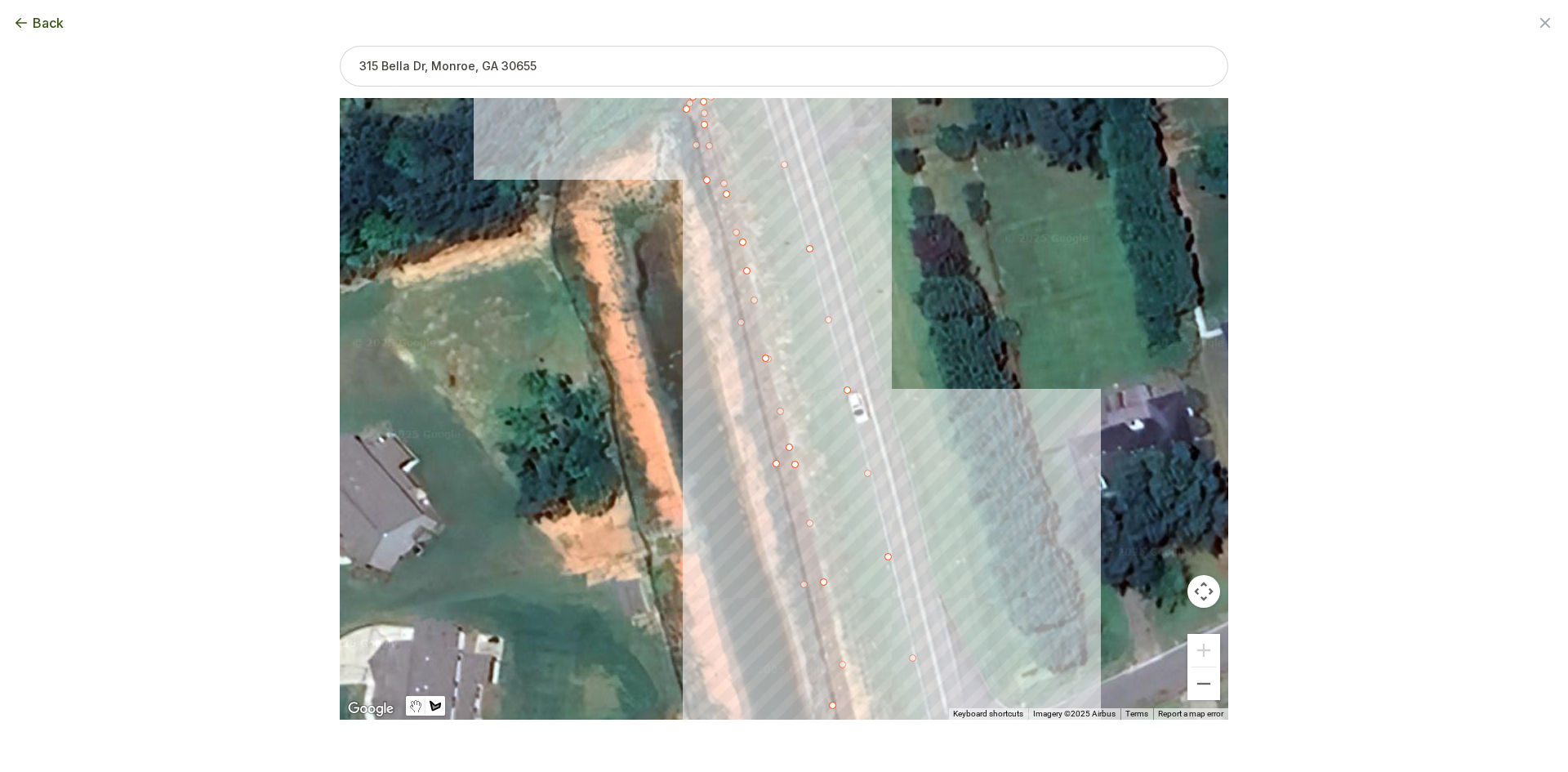
click at [823, 575] on div at bounding box center [784, 409] width 889 height 621
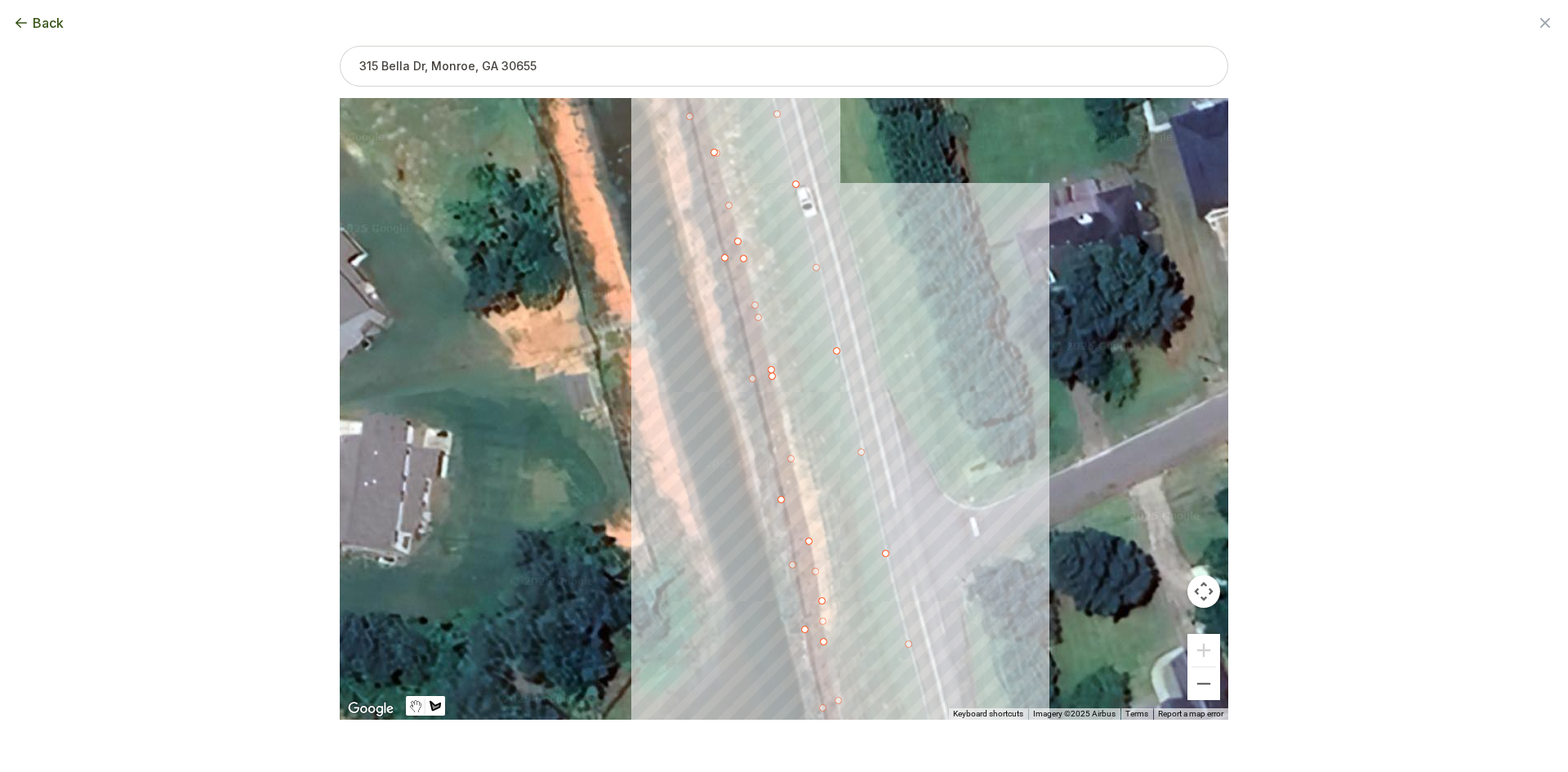
drag, startPoint x: 832, startPoint y: 598, endPoint x: 780, endPoint y: 407, distance: 198.0
click at [778, 386] on div at bounding box center [784, 409] width 889 height 621
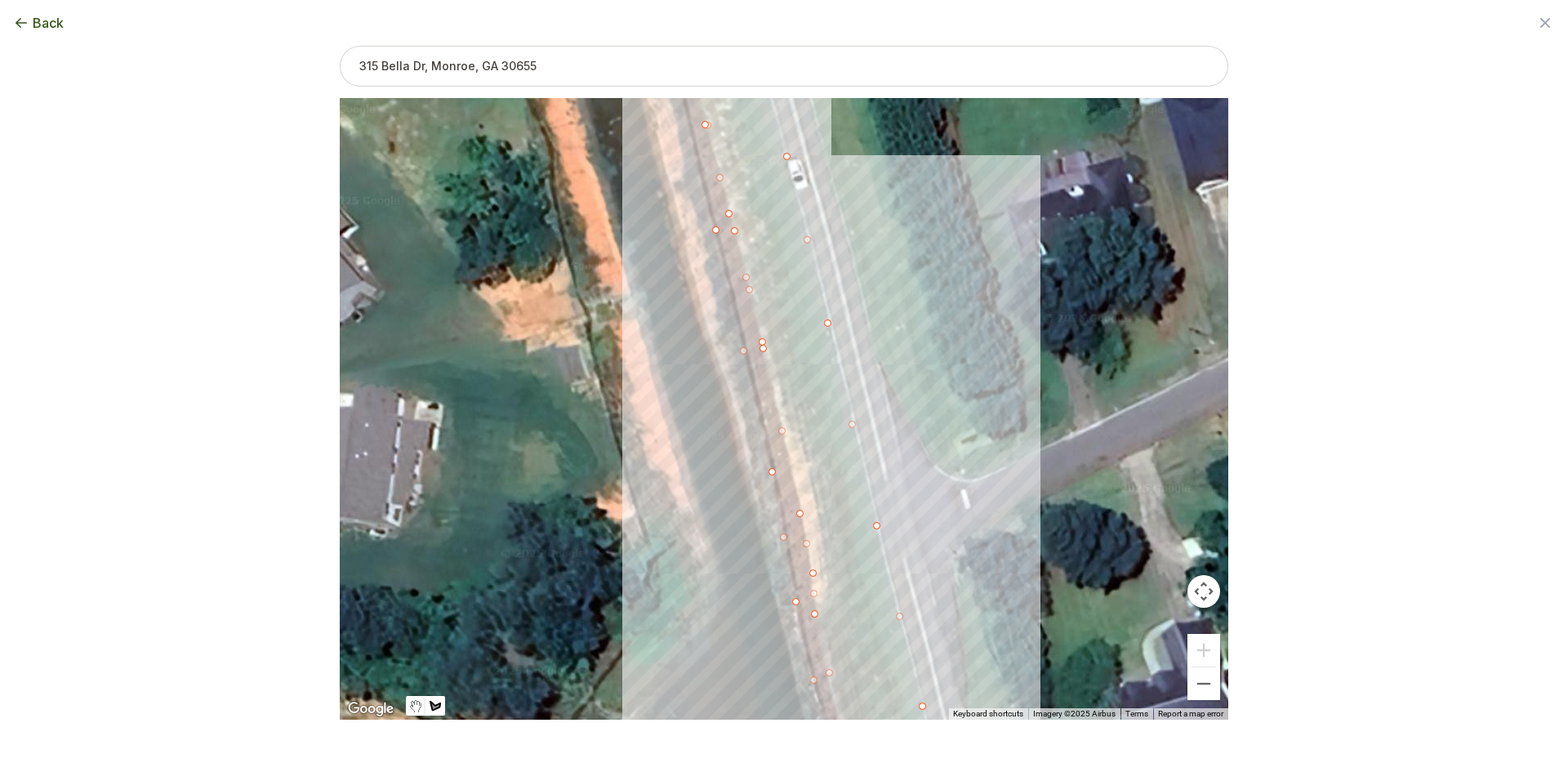
click at [800, 506] on div at bounding box center [784, 409] width 889 height 621
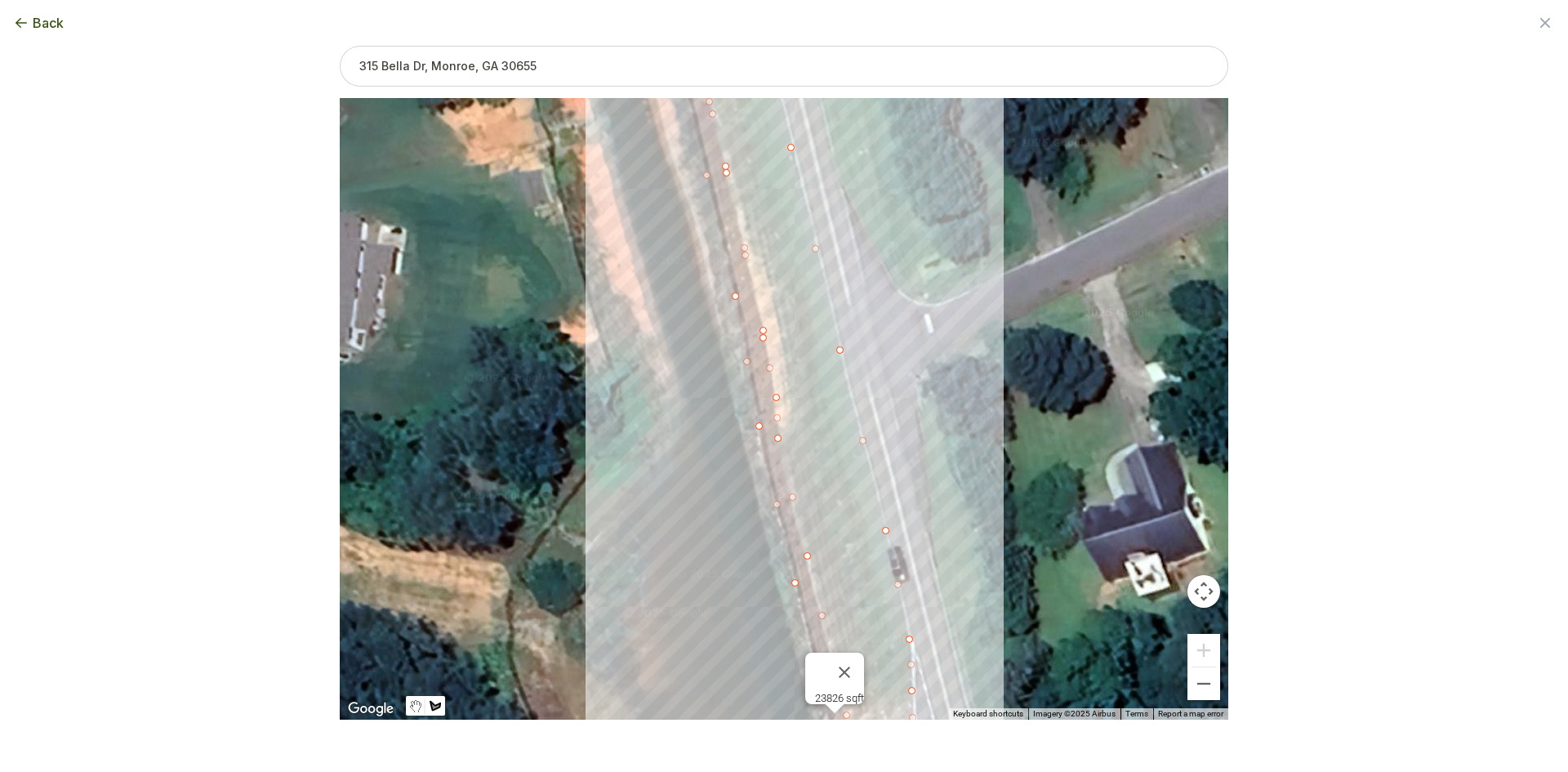
drag, startPoint x: 801, startPoint y: 535, endPoint x: 763, endPoint y: 351, distance: 187.9
click at [763, 351] on div at bounding box center [784, 409] width 889 height 621
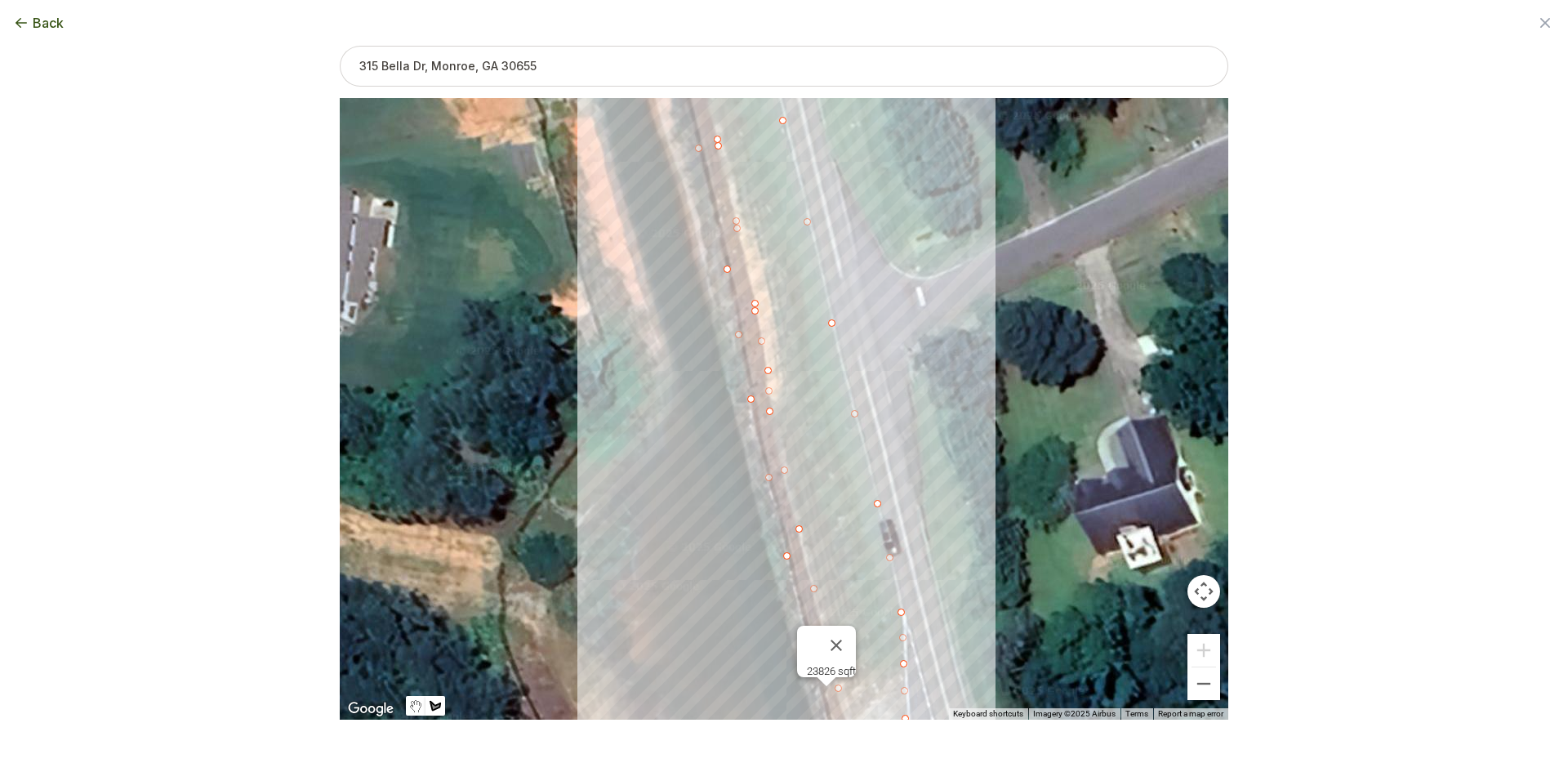
click at [769, 386] on div at bounding box center [784, 408] width 889 height 621
click at [777, 437] on div at bounding box center [784, 408] width 889 height 621
click at [797, 523] on div at bounding box center [784, 408] width 889 height 621
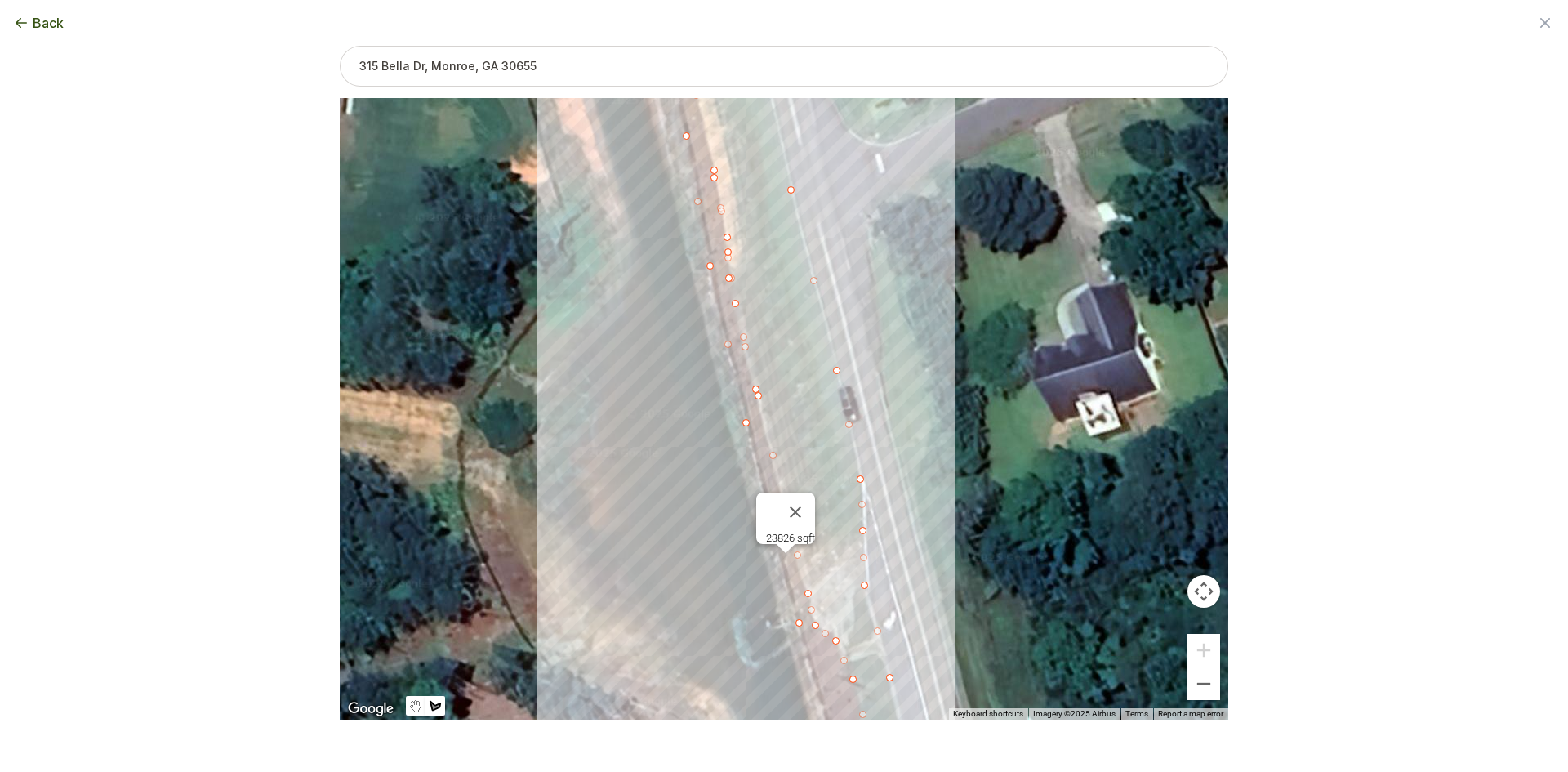
drag, startPoint x: 815, startPoint y: 556, endPoint x: 754, endPoint y: 369, distance: 196.7
click at [754, 369] on div at bounding box center [784, 408] width 889 height 621
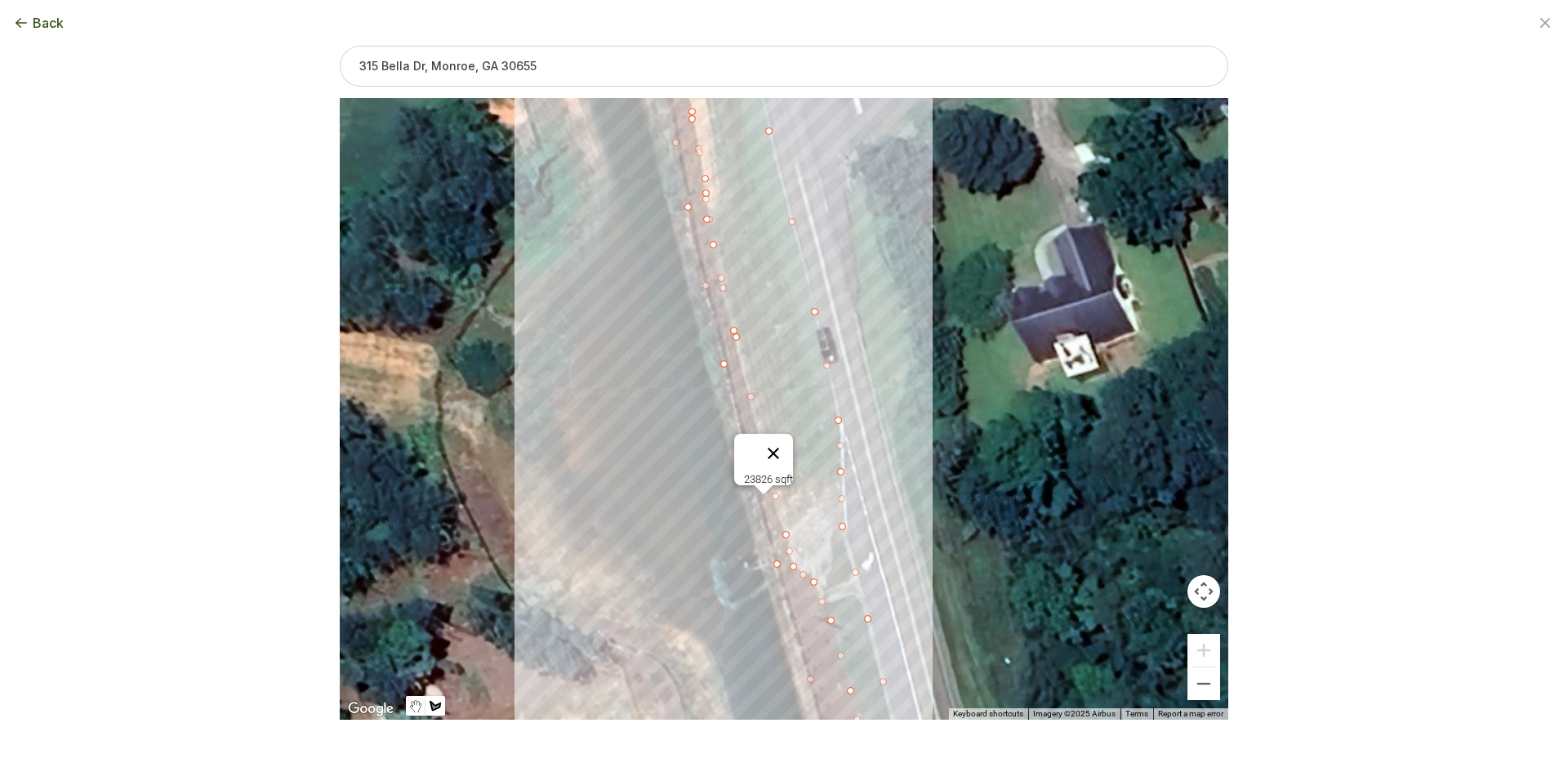
click at [783, 445] on button "Close" at bounding box center [773, 453] width 40 height 40
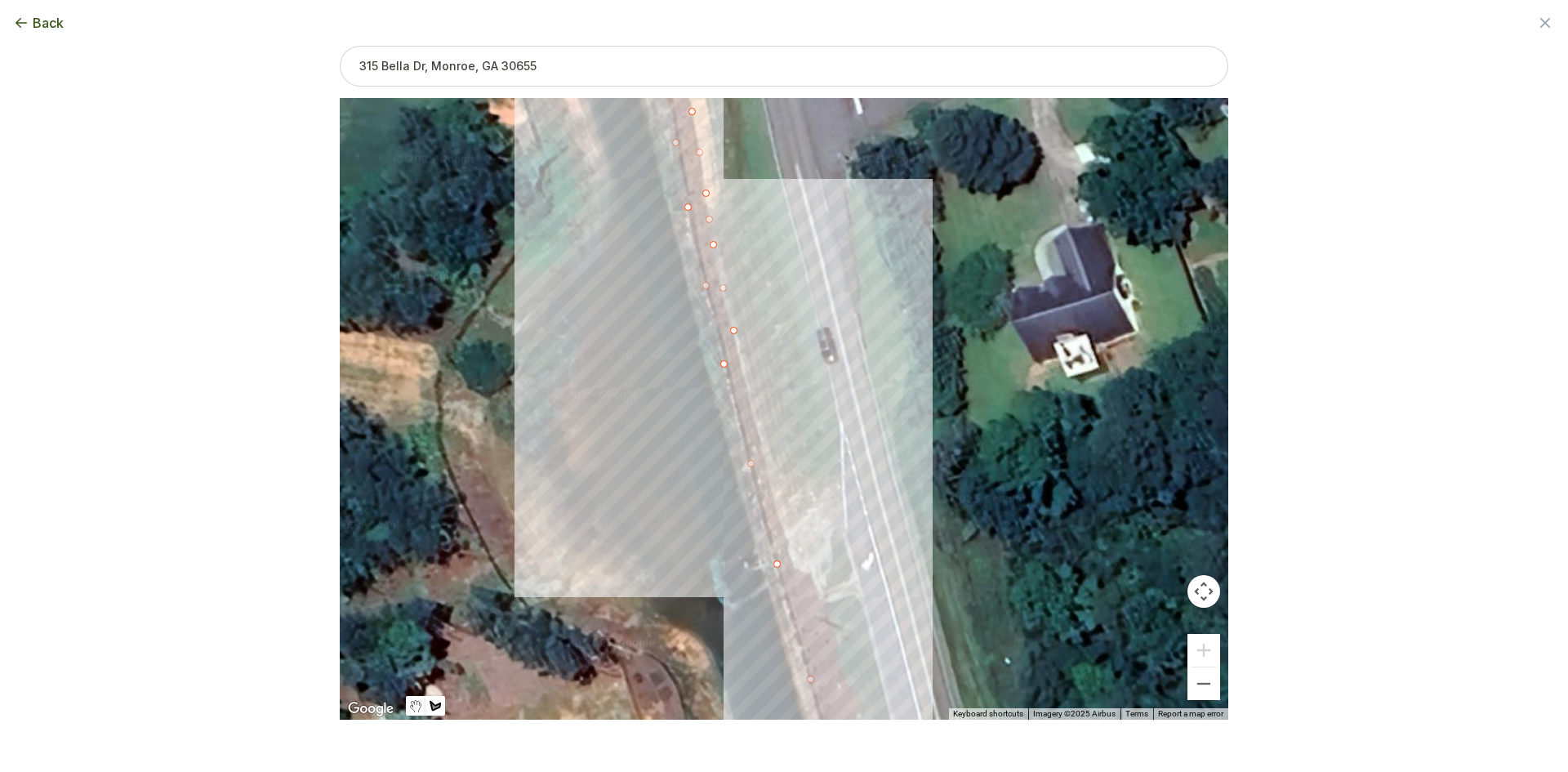
click at [752, 410] on div at bounding box center [784, 408] width 889 height 621
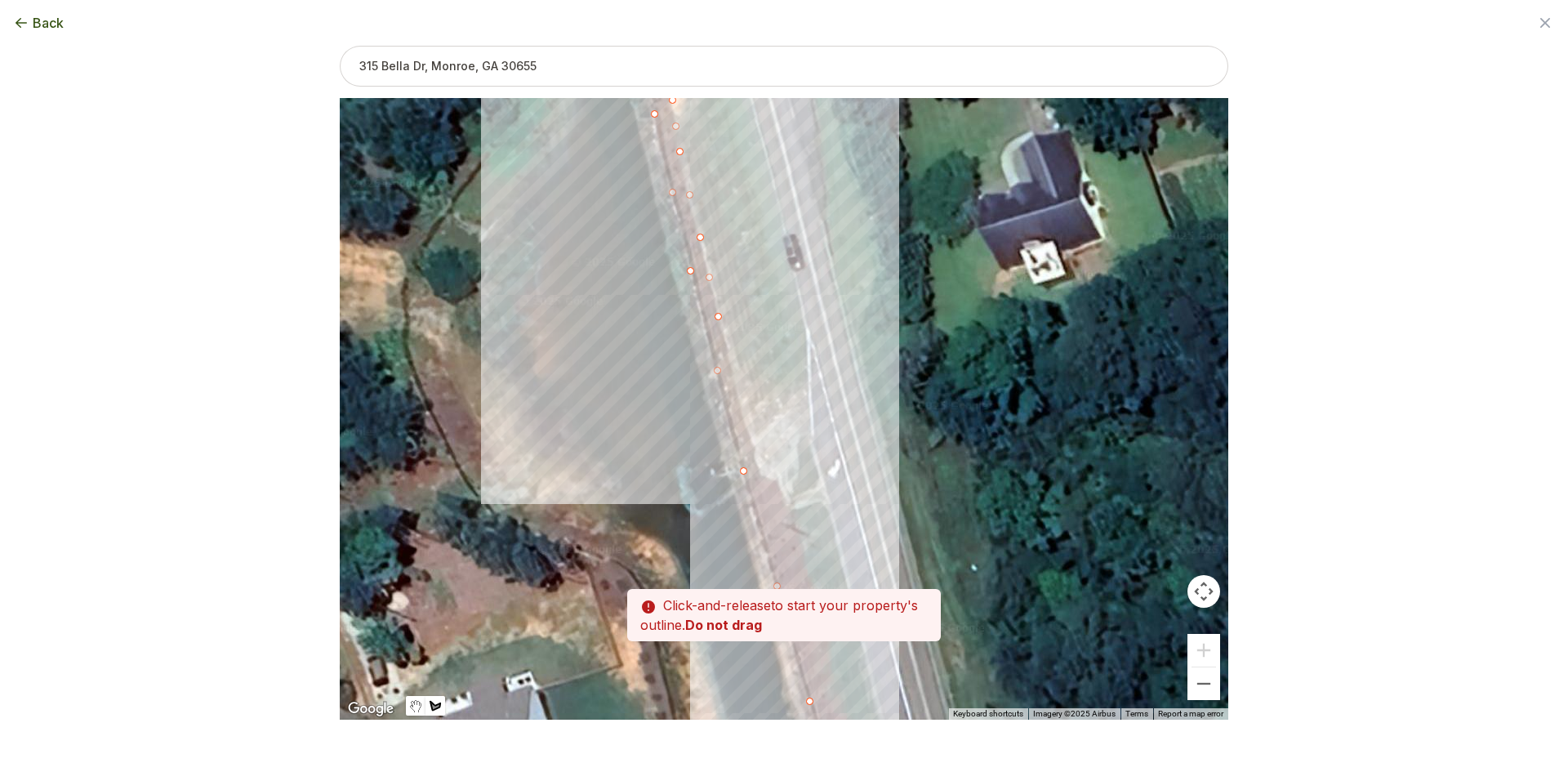
drag, startPoint x: 775, startPoint y: 485, endPoint x: 739, endPoint y: 386, distance: 105.3
click at [739, 386] on div at bounding box center [784, 408] width 889 height 621
click at [747, 429] on div at bounding box center [784, 409] width 889 height 621
click at [756, 462] on div at bounding box center [784, 409] width 889 height 621
click at [764, 475] on div at bounding box center [784, 409] width 889 height 621
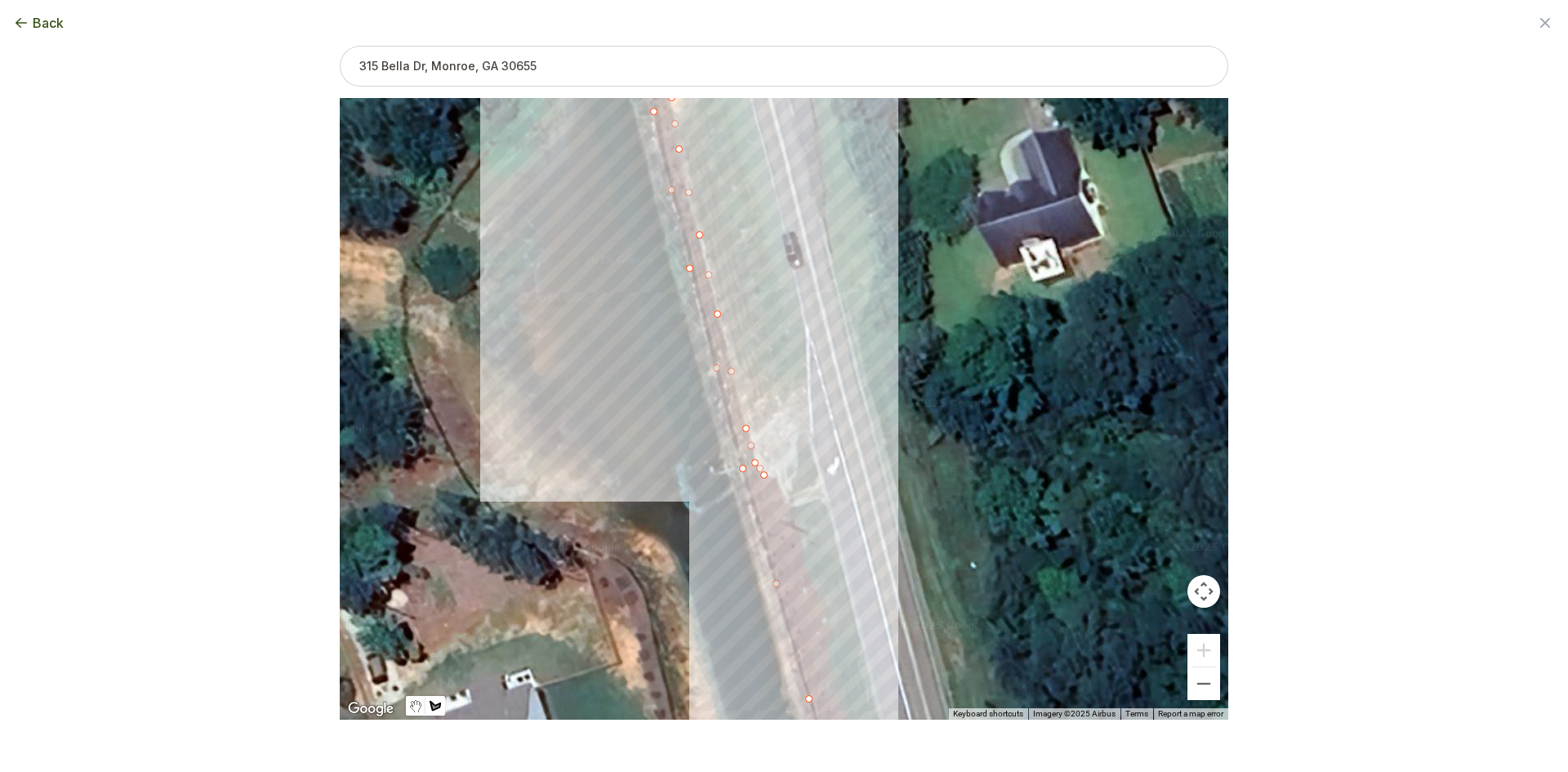
click at [785, 483] on div at bounding box center [784, 409] width 889 height 621
click at [795, 519] on div at bounding box center [784, 409] width 889 height 621
click at [805, 564] on div at bounding box center [784, 409] width 889 height 621
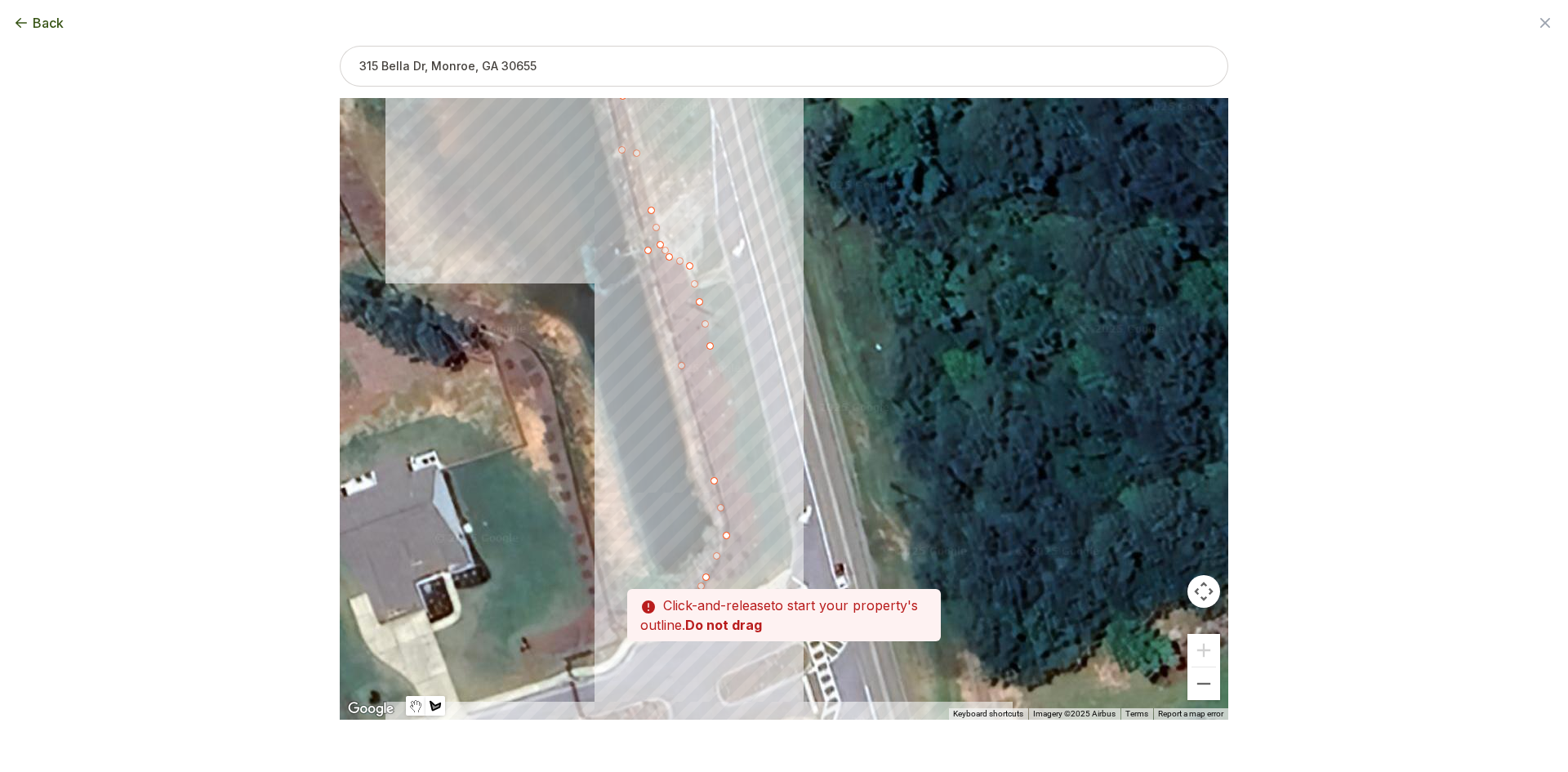
drag, startPoint x: 813, startPoint y: 604, endPoint x: 711, endPoint y: 370, distance: 255.3
click at [711, 370] on div at bounding box center [784, 409] width 889 height 621
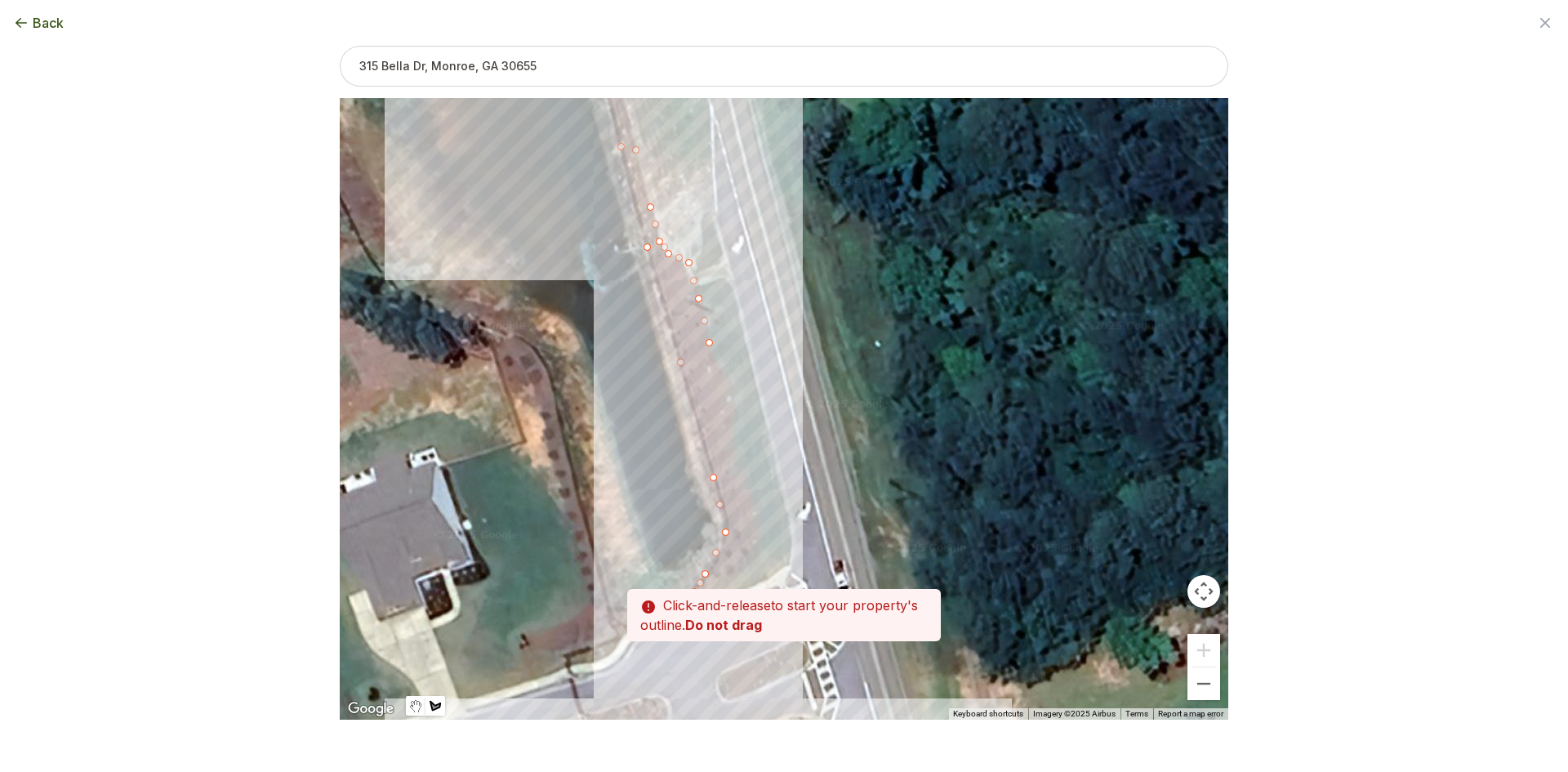
click at [728, 383] on div at bounding box center [784, 409] width 889 height 621
click at [734, 423] on div at bounding box center [784, 409] width 889 height 621
click at [734, 465] on div at bounding box center [784, 409] width 889 height 621
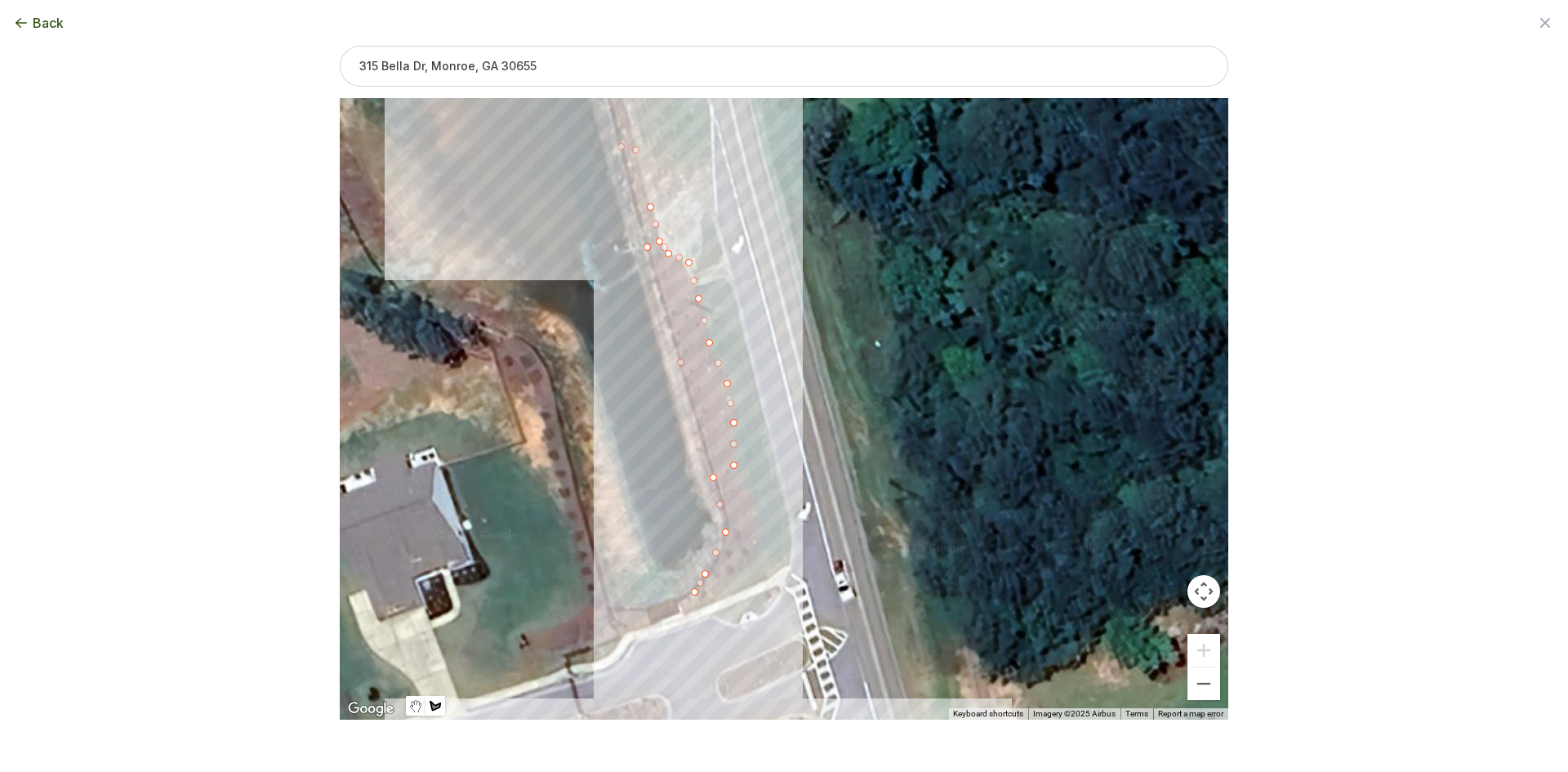
click at [756, 519] on div at bounding box center [784, 409] width 889 height 621
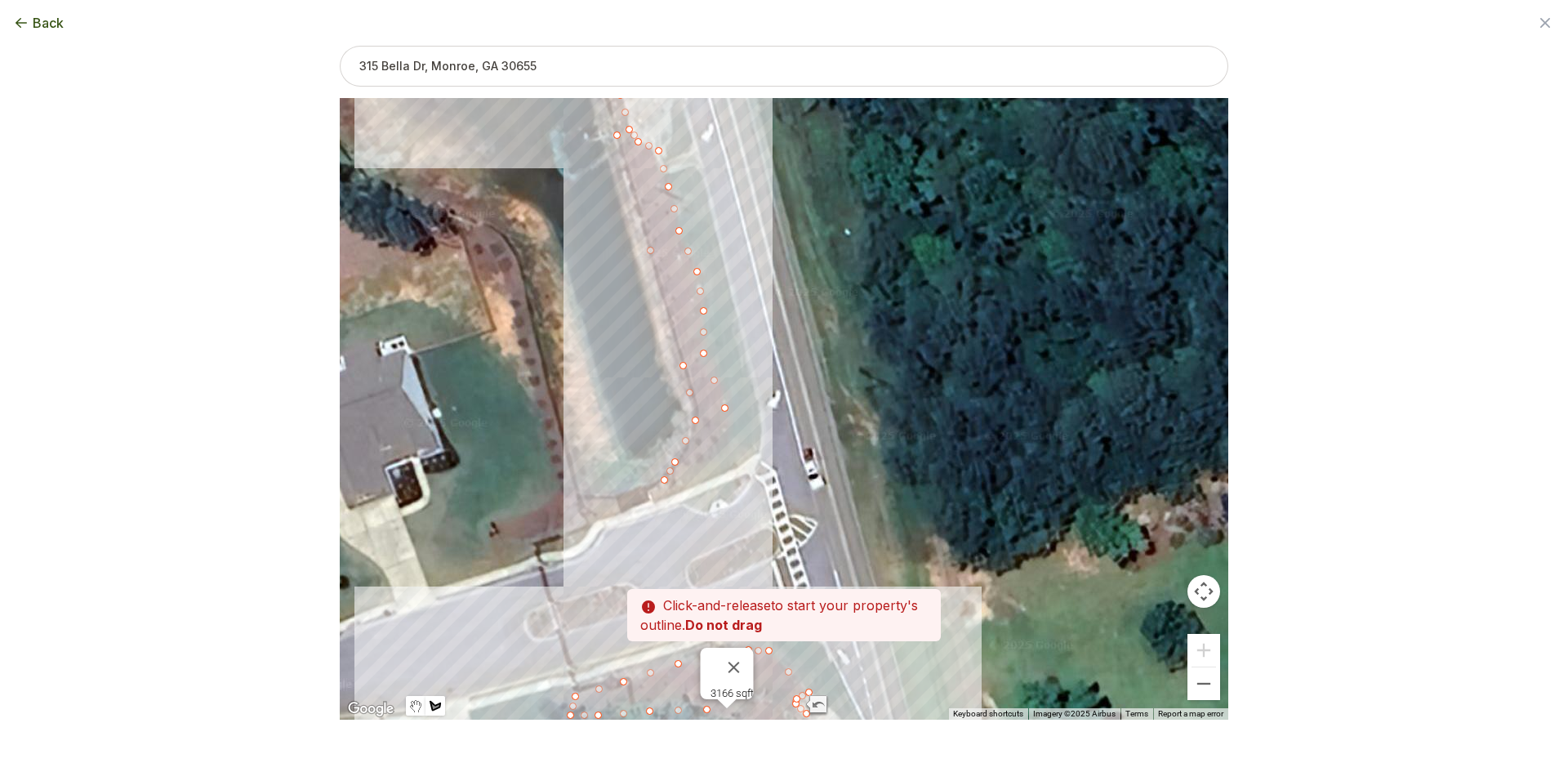
drag, startPoint x: 752, startPoint y: 532, endPoint x: 728, endPoint y: 437, distance: 98.0
click at [728, 437] on div at bounding box center [784, 409] width 889 height 621
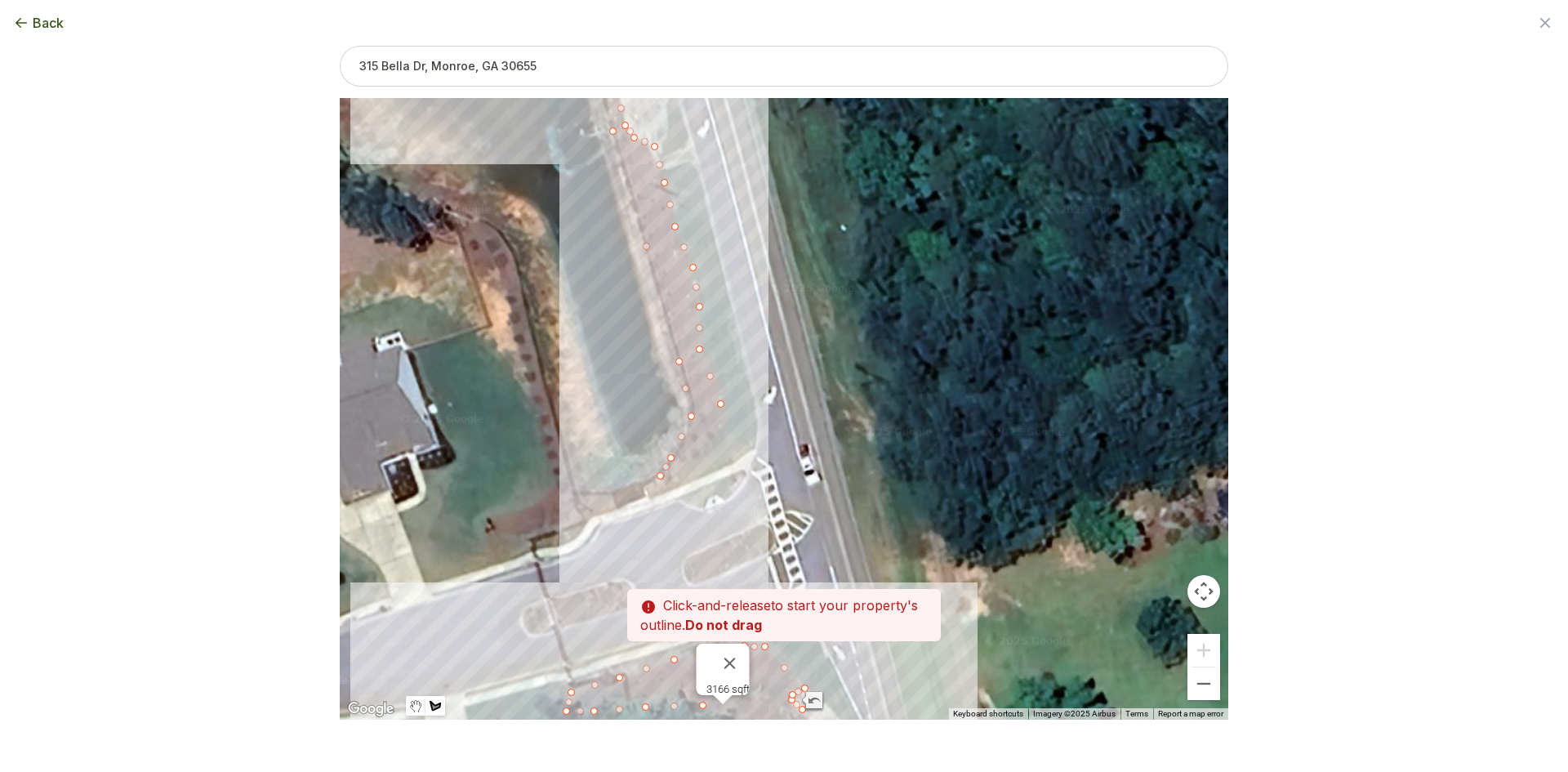
click at [724, 429] on div at bounding box center [784, 408] width 889 height 621
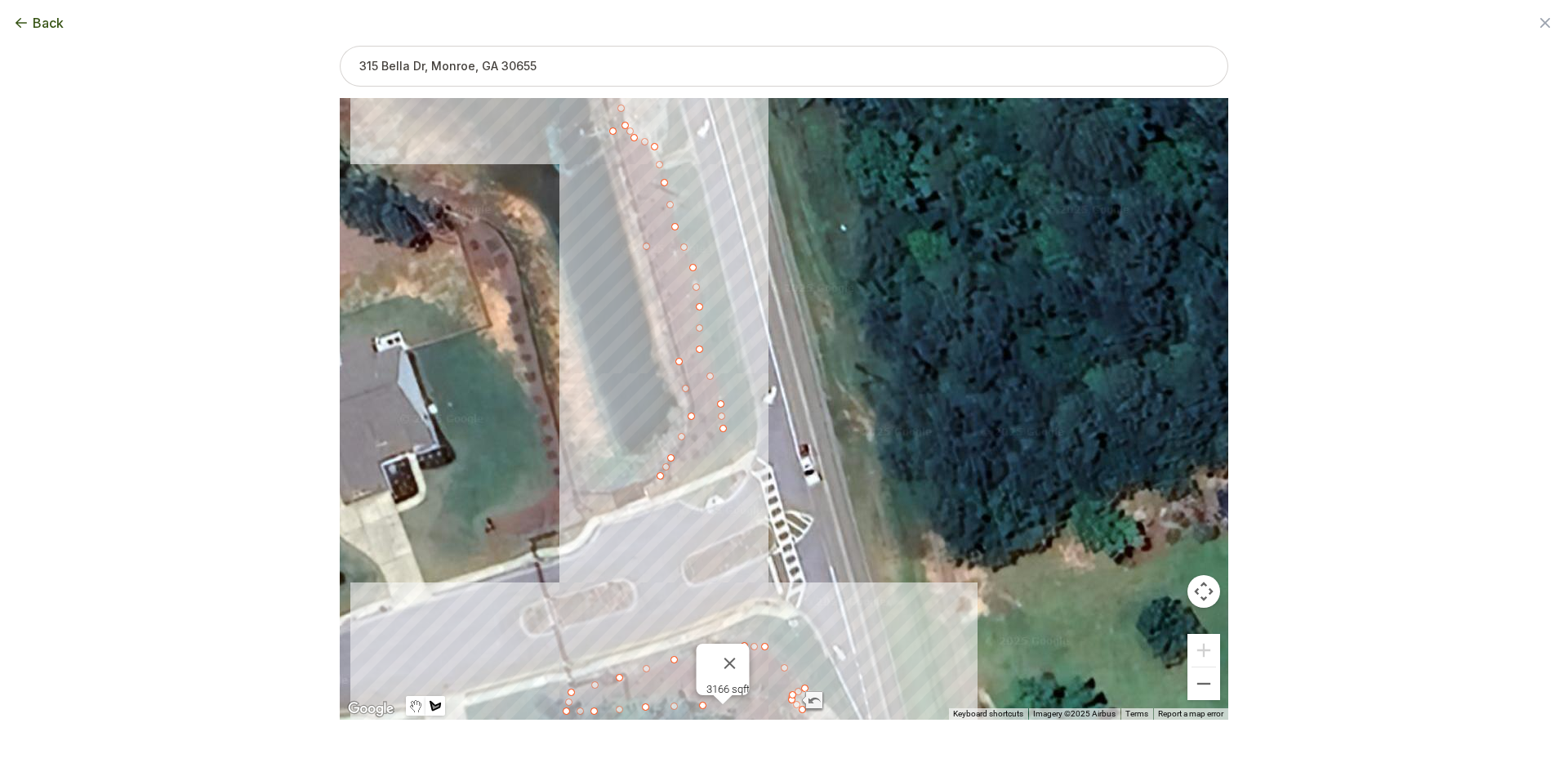
click at [670, 478] on div at bounding box center [784, 408] width 889 height 621
click at [659, 477] on div at bounding box center [784, 408] width 889 height 621
type input "10670"
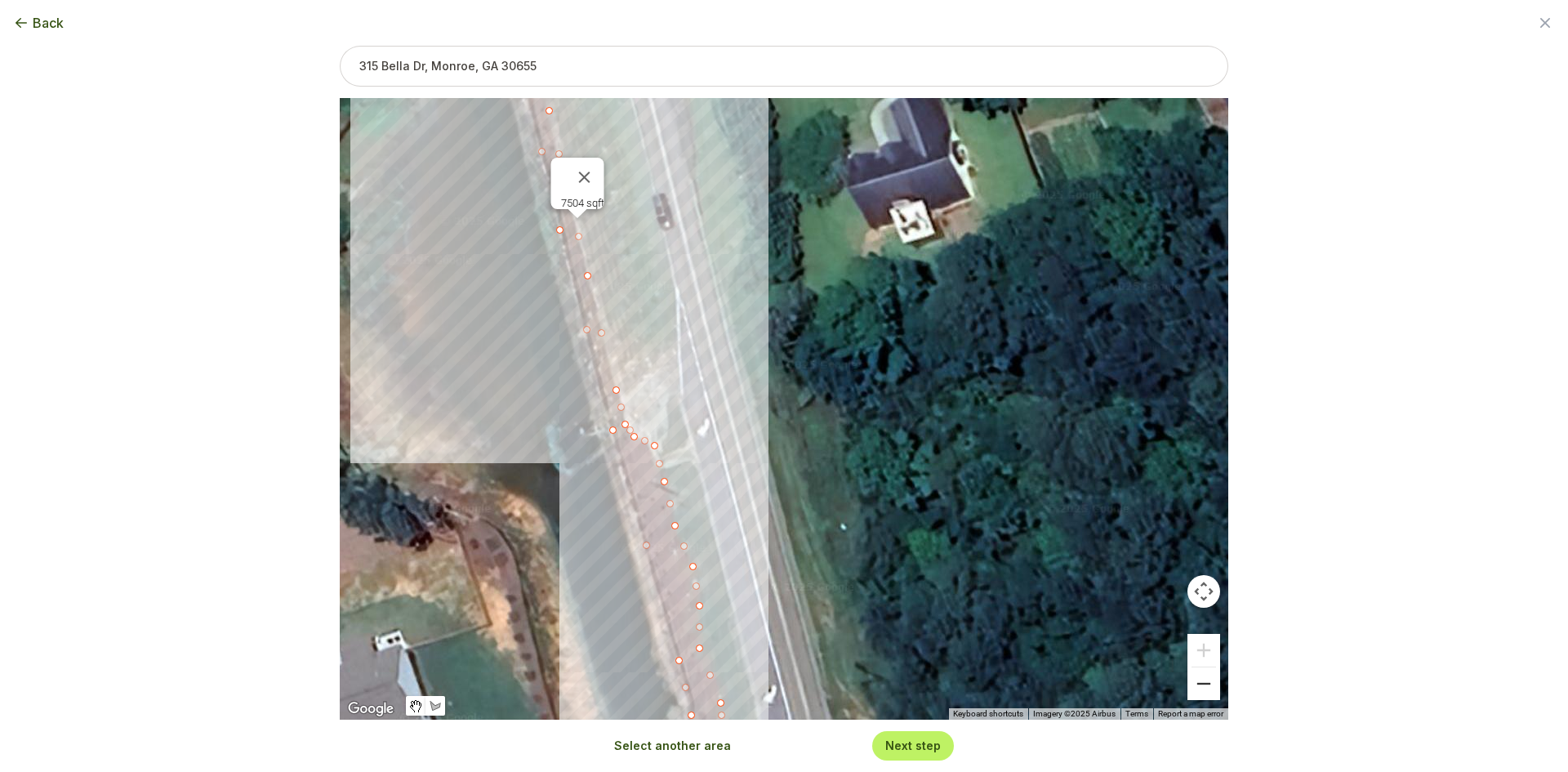
click at [1193, 689] on button "Zoom out" at bounding box center [1204, 684] width 33 height 33
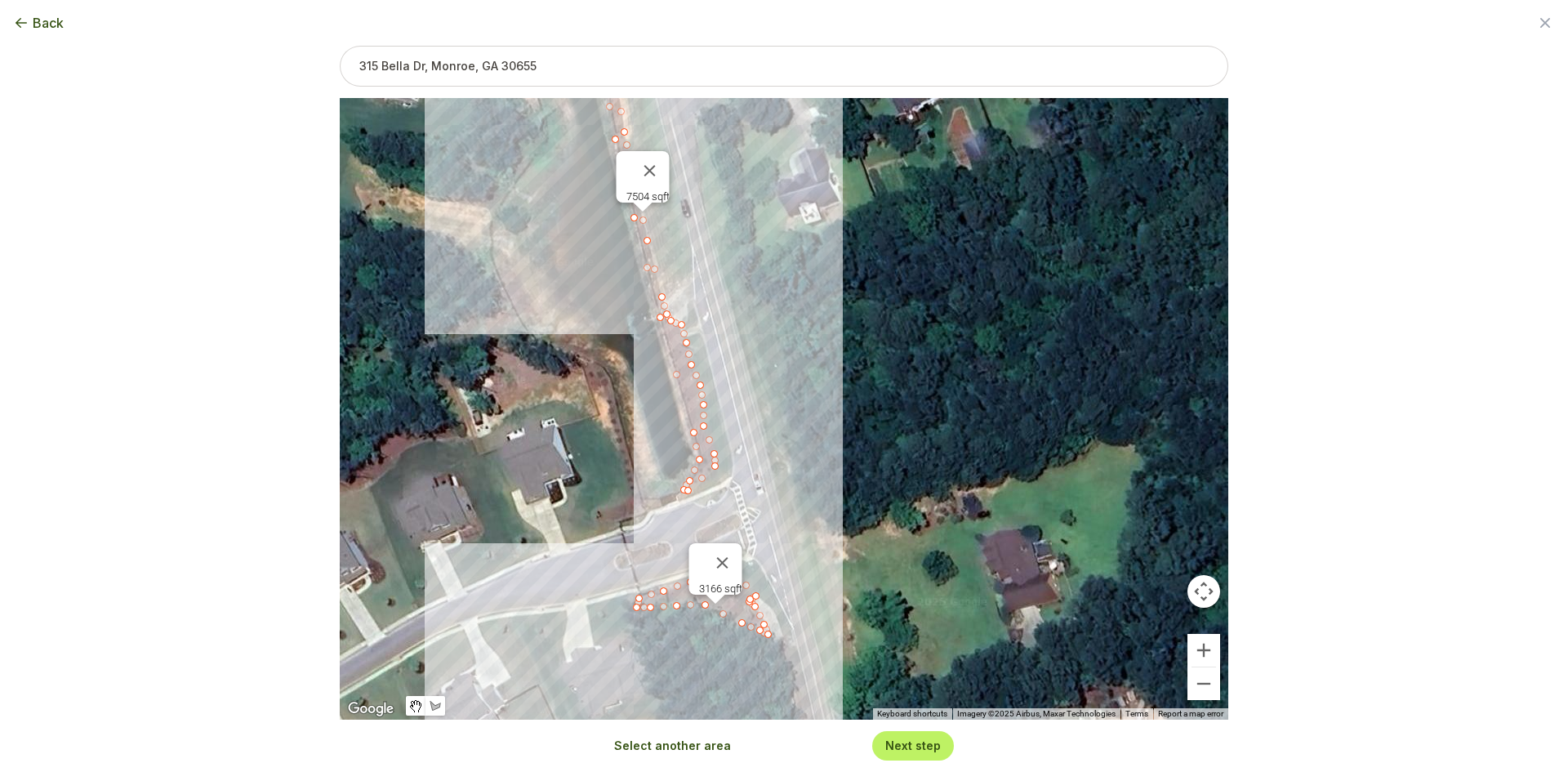
drag, startPoint x: 928, startPoint y: 517, endPoint x: 921, endPoint y: 468, distance: 49.5
click at [921, 468] on div "3166 sqft 7504 sqft" at bounding box center [784, 408] width 889 height 621
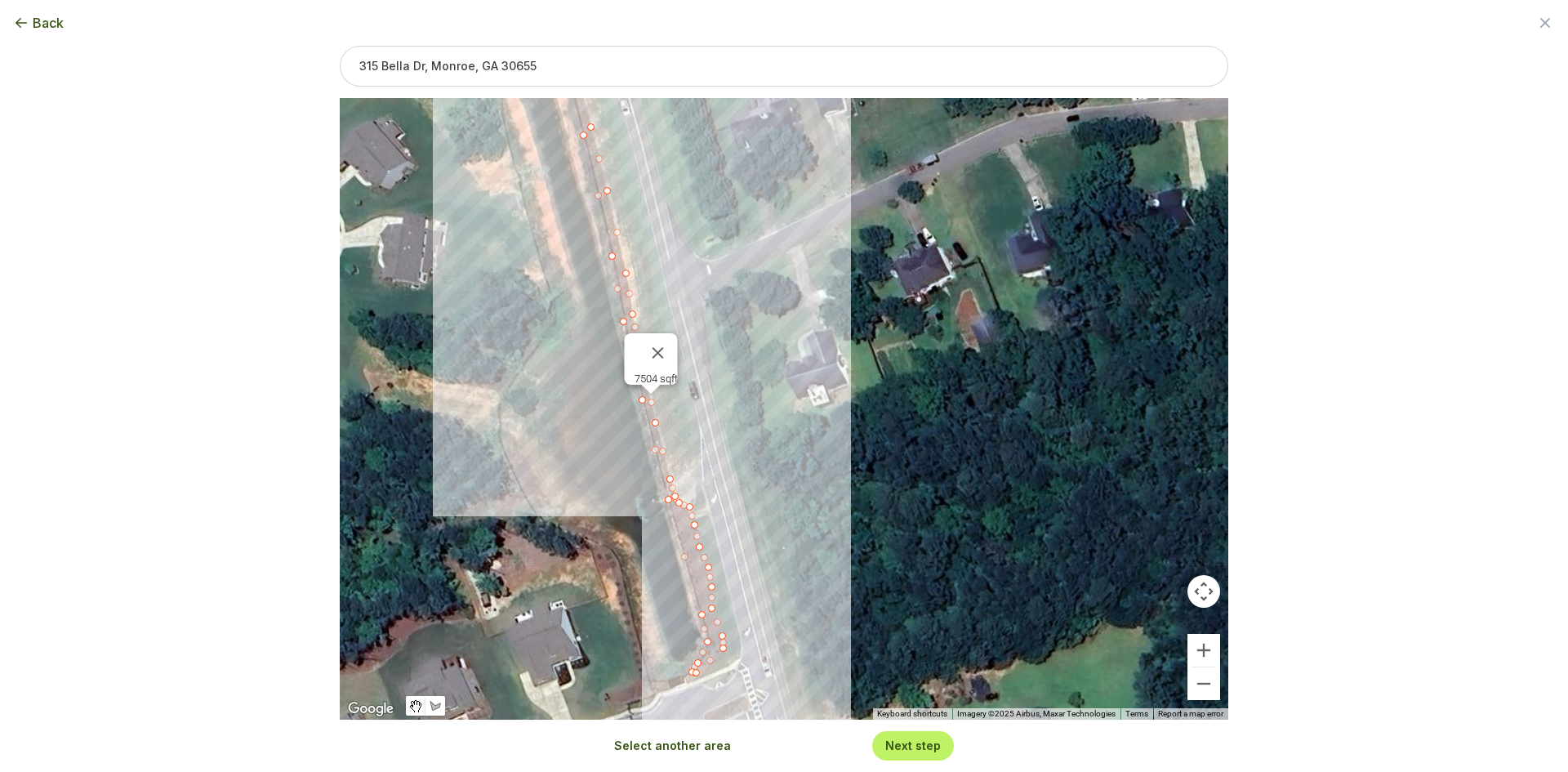
drag, startPoint x: 630, startPoint y: 483, endPoint x: 594, endPoint y: 583, distance: 106.3
click at [594, 583] on div "3166 sqft 7504 sqft" at bounding box center [784, 408] width 889 height 621
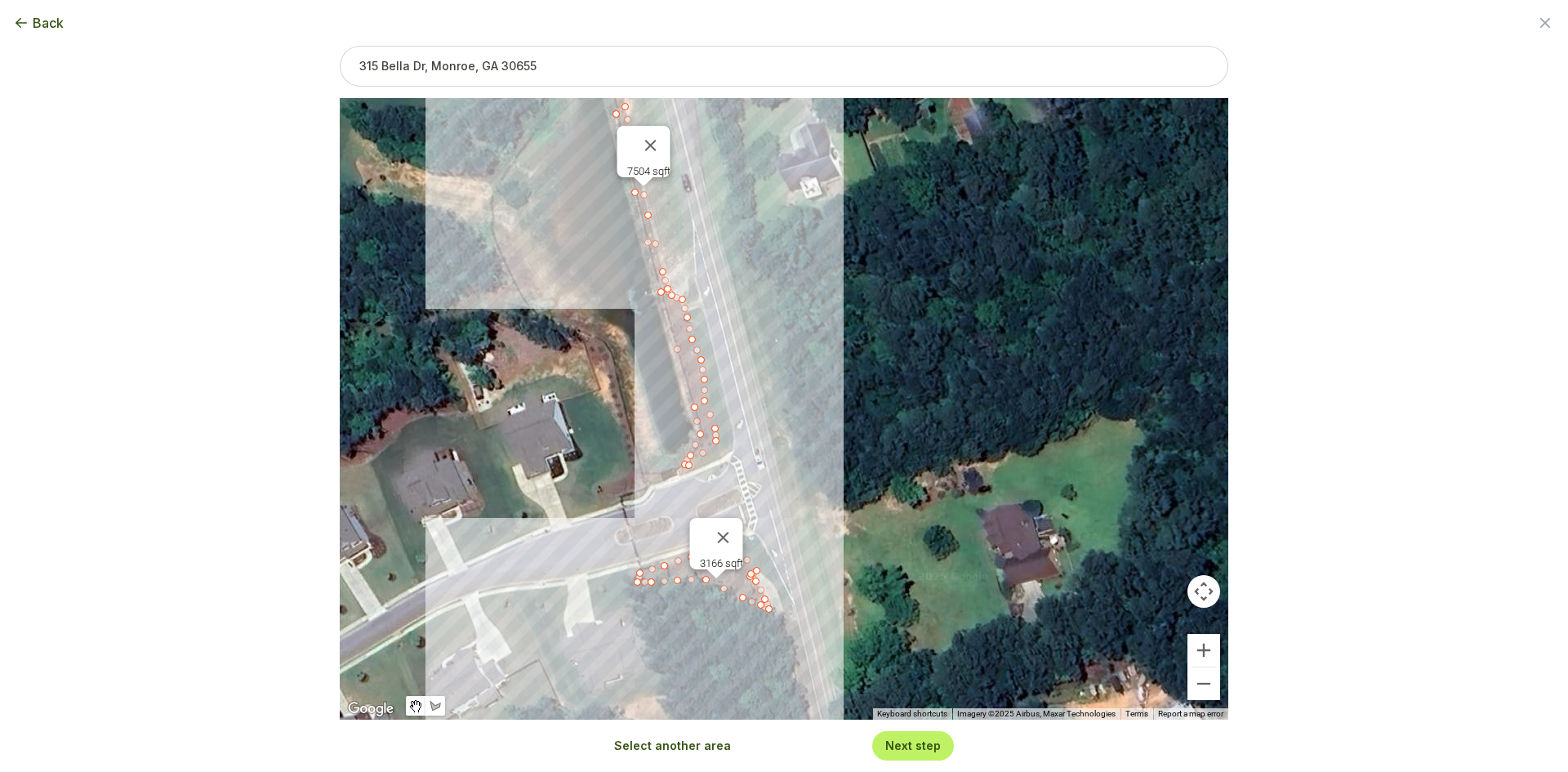
drag, startPoint x: 591, startPoint y: 500, endPoint x: 583, endPoint y: 368, distance: 132.2
click at [583, 368] on div "3166 sqft 7504 sqft" at bounding box center [784, 408] width 889 height 621
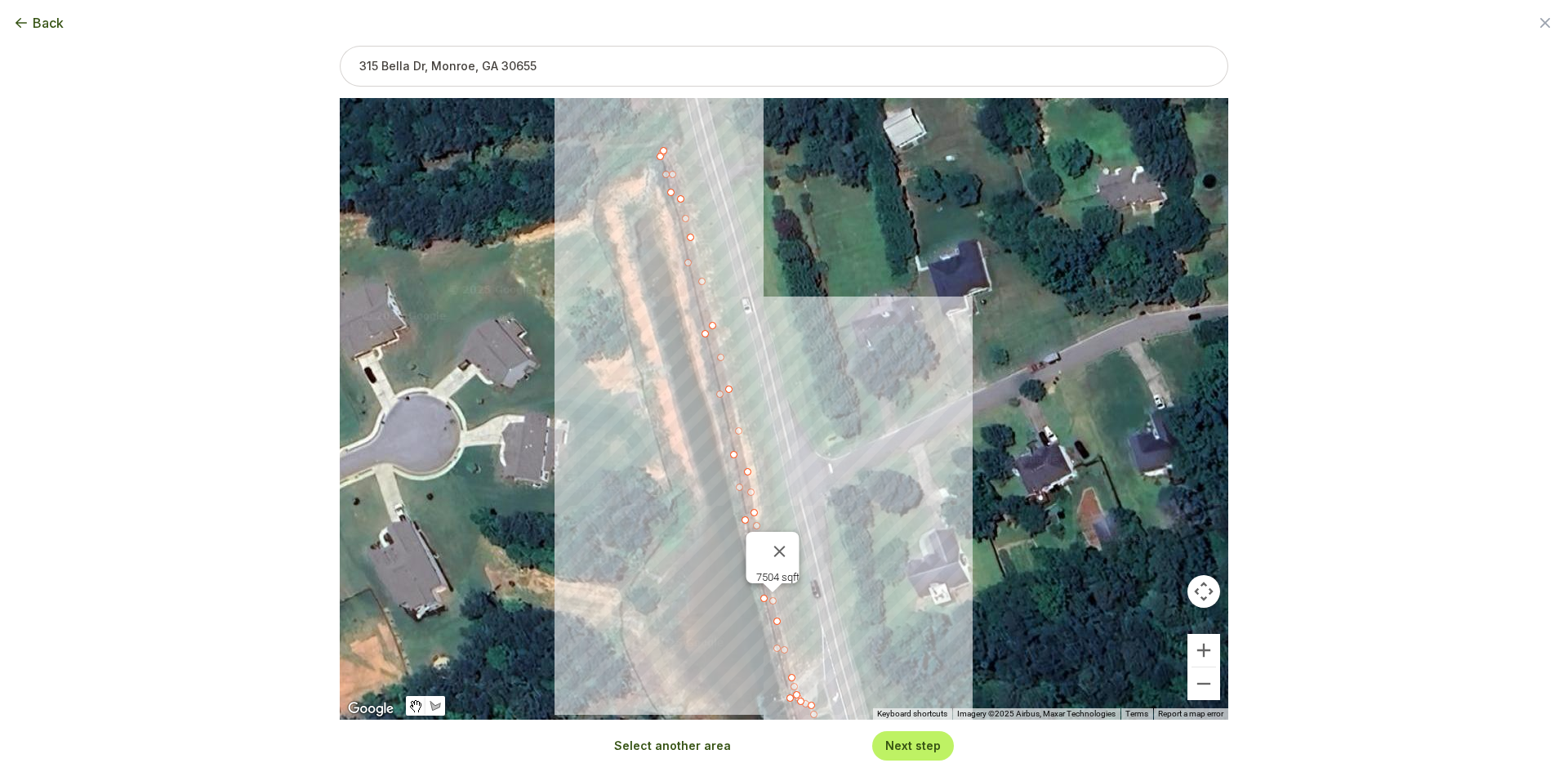
drag, startPoint x: 526, startPoint y: 209, endPoint x: 650, endPoint y: 606, distance: 415.9
click at [650, 606] on div "3166 sqft 7504 sqft" at bounding box center [784, 408] width 889 height 621
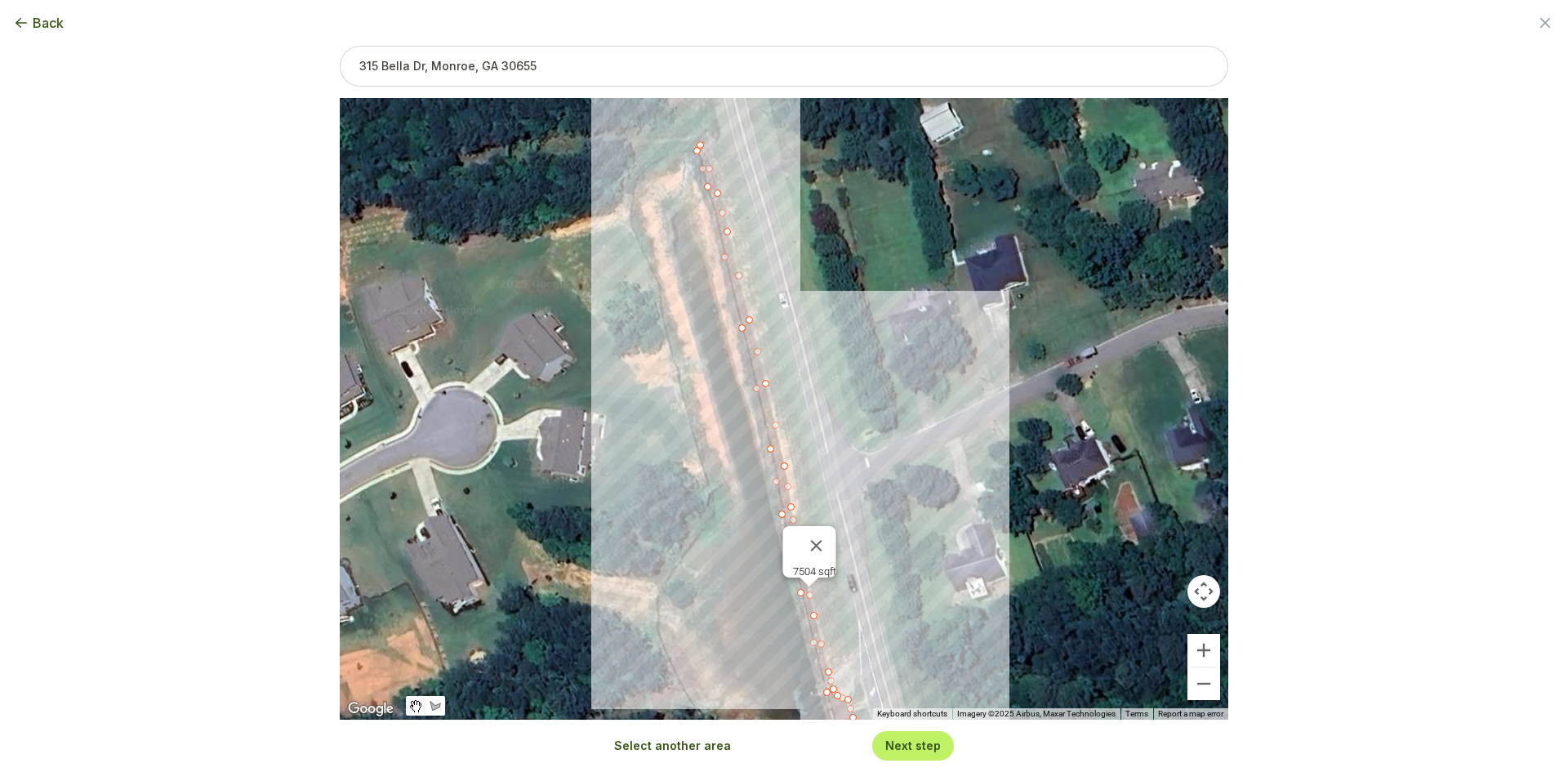
drag, startPoint x: 663, startPoint y: 562, endPoint x: 639, endPoint y: 363, distance: 200.4
click at [647, 343] on div "3166 sqft 7504 sqft" at bounding box center [784, 408] width 889 height 621
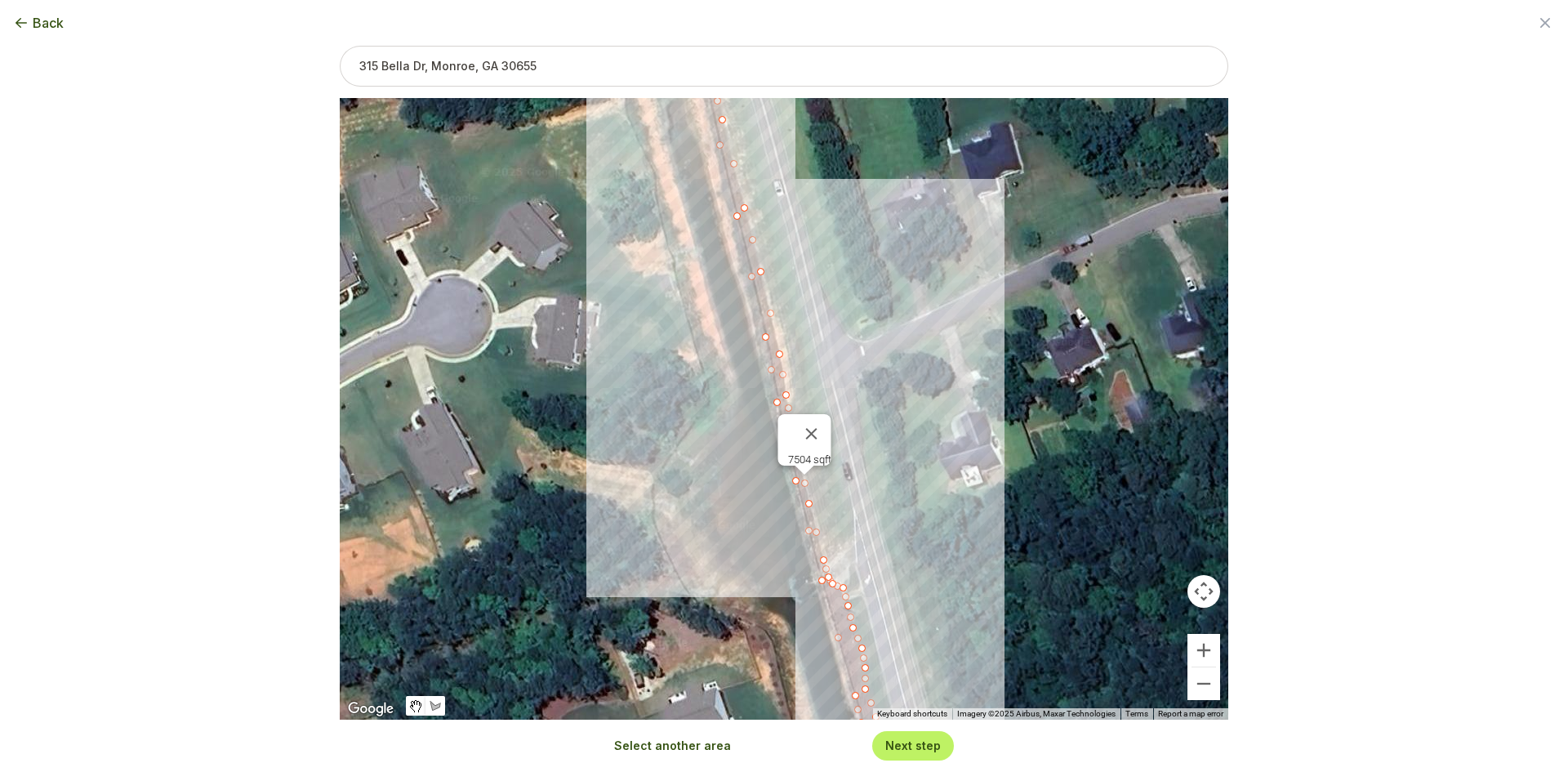
drag, startPoint x: 664, startPoint y: 516, endPoint x: 610, endPoint y: 390, distance: 137.1
click at [614, 376] on div "3166 sqft 7504 sqft" at bounding box center [784, 408] width 889 height 621
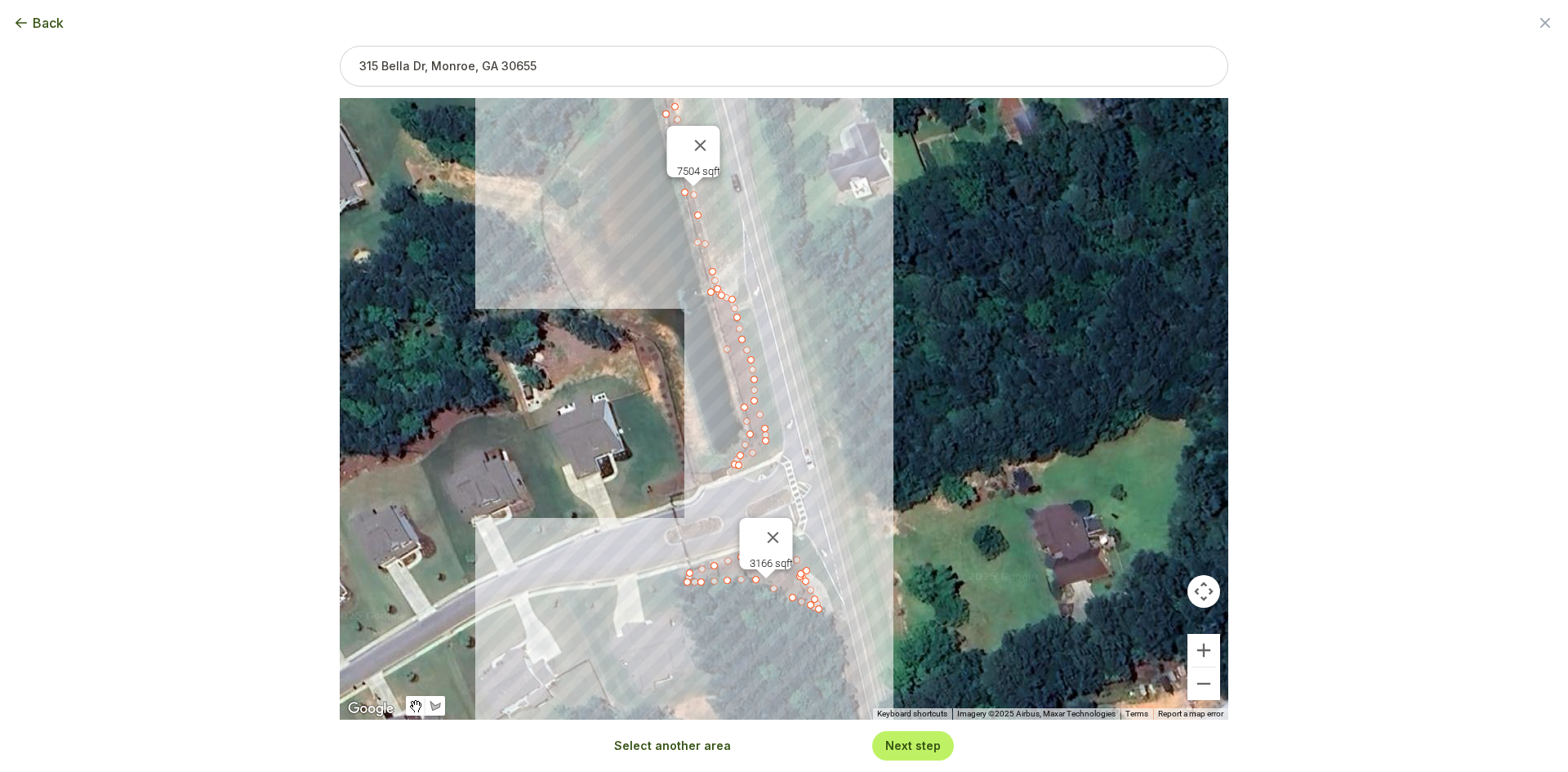
drag, startPoint x: 677, startPoint y: 532, endPoint x: 643, endPoint y: 413, distance: 123.8
click at [643, 413] on div "3166 sqft 7504 sqft" at bounding box center [784, 408] width 889 height 621
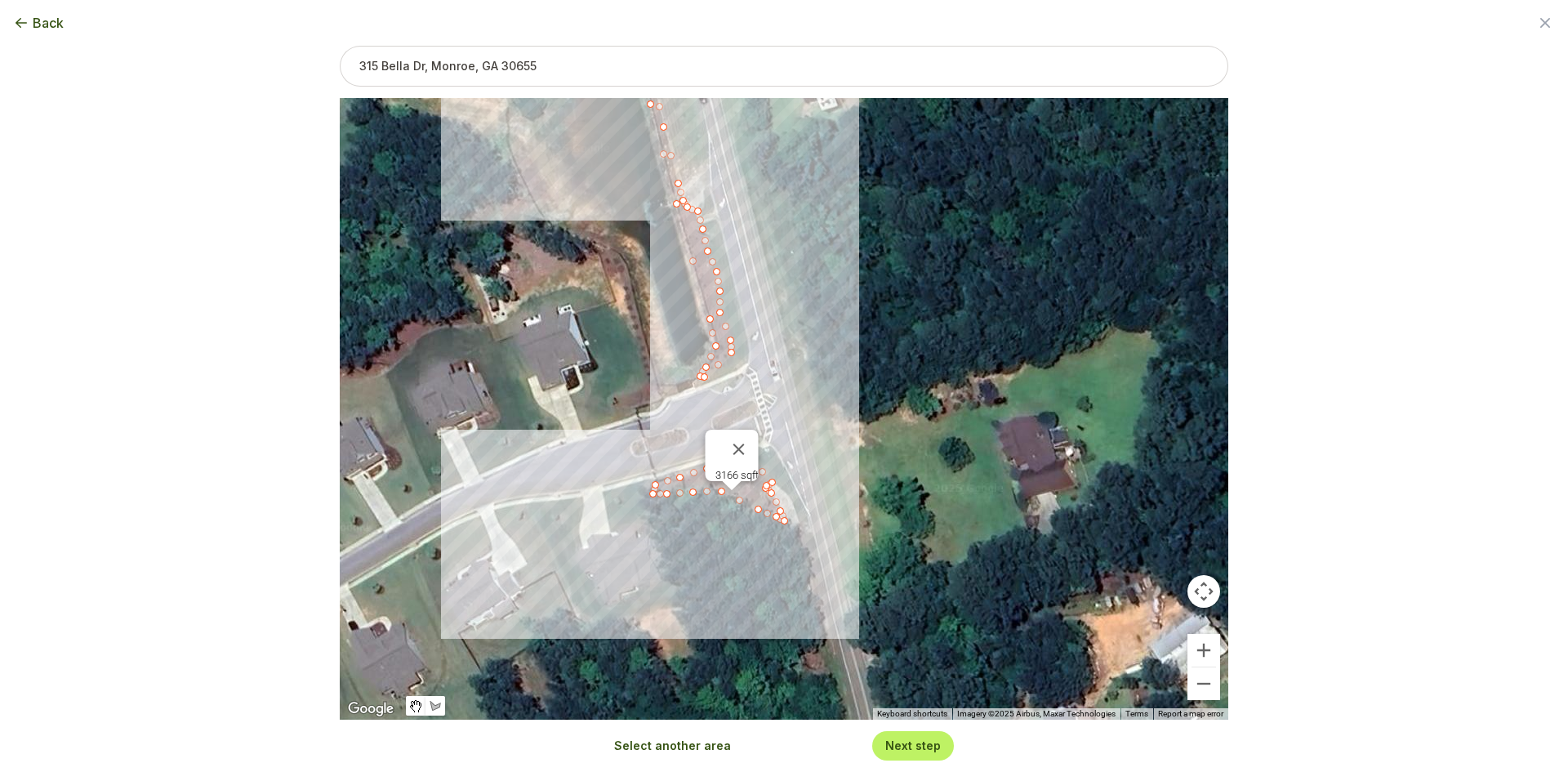
drag, startPoint x: 684, startPoint y: 518, endPoint x: 649, endPoint y: 418, distance: 105.9
click at [649, 418] on div "3166 sqft 7504 sqft" at bounding box center [784, 408] width 889 height 621
